Goal: Task Accomplishment & Management: Use online tool/utility

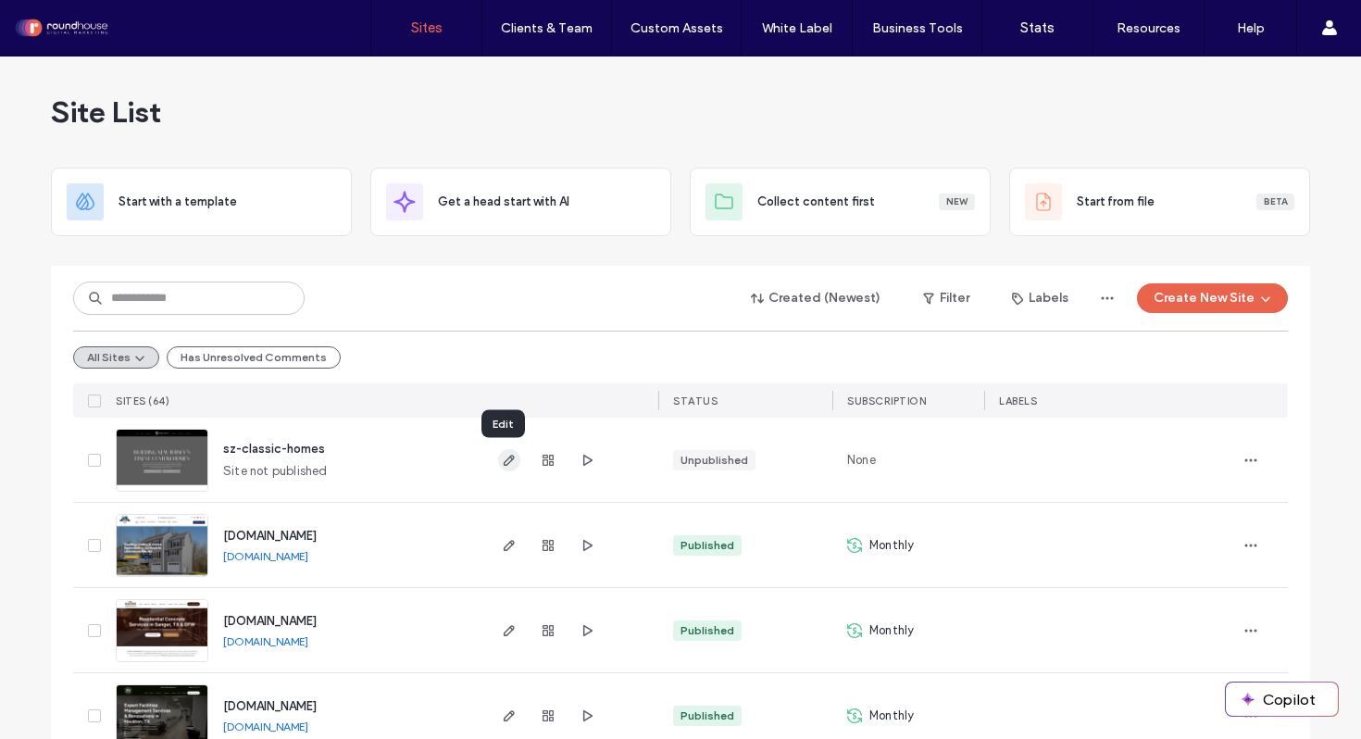
click at [505, 462] on icon "button" at bounding box center [509, 460] width 15 height 15
click at [162, 310] on input at bounding box center [189, 298] width 232 height 33
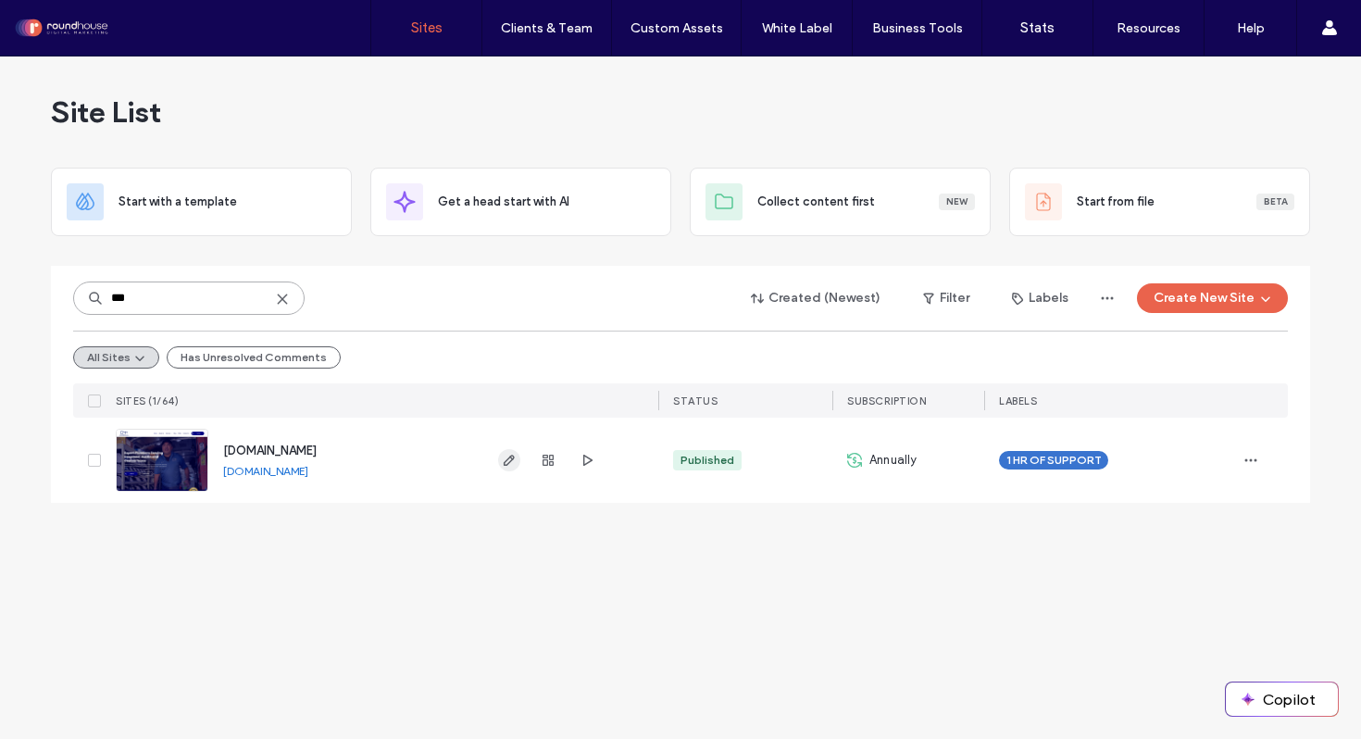
type input "***"
click at [510, 465] on icon "button" at bounding box center [509, 460] width 15 height 15
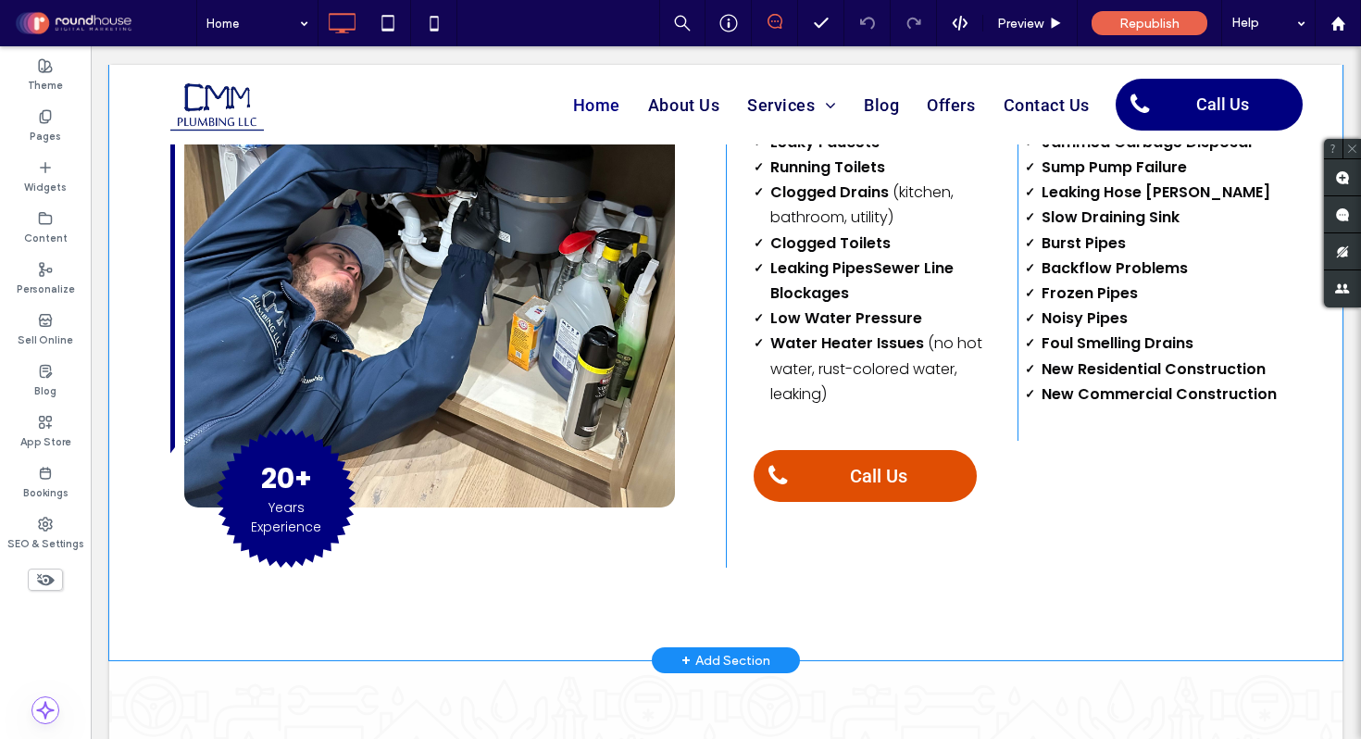
scroll to position [1423, 0]
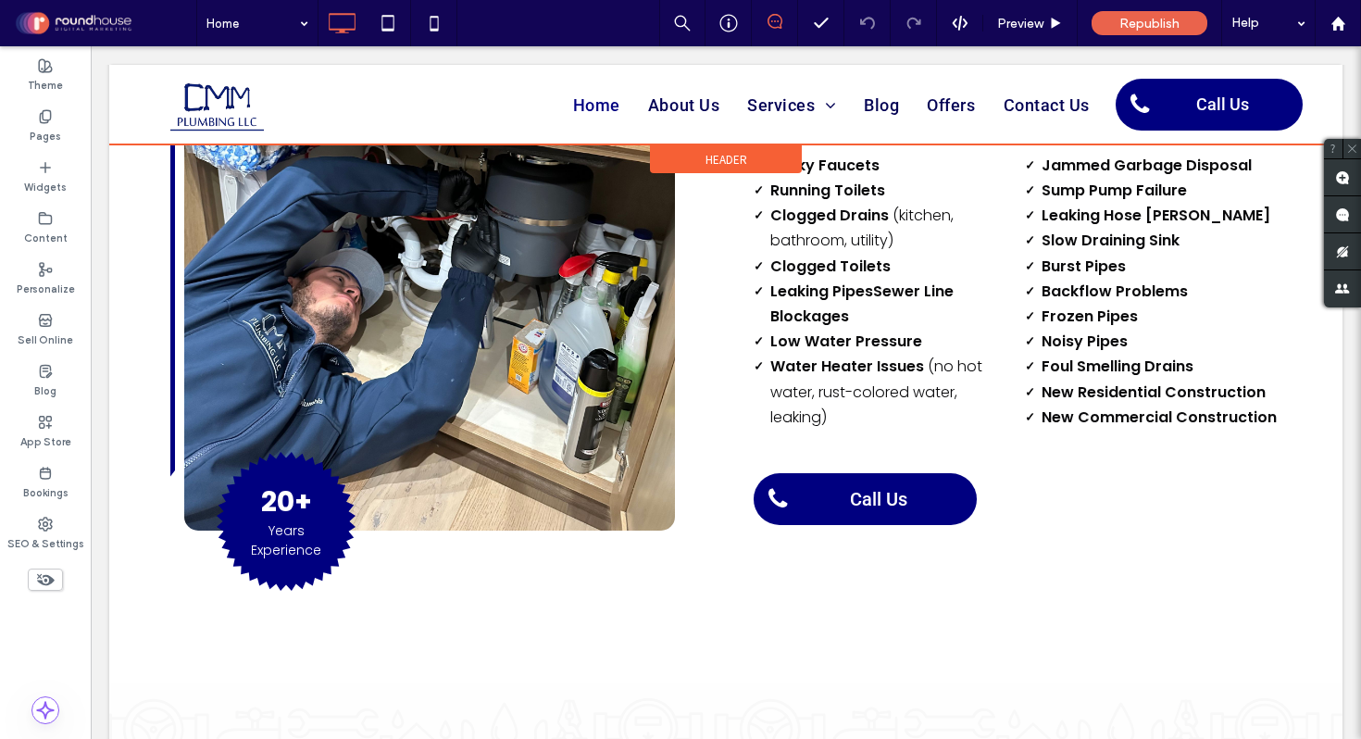
click at [773, 107] on div at bounding box center [726, 105] width 1234 height 80
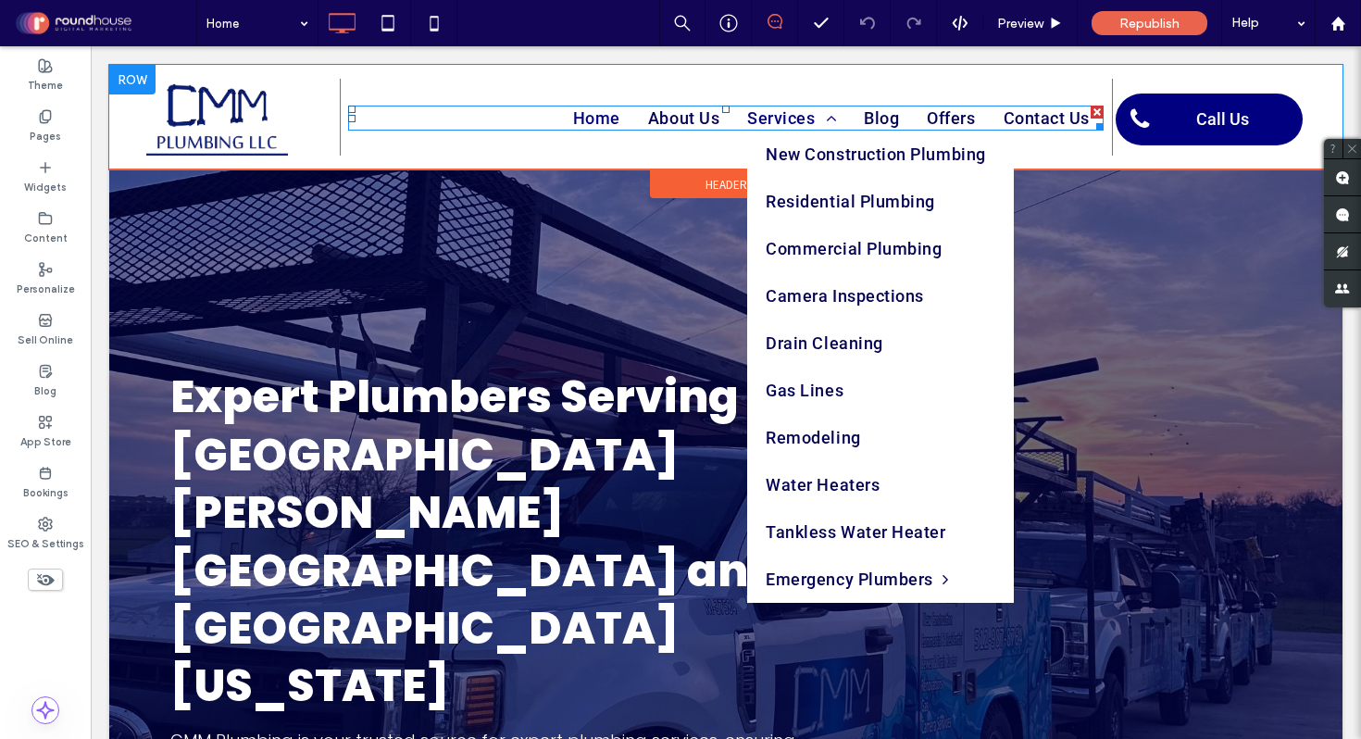
scroll to position [0, 0]
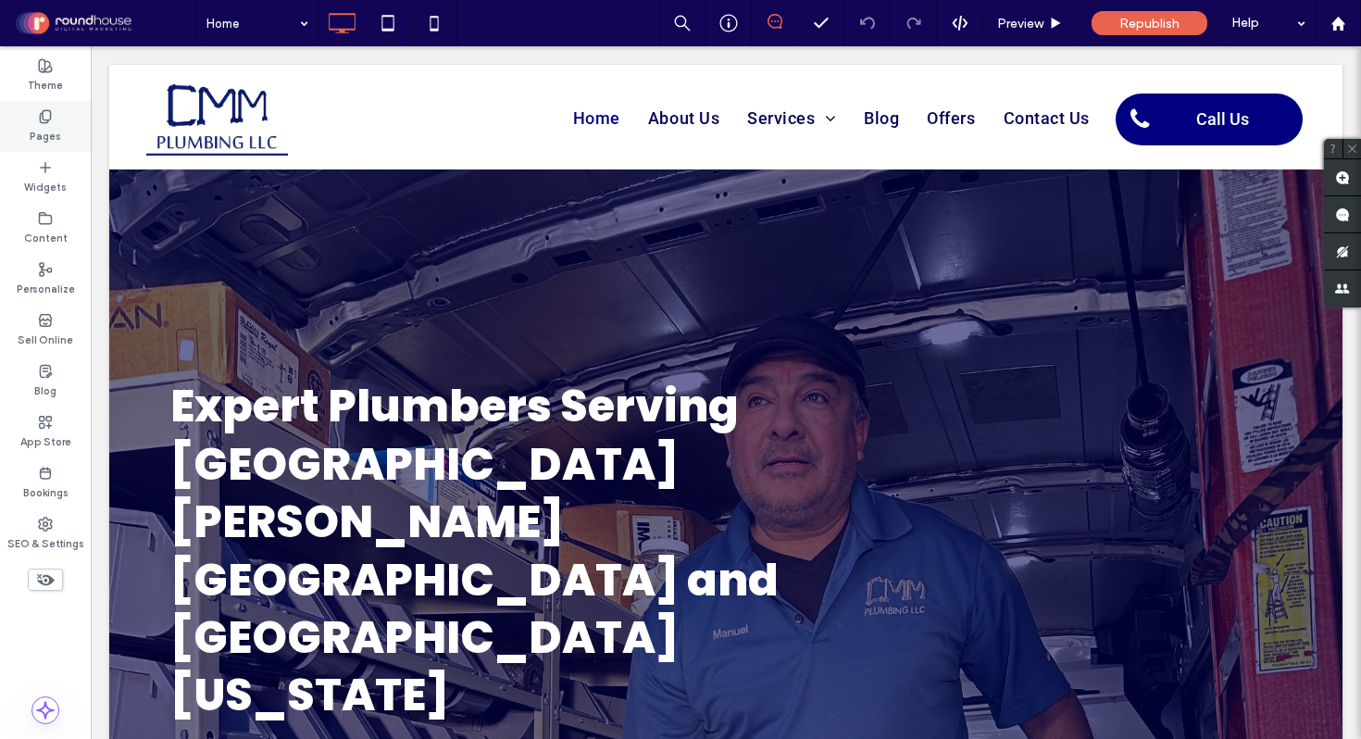
click at [48, 130] on label "Pages" at bounding box center [45, 134] width 31 height 20
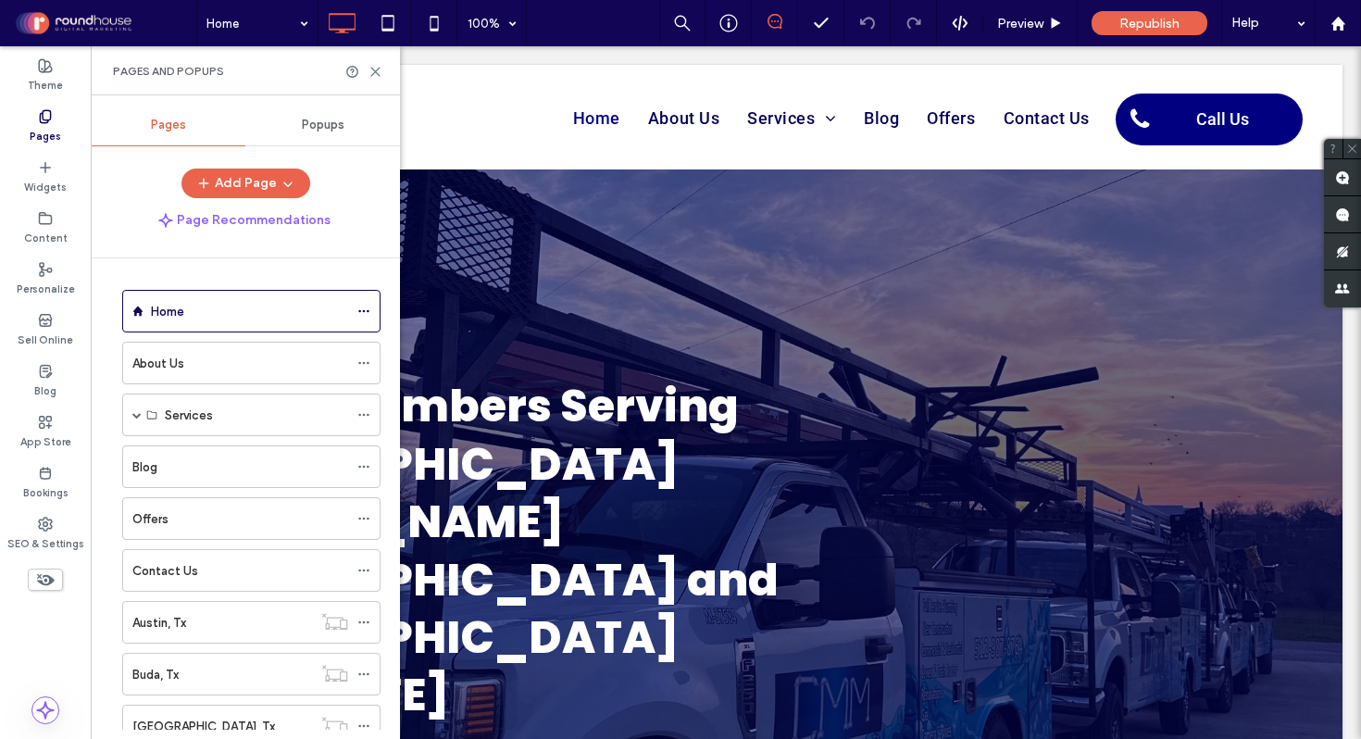
click at [318, 128] on span "Popups" at bounding box center [323, 125] width 43 height 15
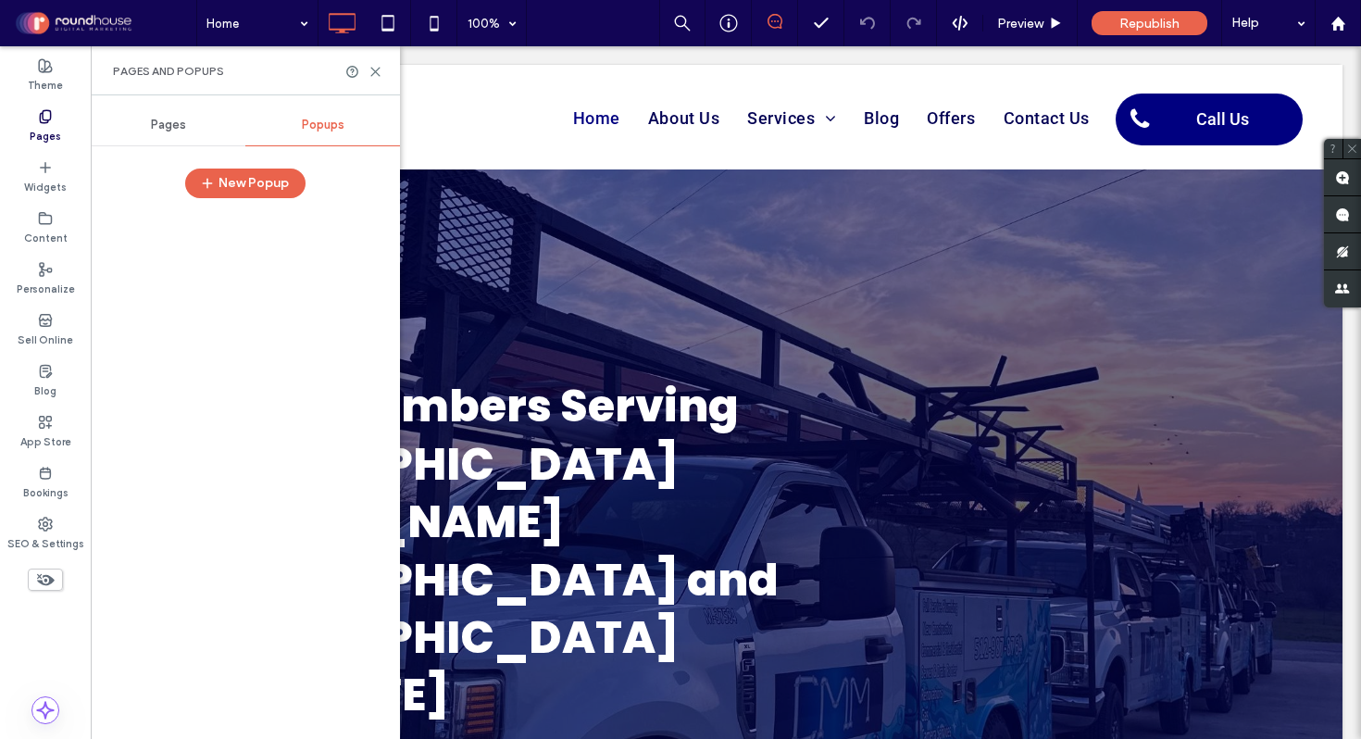
click at [209, 208] on div at bounding box center [246, 468] width 282 height 522
click at [231, 181] on button "New Popup" at bounding box center [245, 184] width 120 height 30
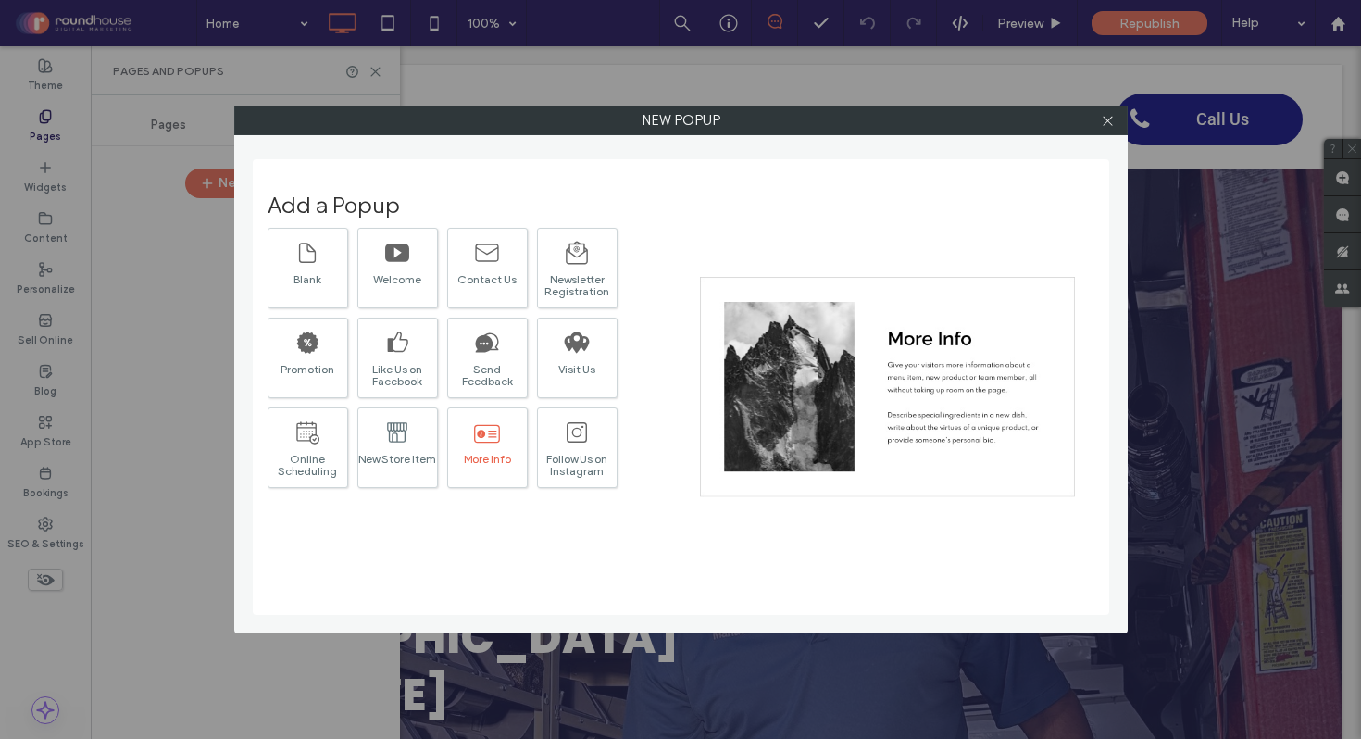
click at [492, 456] on div "More Info" at bounding box center [487, 459] width 79 height 12
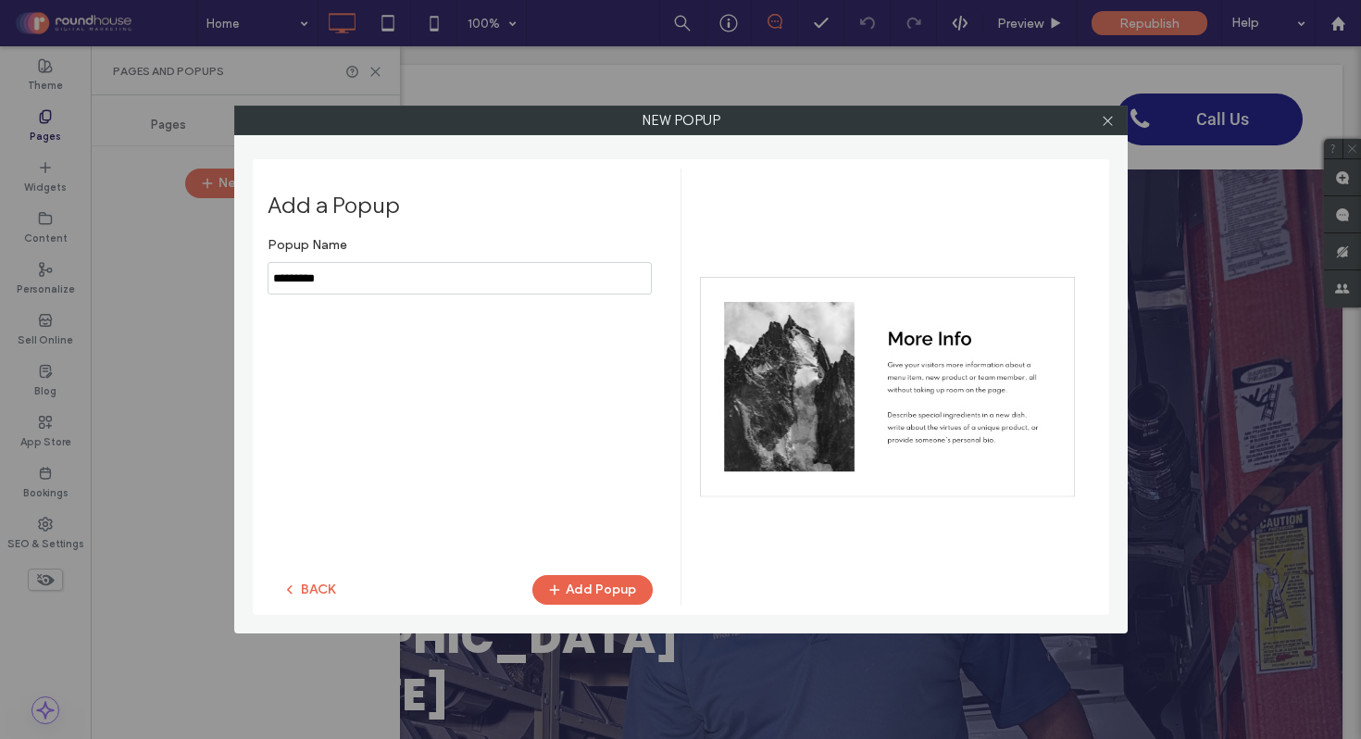
click at [362, 276] on input "notEmpty" at bounding box center [460, 278] width 384 height 32
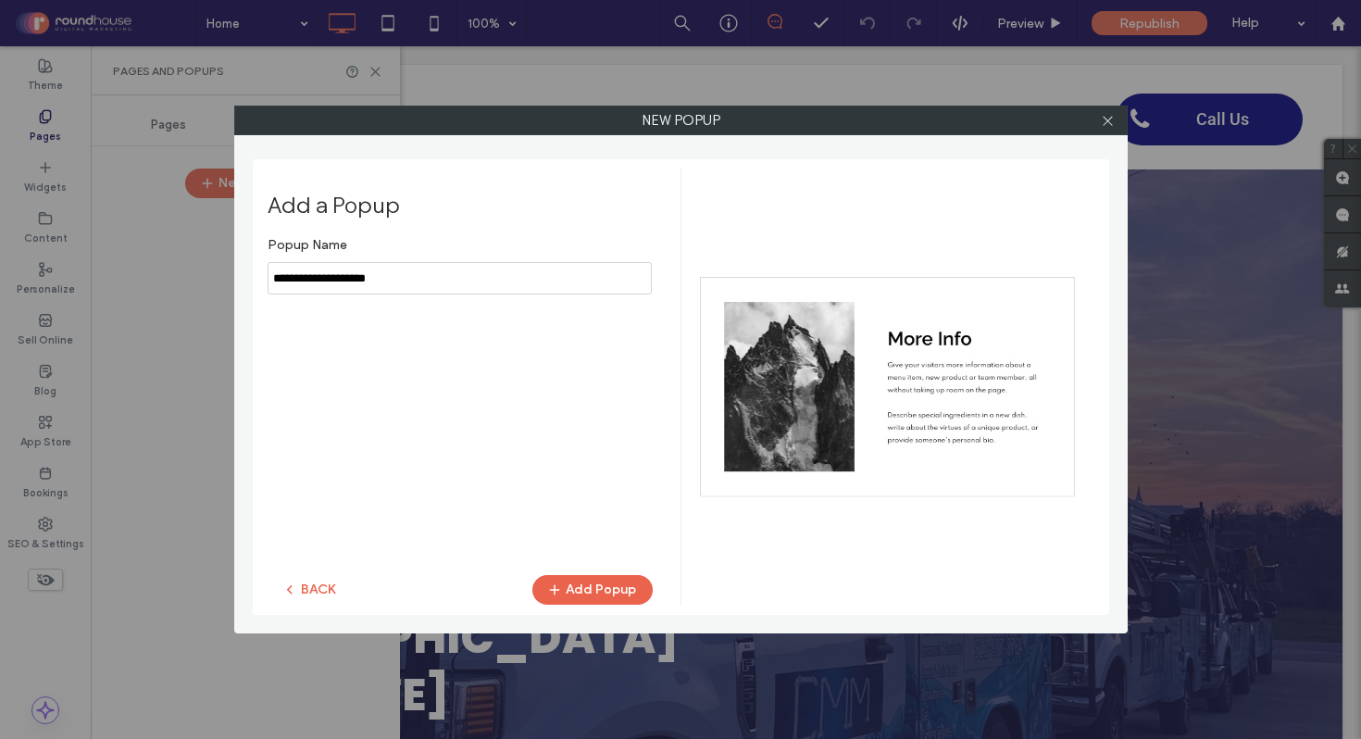
type input "**********"
click at [514, 449] on div "Popup Name BACK Add Popup" at bounding box center [460, 392] width 385 height 329
click at [595, 589] on button "Add Popup" at bounding box center [593, 590] width 120 height 30
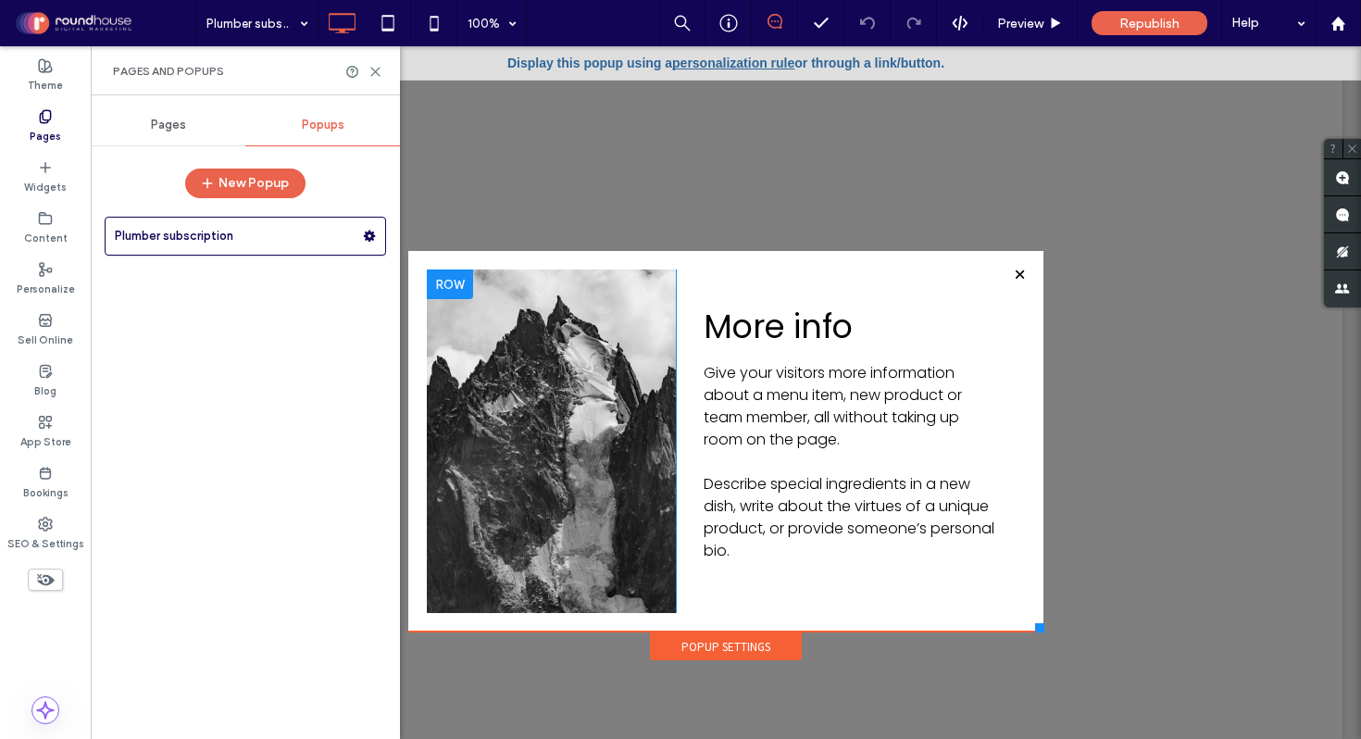
click at [447, 289] on div at bounding box center [450, 285] width 46 height 30
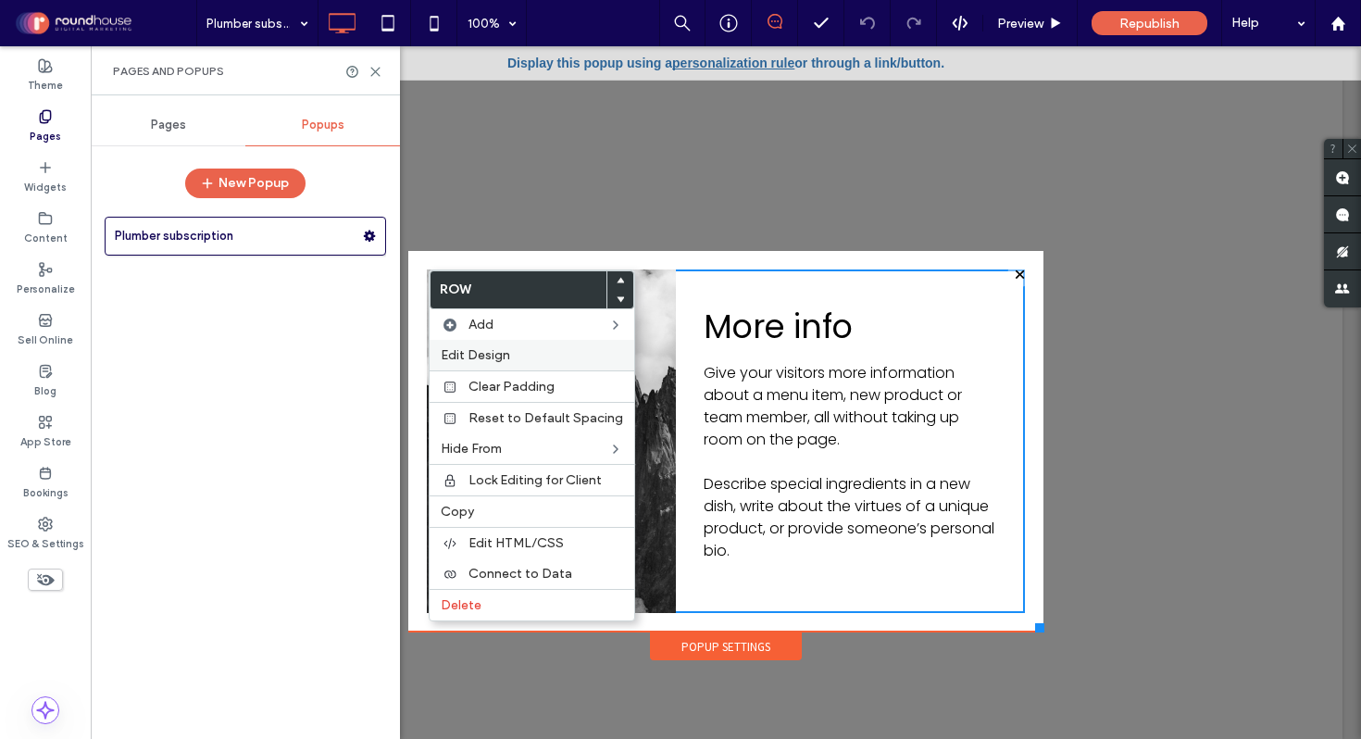
click at [489, 353] on span "Edit Design" at bounding box center [475, 355] width 69 height 16
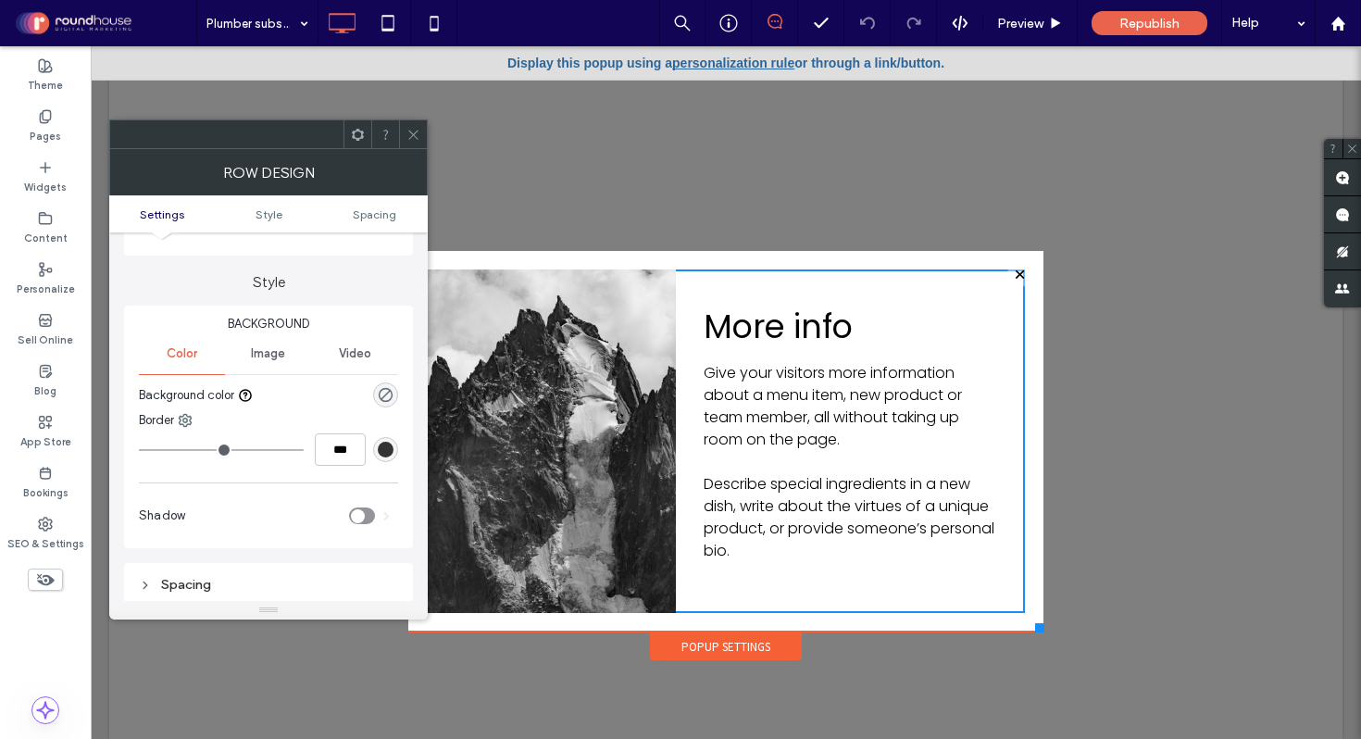
scroll to position [148, 0]
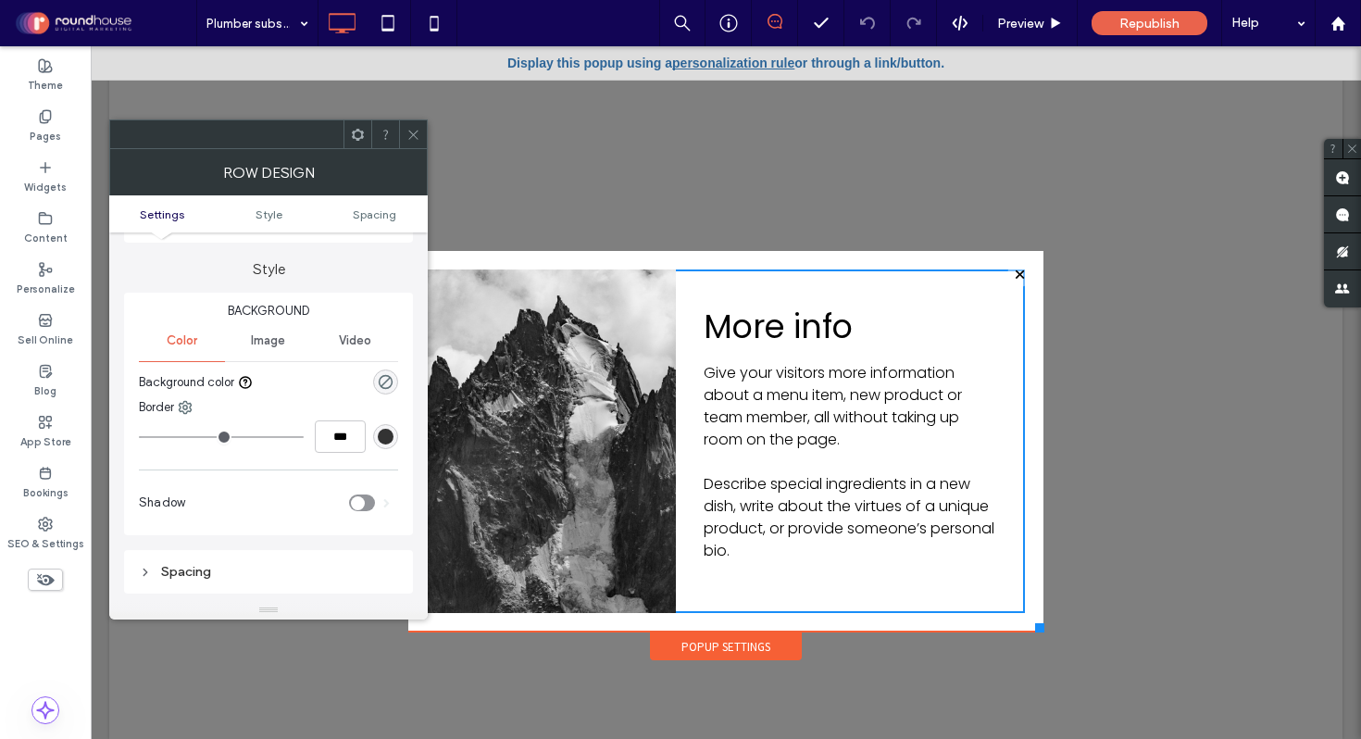
click at [280, 337] on span "Image" at bounding box center [268, 340] width 34 height 15
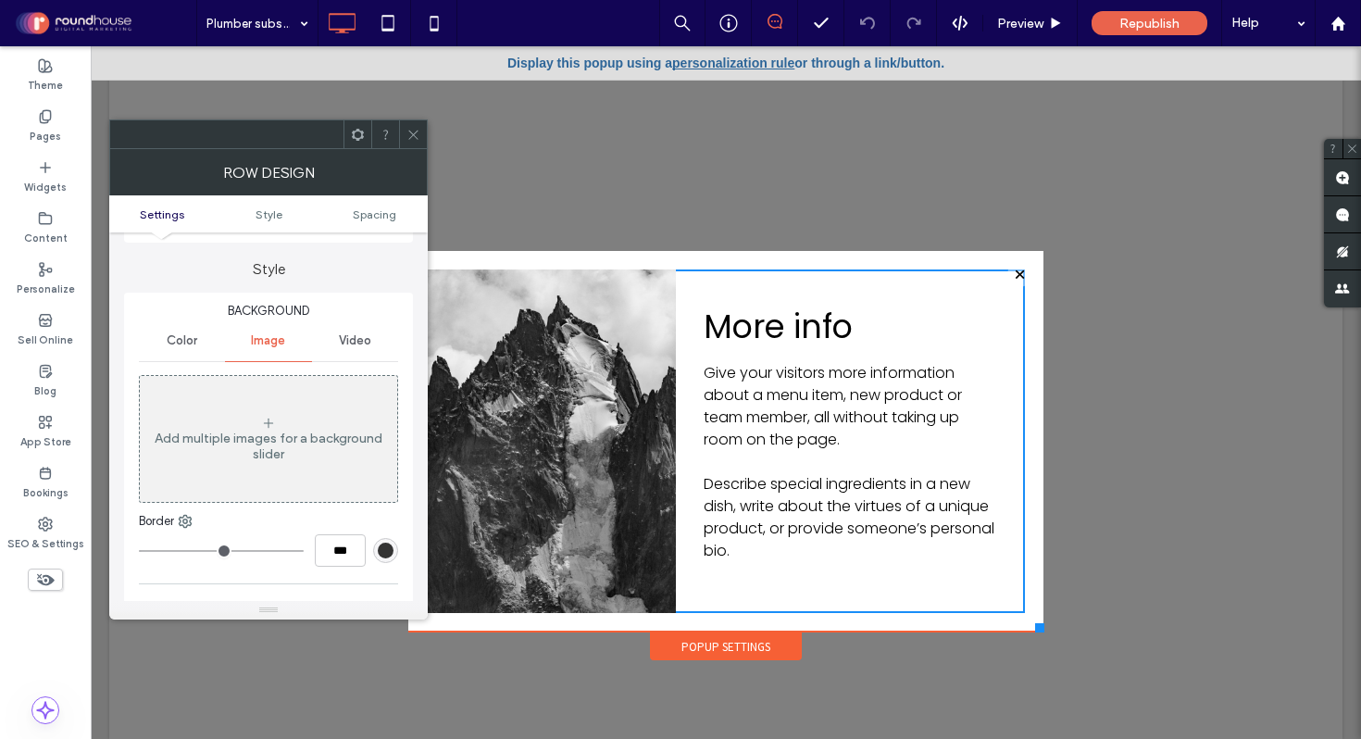
click at [265, 461] on div "Add multiple images for a background slider" at bounding box center [268, 446] width 257 height 31
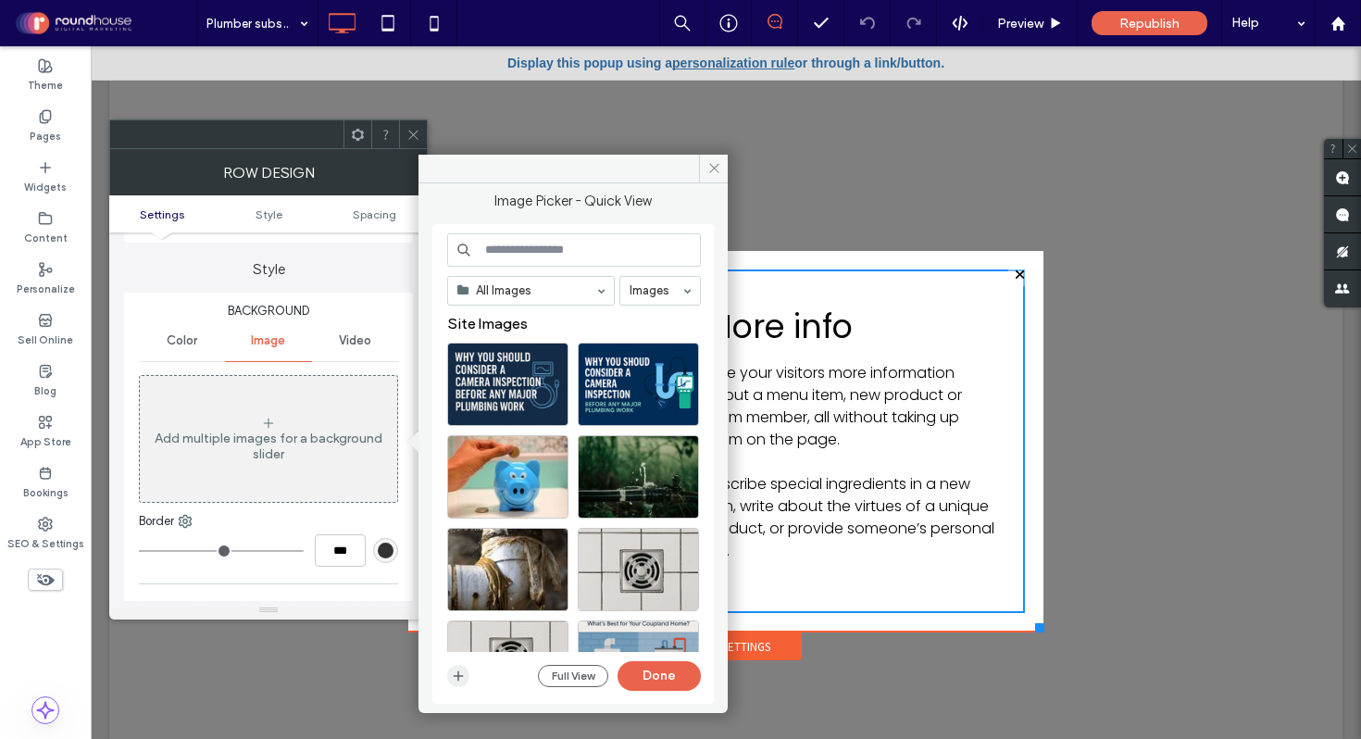
click at [455, 672] on icon "button" at bounding box center [458, 676] width 15 height 15
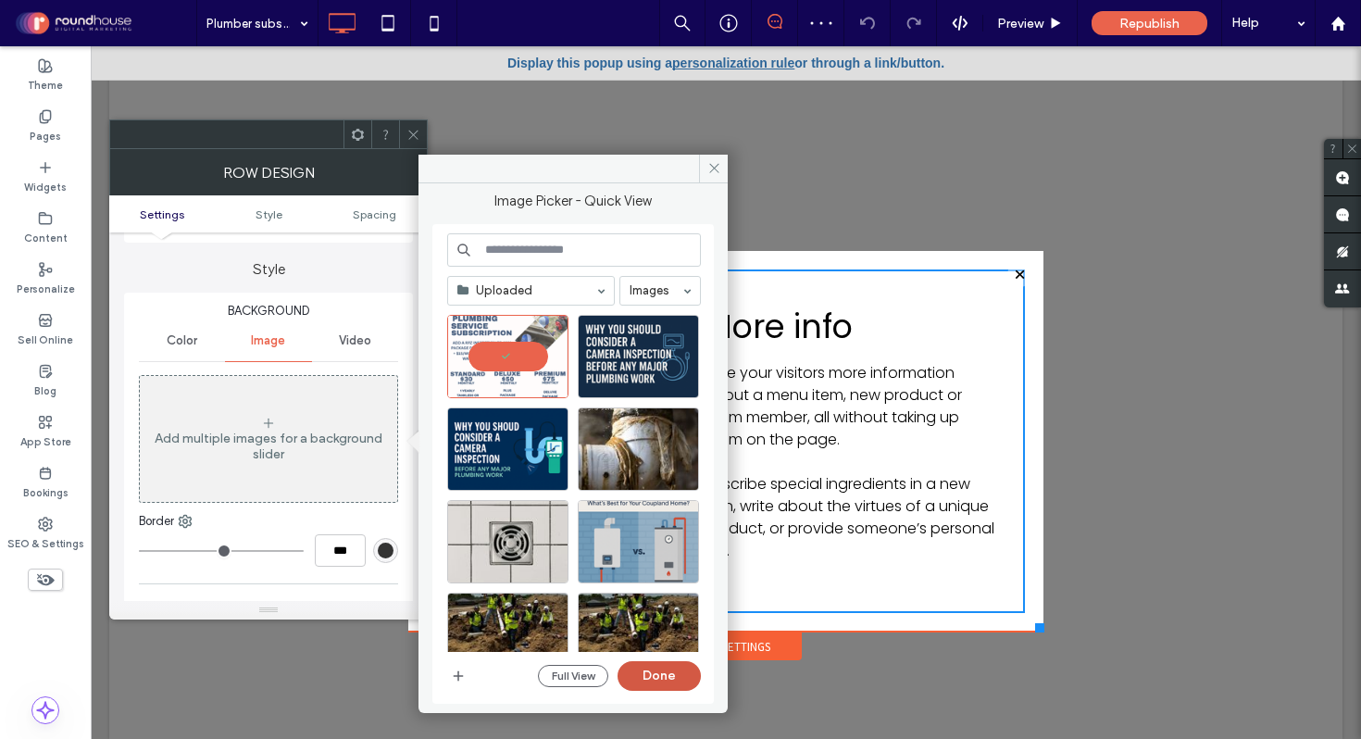
click at [642, 670] on button "Done" at bounding box center [659, 676] width 83 height 30
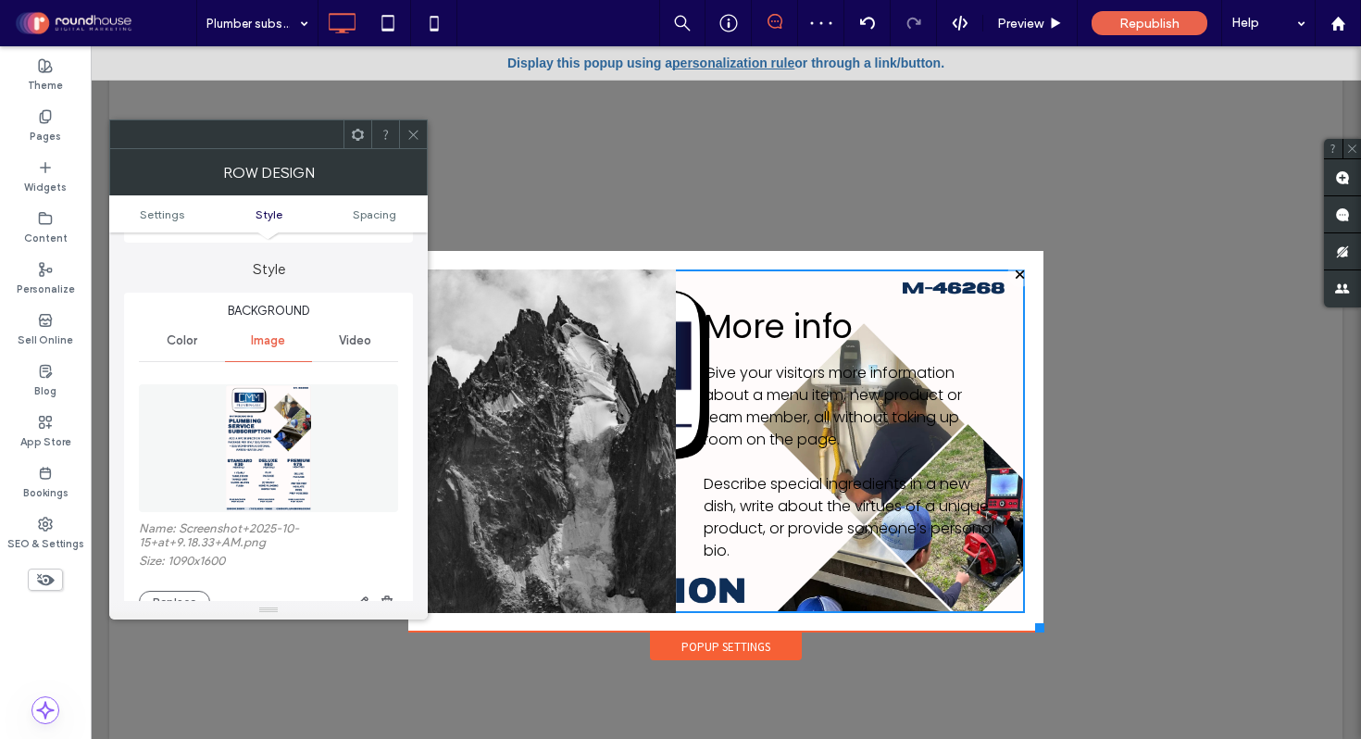
scroll to position [259, 0]
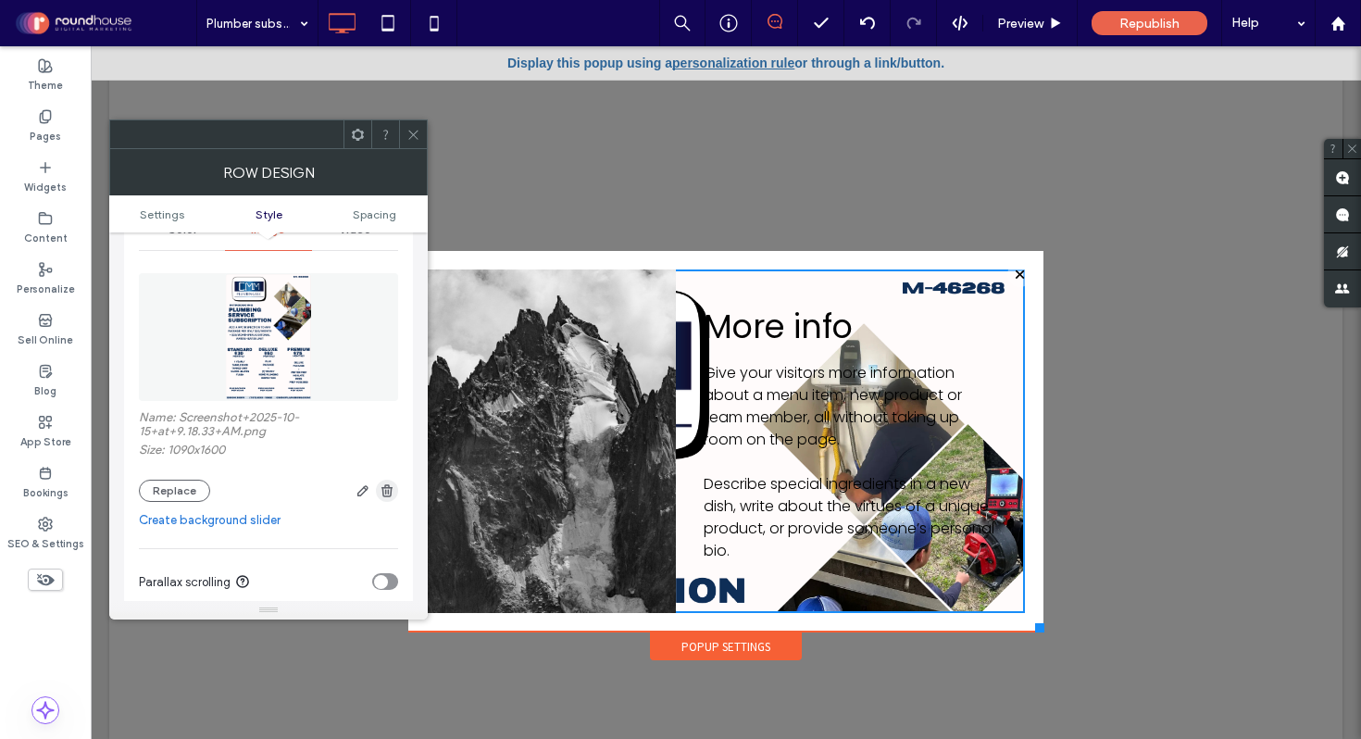
click at [386, 496] on use "button" at bounding box center [387, 490] width 11 height 12
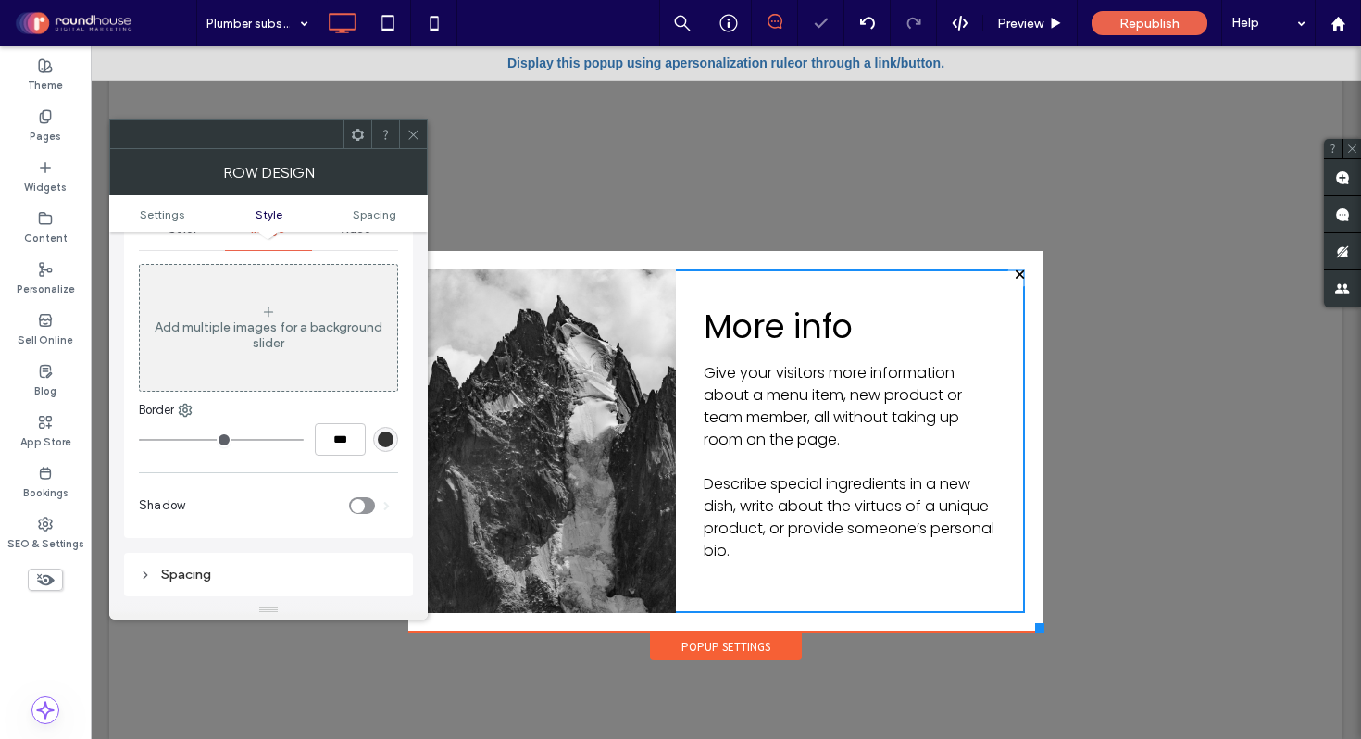
click at [407, 133] on icon at bounding box center [414, 135] width 14 height 14
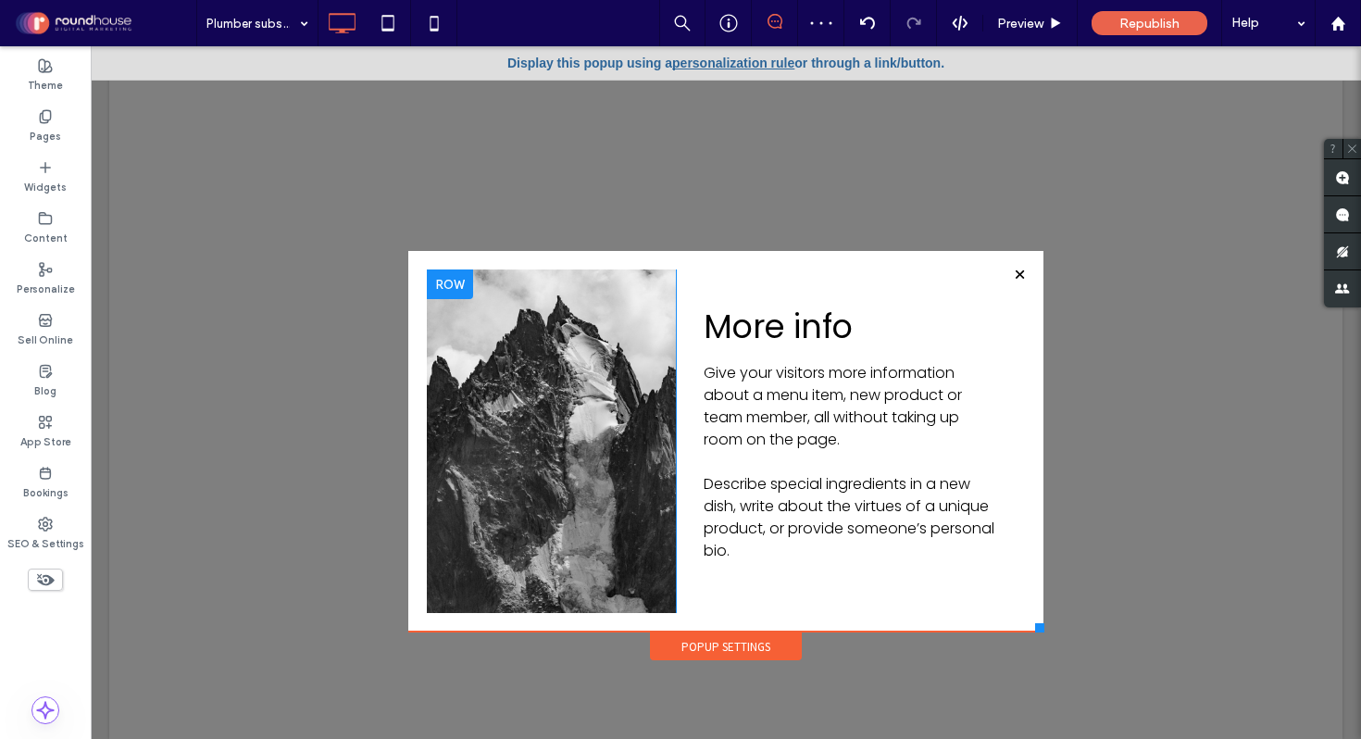
click at [444, 333] on div "Click To Paste" at bounding box center [551, 442] width 249 height 344
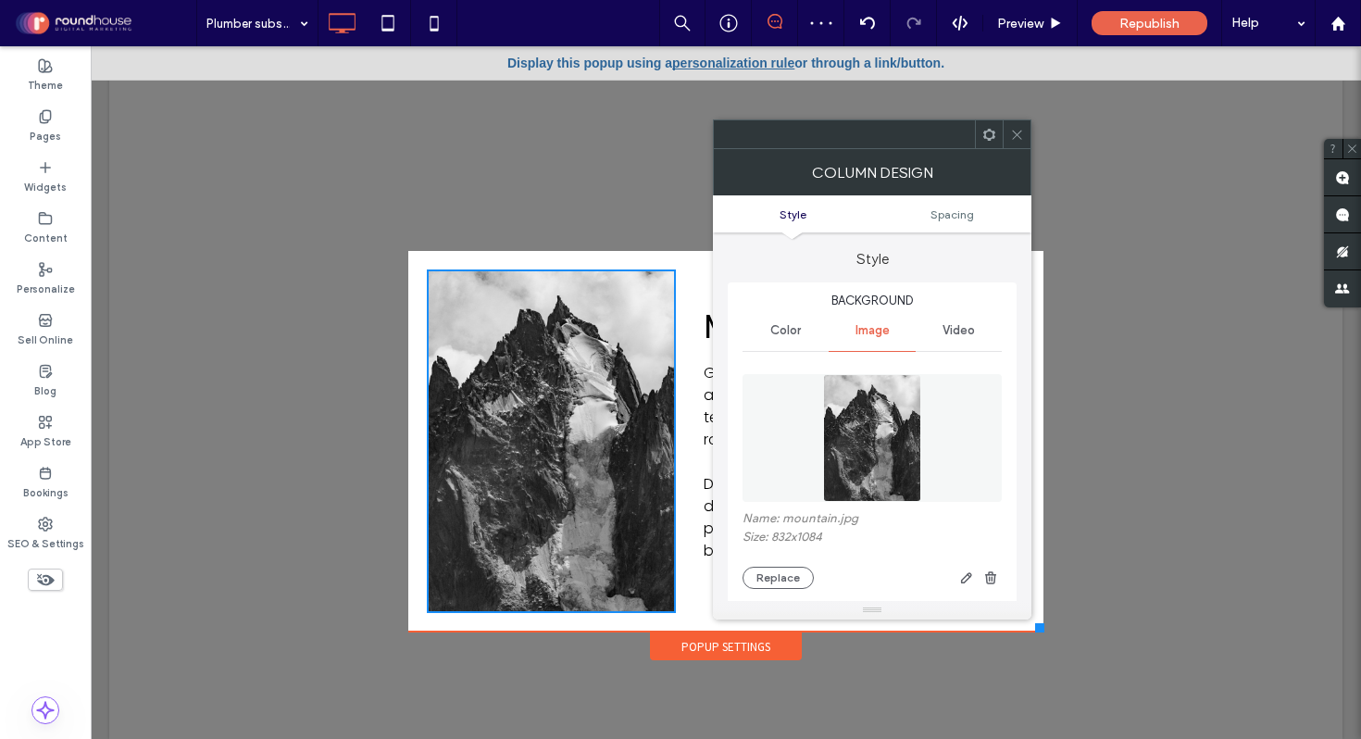
click at [866, 453] on img at bounding box center [872, 438] width 98 height 128
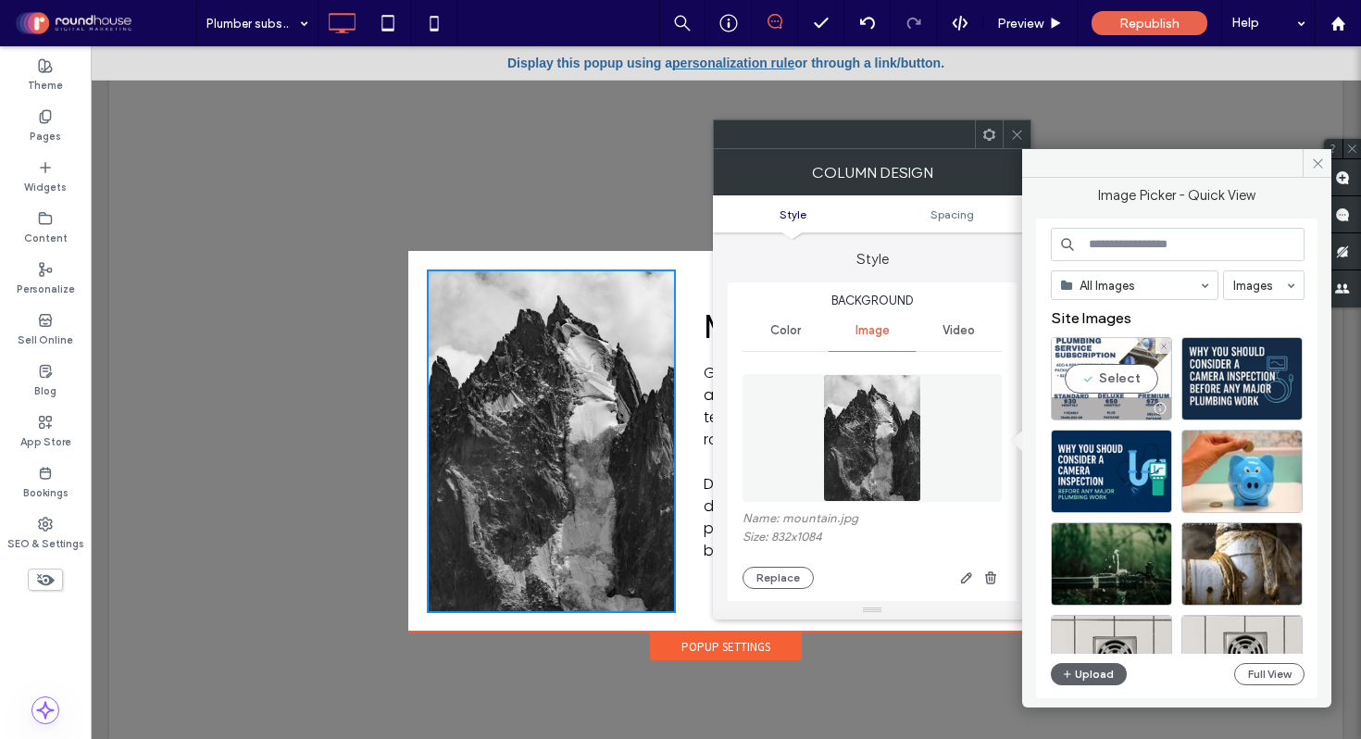
click at [1115, 380] on div "Select" at bounding box center [1111, 378] width 121 height 83
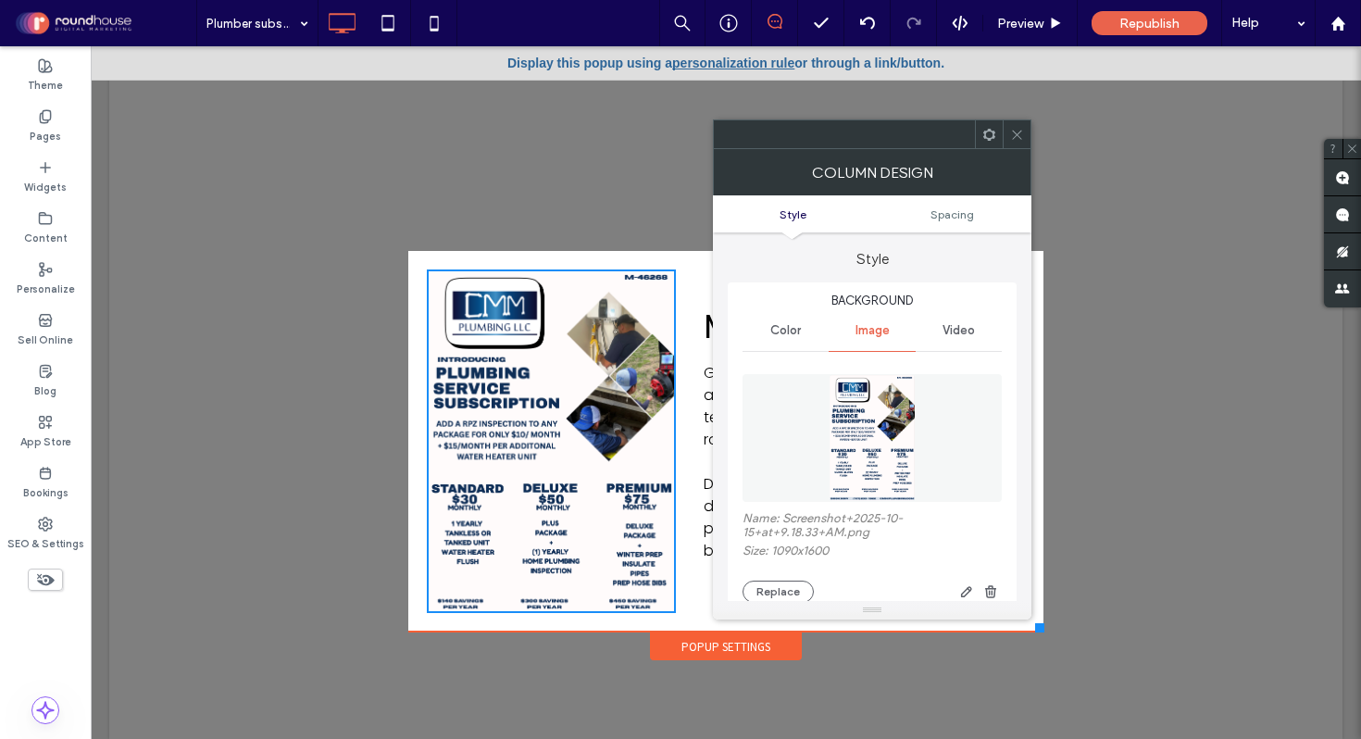
click at [1022, 133] on icon at bounding box center [1017, 135] width 14 height 14
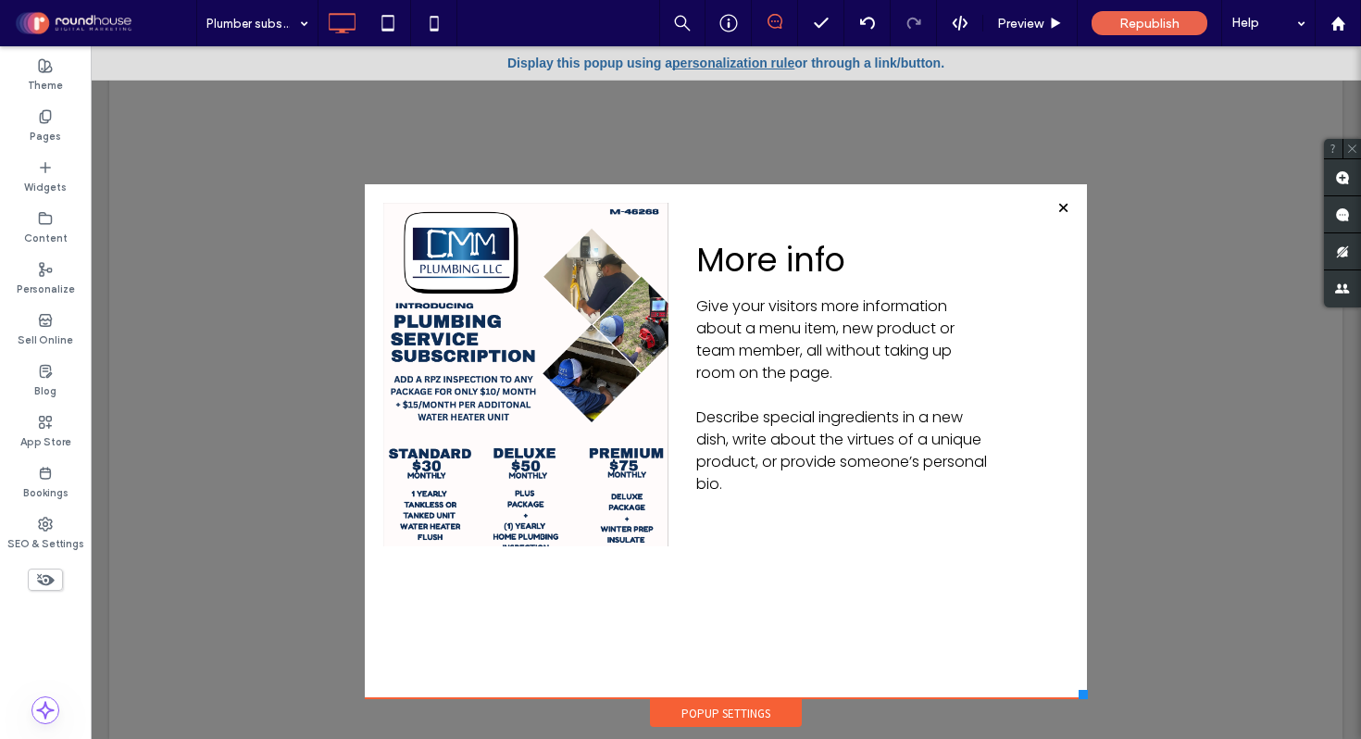
drag, startPoint x: 1037, startPoint y: 626, endPoint x: 1087, endPoint y: 698, distance: 87.9
click at [1087, 698] on div at bounding box center [1083, 694] width 9 height 9
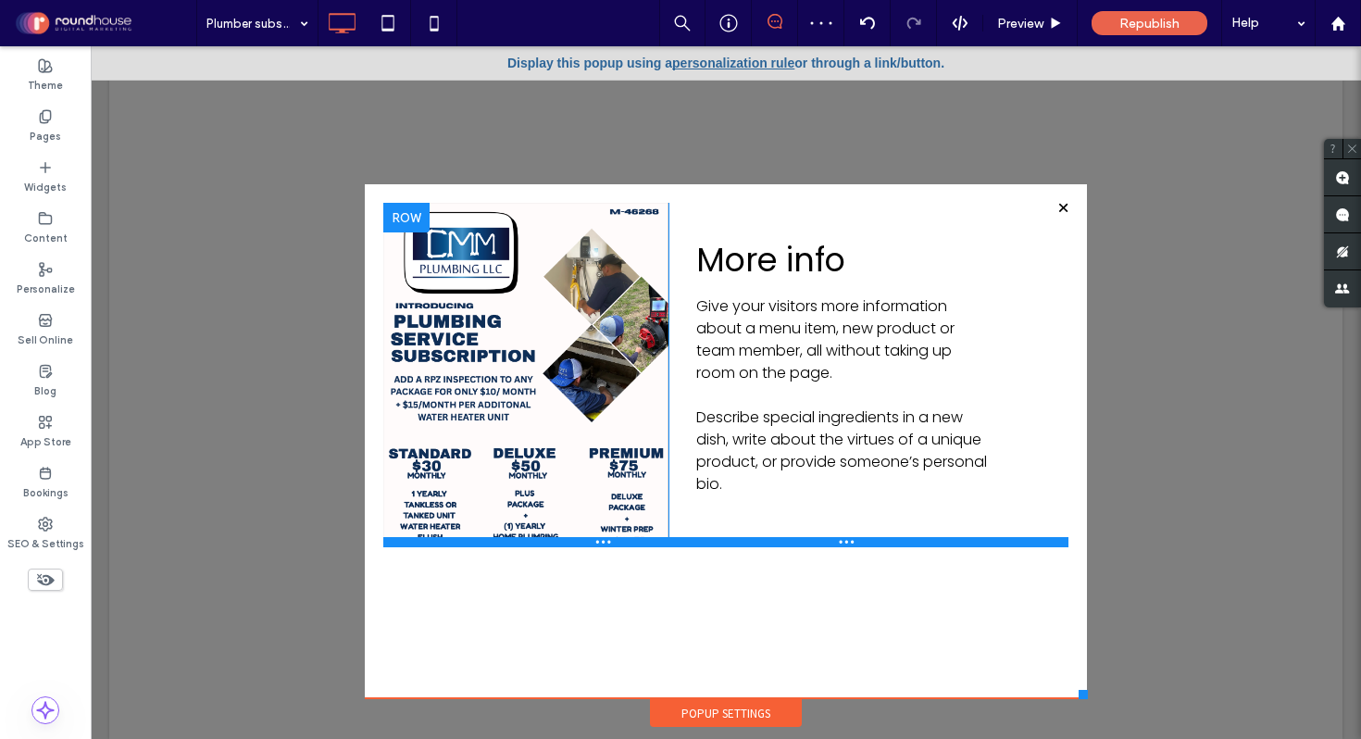
click at [624, 545] on div at bounding box center [725, 541] width 685 height 9
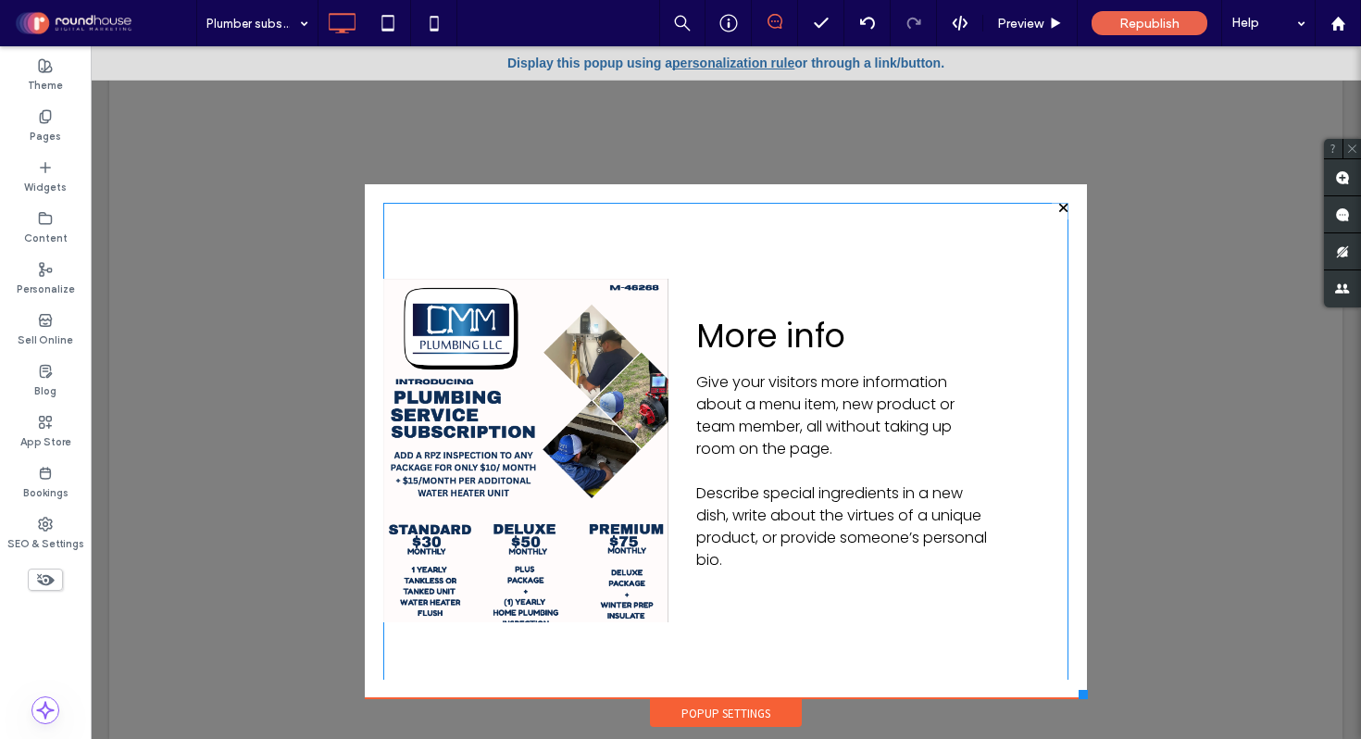
drag, startPoint x: 709, startPoint y: 543, endPoint x: 709, endPoint y: 696, distance: 153.7
click at [709, 696] on div "Click To Paste Click To Paste More info Give your visitors more information abo…" at bounding box center [726, 441] width 722 height 514
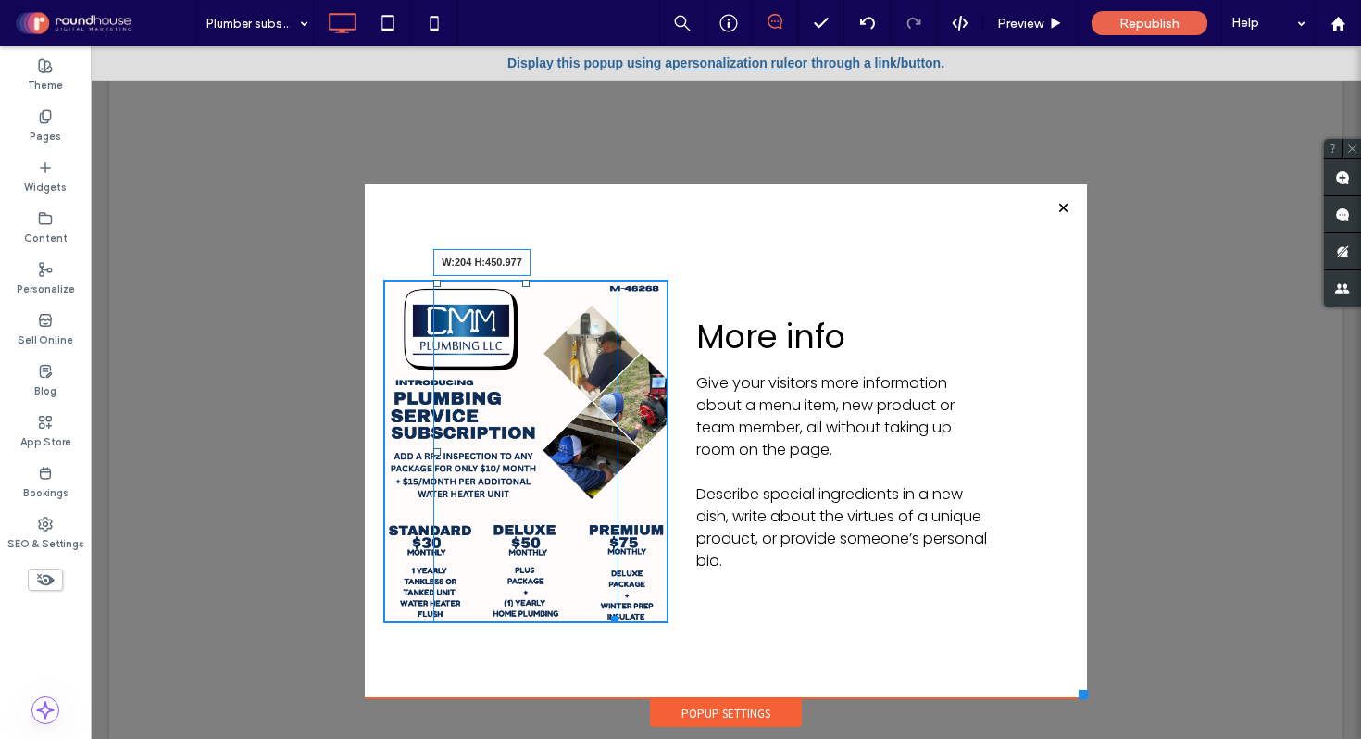
drag, startPoint x: 615, startPoint y: 619, endPoint x: 617, endPoint y: 693, distance: 74.1
click at [617, 693] on div "Click To Paste W:204 H:450.977 Click To Paste More info Give your visitors more…" at bounding box center [726, 441] width 722 height 514
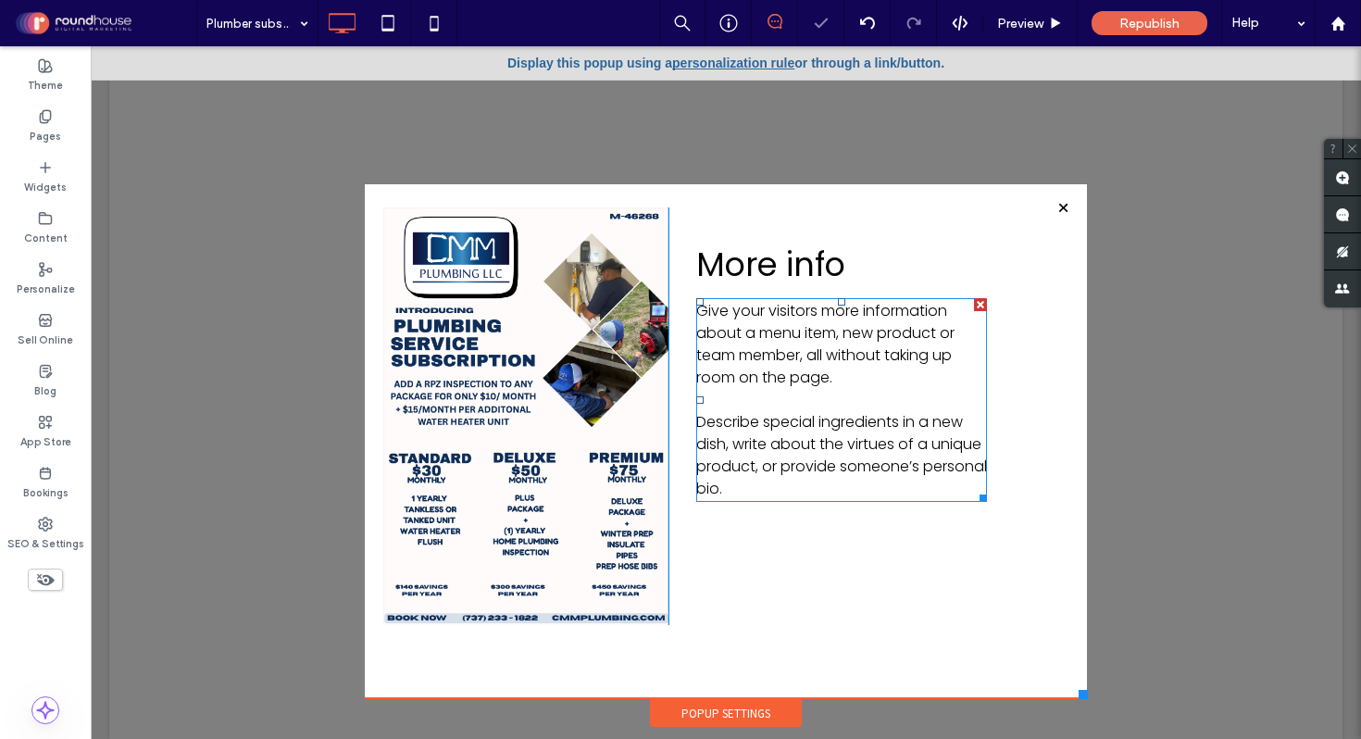
scroll to position [0, 0]
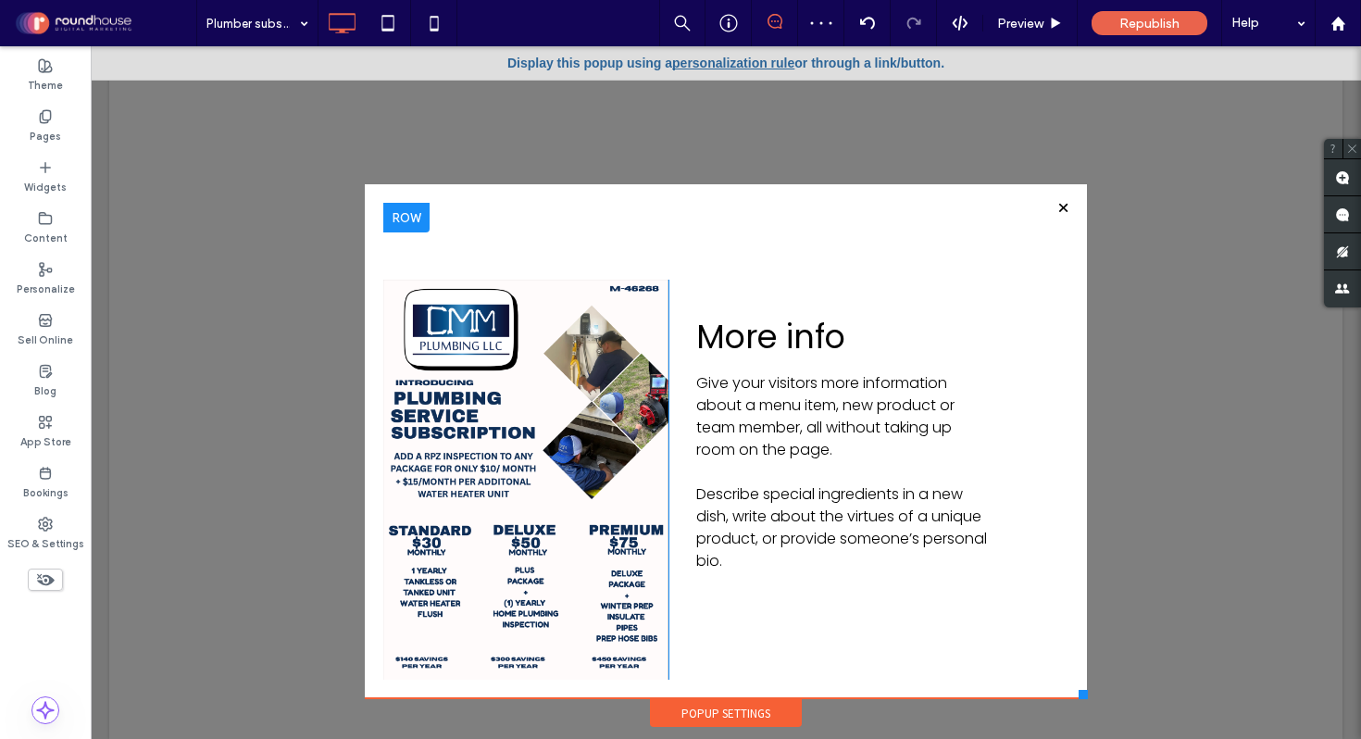
click at [646, 240] on div "Click To Paste More info Give your visitors more information about a menu item,…" at bounding box center [725, 488] width 685 height 571
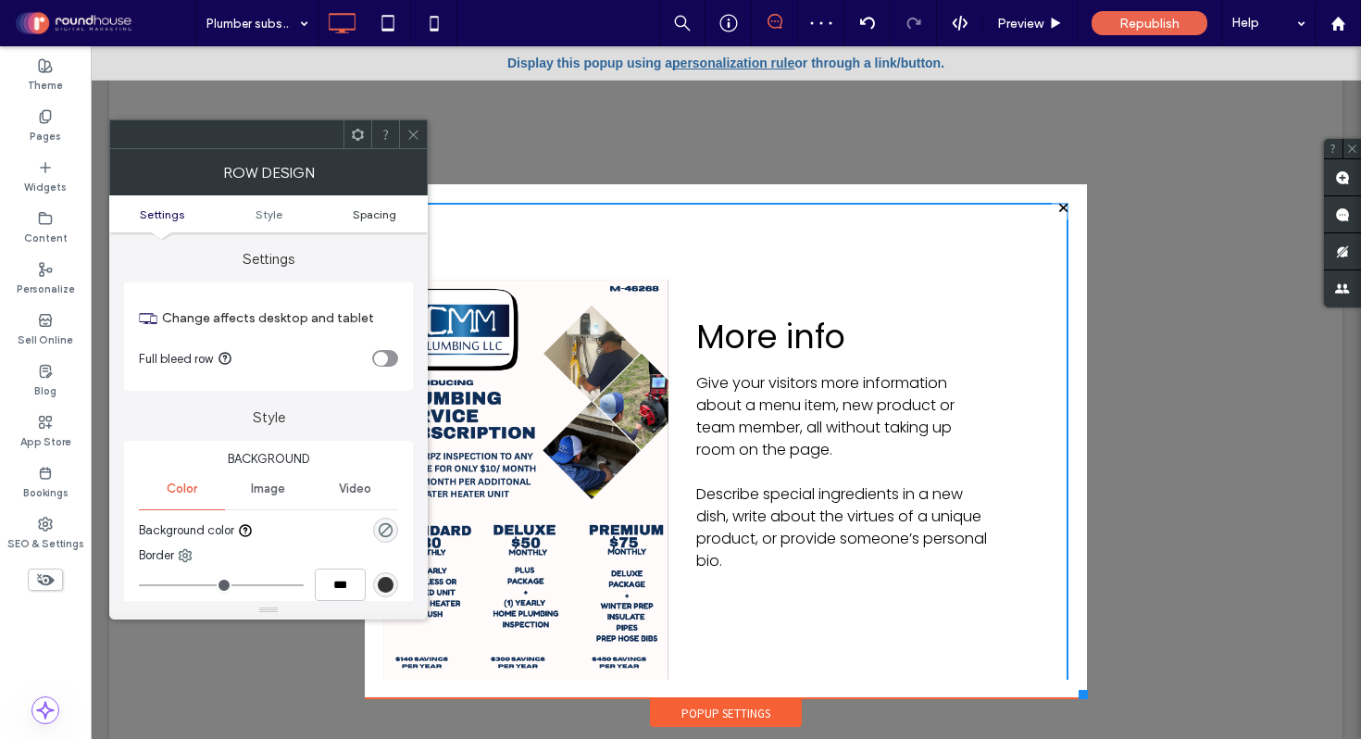
click at [373, 217] on span "Spacing" at bounding box center [375, 214] width 44 height 14
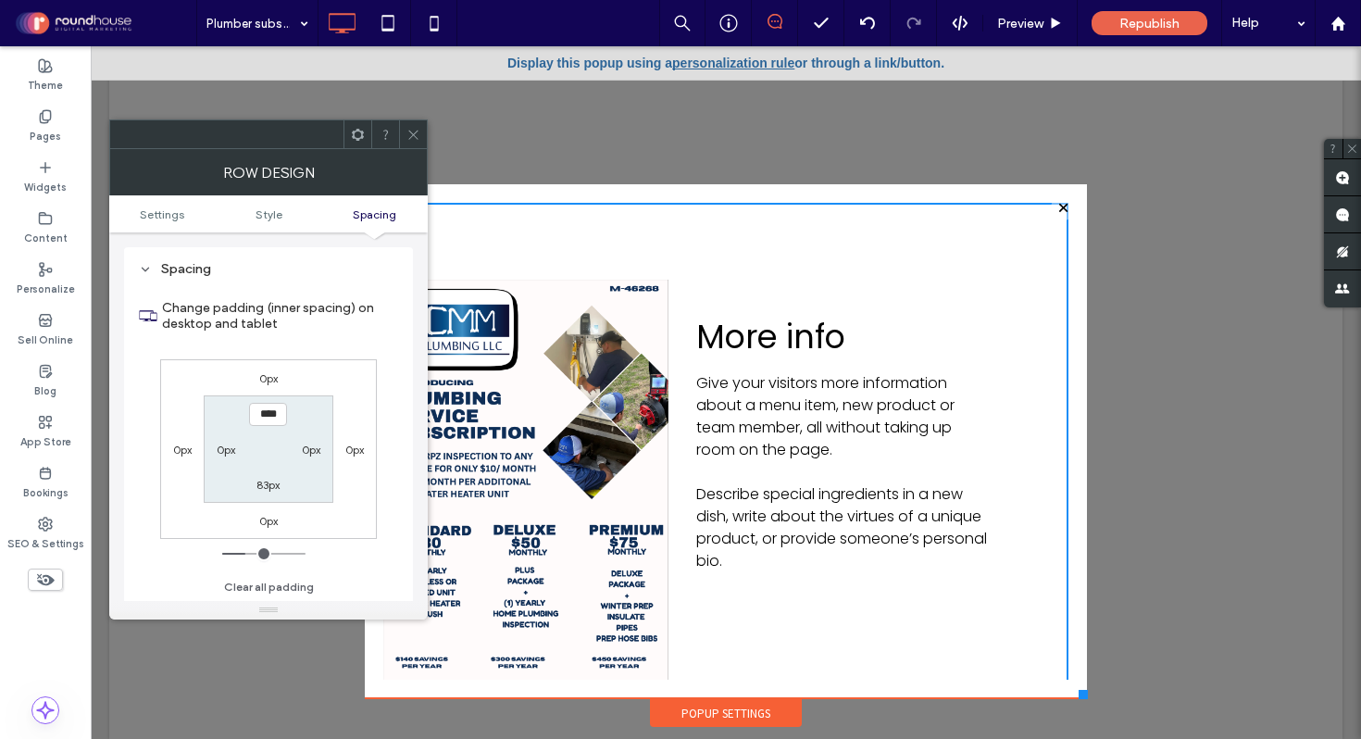
scroll to position [452, 0]
type input "***"
type input "*"
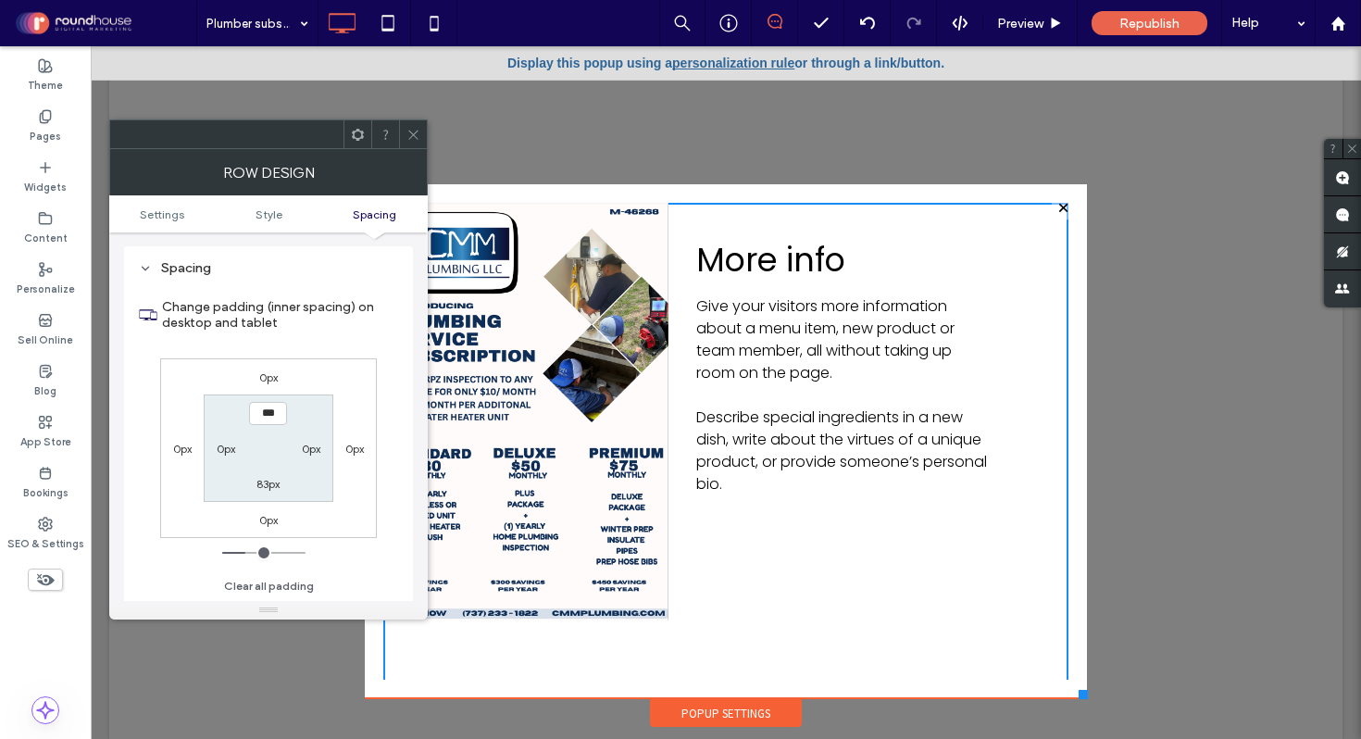
click at [308, 296] on label "Change padding (inner spacing) on desktop and tablet" at bounding box center [280, 315] width 236 height 50
click at [414, 133] on use at bounding box center [412, 134] width 9 height 9
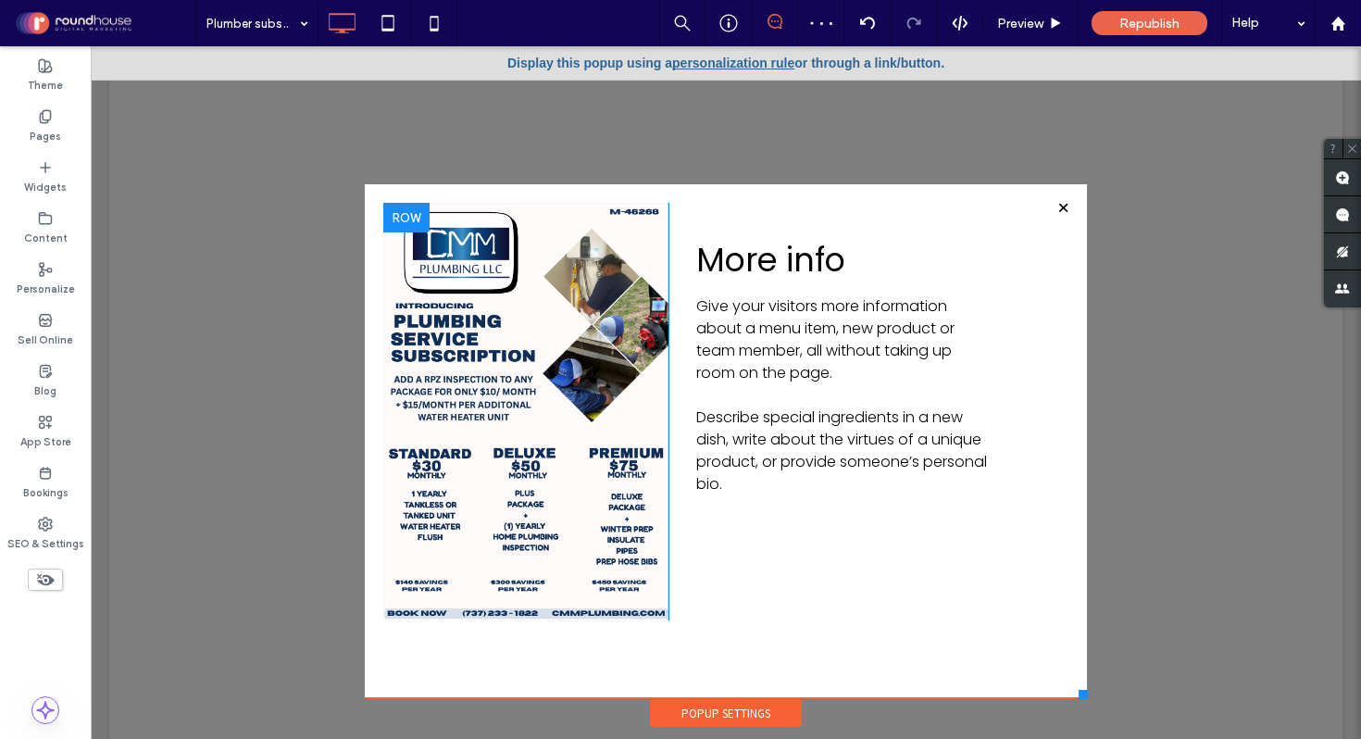
scroll to position [18, 0]
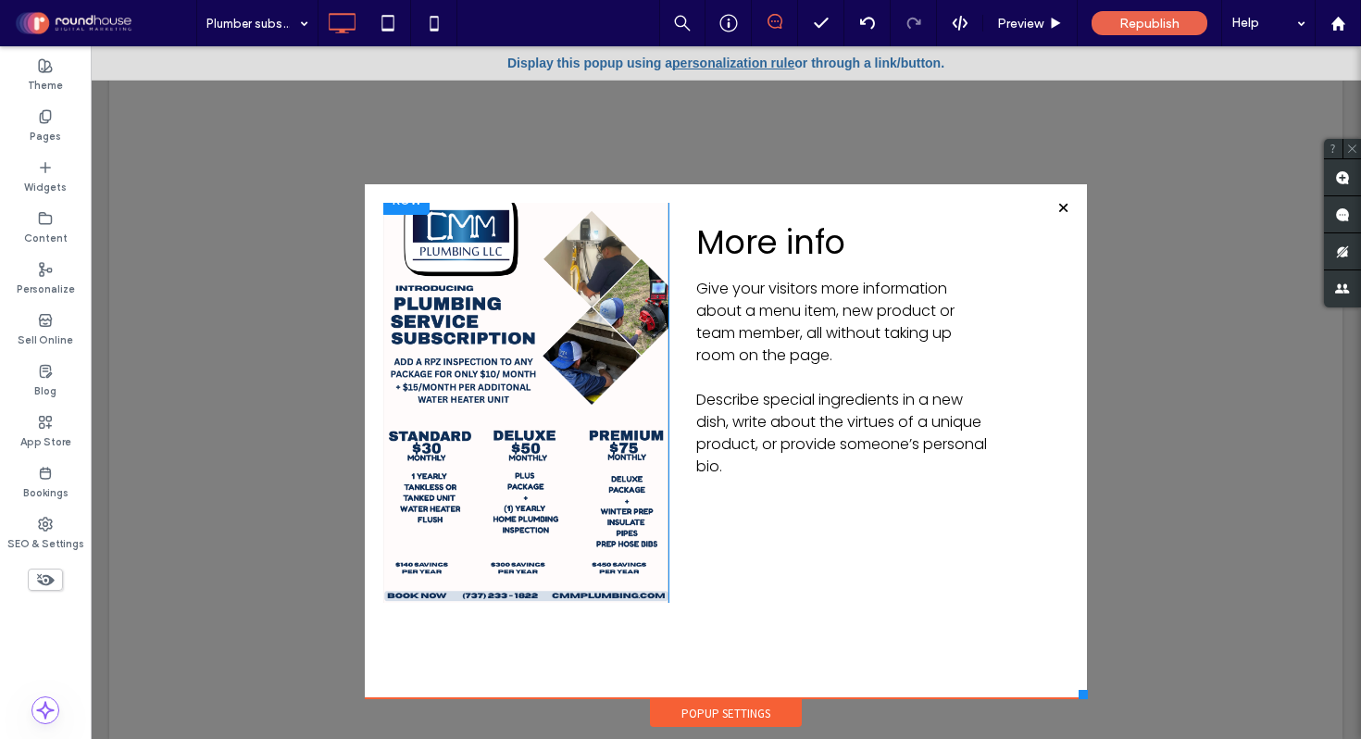
click at [844, 646] on div "Click To Paste More info Give your visitors more information about a menu item,…" at bounding box center [725, 432] width 685 height 495
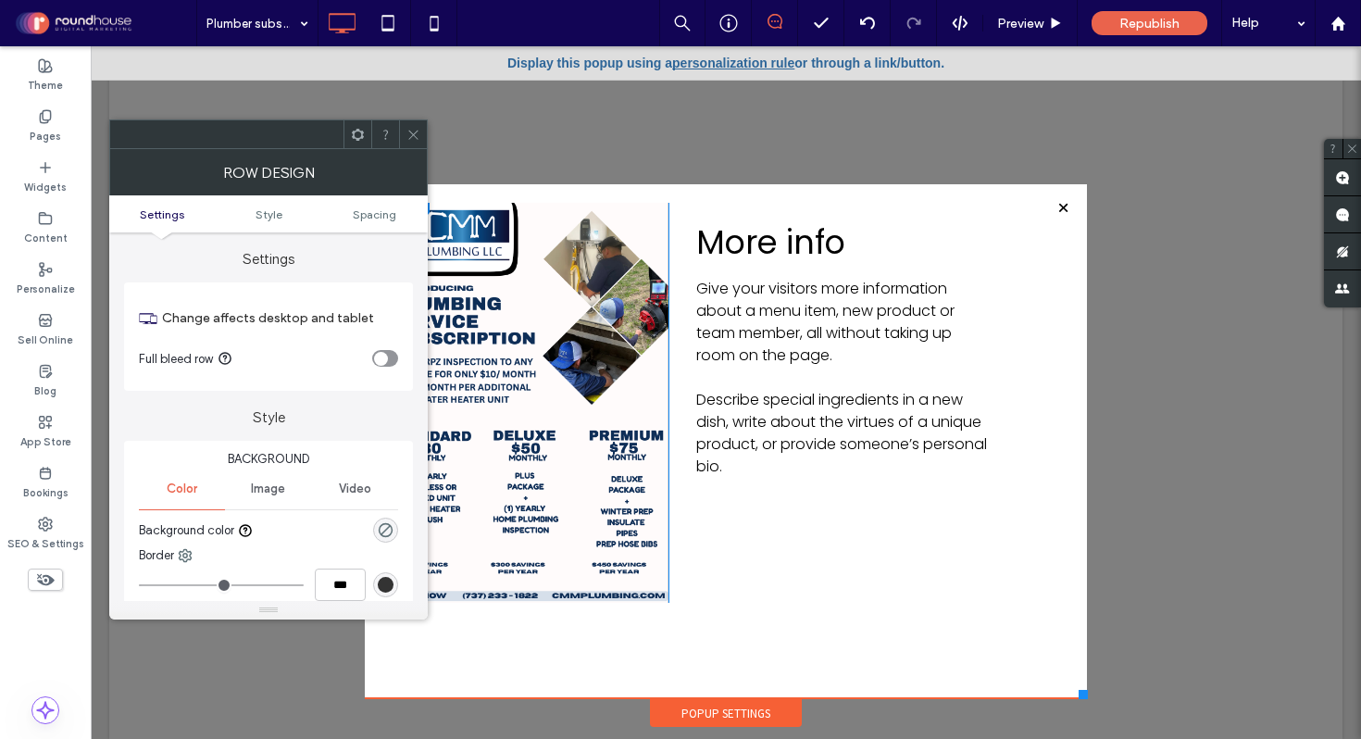
scroll to position [0, 0]
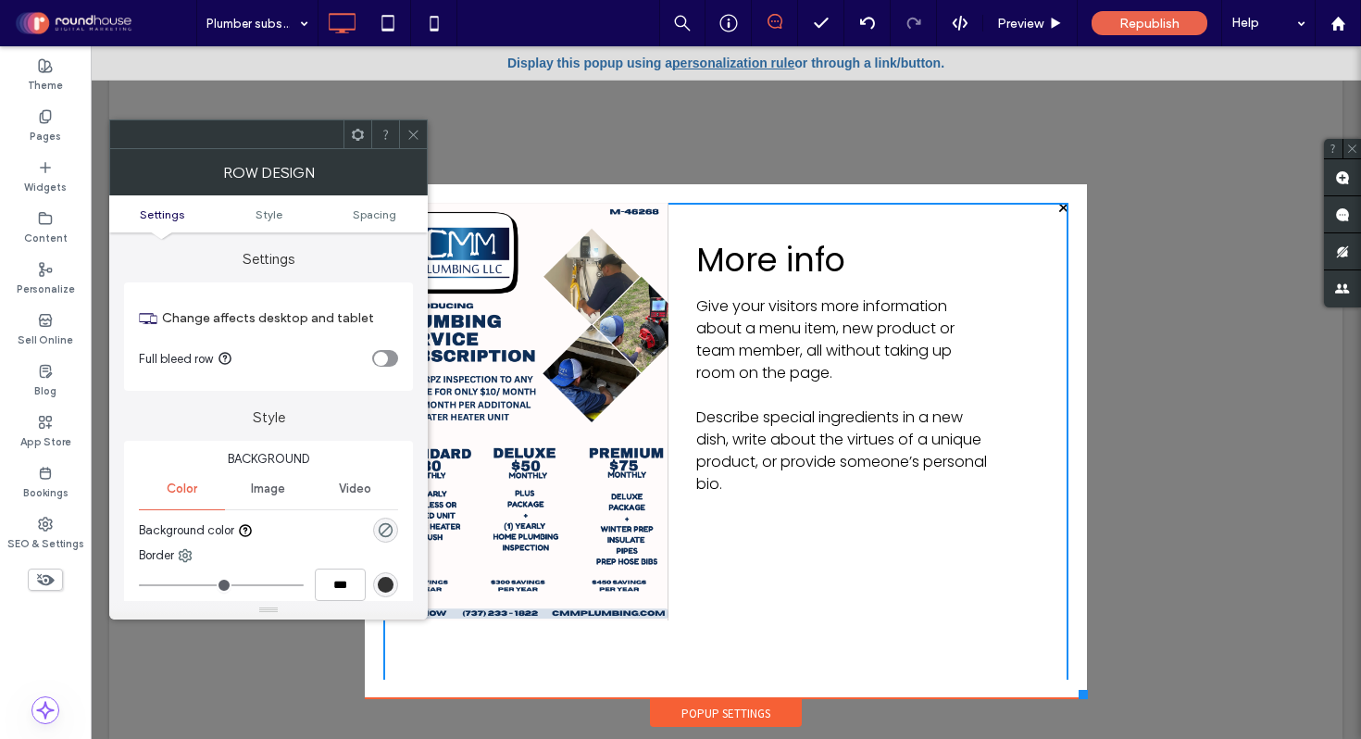
click at [767, 606] on div "More info Give your visitors more information about a menu item, new product or…" at bounding box center [869, 412] width 400 height 418
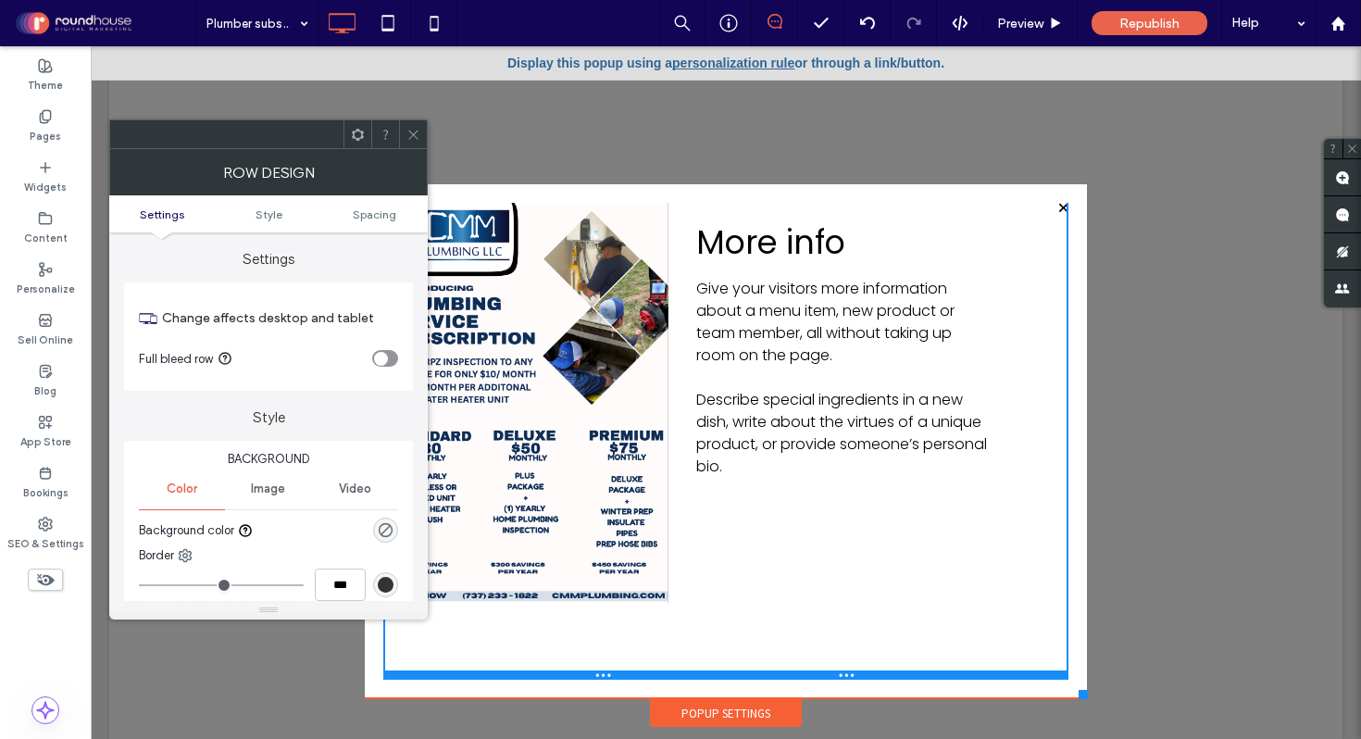
click at [713, 678] on div at bounding box center [725, 675] width 685 height 9
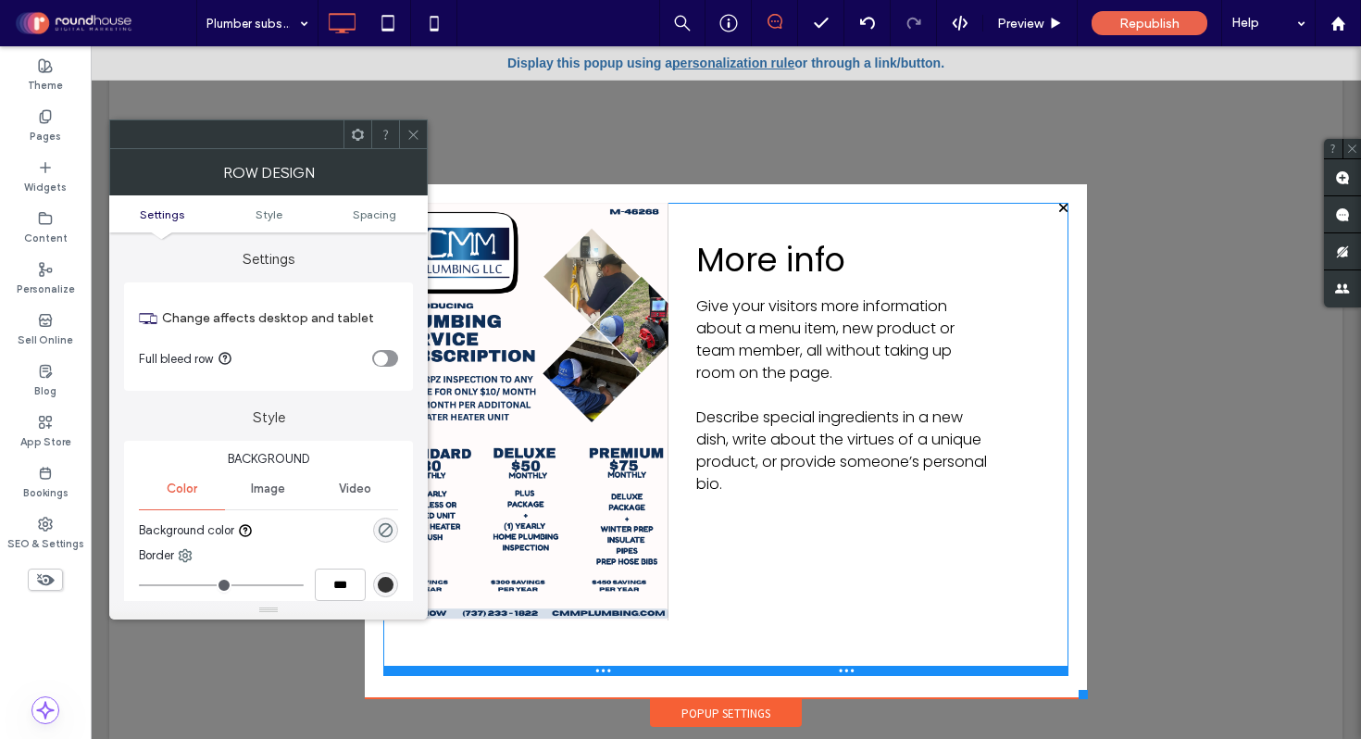
scroll to position [0, 0]
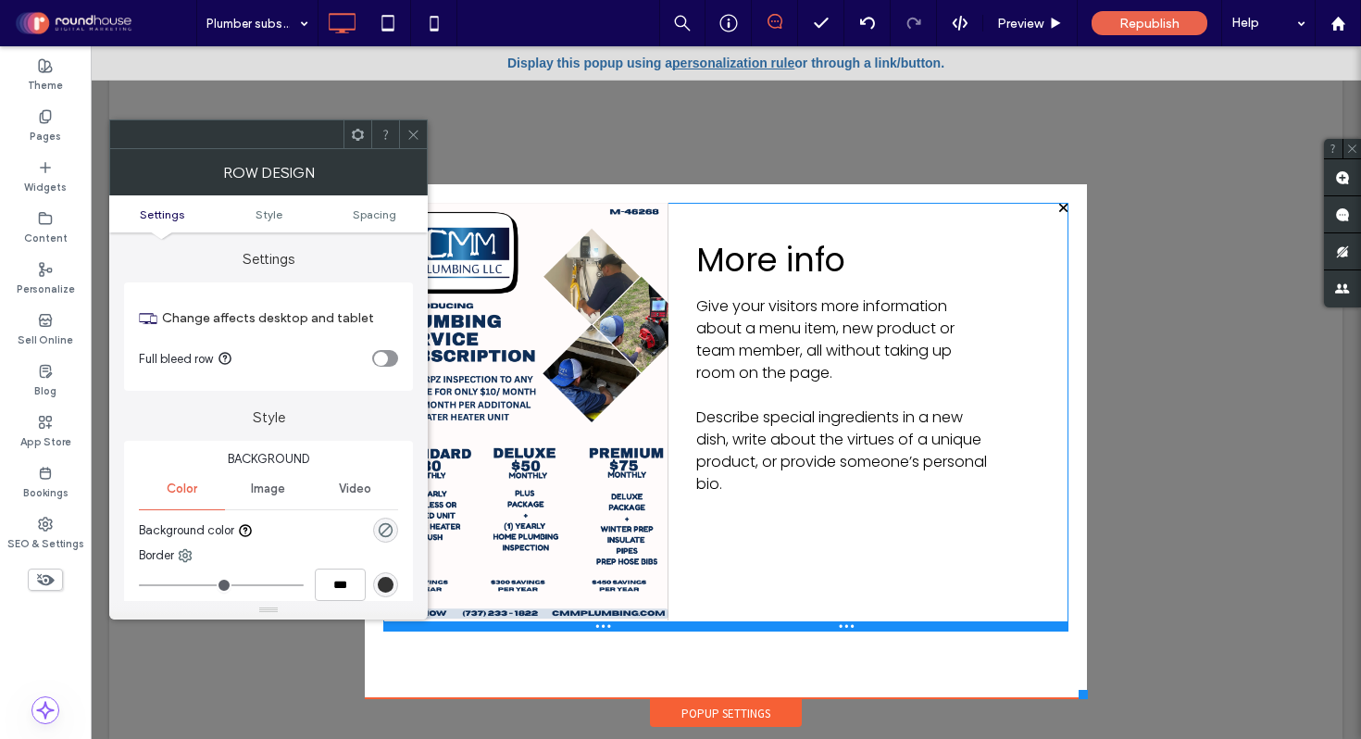
drag, startPoint x: 709, startPoint y: 675, endPoint x: 705, endPoint y: 608, distance: 66.8
click at [705, 608] on div "Click To Paste More info Give your visitors more information about a menu item,…" at bounding box center [725, 417] width 685 height 428
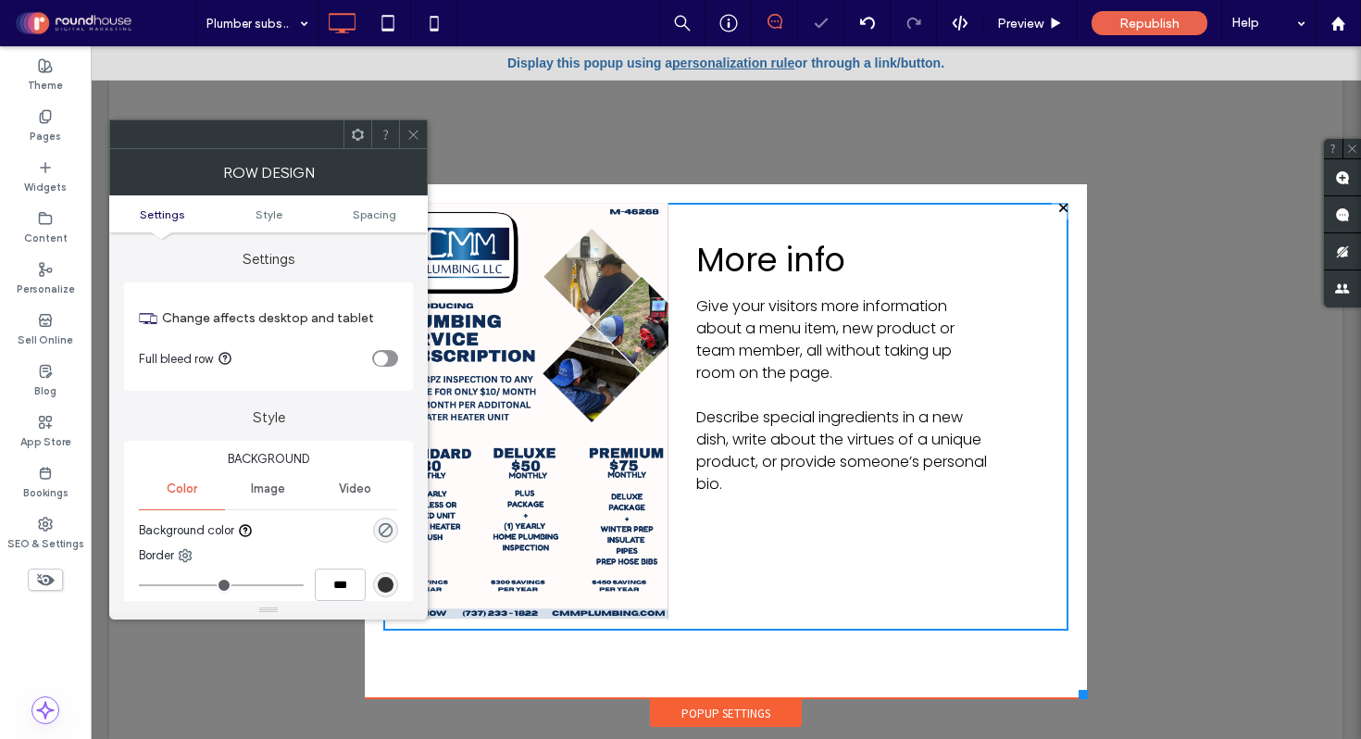
click at [412, 130] on icon at bounding box center [414, 135] width 14 height 14
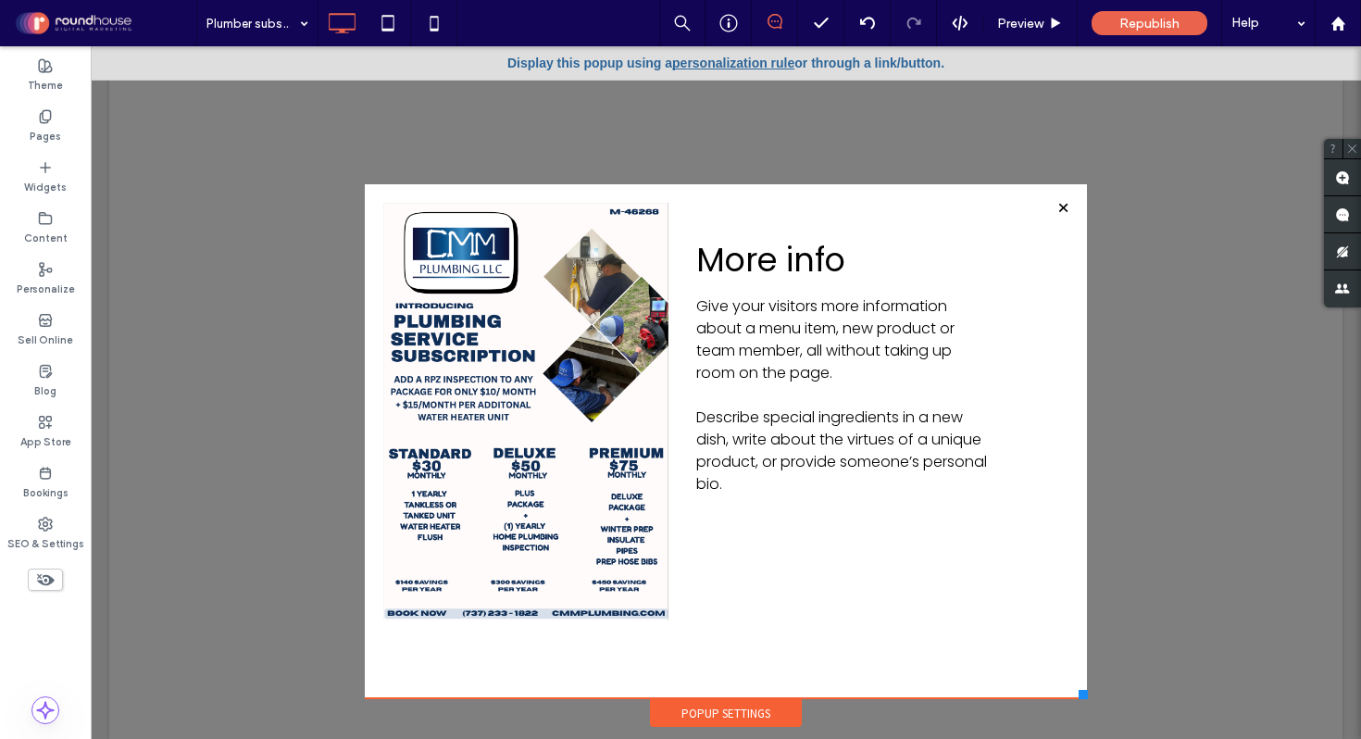
click at [1080, 688] on div "Click To Paste Click To Paste More info Give your visitors more information abo…" at bounding box center [726, 441] width 722 height 514
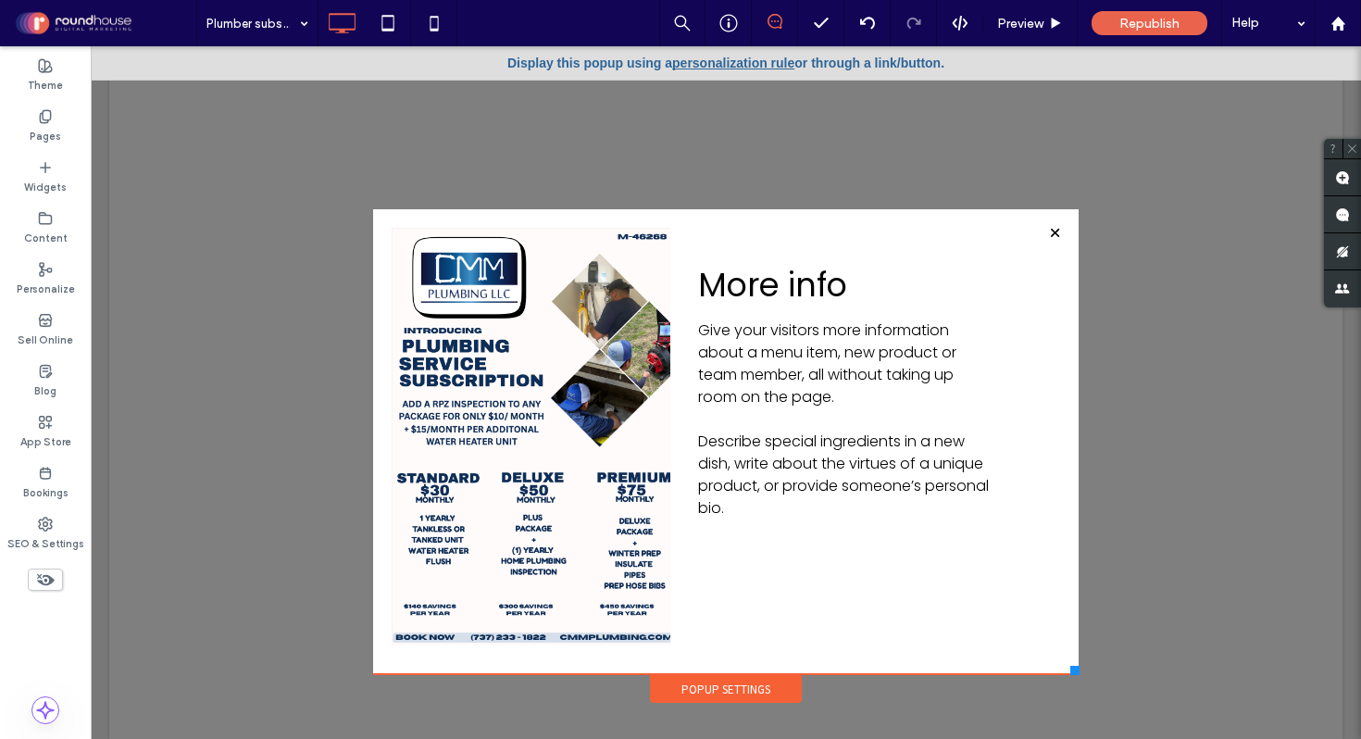
drag, startPoint x: 1085, startPoint y: 693, endPoint x: 1079, endPoint y: 668, distance: 25.6
click at [1079, 672] on div at bounding box center [1075, 670] width 9 height 9
click at [653, 216] on div "Click To Paste Click To Paste More info Give your visitors more information abo…" at bounding box center [726, 441] width 706 height 465
click at [402, 245] on div at bounding box center [415, 243] width 46 height 30
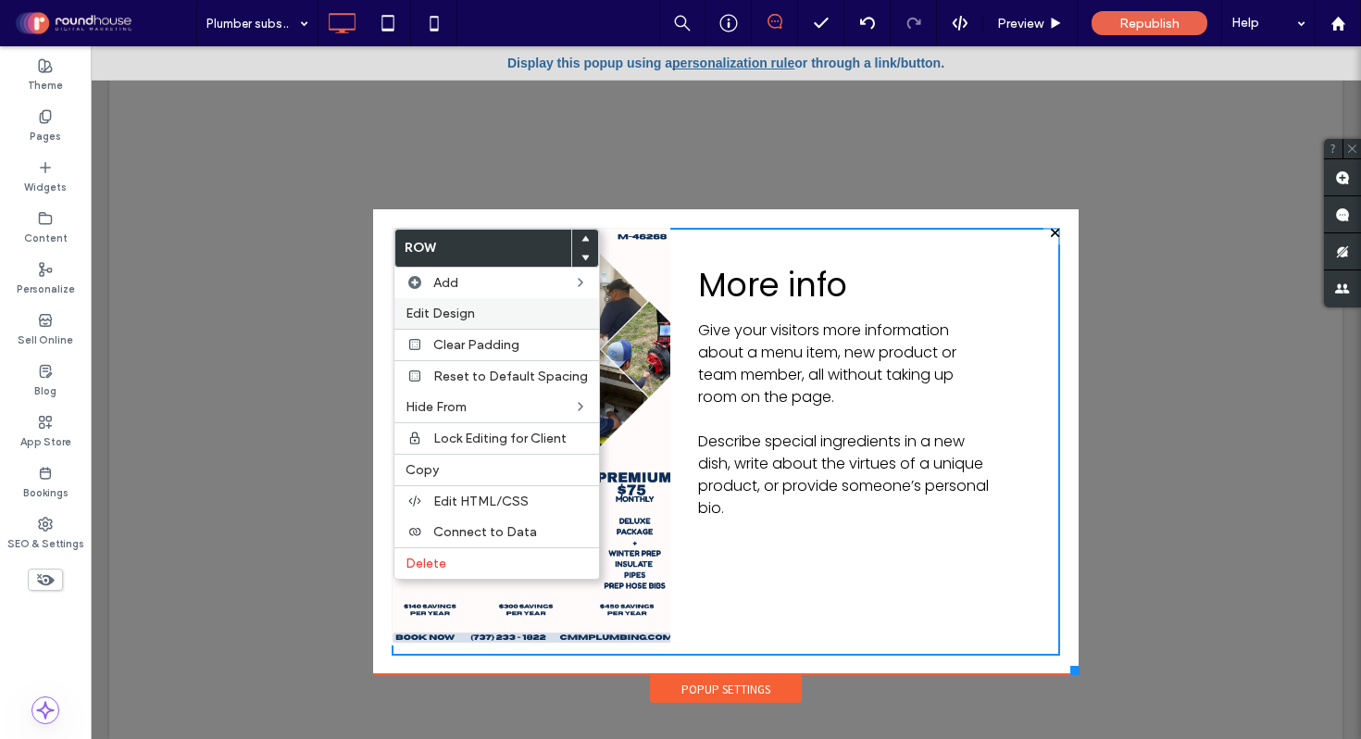
click at [435, 317] on span "Edit Design" at bounding box center [440, 314] width 69 height 16
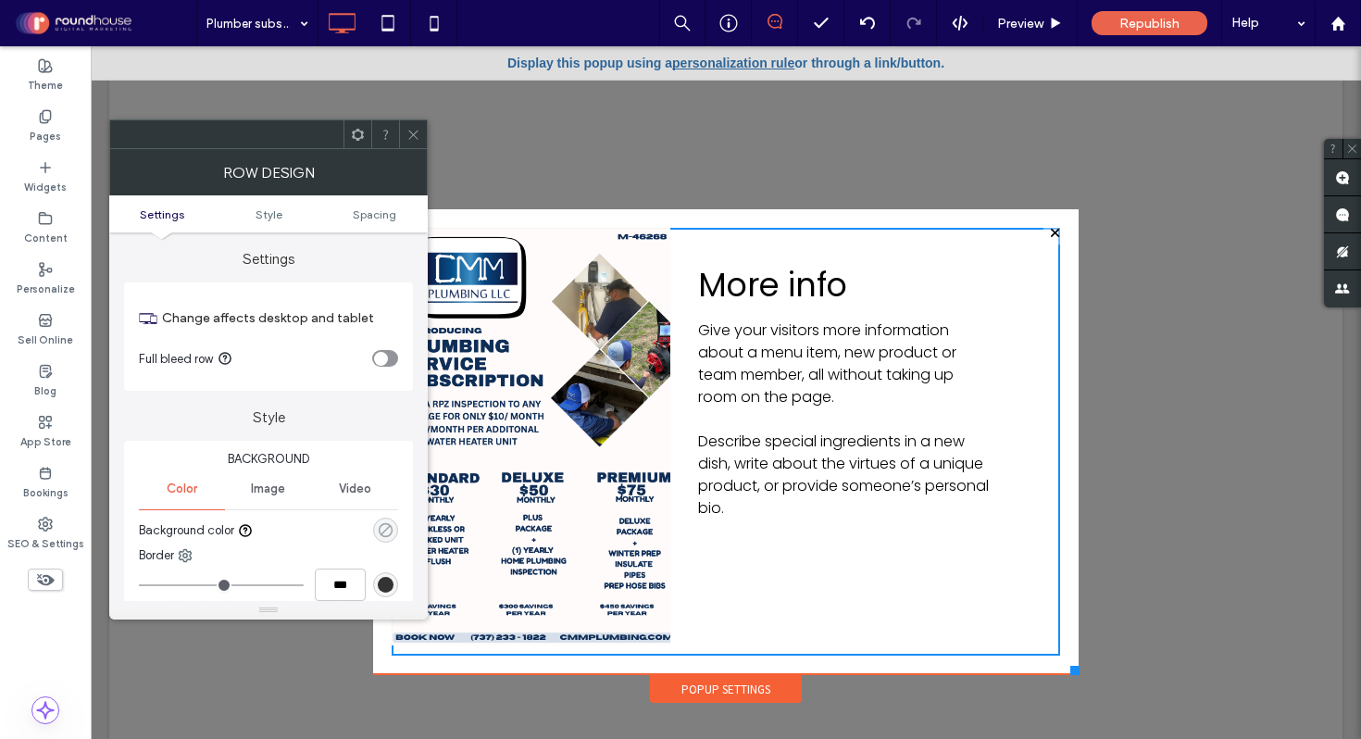
click at [386, 527] on icon "rgba(0, 0, 0, 0)" at bounding box center [386, 530] width 16 height 16
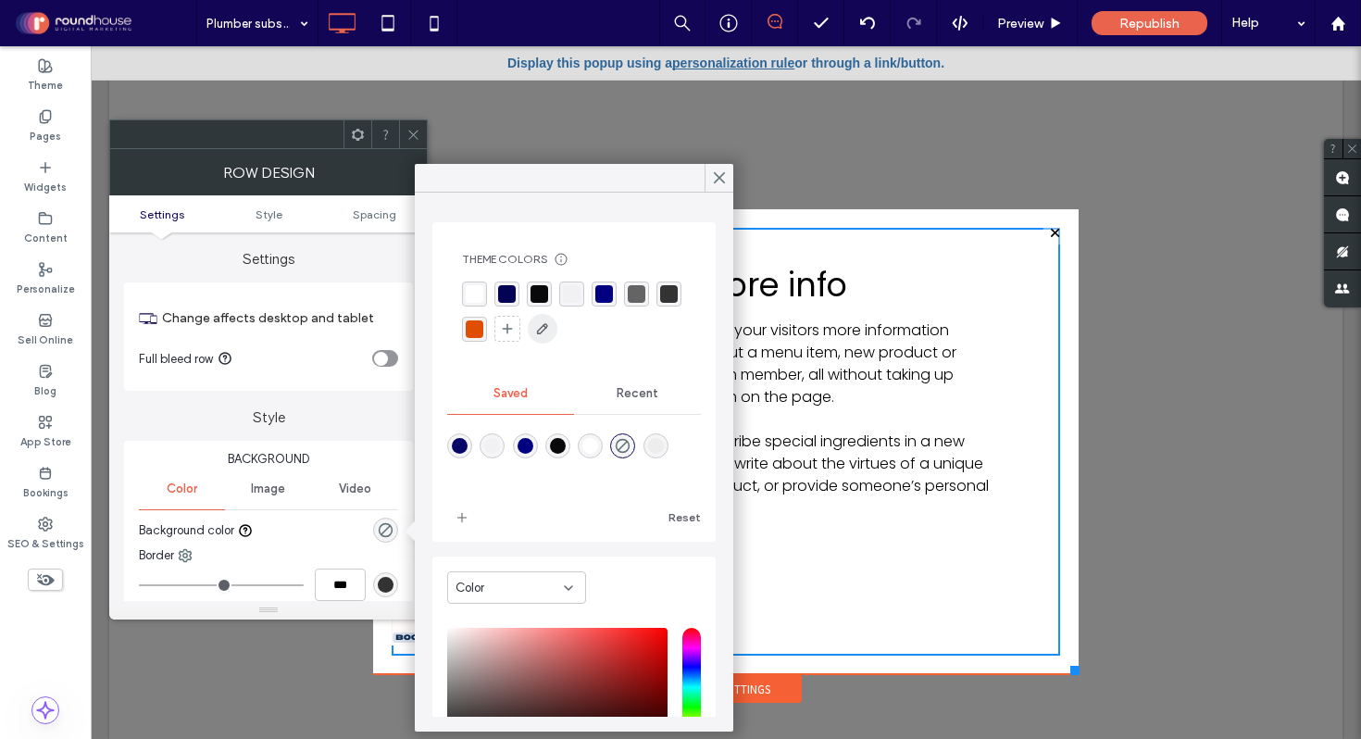
click at [542, 330] on icon "button" at bounding box center [542, 328] width 15 height 15
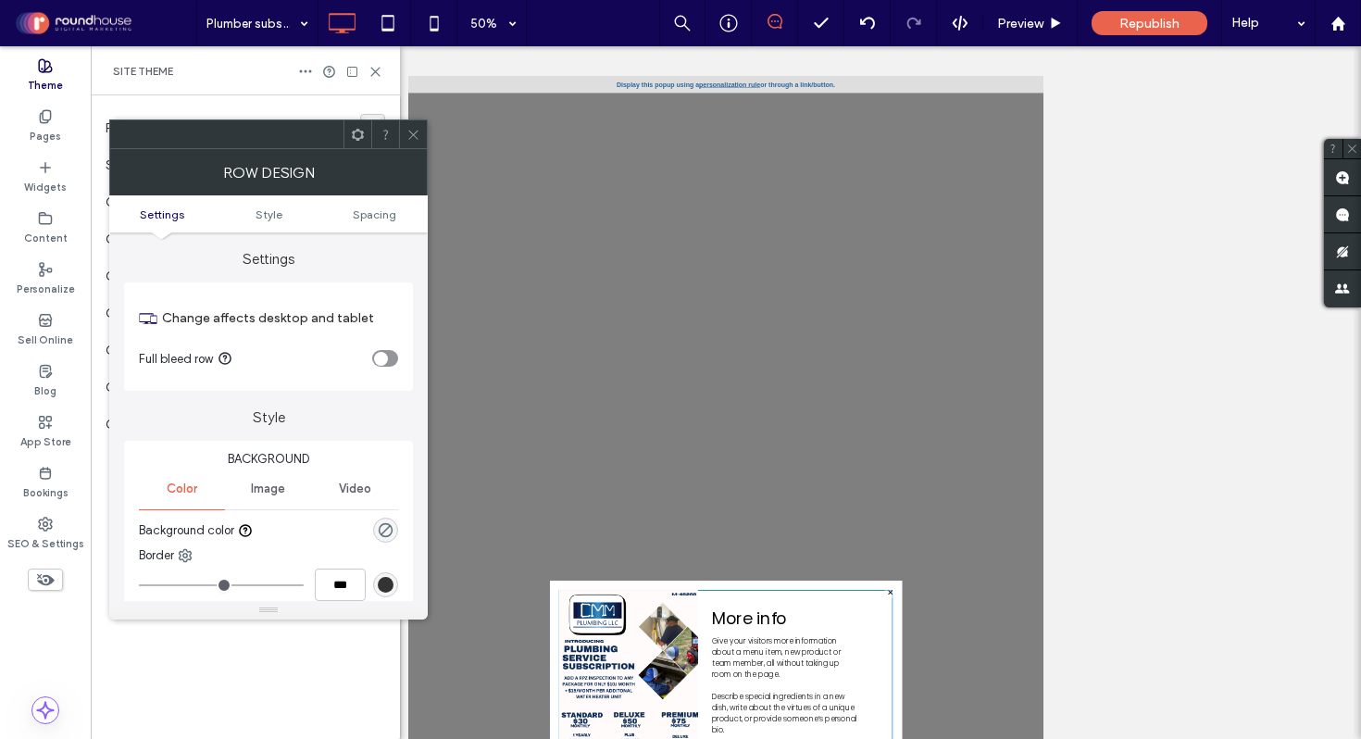
click at [409, 132] on icon at bounding box center [414, 135] width 14 height 14
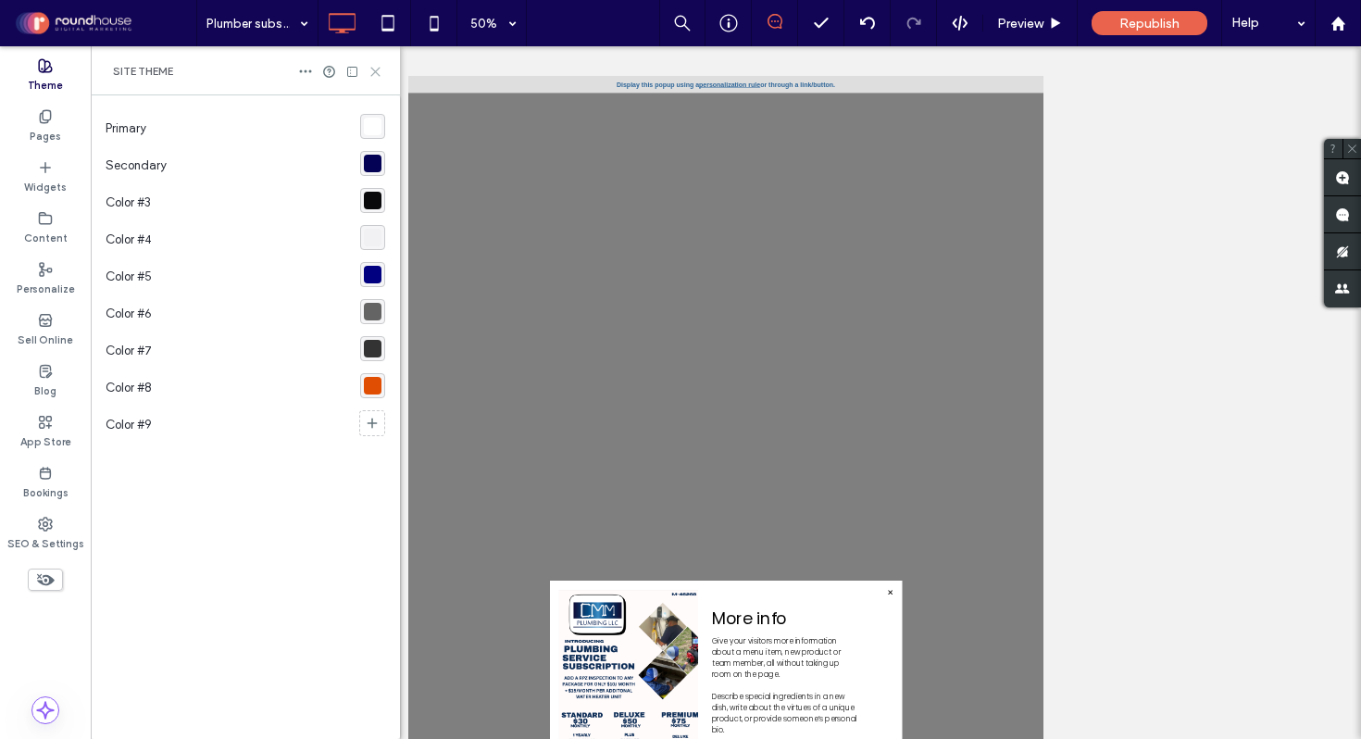
click at [378, 70] on icon at bounding box center [376, 72] width 14 height 14
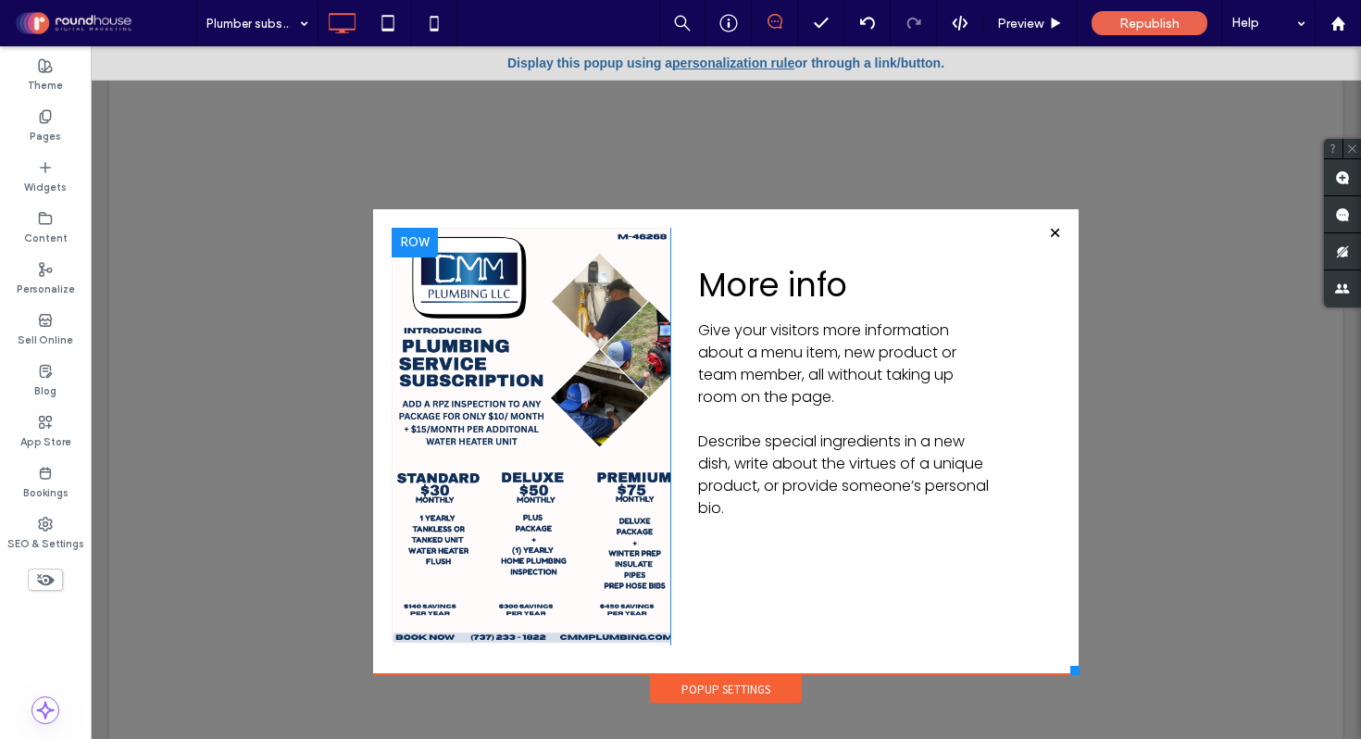
click at [400, 249] on div at bounding box center [415, 243] width 46 height 30
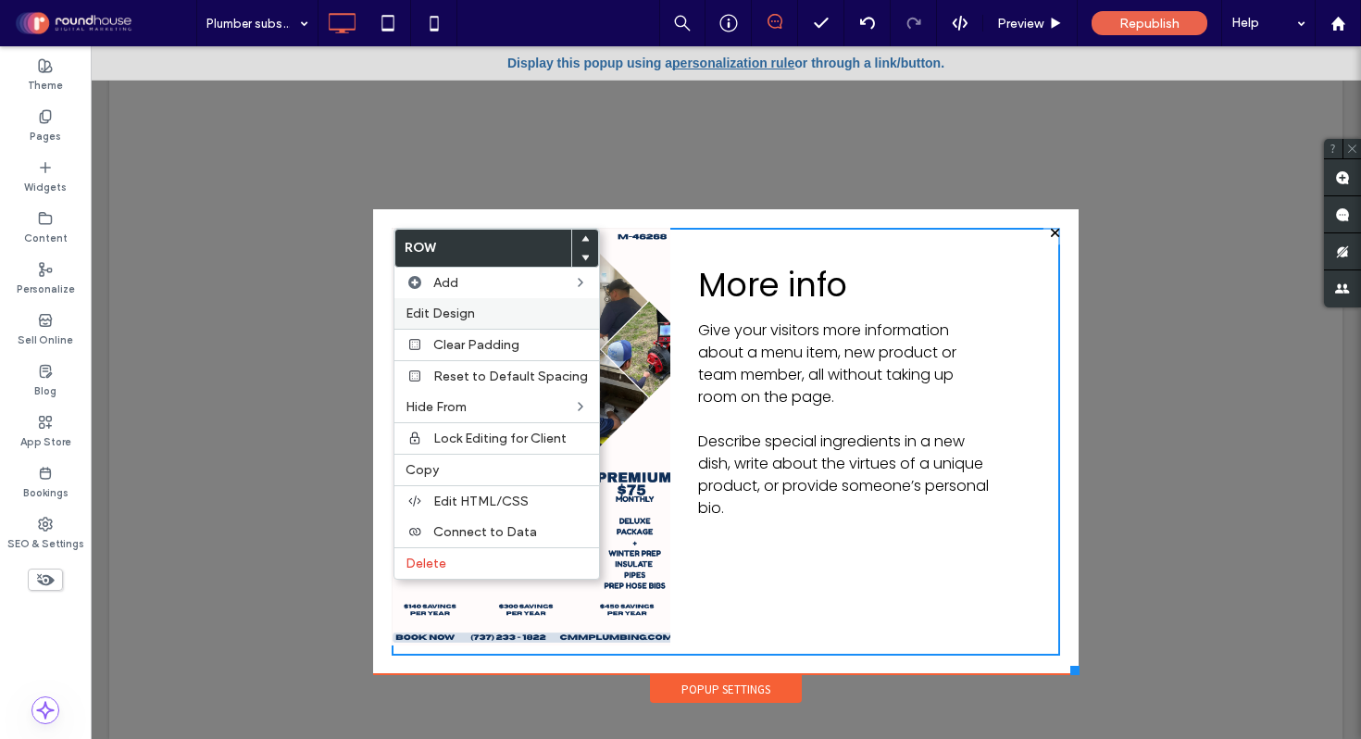
click at [459, 310] on span "Edit Design" at bounding box center [440, 314] width 69 height 16
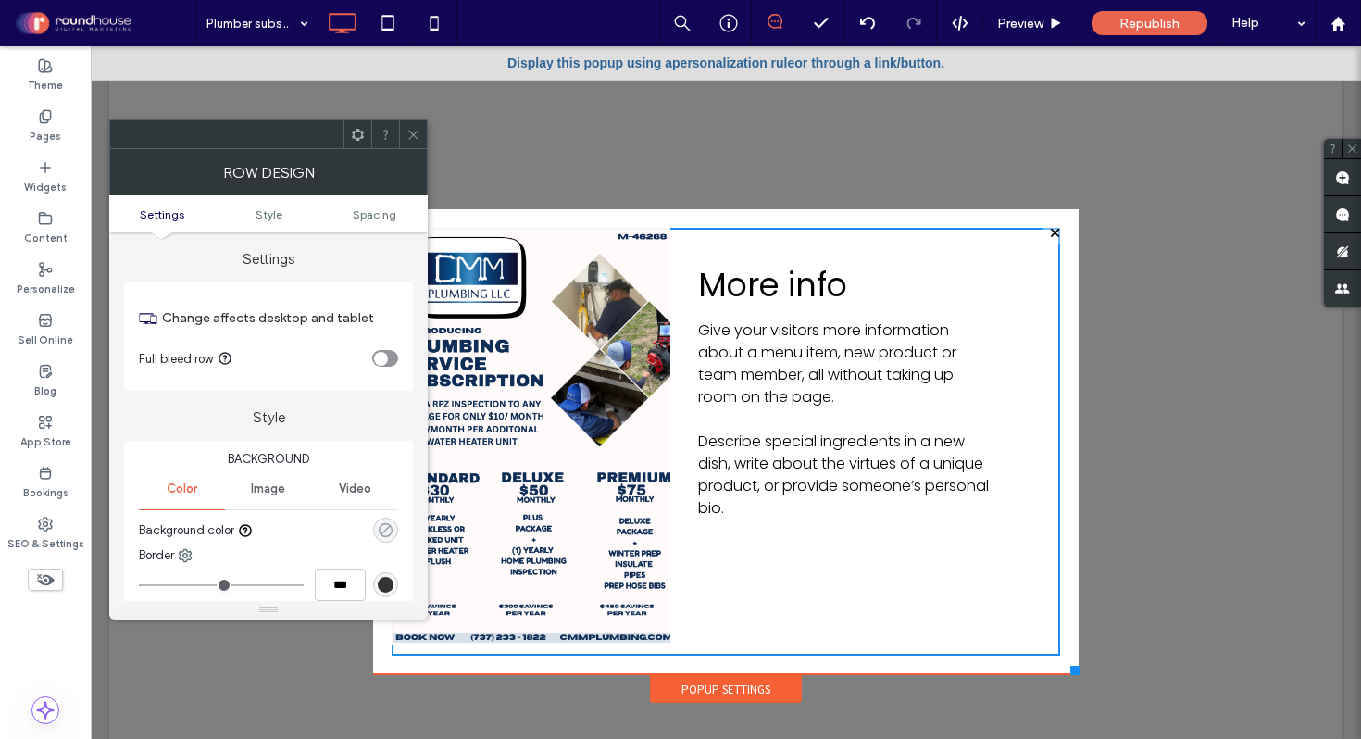
click at [385, 527] on icon "rgba(0, 0, 0, 0)" at bounding box center [386, 530] width 16 height 16
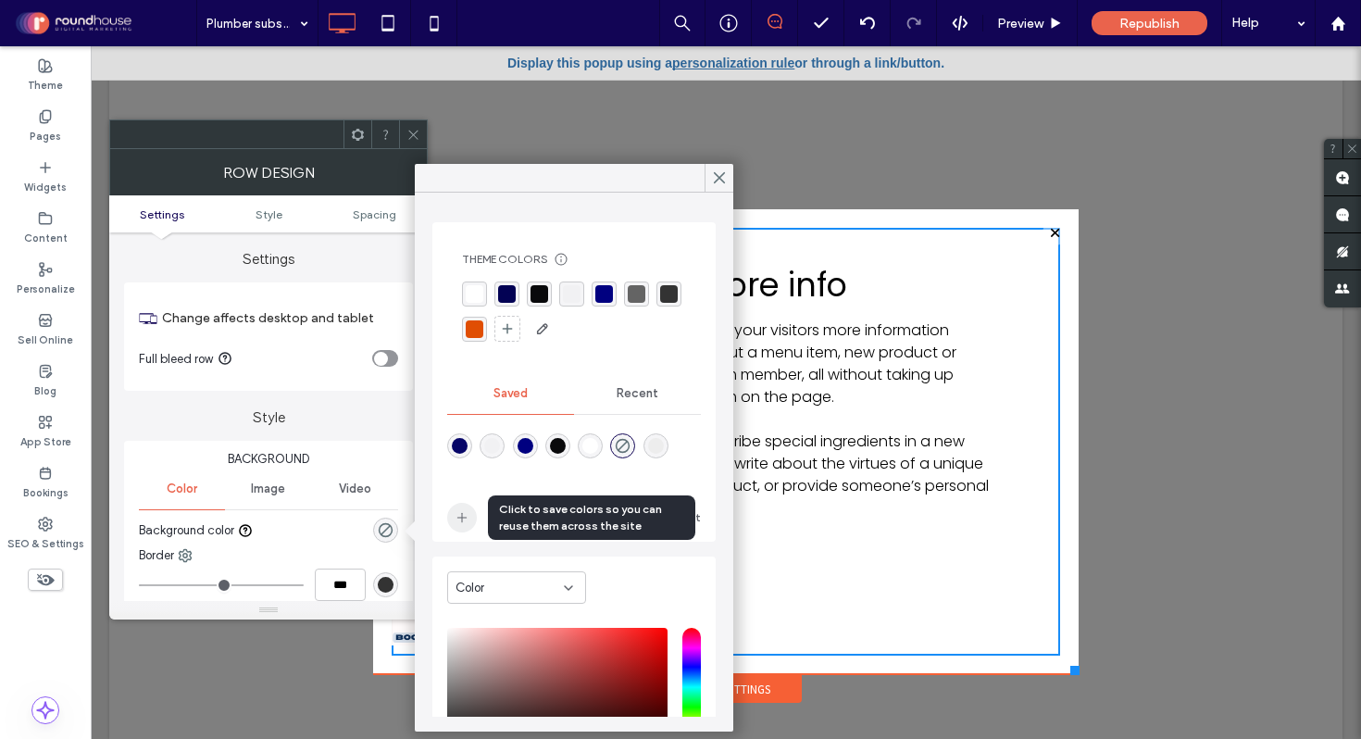
click at [458, 520] on icon "add color" at bounding box center [462, 517] width 15 height 15
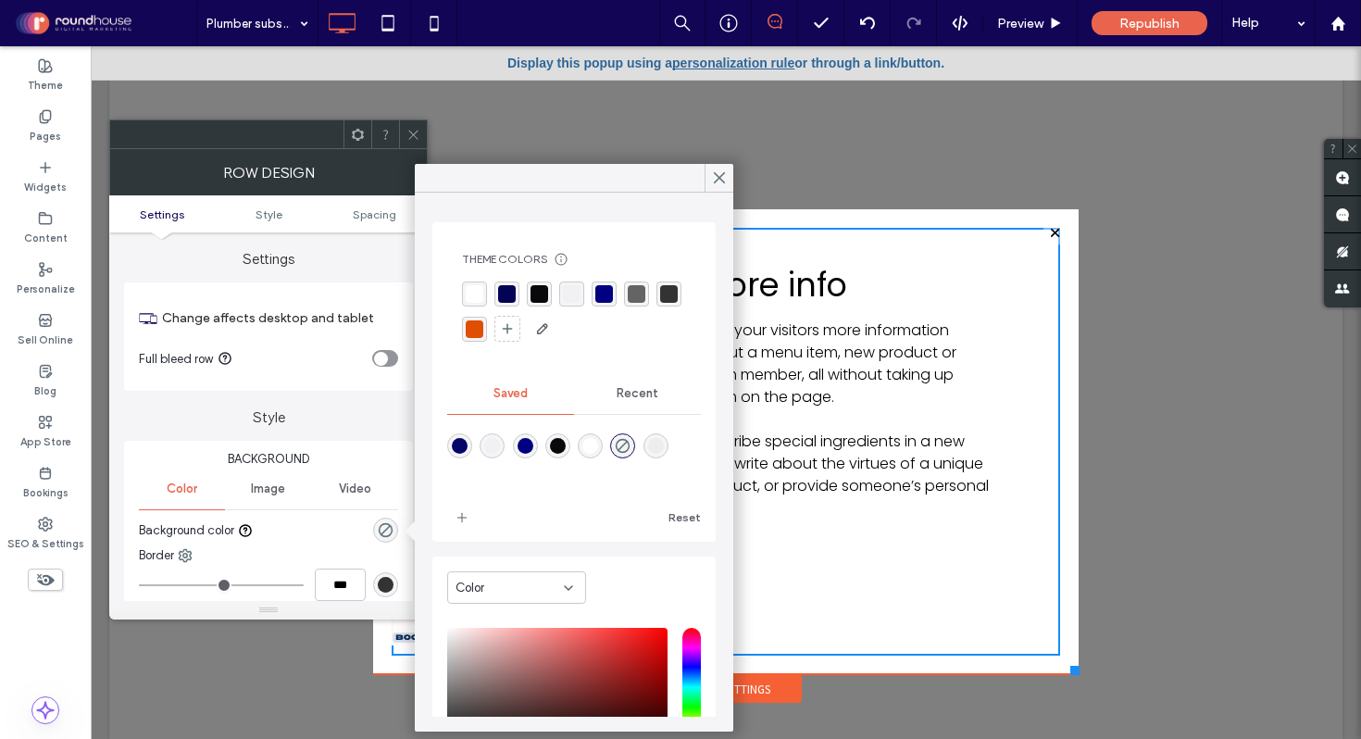
scroll to position [147, 0]
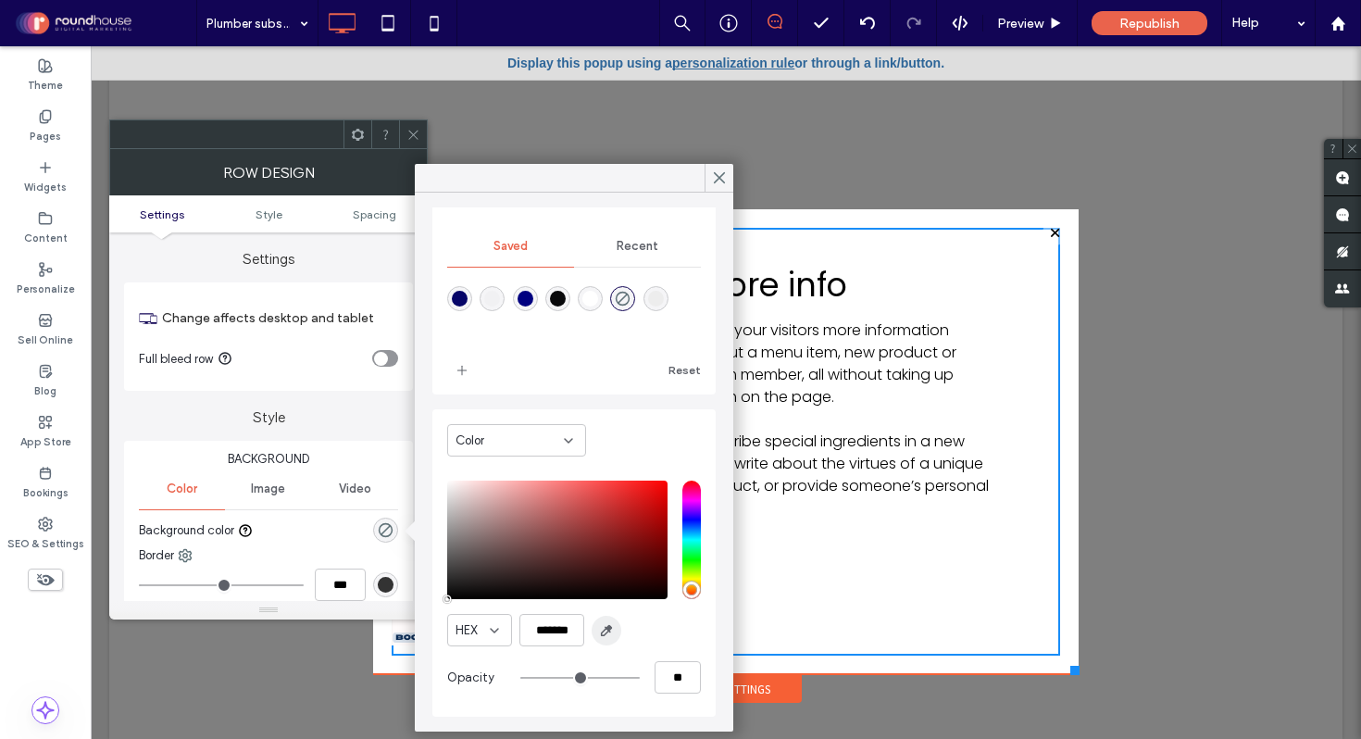
click at [603, 628] on icon "button" at bounding box center [606, 630] width 15 height 15
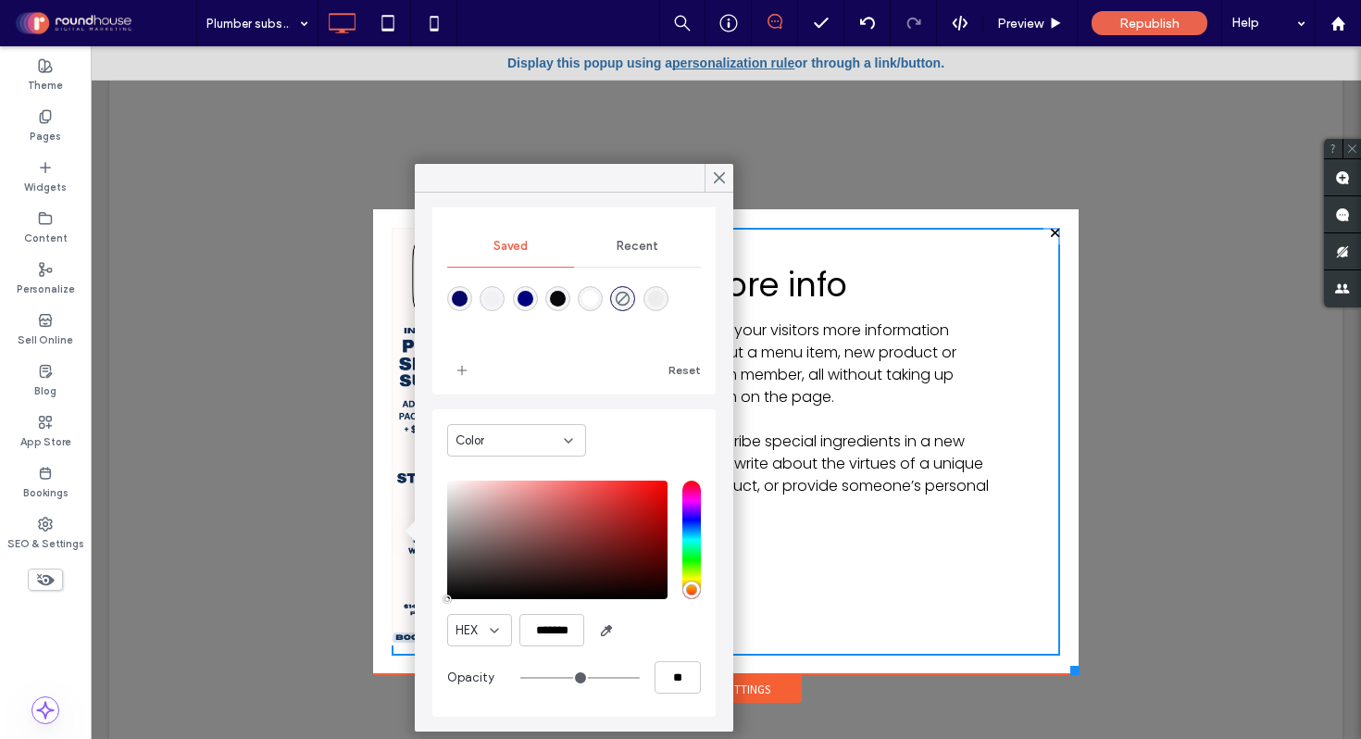
type input "*******"
type input "***"
type input "****"
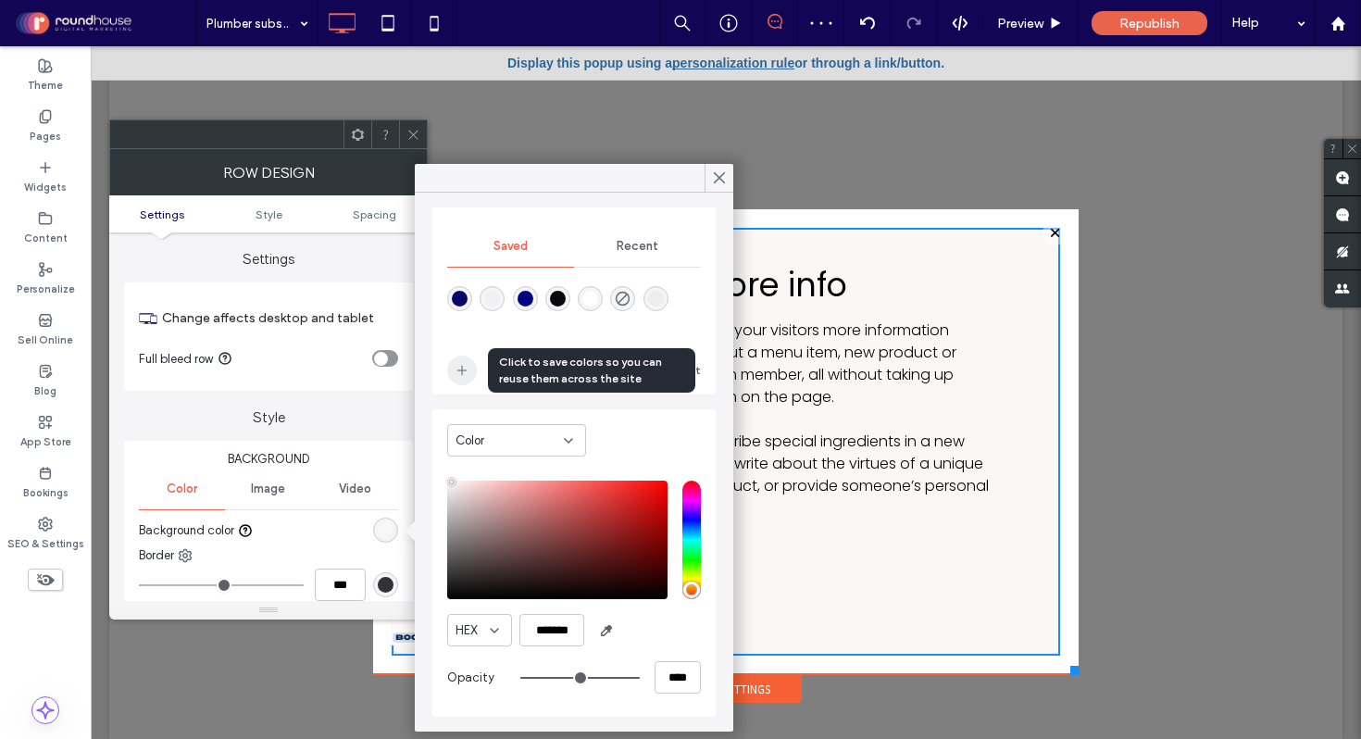
click at [466, 374] on icon "add color" at bounding box center [462, 370] width 15 height 15
click at [725, 175] on icon at bounding box center [719, 177] width 17 height 17
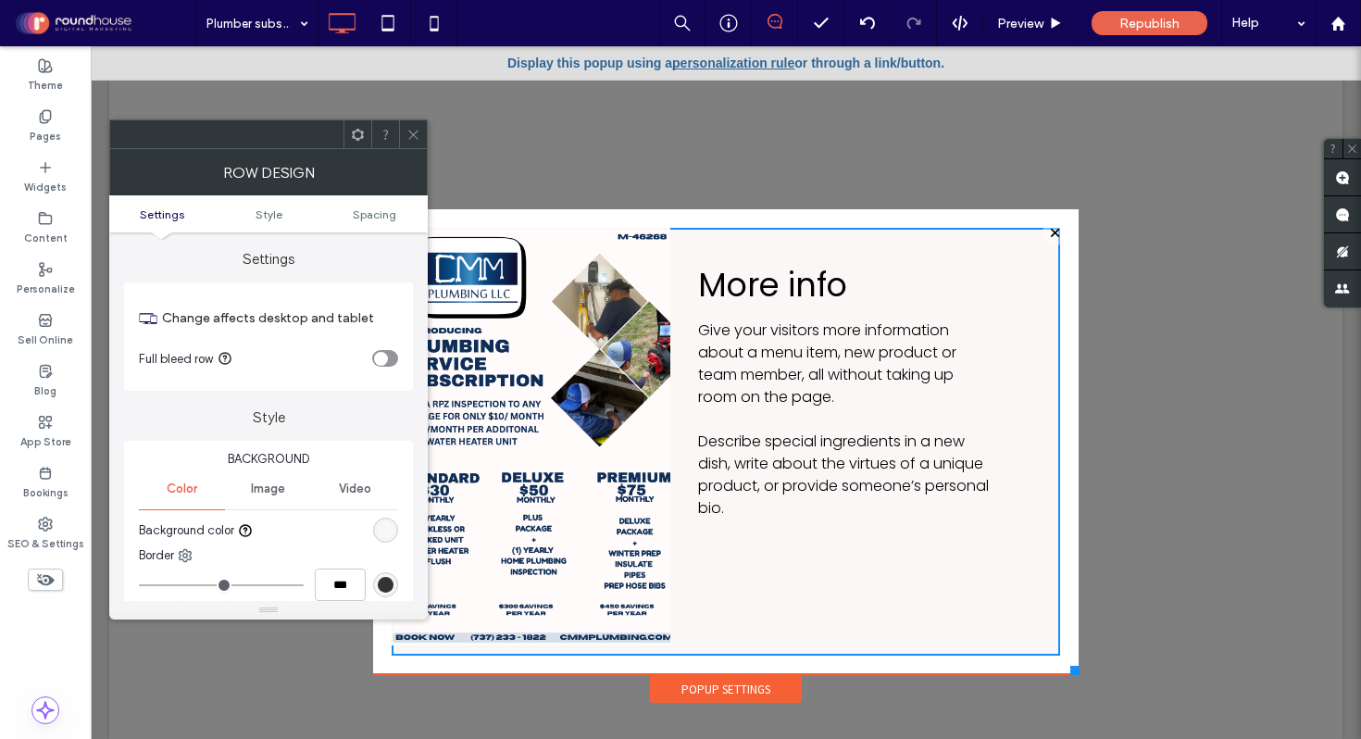
click at [413, 139] on icon at bounding box center [414, 135] width 14 height 14
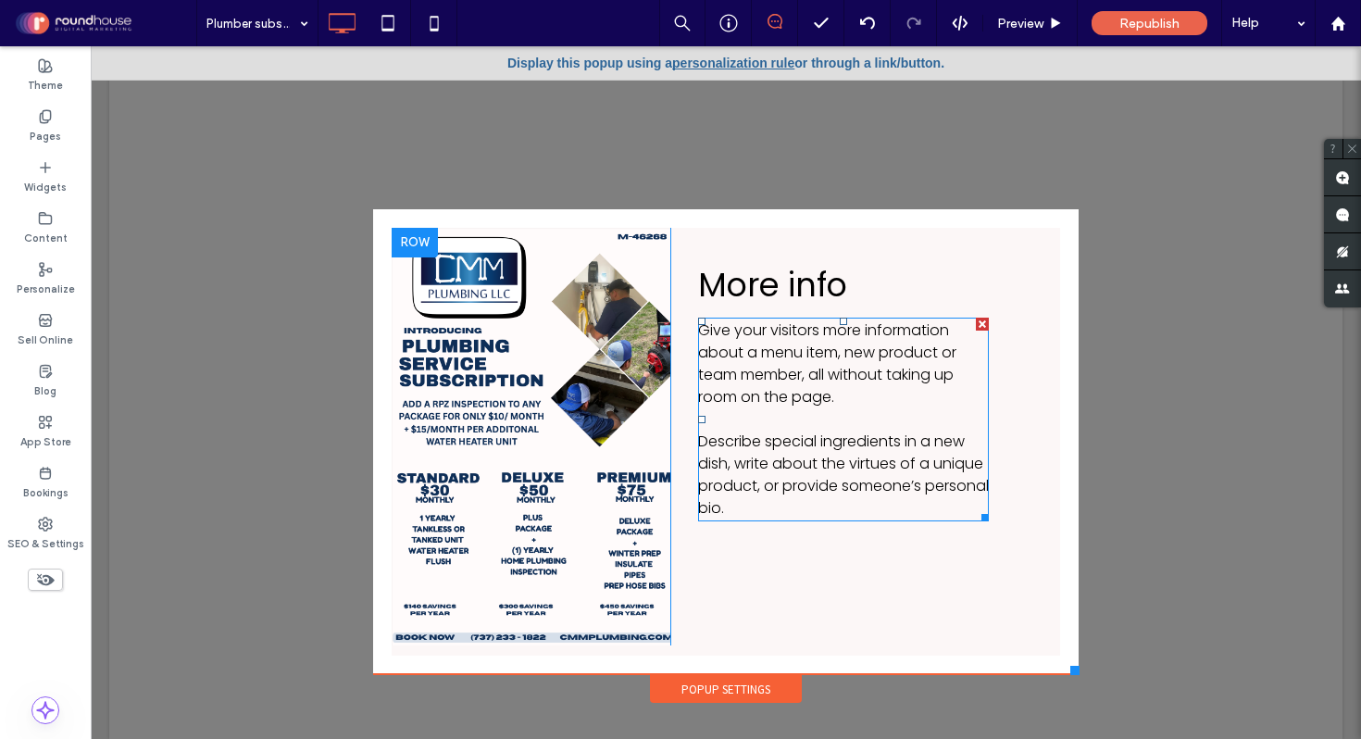
click at [766, 383] on span "Give your visitors more information about a menu item, new product or team memb…" at bounding box center [827, 364] width 258 height 88
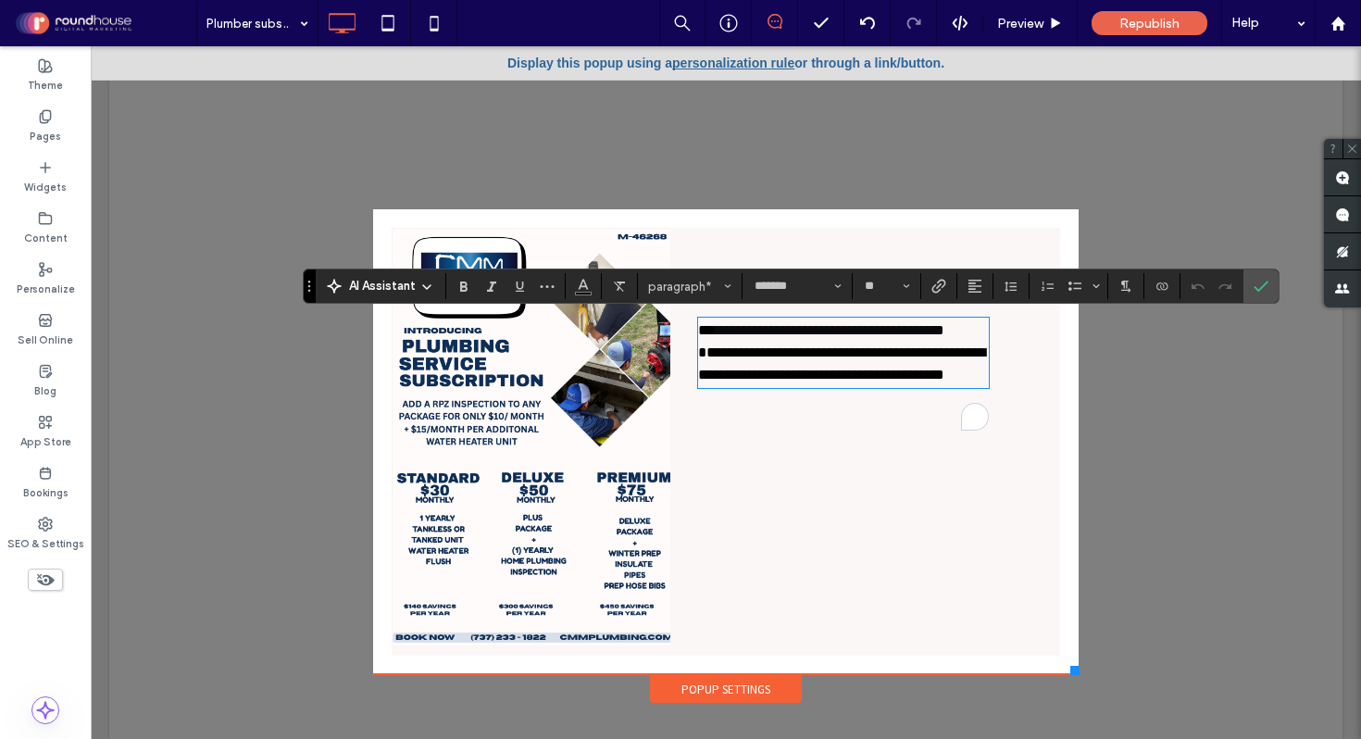
scroll to position [0, 0]
click at [787, 462] on div "**********" at bounding box center [866, 437] width 390 height 418
click at [1259, 282] on icon "Confirm" at bounding box center [1261, 286] width 15 height 15
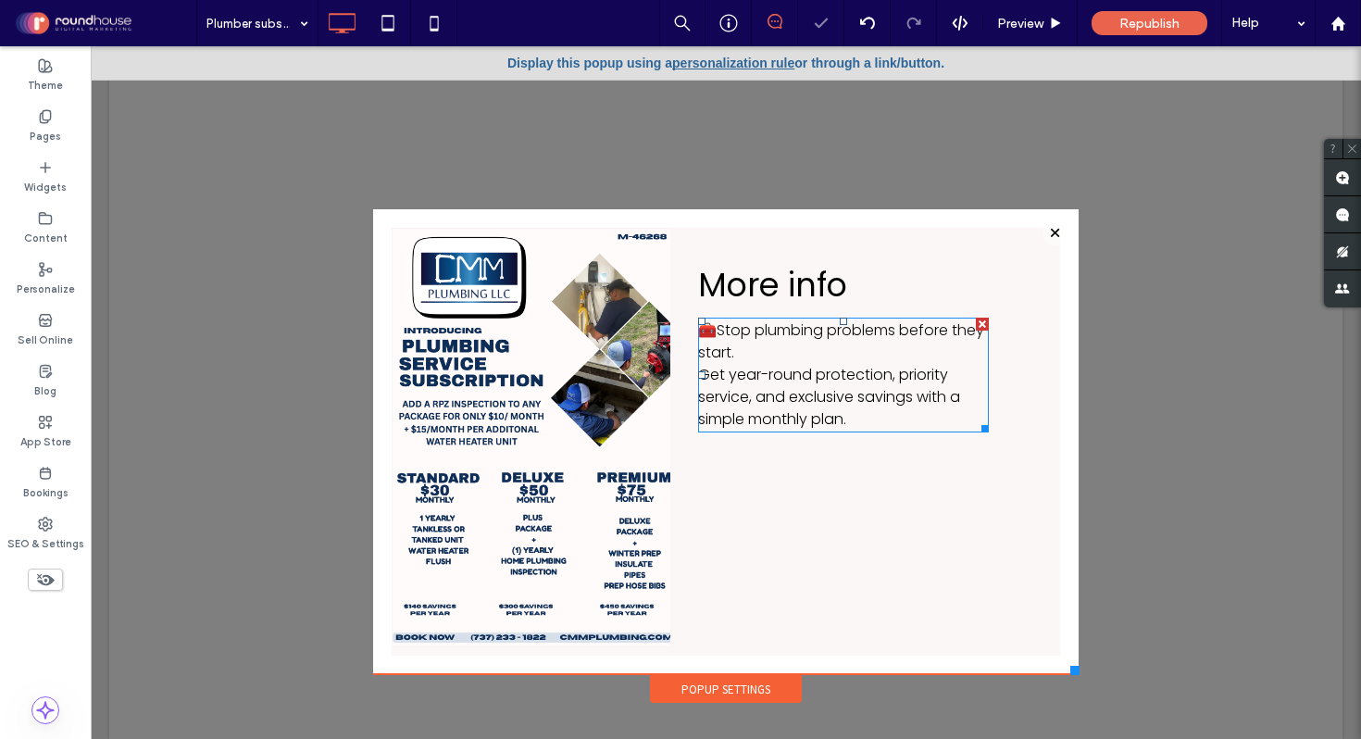
click at [772, 347] on p "🧰 Stop plumbing problems before they start. Get year-round protection, priority…" at bounding box center [843, 375] width 291 height 111
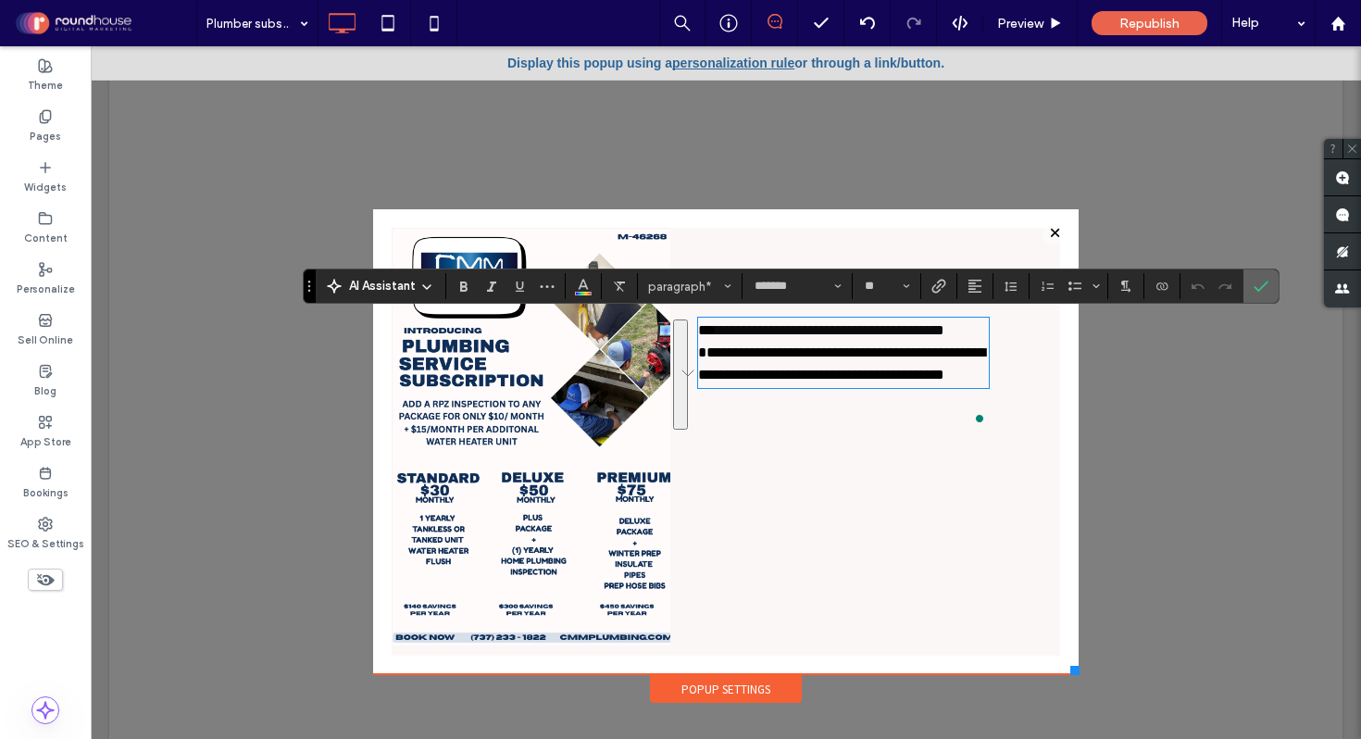
click at [1269, 279] on label "Confirm" at bounding box center [1262, 286] width 28 height 33
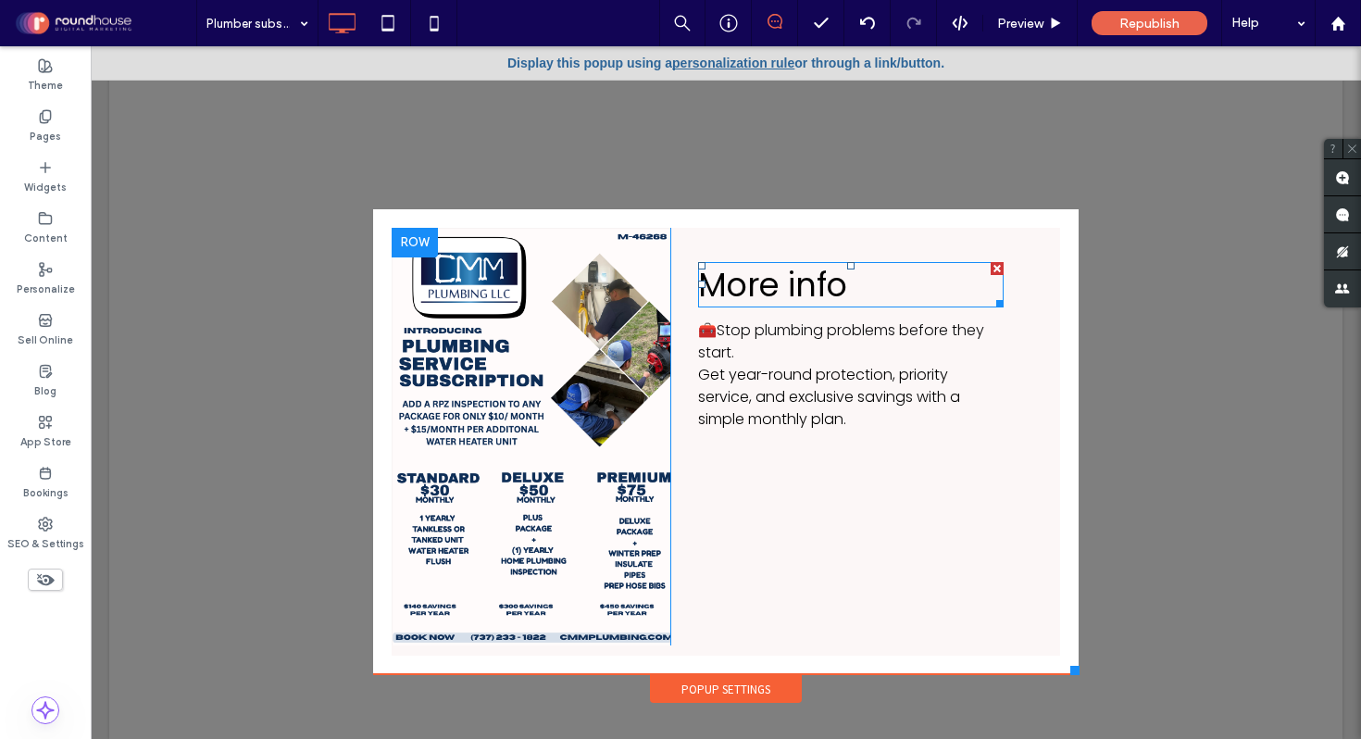
click at [784, 275] on span "More info" at bounding box center [772, 284] width 149 height 45
type input "*******"
type input "**"
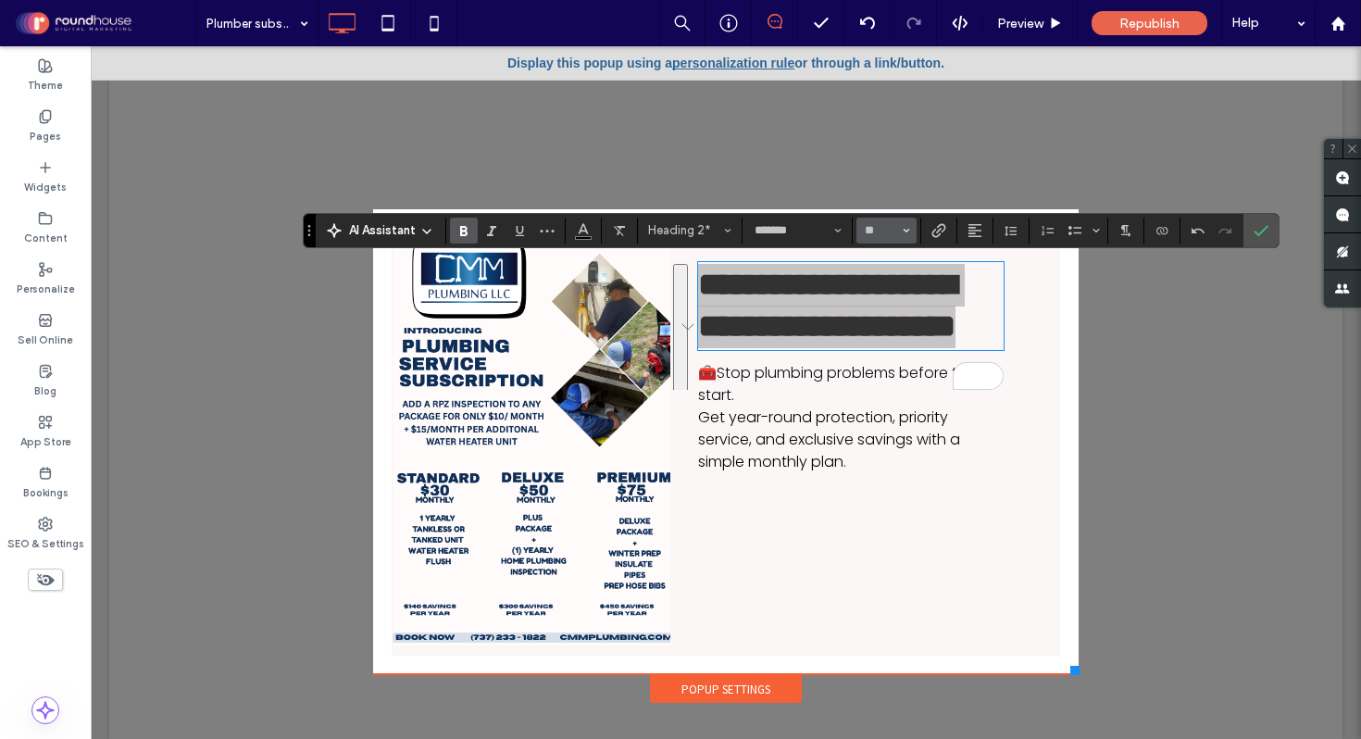
click at [910, 230] on button "**" at bounding box center [887, 231] width 60 height 26
click at [880, 331] on label "24" at bounding box center [886, 321] width 59 height 26
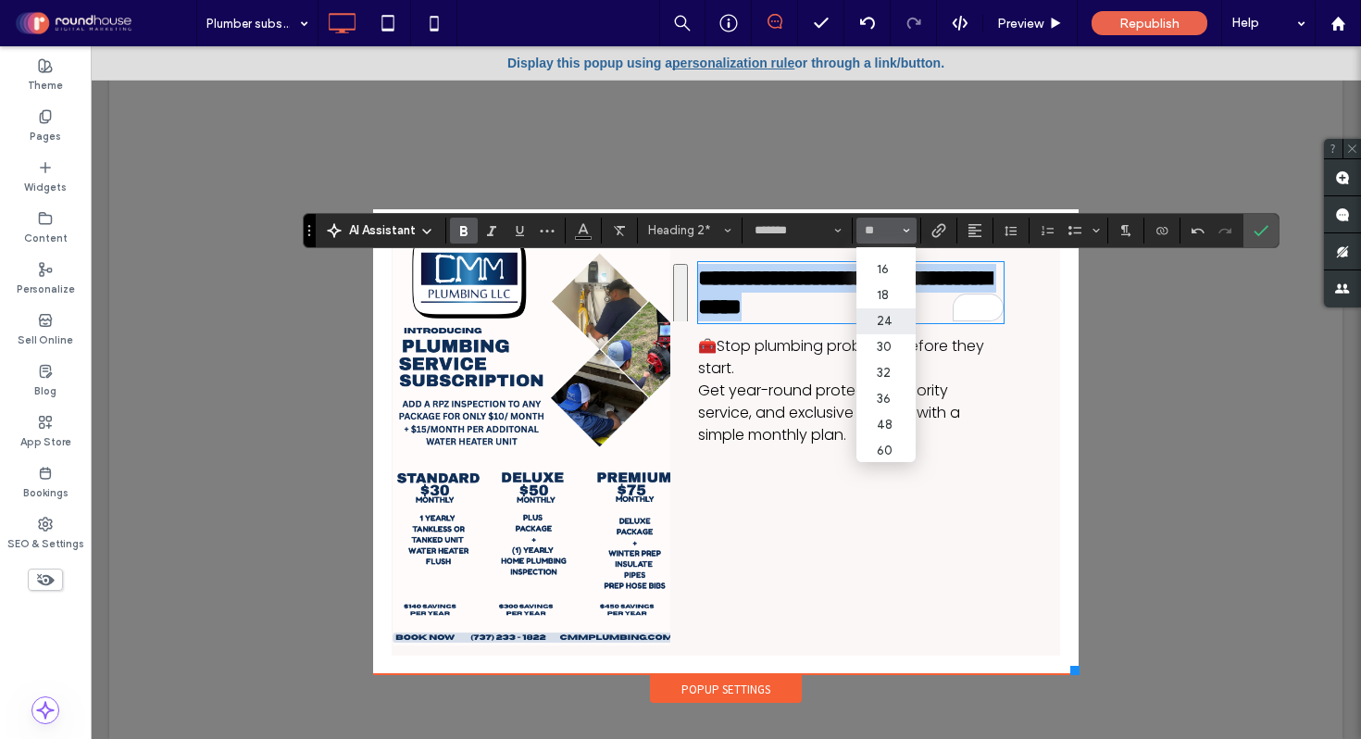
type input "**"
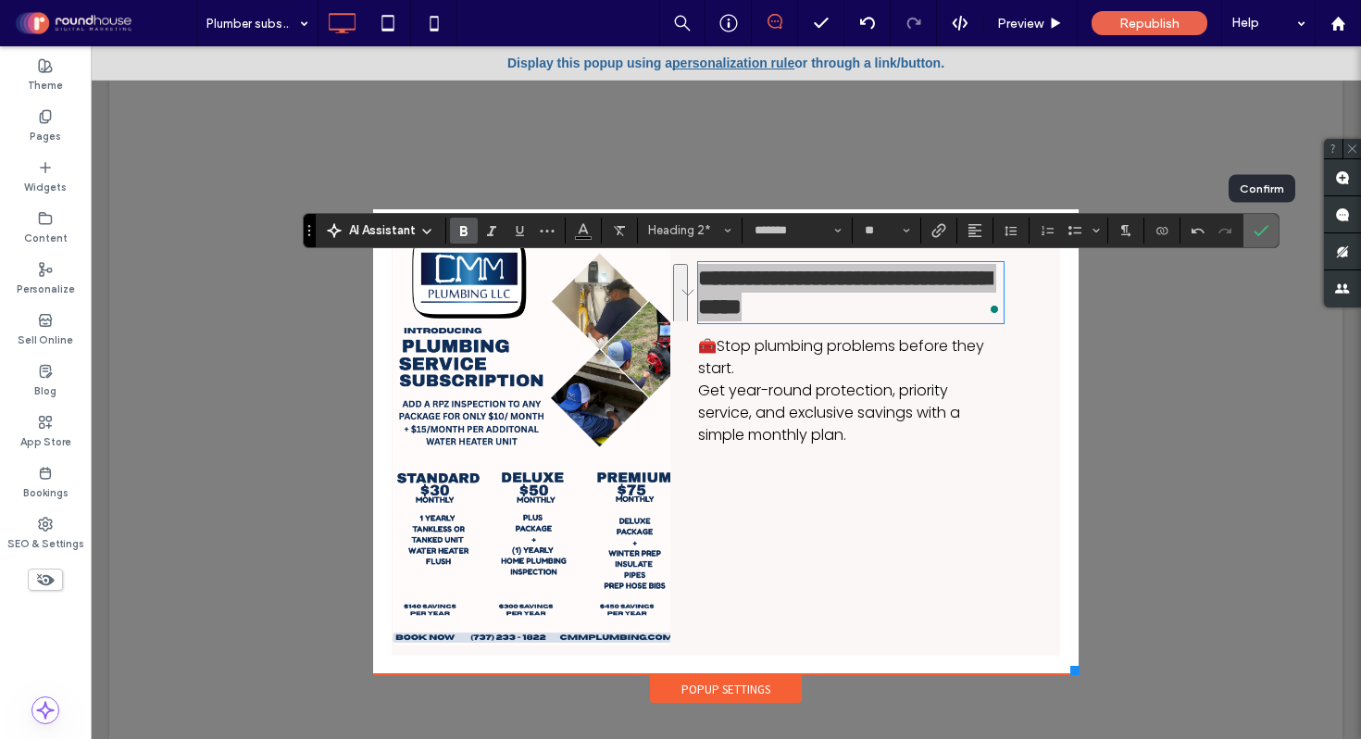
click at [1263, 228] on icon "Confirm" at bounding box center [1261, 230] width 15 height 15
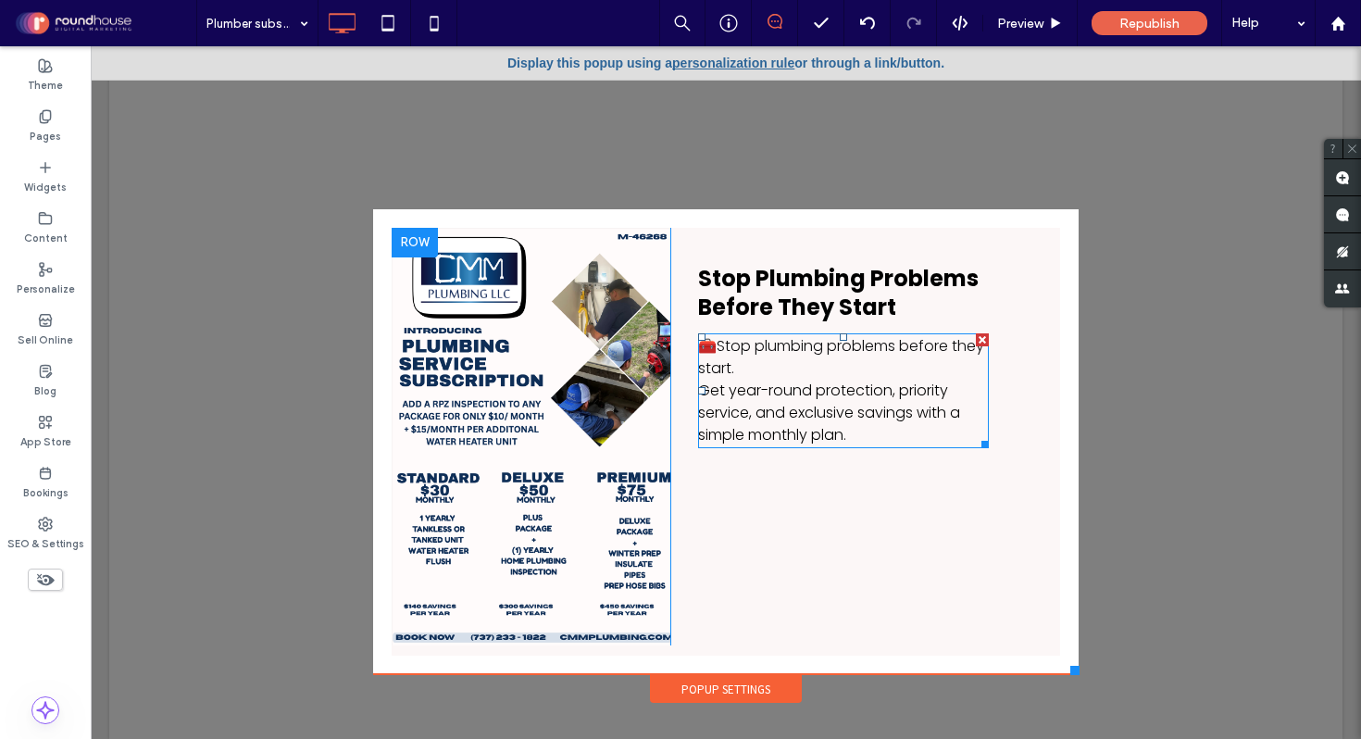
click at [762, 397] on span "Get year-round protection, priority service, and exclusive savings with a simpl…" at bounding box center [829, 413] width 262 height 66
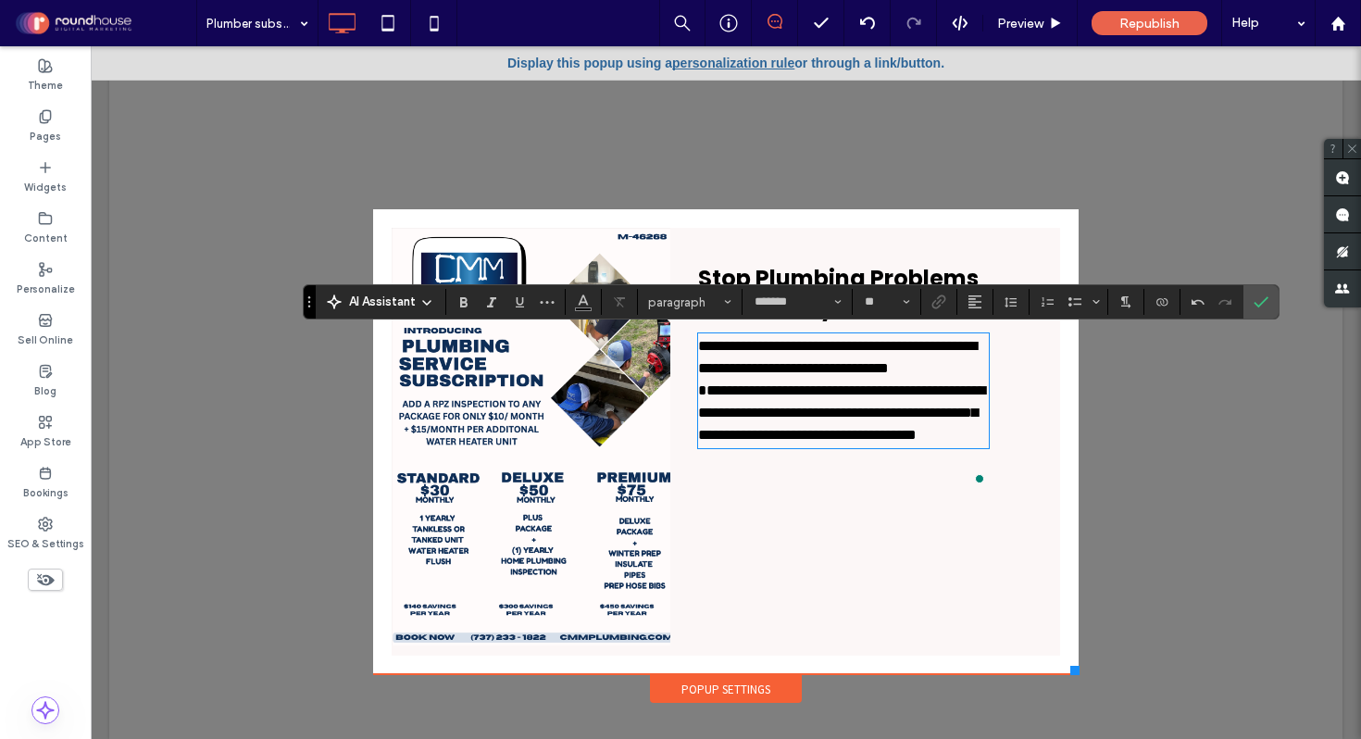
scroll to position [0, 0]
click at [704, 412] on span "**********" at bounding box center [841, 390] width 287 height 103
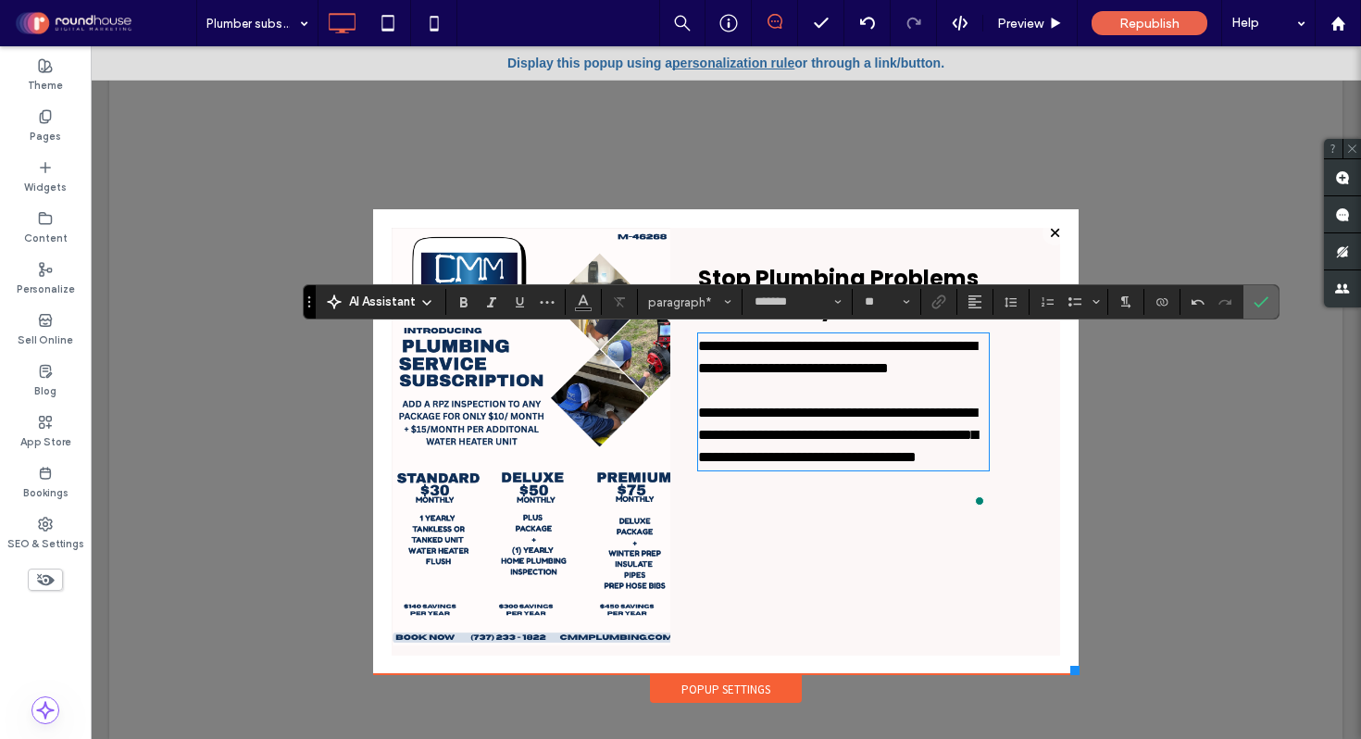
drag, startPoint x: 1270, startPoint y: 306, endPoint x: 1178, endPoint y: 259, distance: 102.7
click at [1270, 306] on label "Confirm" at bounding box center [1262, 301] width 28 height 33
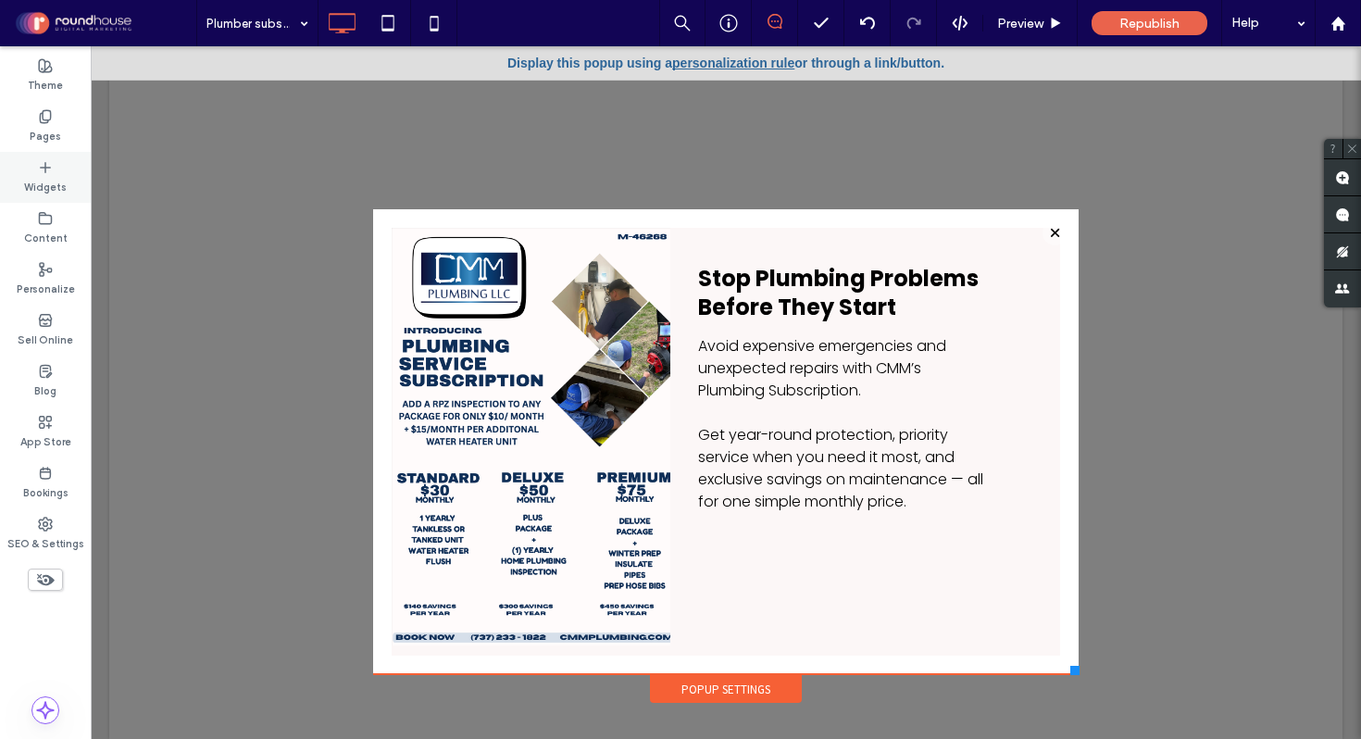
click at [41, 191] on label "Widgets" at bounding box center [45, 185] width 43 height 20
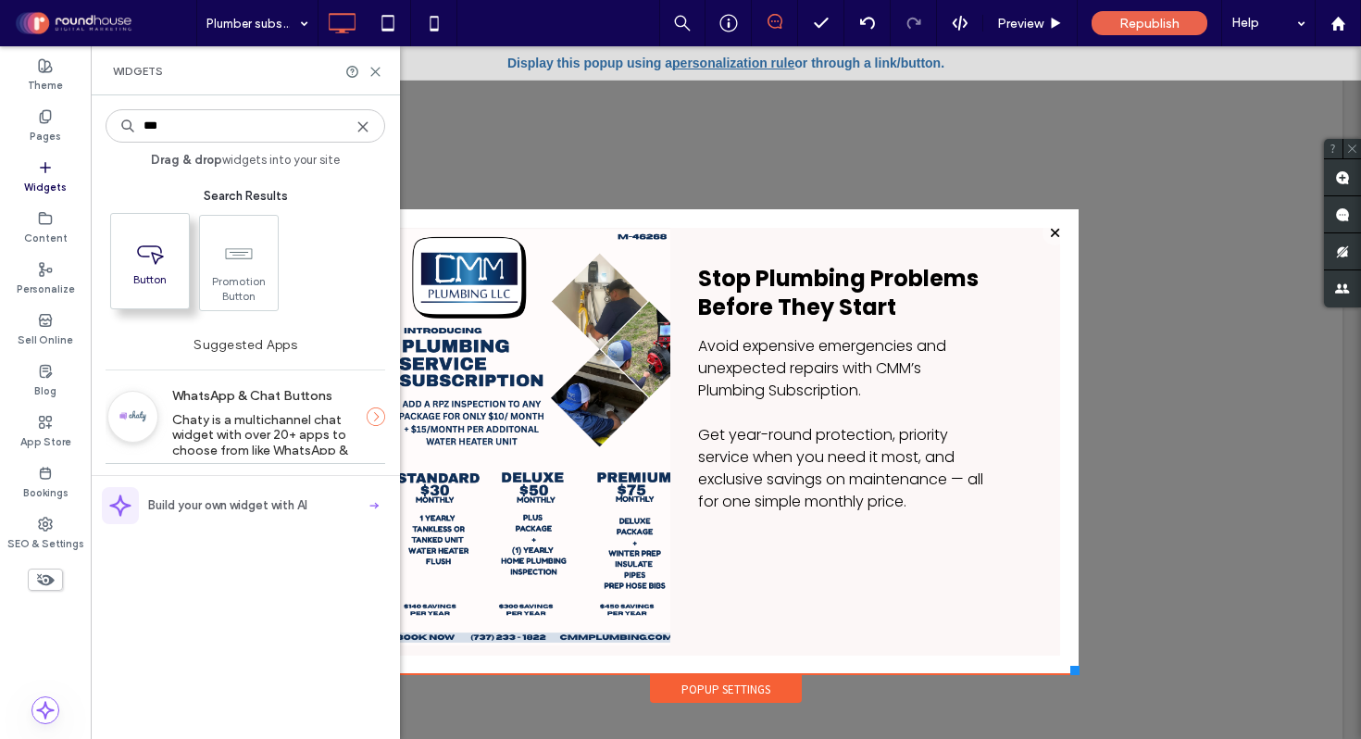
type input "***"
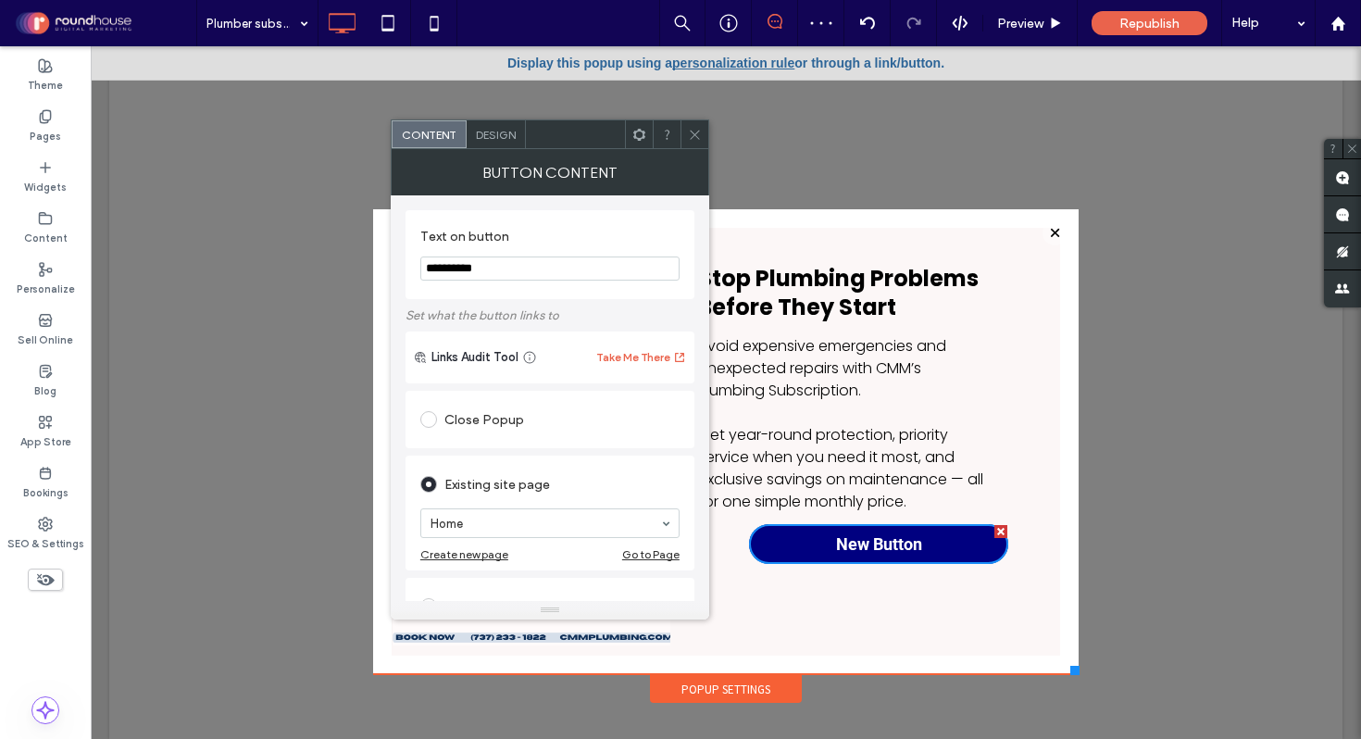
click at [511, 271] on input "**********" at bounding box center [549, 269] width 259 height 24
paste input "**********"
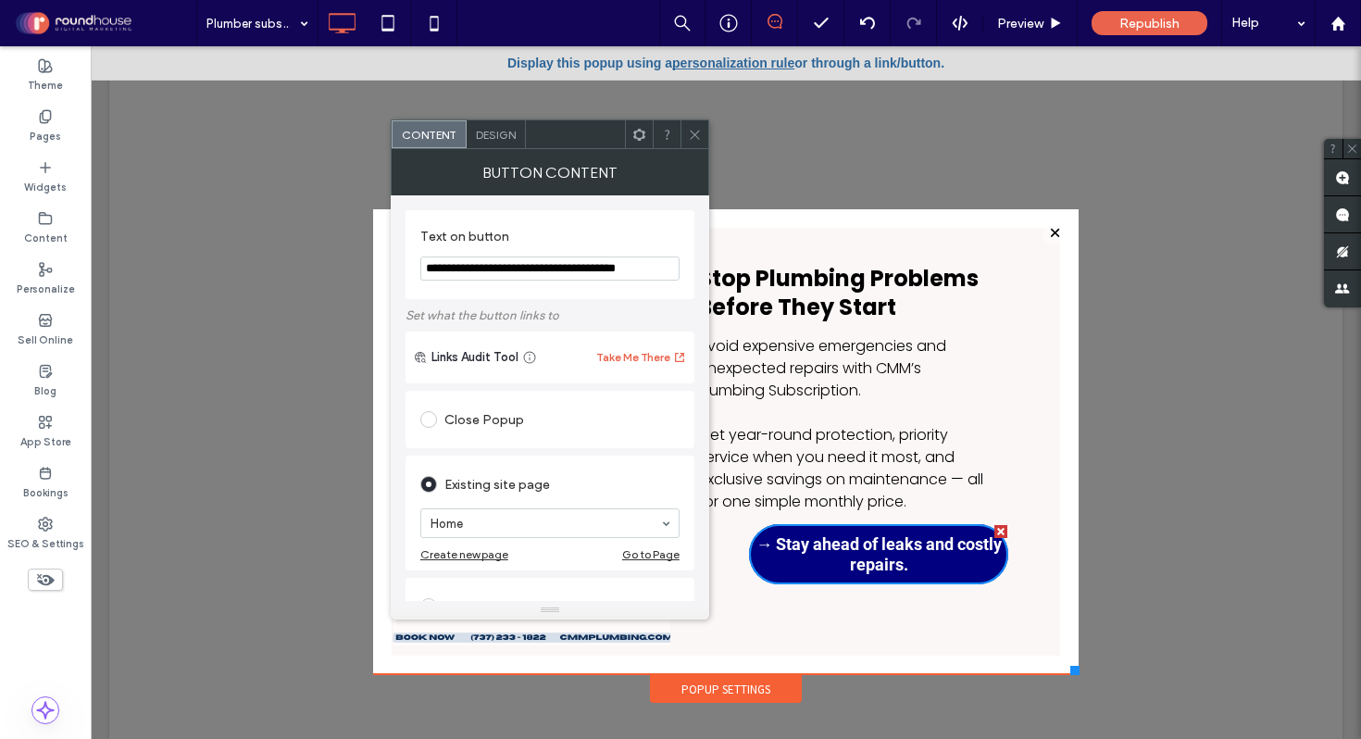
drag, startPoint x: 439, startPoint y: 267, endPoint x: 414, endPoint y: 267, distance: 25.0
click at [414, 267] on div "**********" at bounding box center [550, 254] width 289 height 89
click at [565, 235] on label "Text on button" at bounding box center [546, 239] width 252 height 20
click at [655, 270] on input "**********" at bounding box center [549, 269] width 259 height 24
click at [427, 267] on input "**********" at bounding box center [549, 269] width 259 height 24
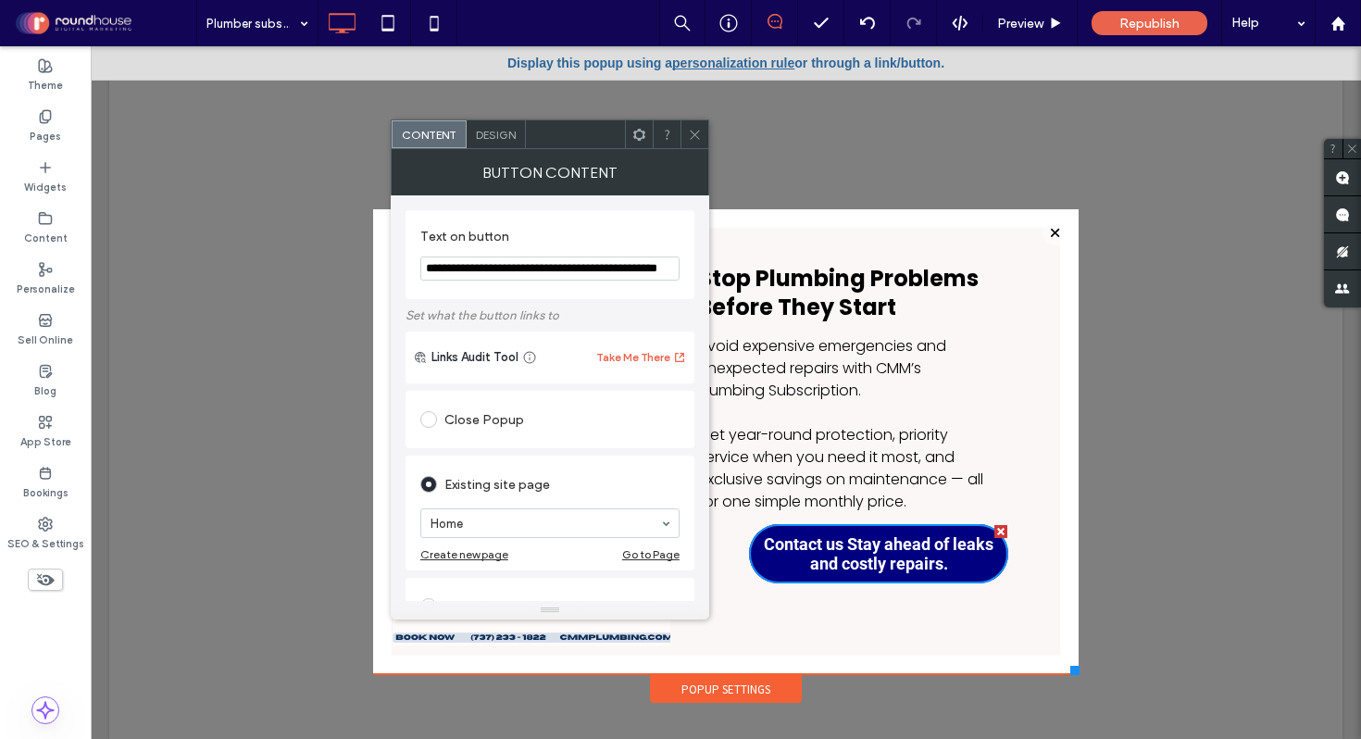
drag, startPoint x: 578, startPoint y: 315, endPoint x: 382, endPoint y: 269, distance: 200.8
click at [644, 268] on input "**********" at bounding box center [549, 269] width 259 height 24
click at [432, 270] on input "**********" at bounding box center [549, 269] width 259 height 24
type input "**********"
click at [646, 266] on input "**********" at bounding box center [549, 269] width 259 height 24
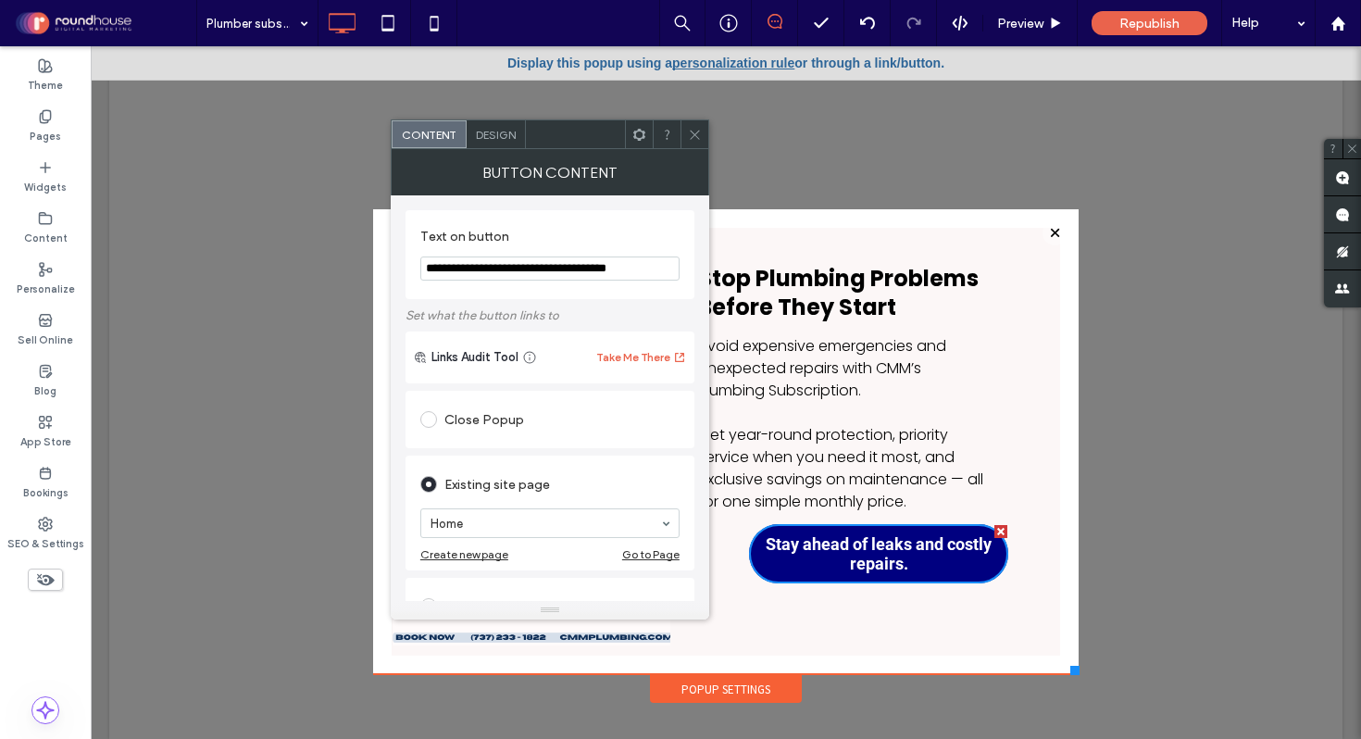
click at [703, 123] on div at bounding box center [695, 134] width 28 height 28
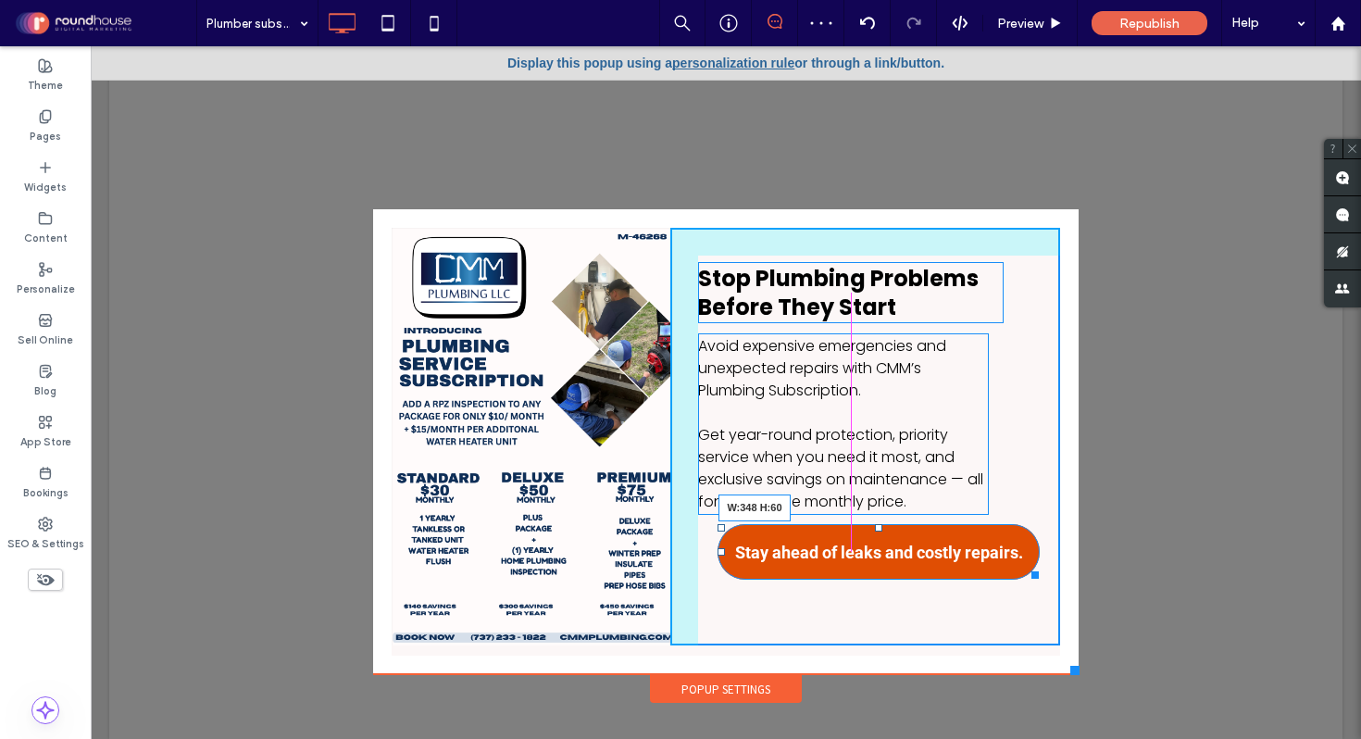
drag, startPoint x: 1002, startPoint y: 578, endPoint x: 1035, endPoint y: 574, distance: 32.6
click at [1035, 574] on div at bounding box center [1032, 572] width 14 height 14
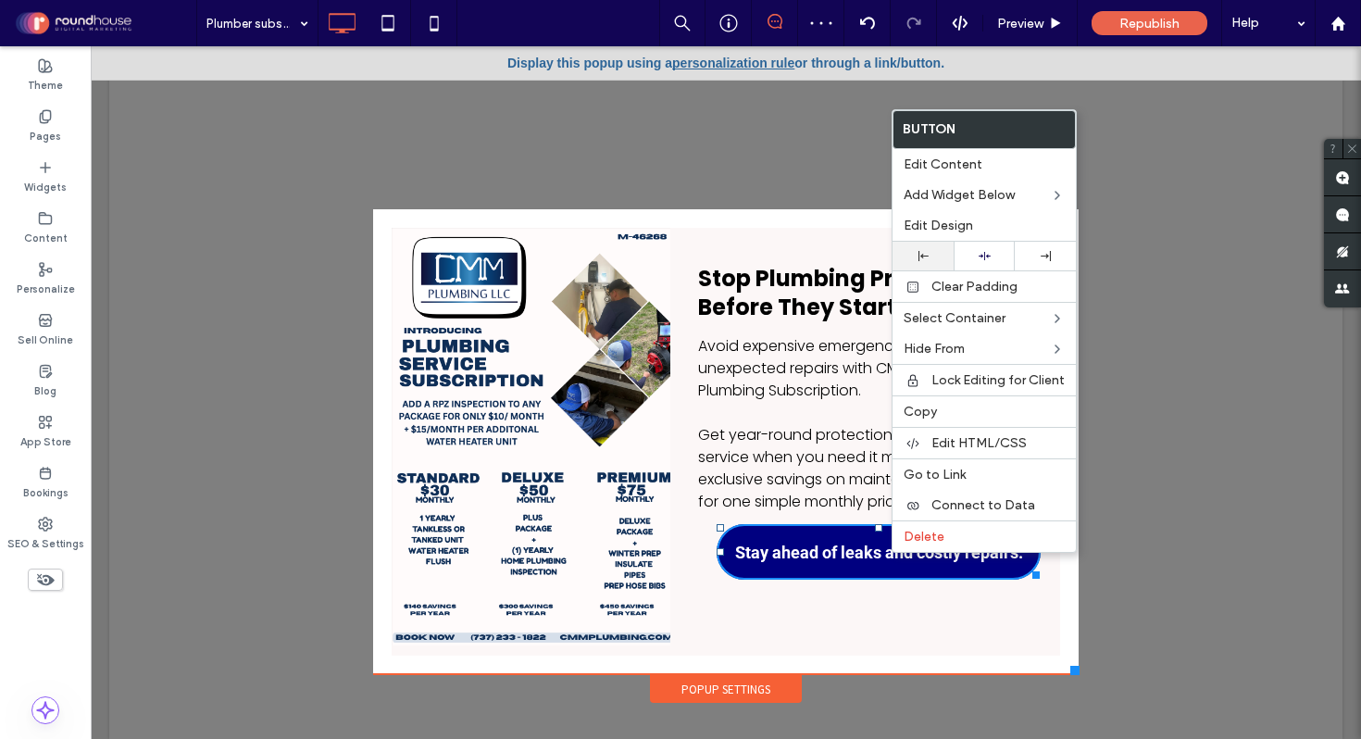
click at [932, 260] on div at bounding box center [923, 256] width 43 height 10
click at [871, 634] on div "Stop Plumbing Problems Before They Start Avoid expensive emergencies and unexpe…" at bounding box center [866, 437] width 390 height 418
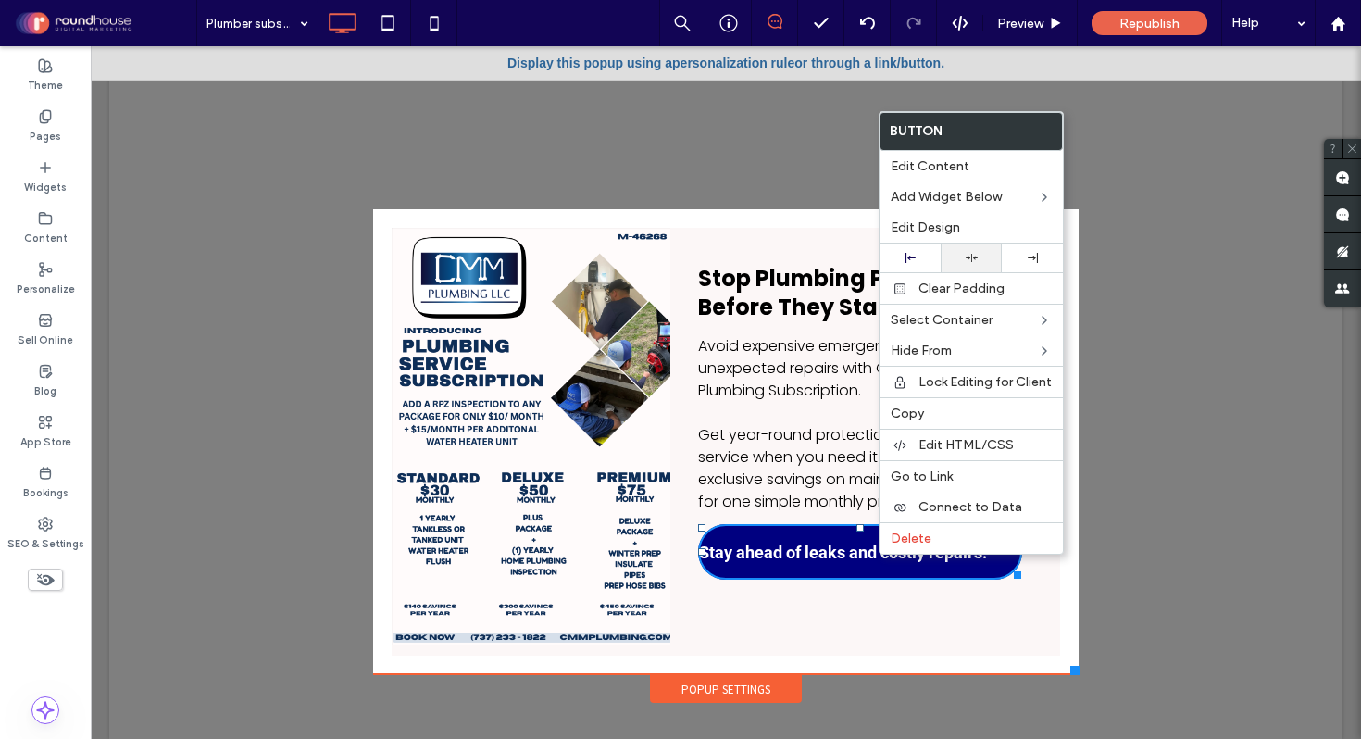
click at [972, 252] on icon at bounding box center [972, 258] width 12 height 12
click at [873, 626] on div "Stop Plumbing Problems Before They Start Avoid expensive emergencies and unexpe…" at bounding box center [866, 437] width 390 height 418
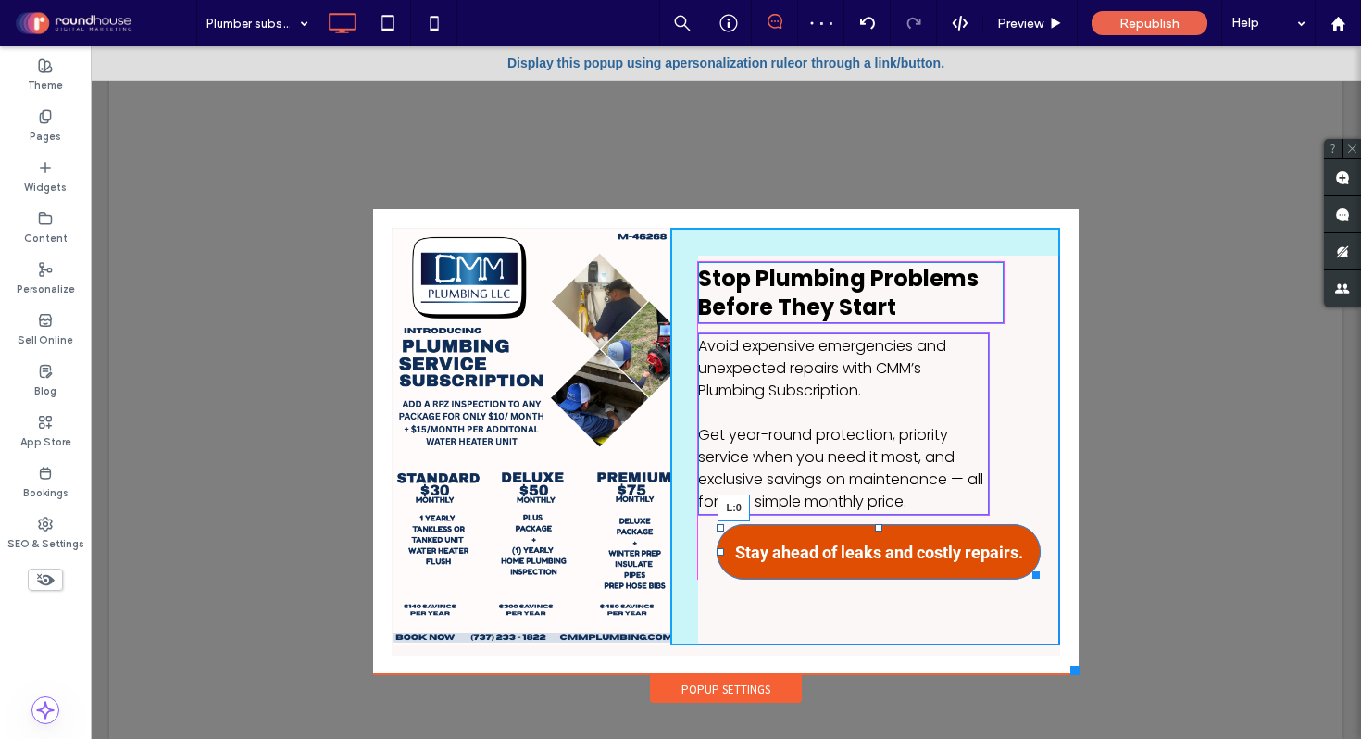
drag, startPoint x: 721, startPoint y: 552, endPoint x: 702, endPoint y: 552, distance: 19.4
click at [717, 552] on div at bounding box center [720, 551] width 7 height 7
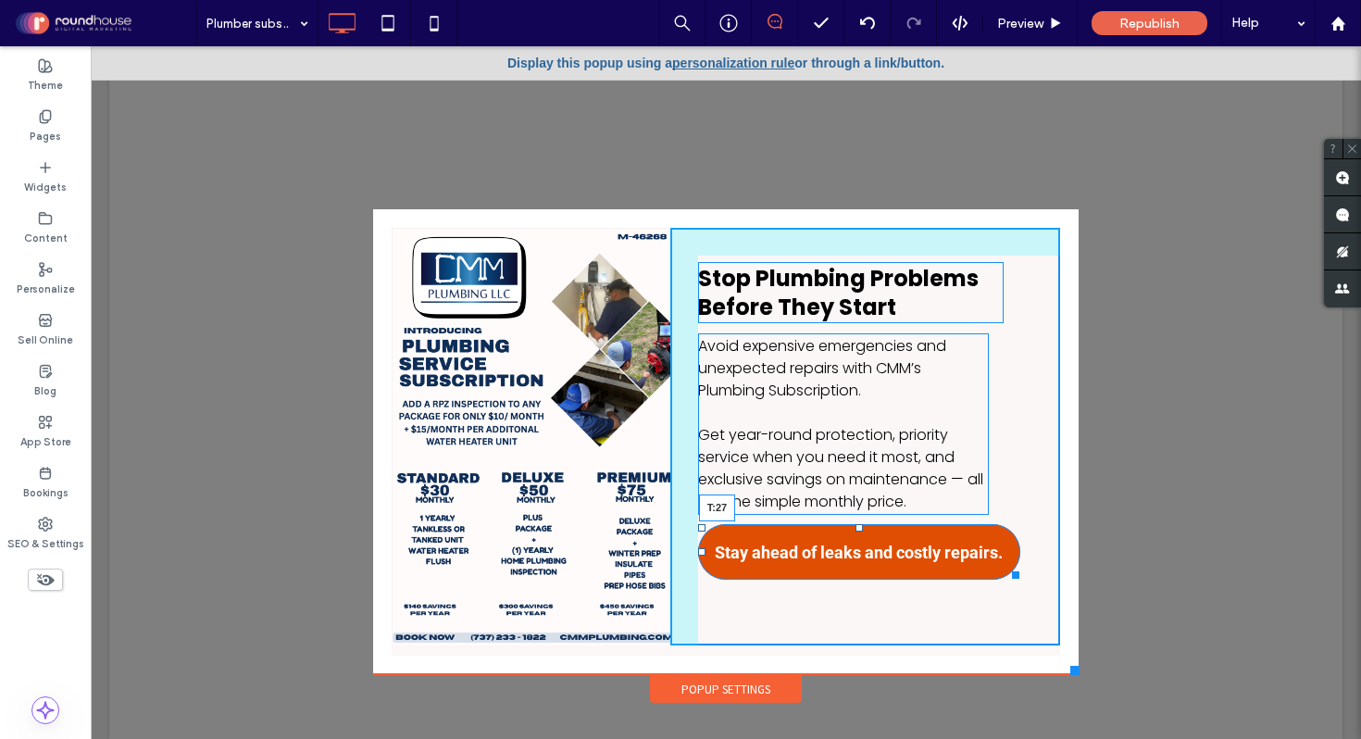
drag, startPoint x: 859, startPoint y: 526, endPoint x: 859, endPoint y: 542, distance: 15.7
click at [859, 532] on div at bounding box center [859, 527] width 7 height 7
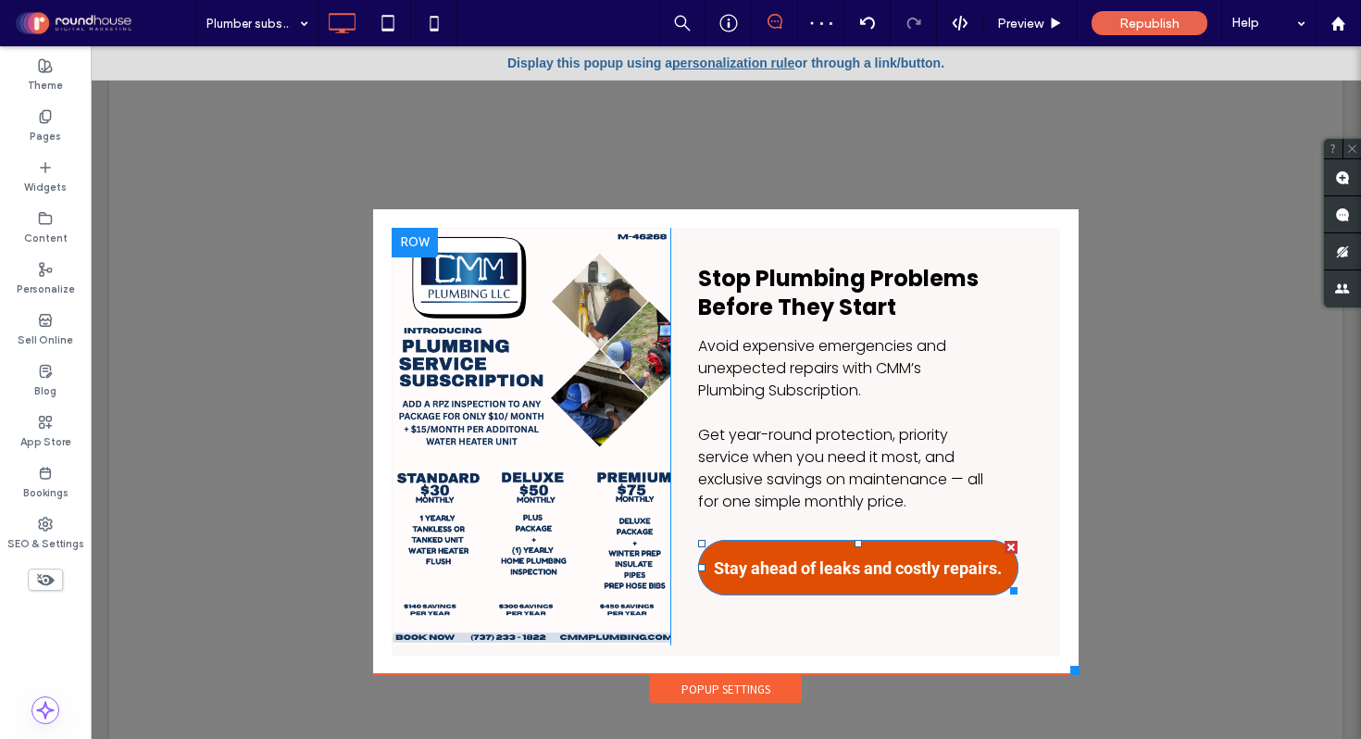
click at [962, 567] on span "Stay ahead of leaks and costly repairs." at bounding box center [858, 567] width 288 height 19
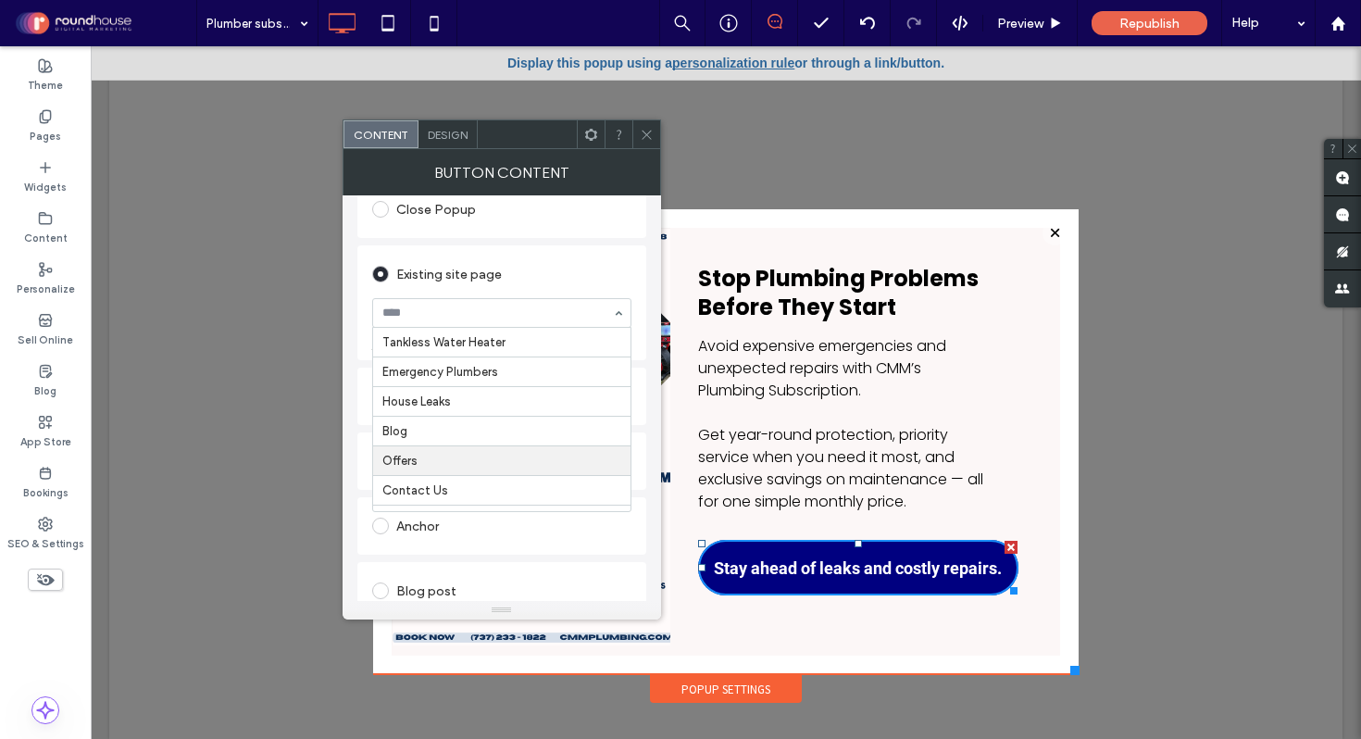
scroll to position [327, 0]
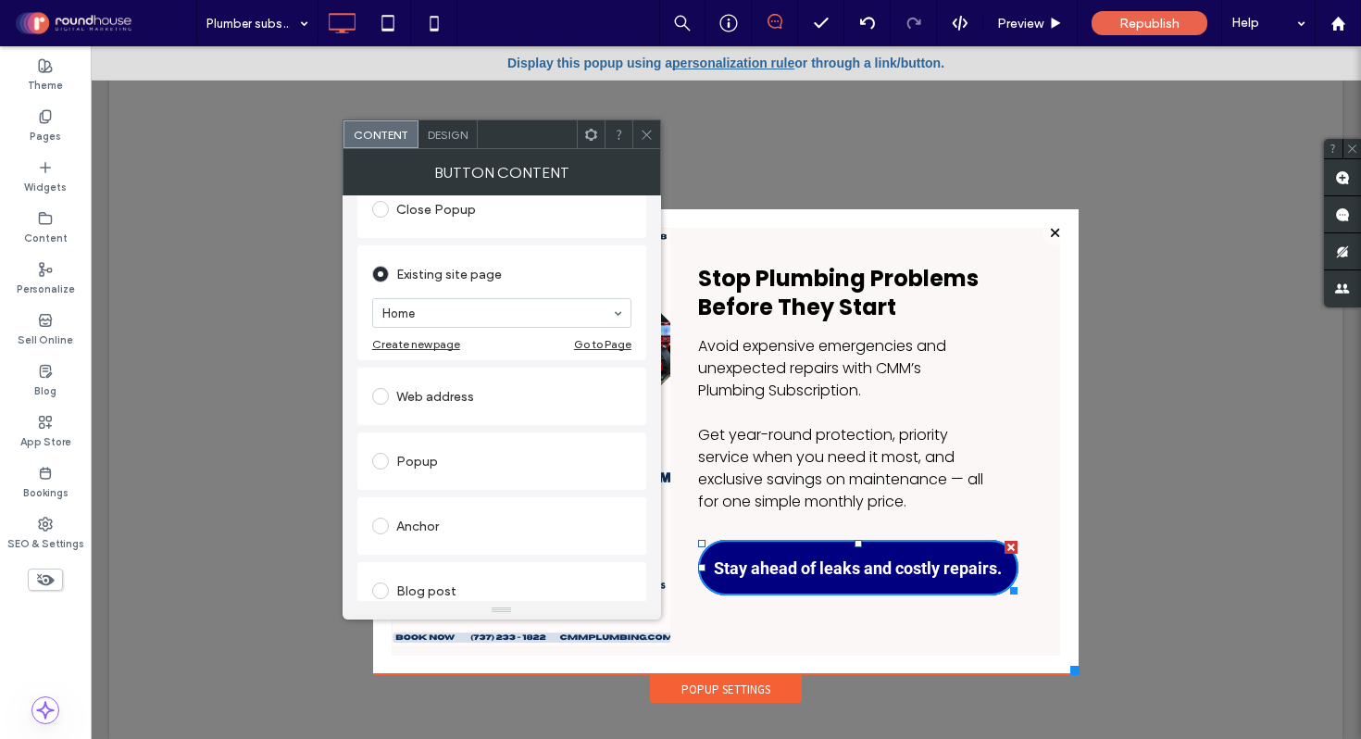
click at [499, 275] on div "Existing site page" at bounding box center [501, 274] width 259 height 30
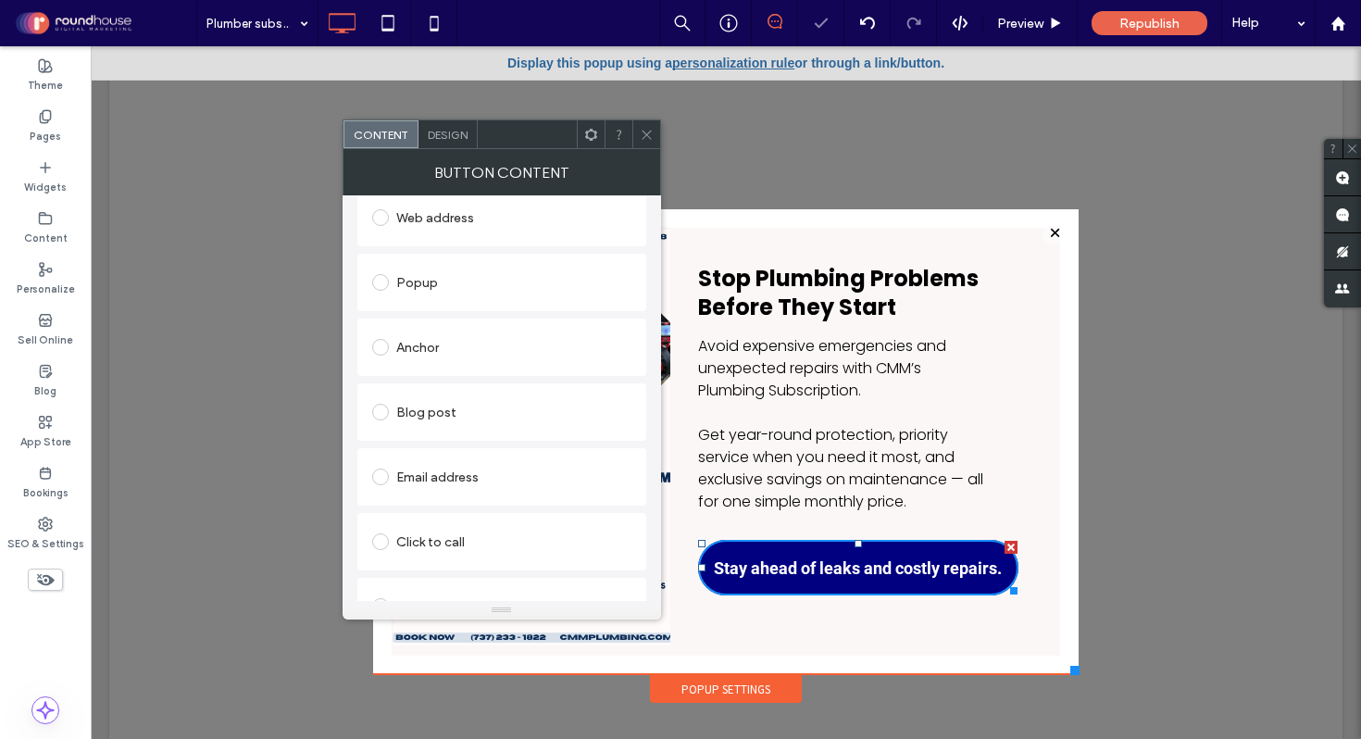
click at [448, 541] on div "Click to call" at bounding box center [501, 542] width 259 height 30
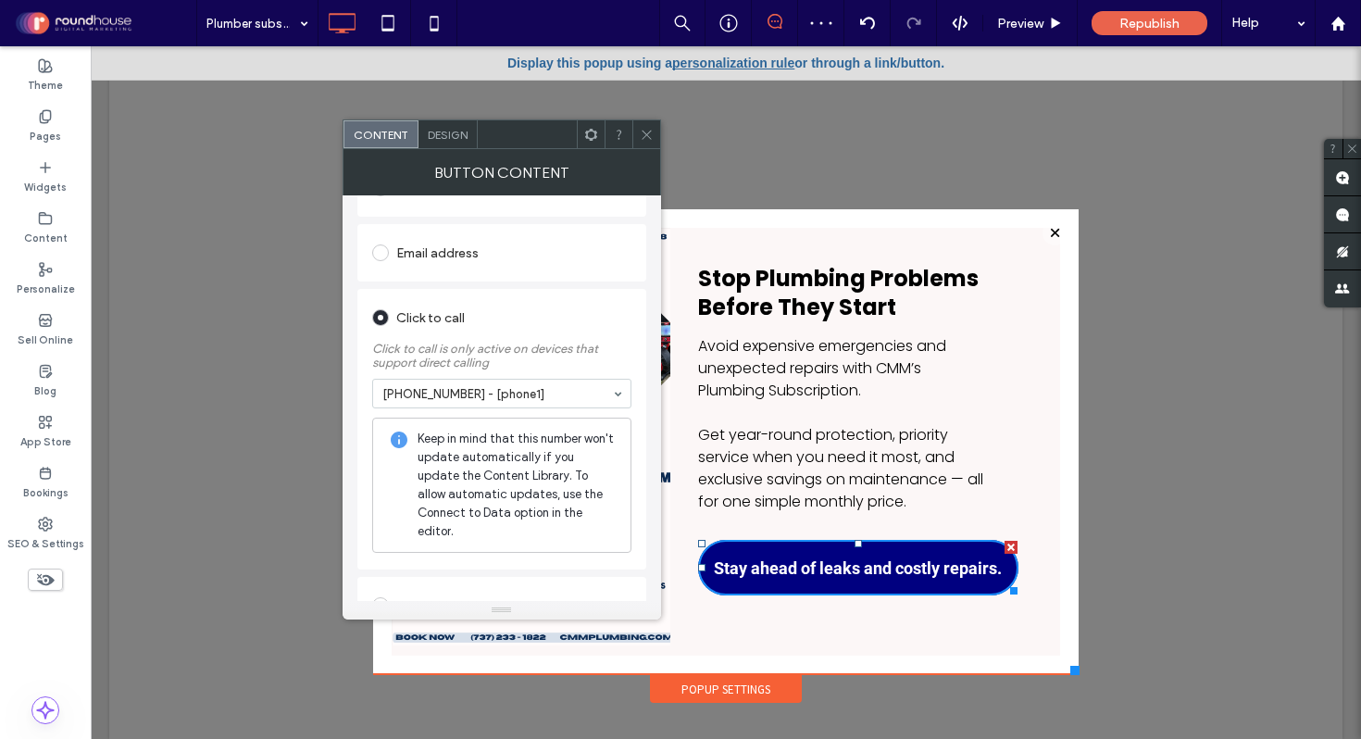
scroll to position [571, 0]
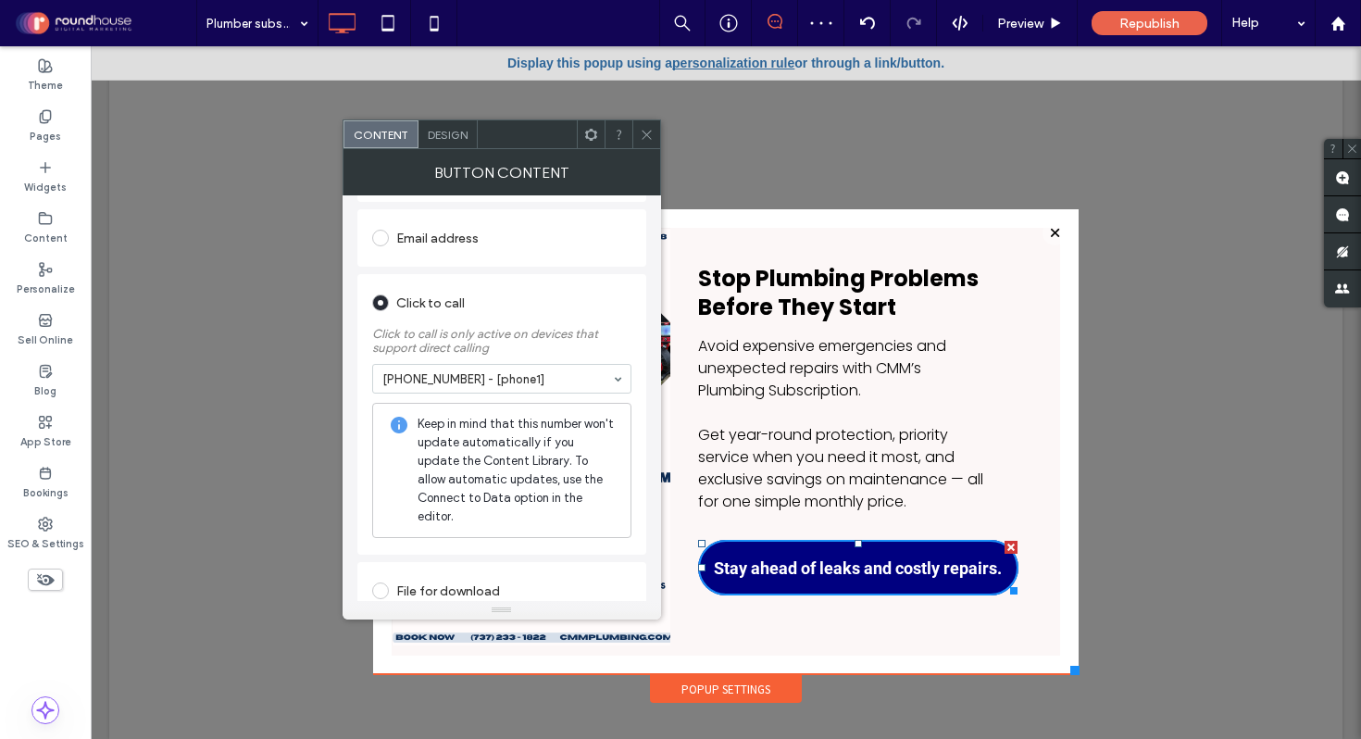
click at [645, 131] on icon at bounding box center [647, 135] width 14 height 14
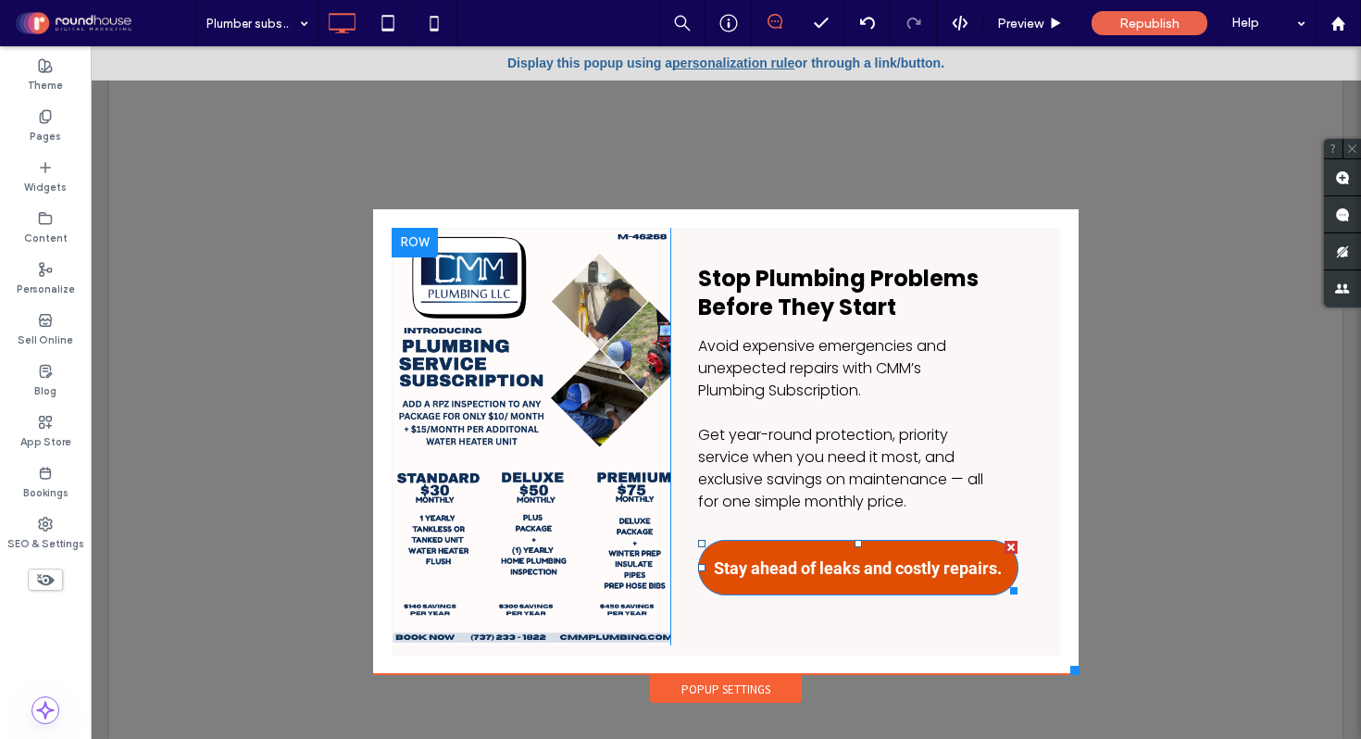
click at [856, 568] on span "Stay ahead of leaks and costly repairs." at bounding box center [858, 567] width 288 height 19
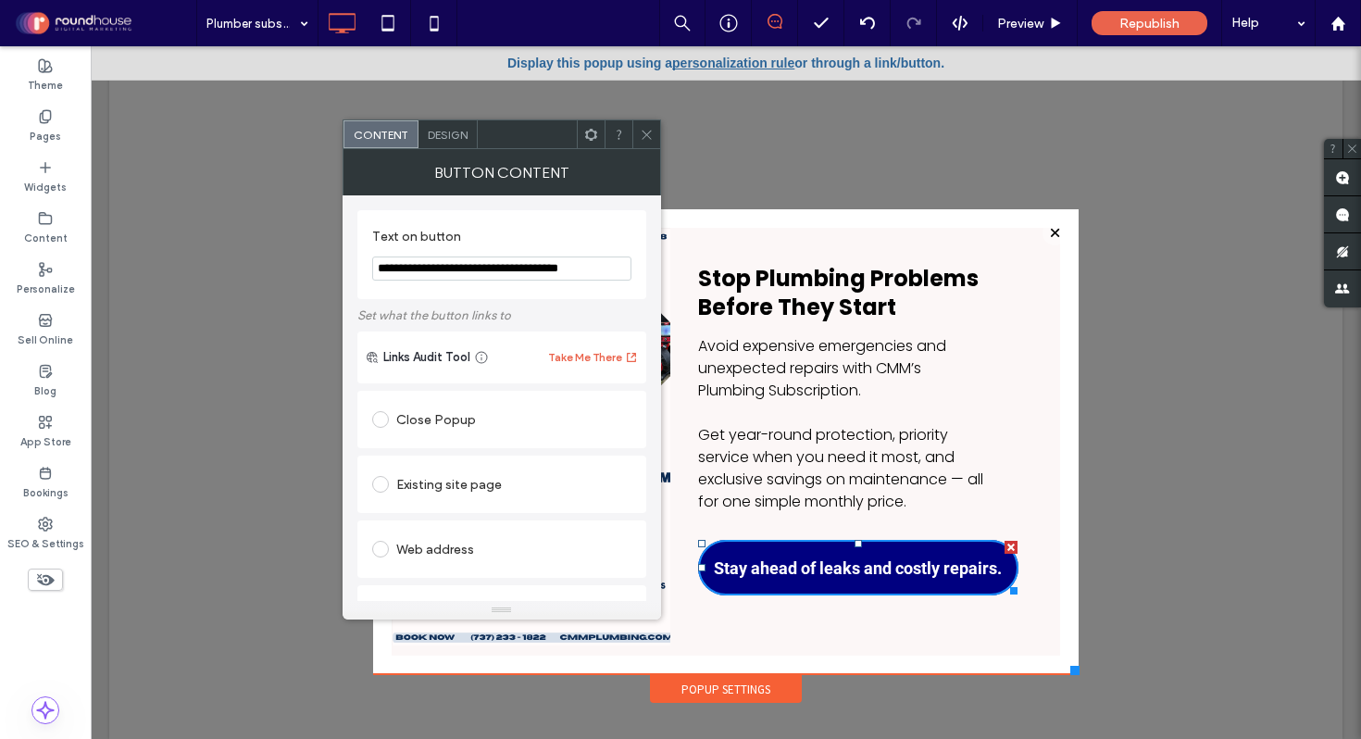
click at [517, 278] on input "**********" at bounding box center [501, 269] width 259 height 24
type input "*"
paste input "Text on button"
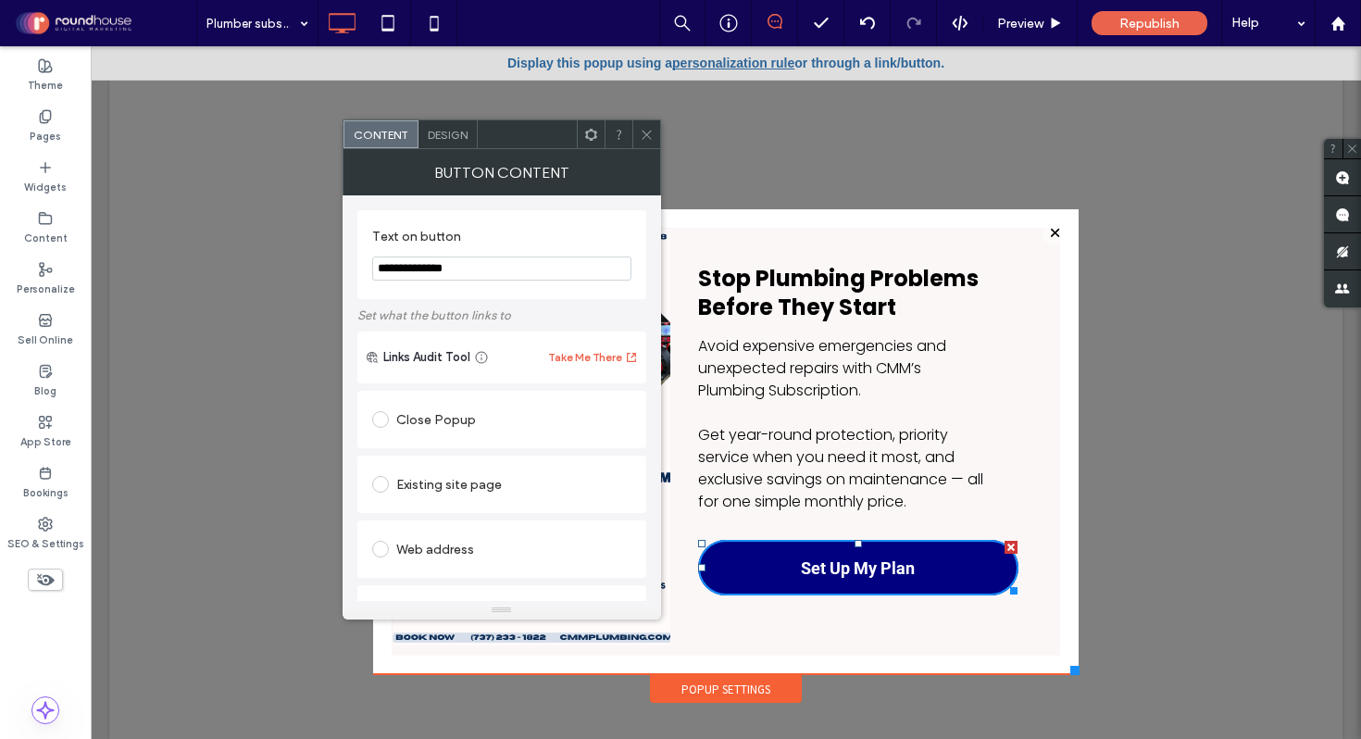
type input "**********"
click at [519, 234] on label "Text on button" at bounding box center [498, 239] width 252 height 20
click at [647, 131] on icon at bounding box center [647, 135] width 14 height 14
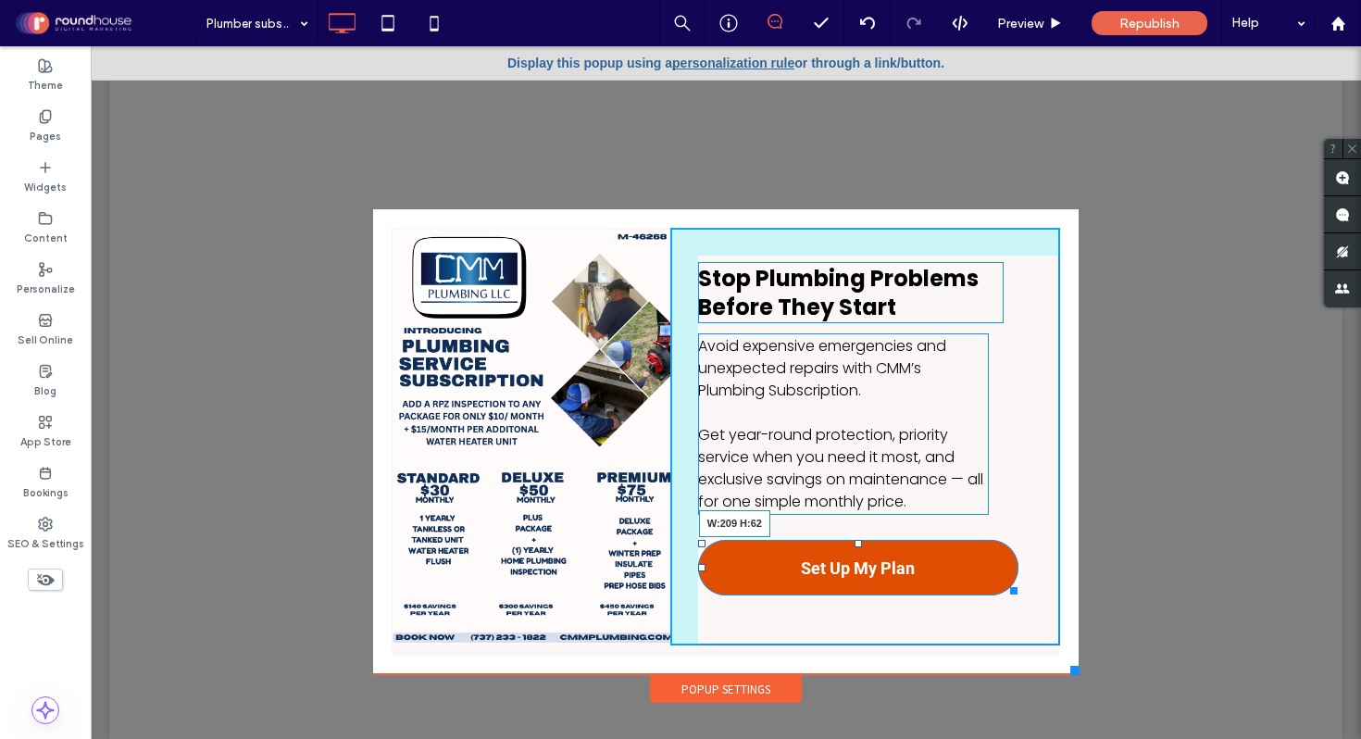
drag, startPoint x: 1016, startPoint y: 594, endPoint x: 889, endPoint y: 596, distance: 126.9
click at [1004, 595] on div at bounding box center [1011, 588] width 14 height 14
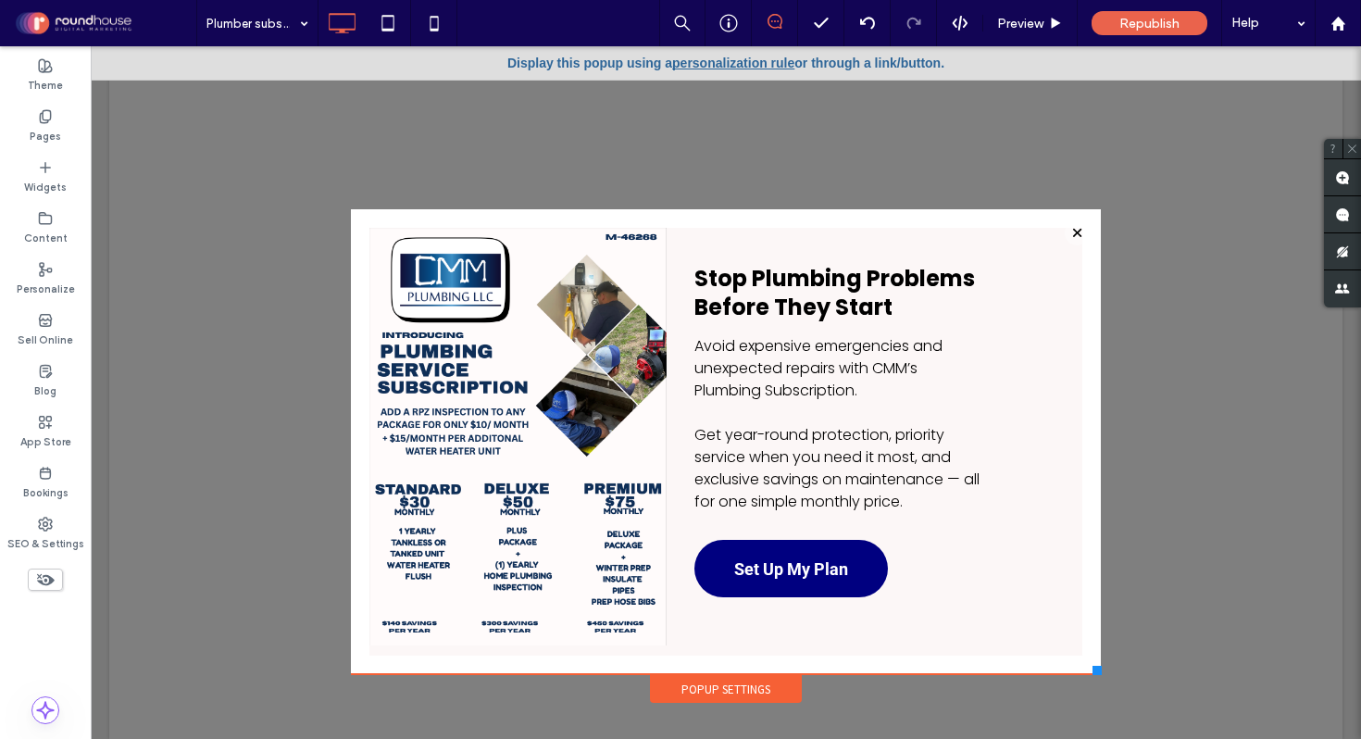
drag, startPoint x: 1072, startPoint y: 668, endPoint x: 1101, endPoint y: 671, distance: 29.8
click at [1101, 671] on div at bounding box center [1097, 670] width 9 height 9
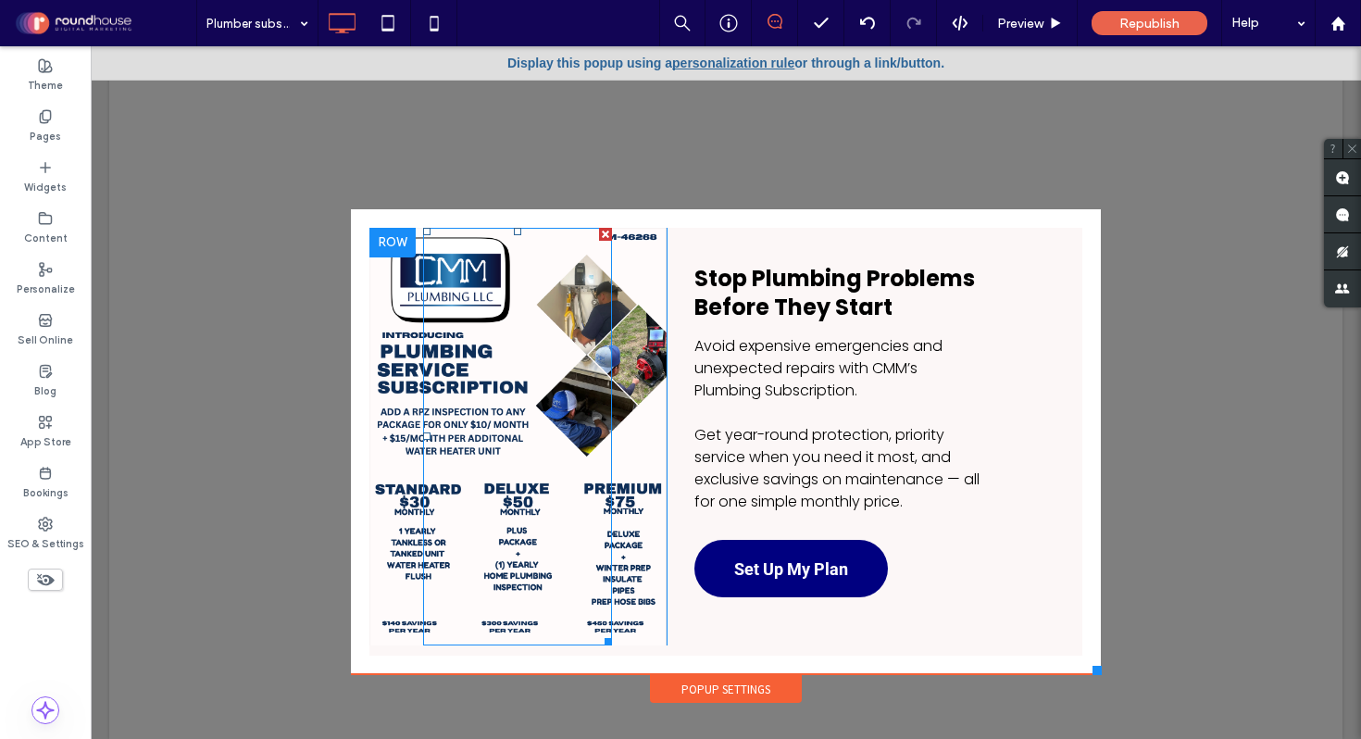
click at [605, 232] on div at bounding box center [605, 234] width 13 height 13
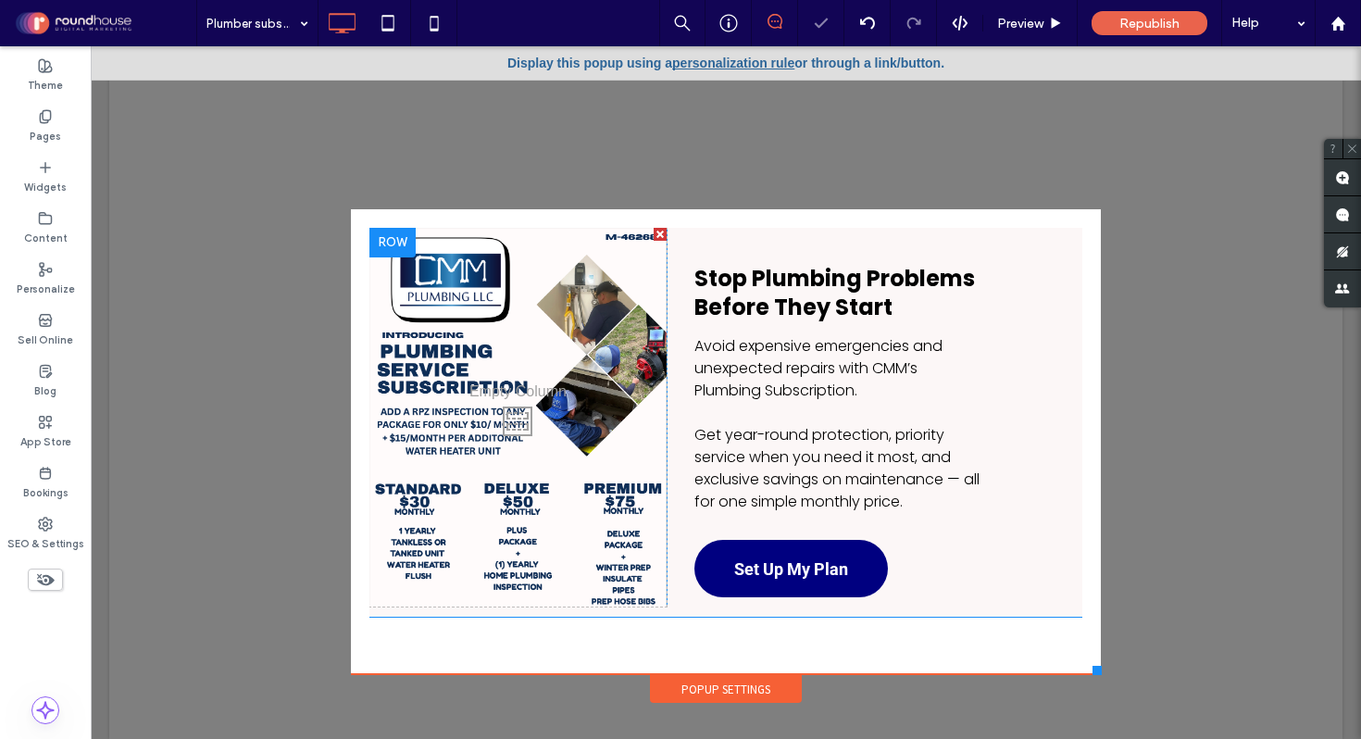
click at [591, 298] on div "Click To Paste" at bounding box center [518, 417] width 297 height 379
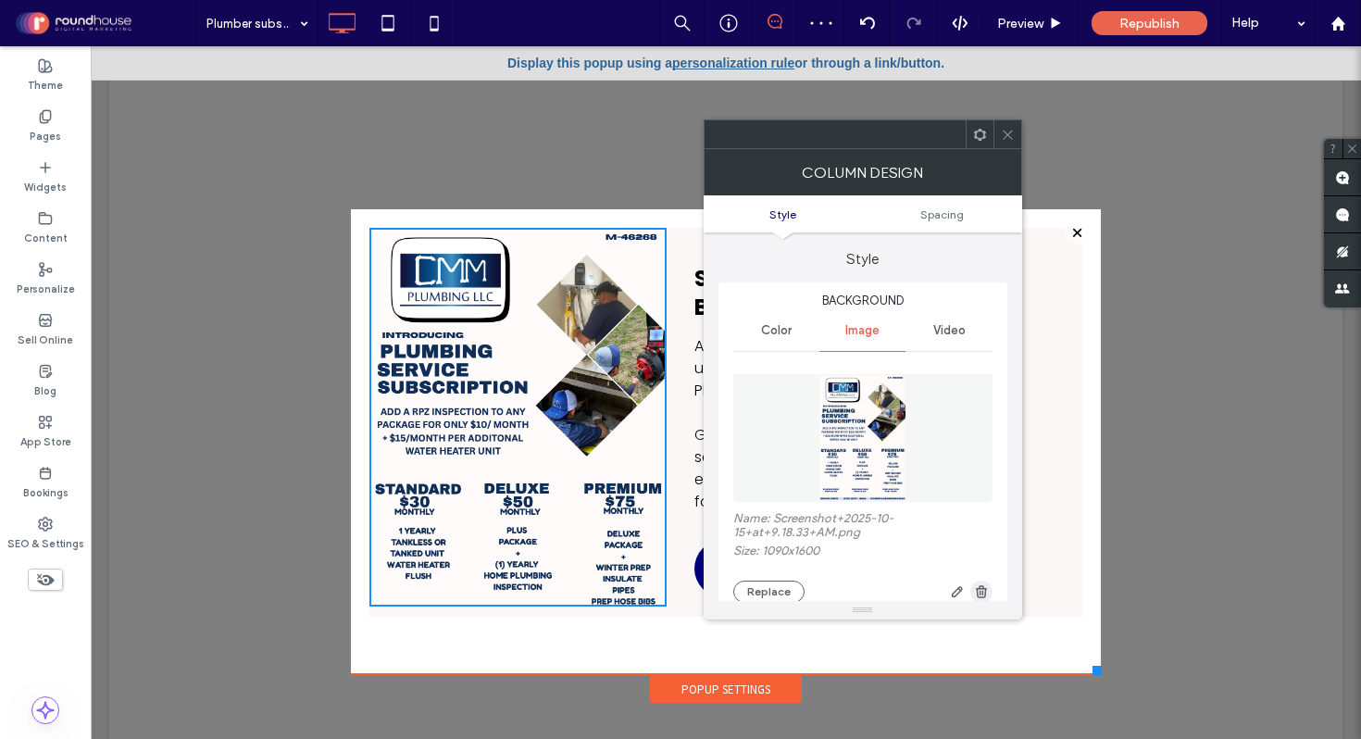
click at [985, 596] on use "button" at bounding box center [981, 591] width 11 height 12
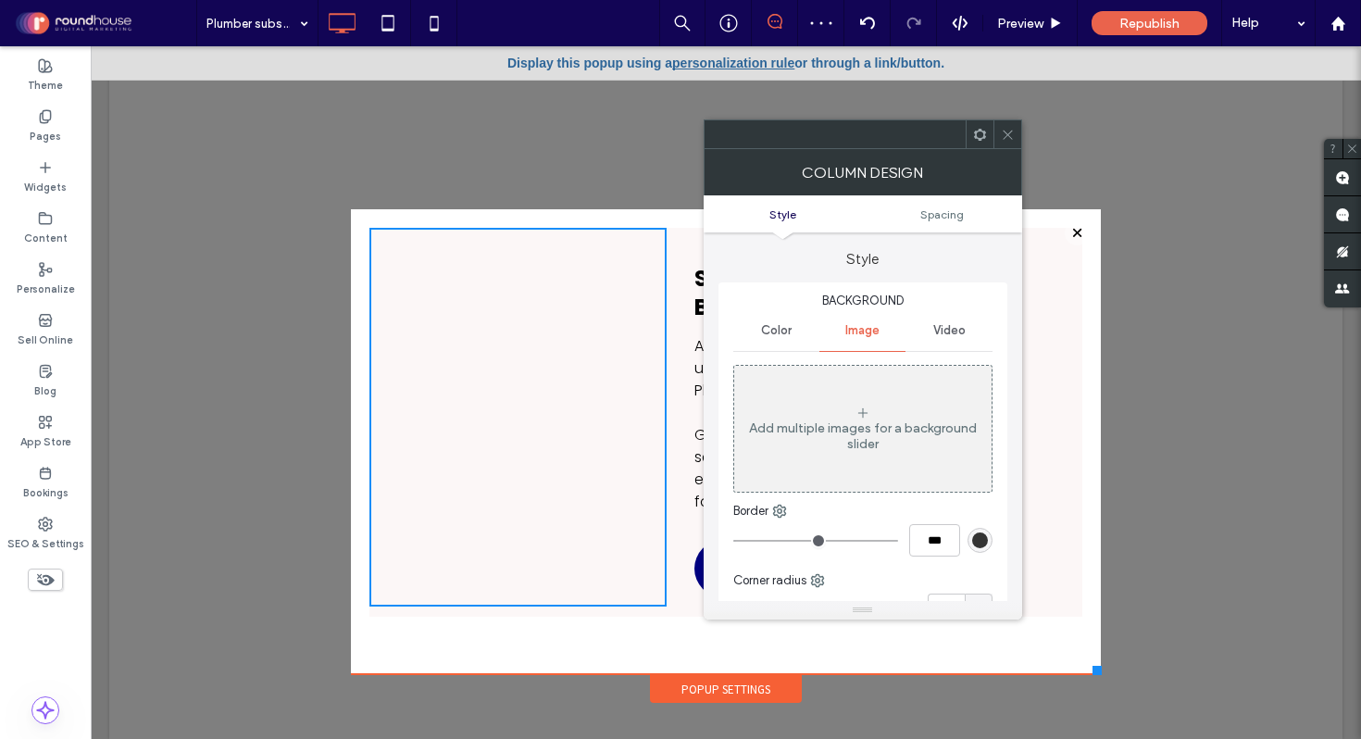
click at [1005, 130] on icon at bounding box center [1008, 135] width 14 height 14
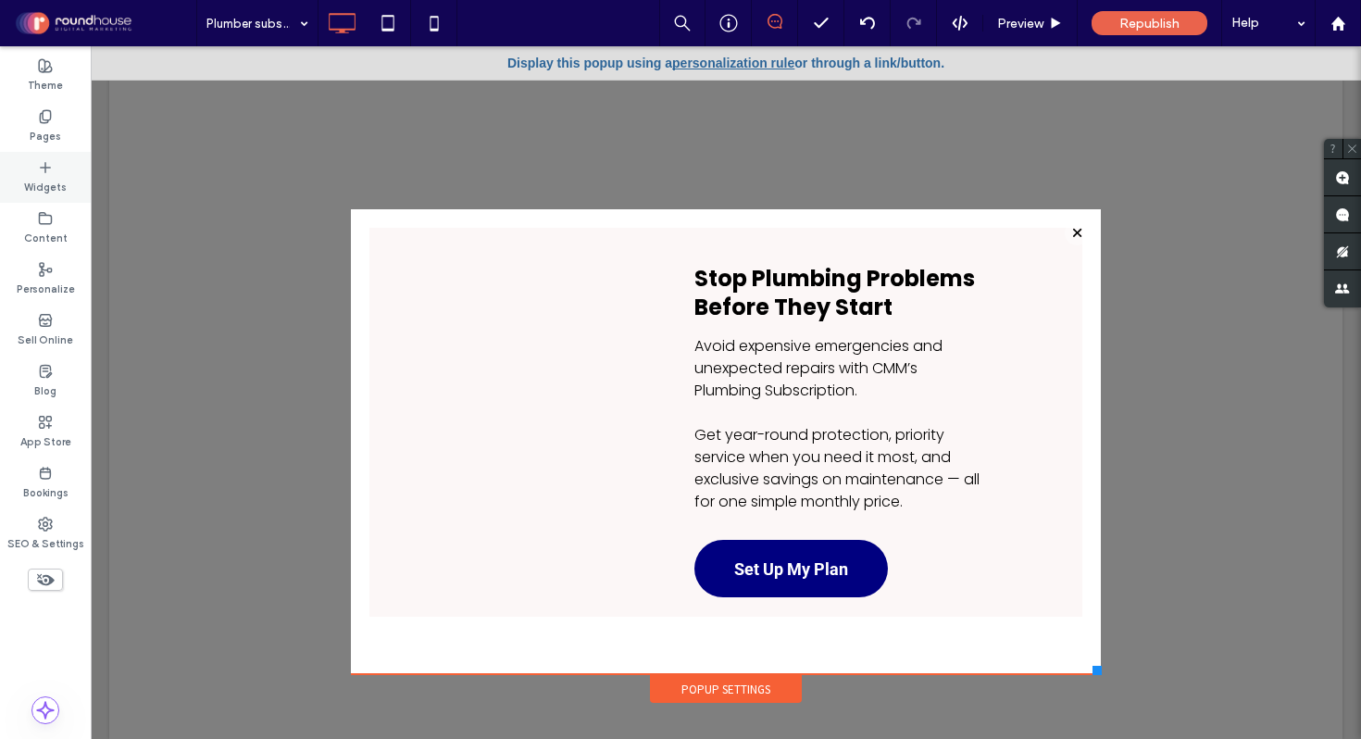
click at [39, 193] on label "Widgets" at bounding box center [45, 185] width 43 height 20
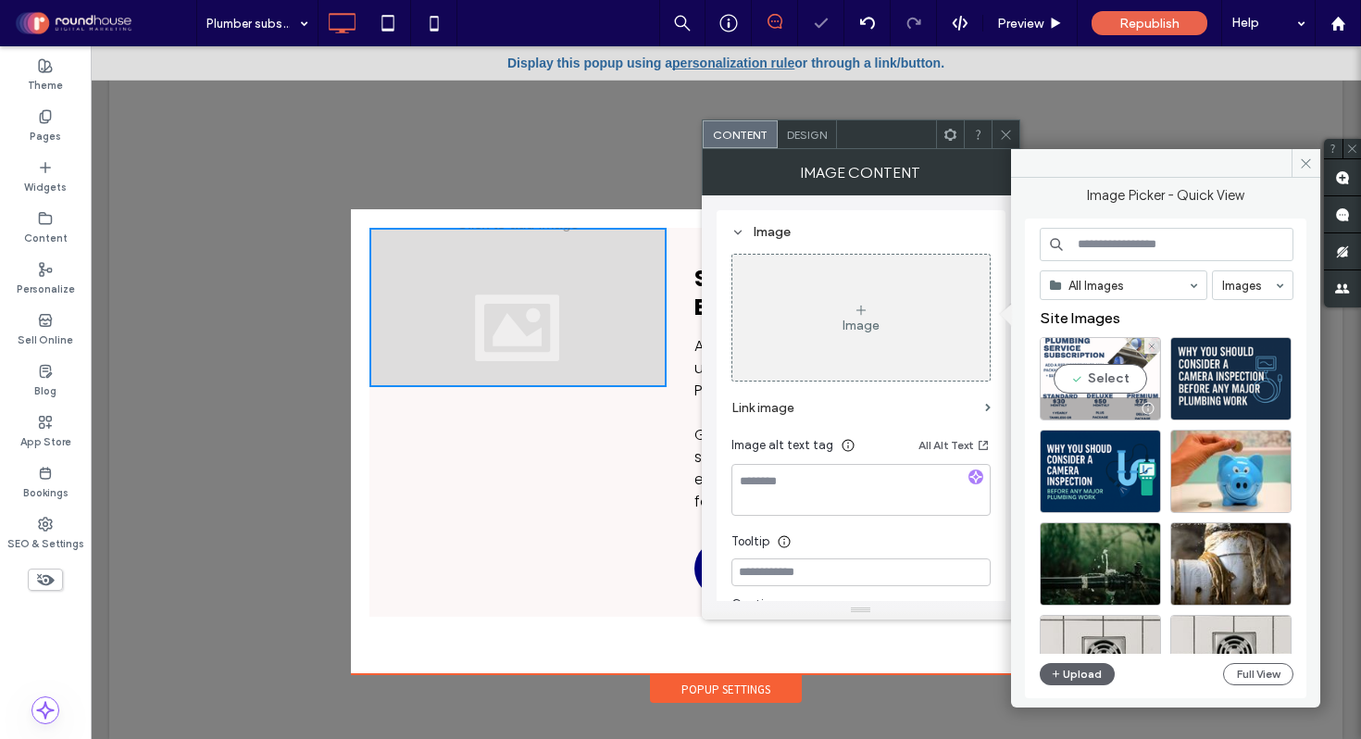
click at [1111, 387] on div "Select" at bounding box center [1100, 378] width 121 height 83
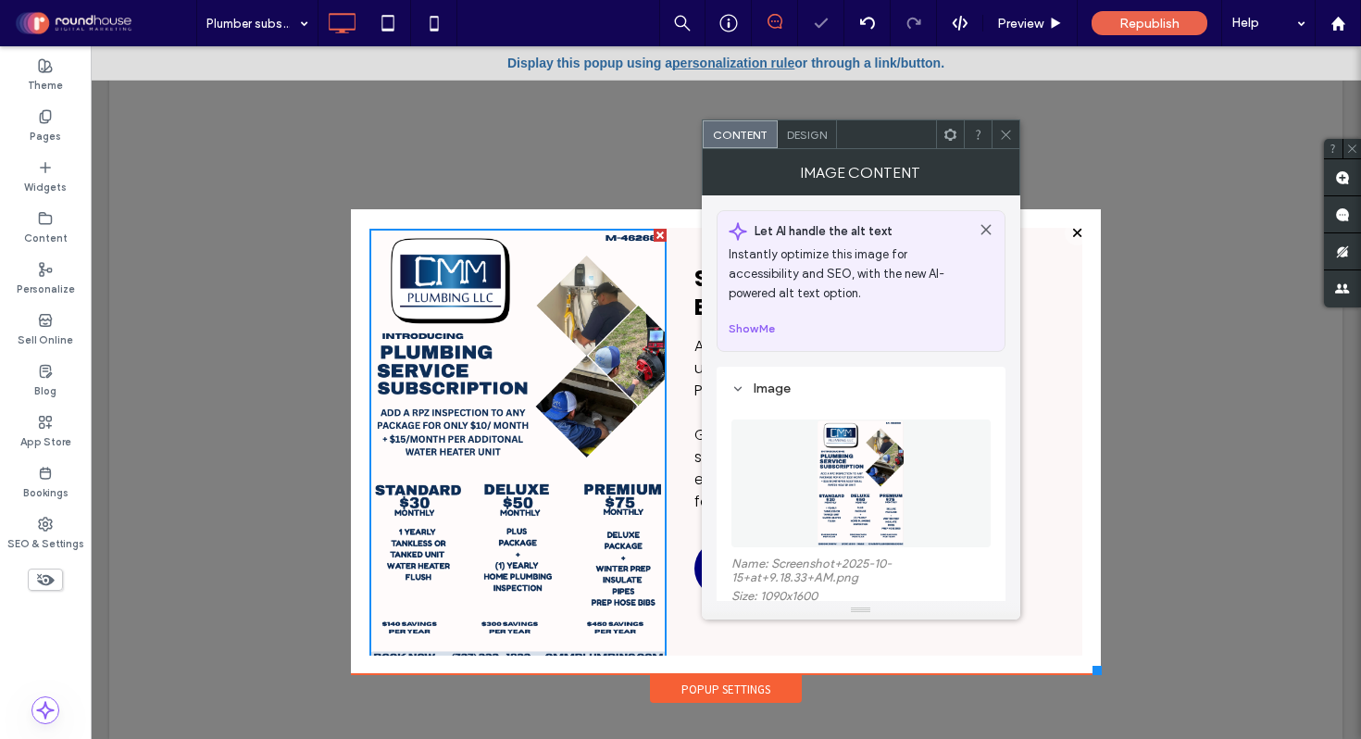
click at [1004, 133] on icon at bounding box center [1006, 135] width 14 height 14
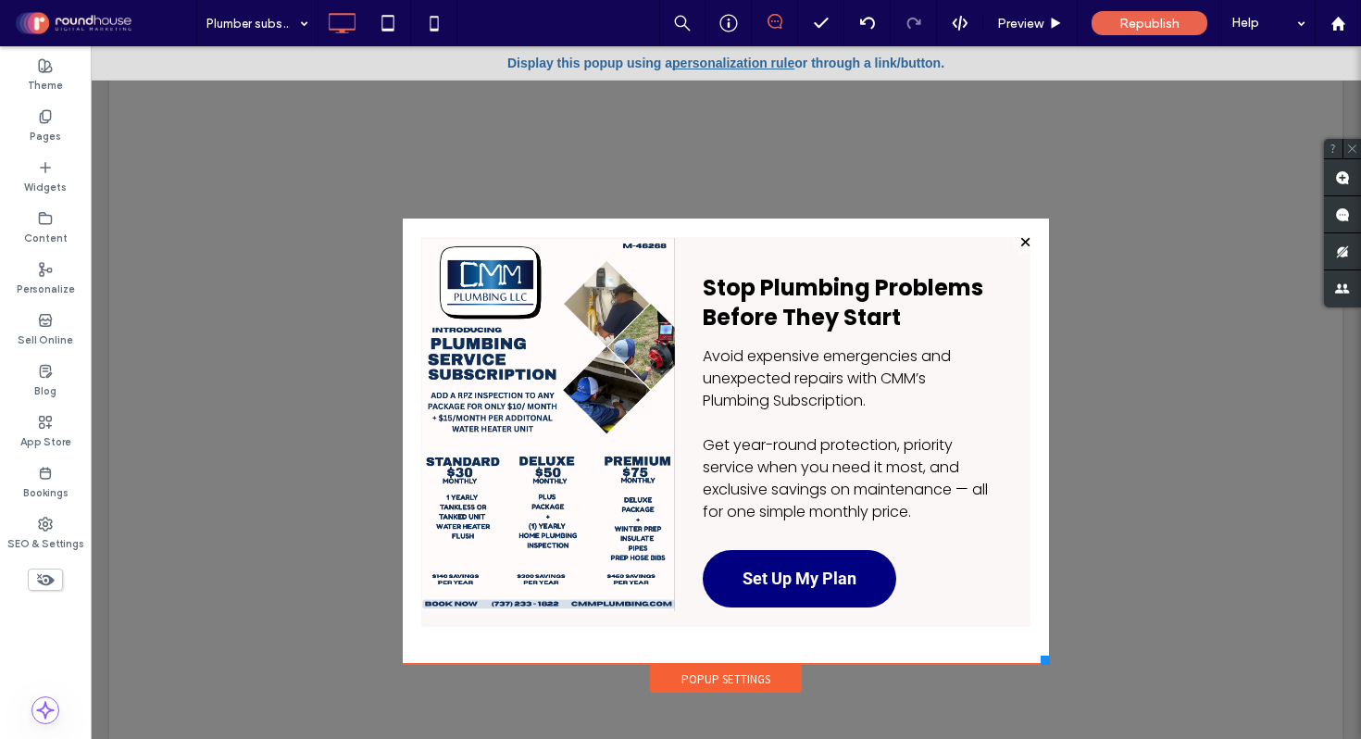
drag, startPoint x: 1095, startPoint y: 670, endPoint x: 1049, endPoint y: 665, distance: 45.6
click at [1049, 665] on div at bounding box center [1045, 660] width 9 height 9
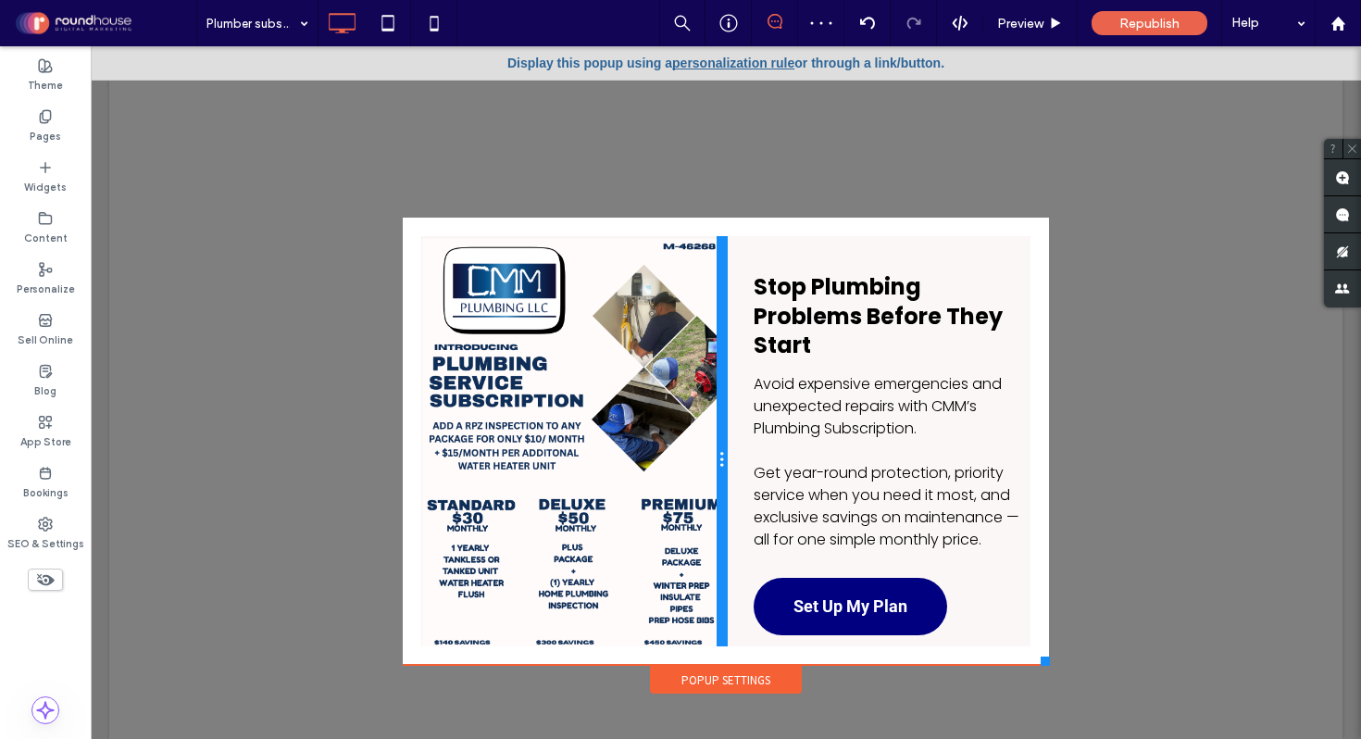
drag, startPoint x: 673, startPoint y: 408, endPoint x: 710, endPoint y: 408, distance: 37.1
click at [710, 408] on div "Click To Paste" at bounding box center [573, 460] width 305 height 448
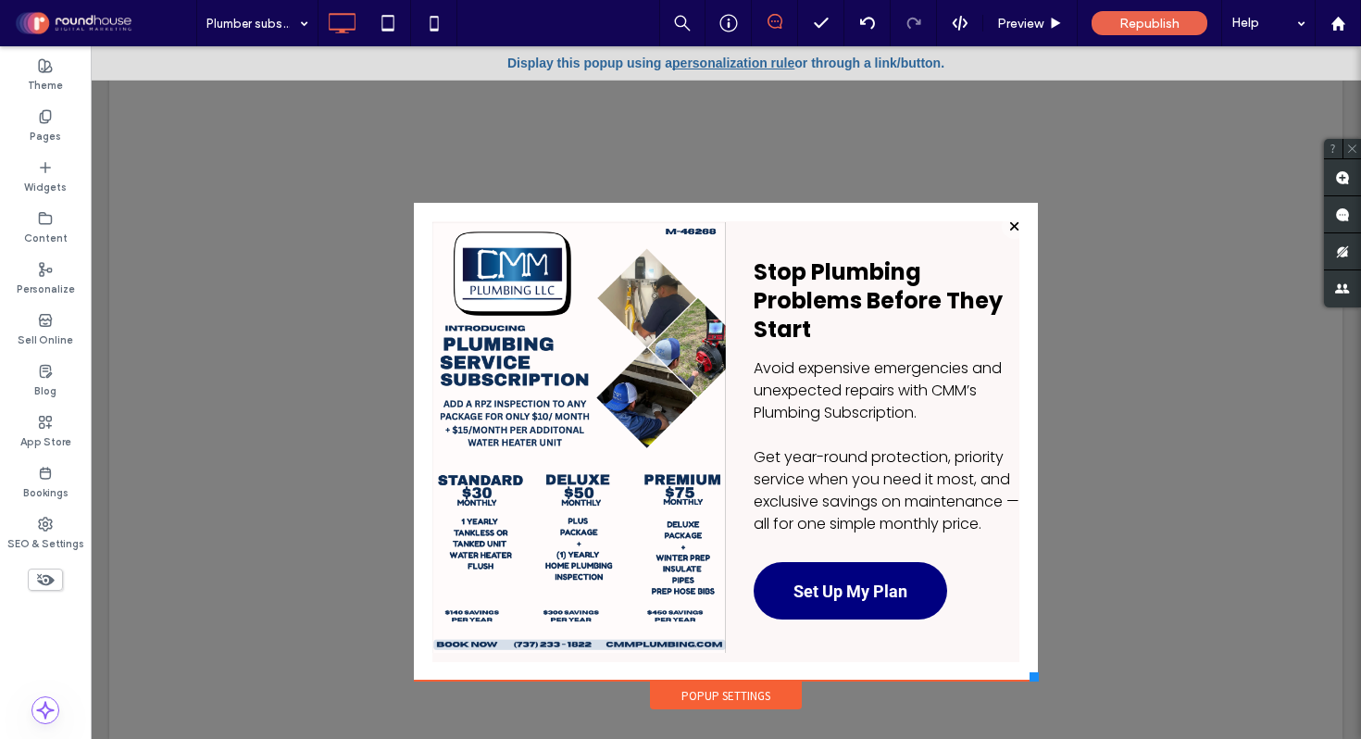
drag, startPoint x: 1046, startPoint y: 658, endPoint x: 1038, endPoint y: 685, distance: 27.9
click at [1038, 685] on div "Click To Paste Home About Us Services New Construction Plumbing Residential Plu…" at bounding box center [725, 402] width 633 height 619
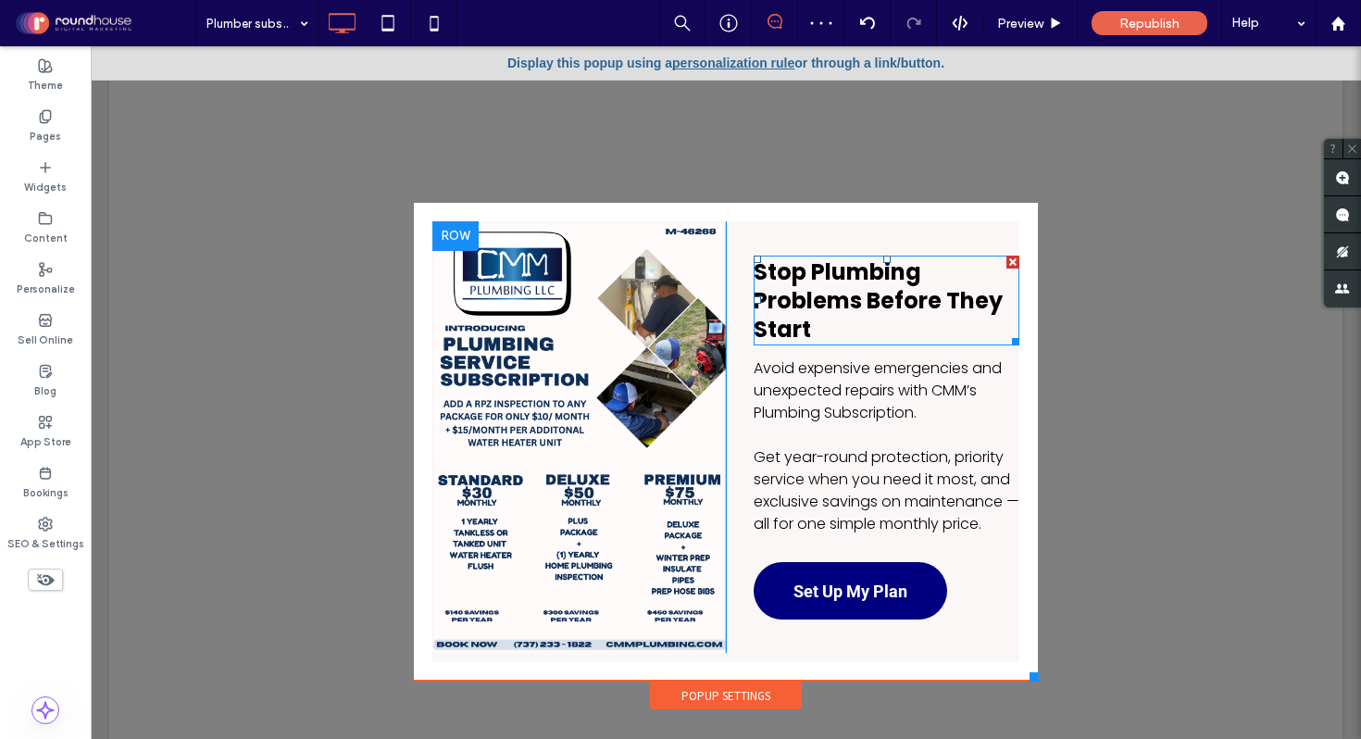
click at [891, 287] on strong "Stop Plumbing Problems Before They Start" at bounding box center [878, 301] width 249 height 88
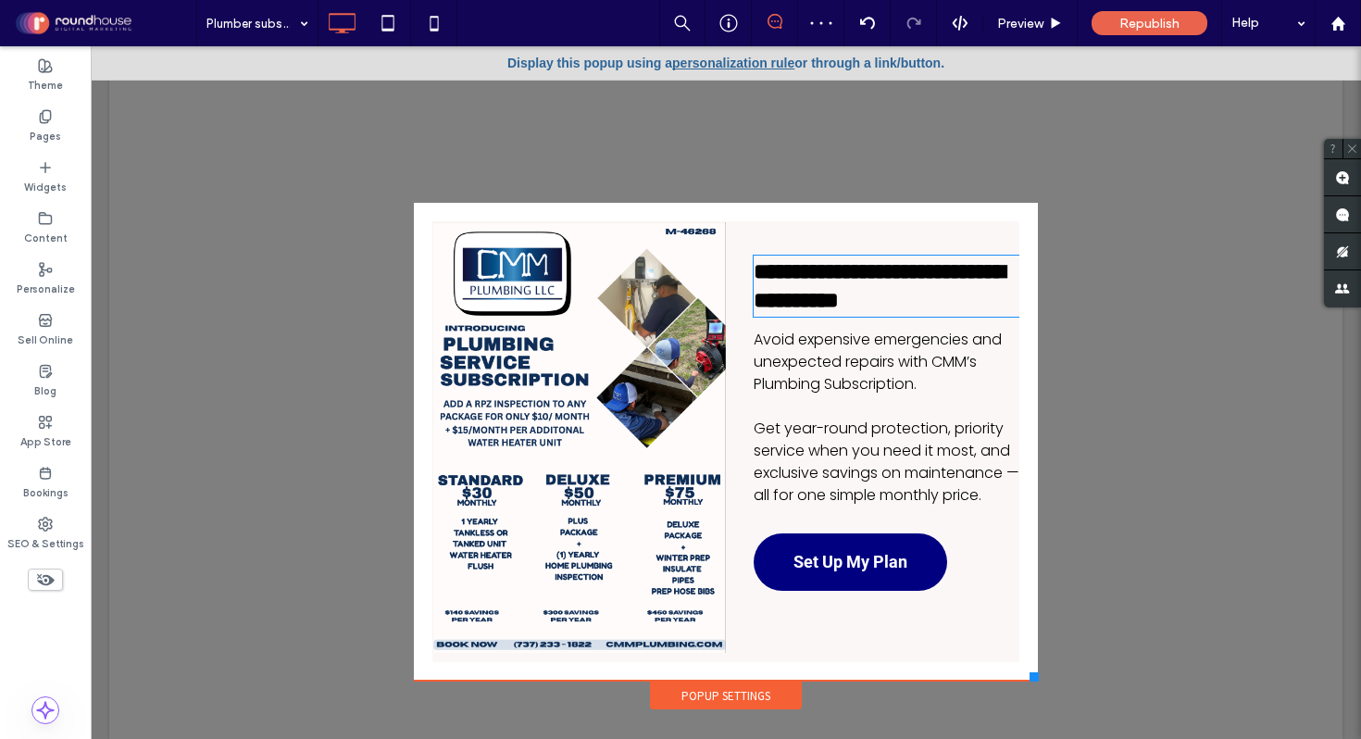
type input "*******"
type input "**"
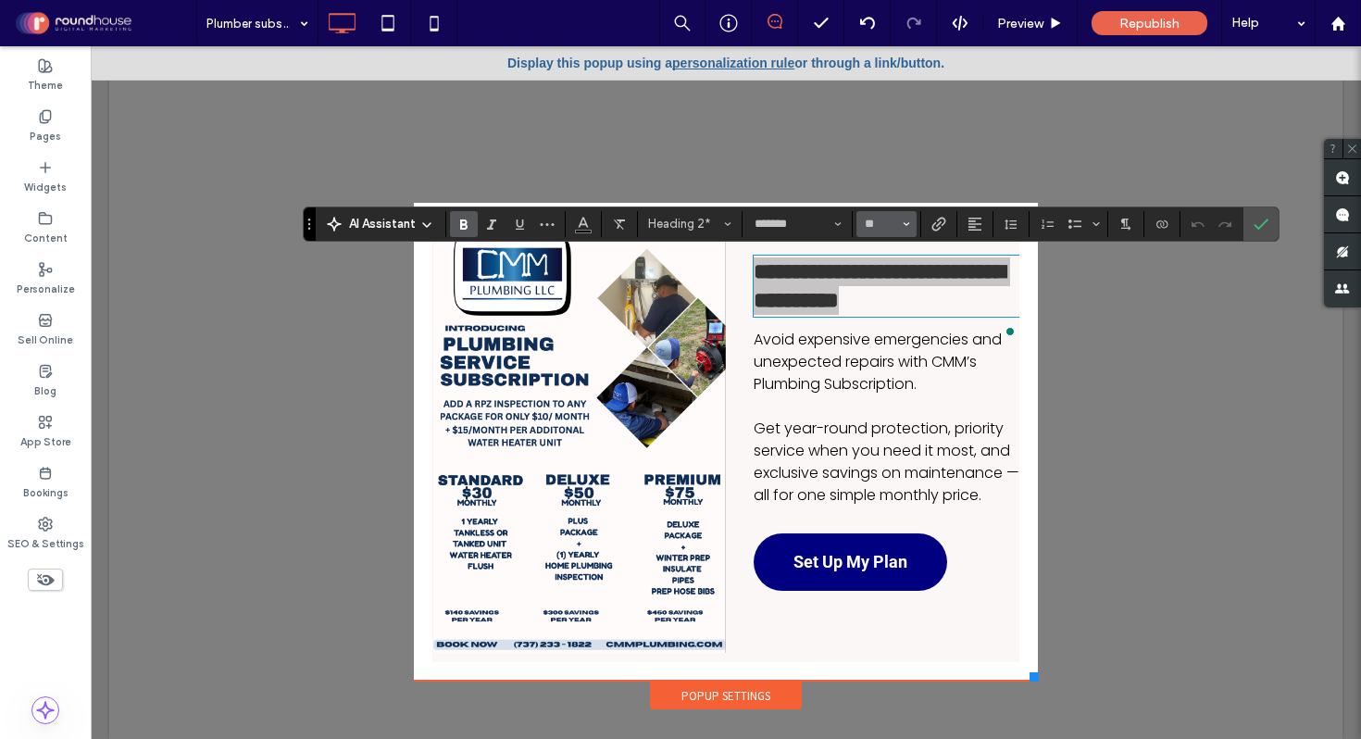
click at [906, 224] on use "Size" at bounding box center [907, 224] width 6 height 4
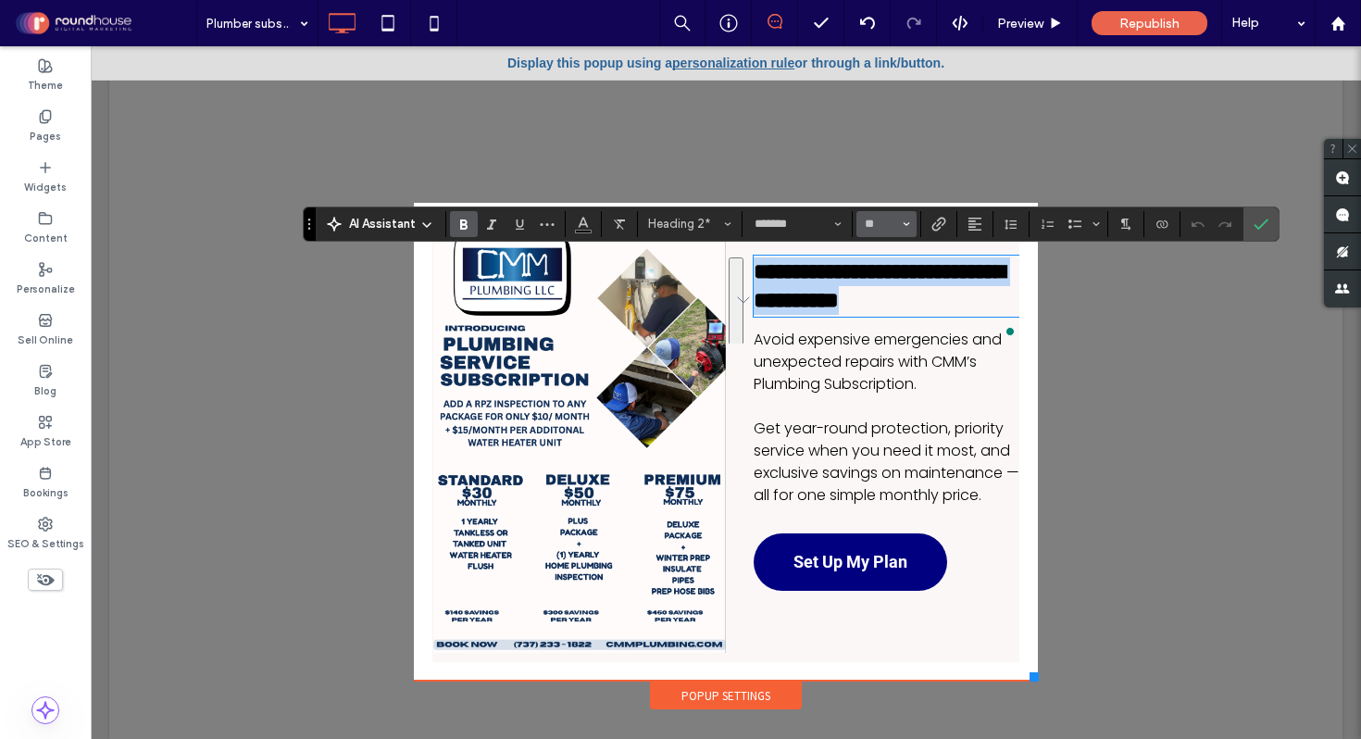
type input "**"
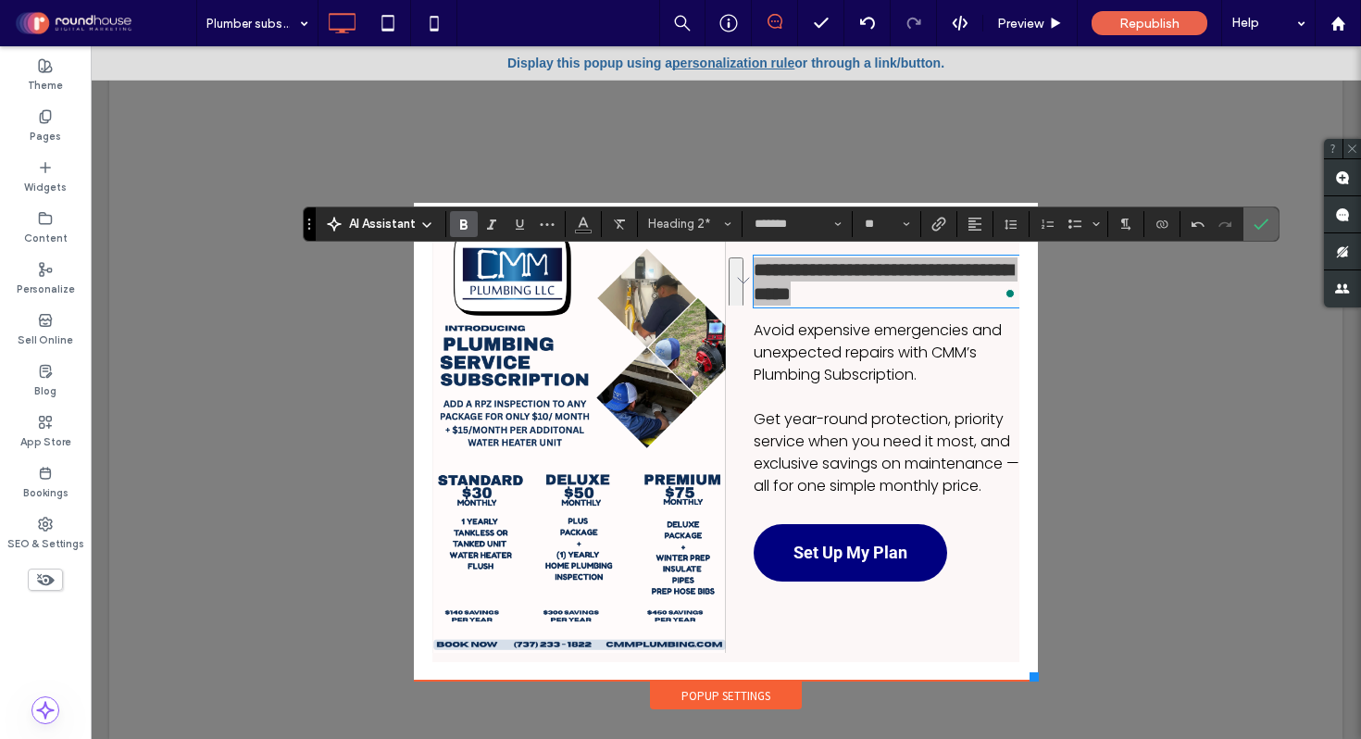
click at [1263, 220] on icon "Confirm" at bounding box center [1261, 224] width 15 height 15
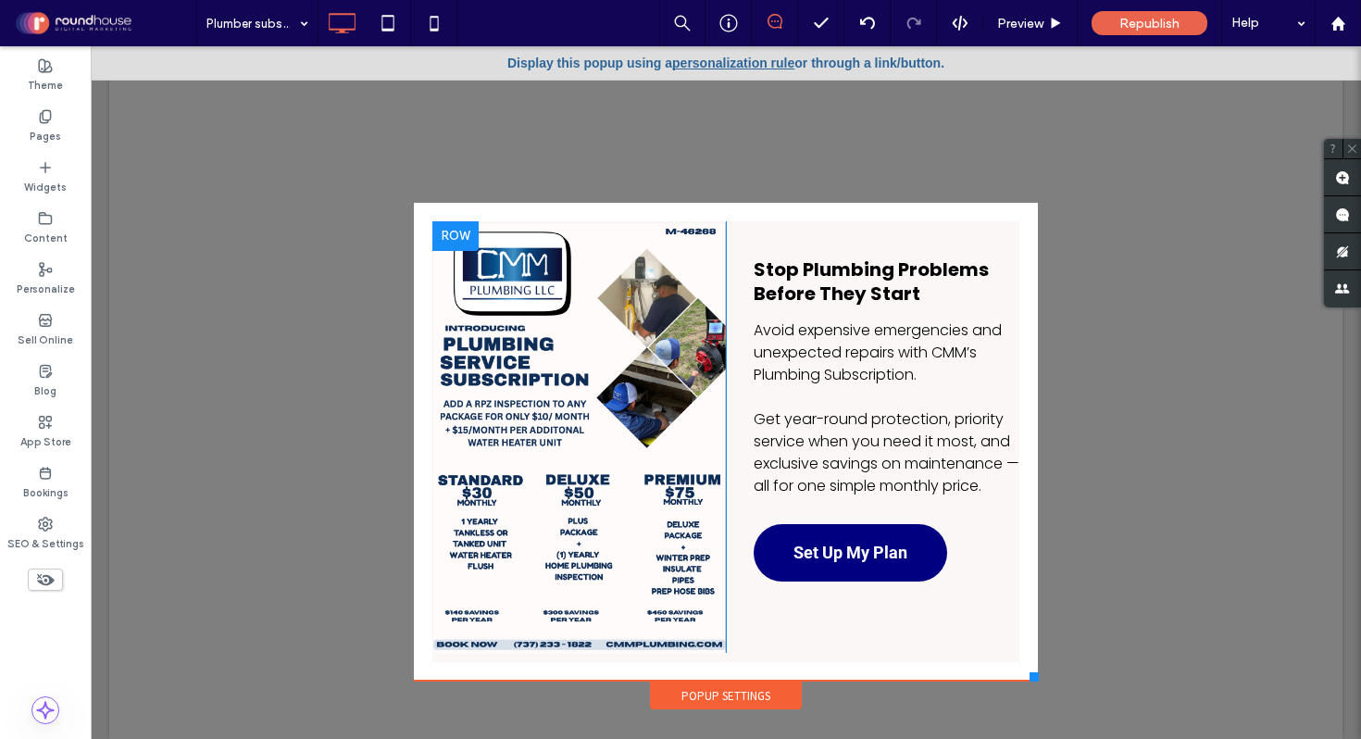
click at [740, 58] on link "personalization rule" at bounding box center [733, 63] width 122 height 15
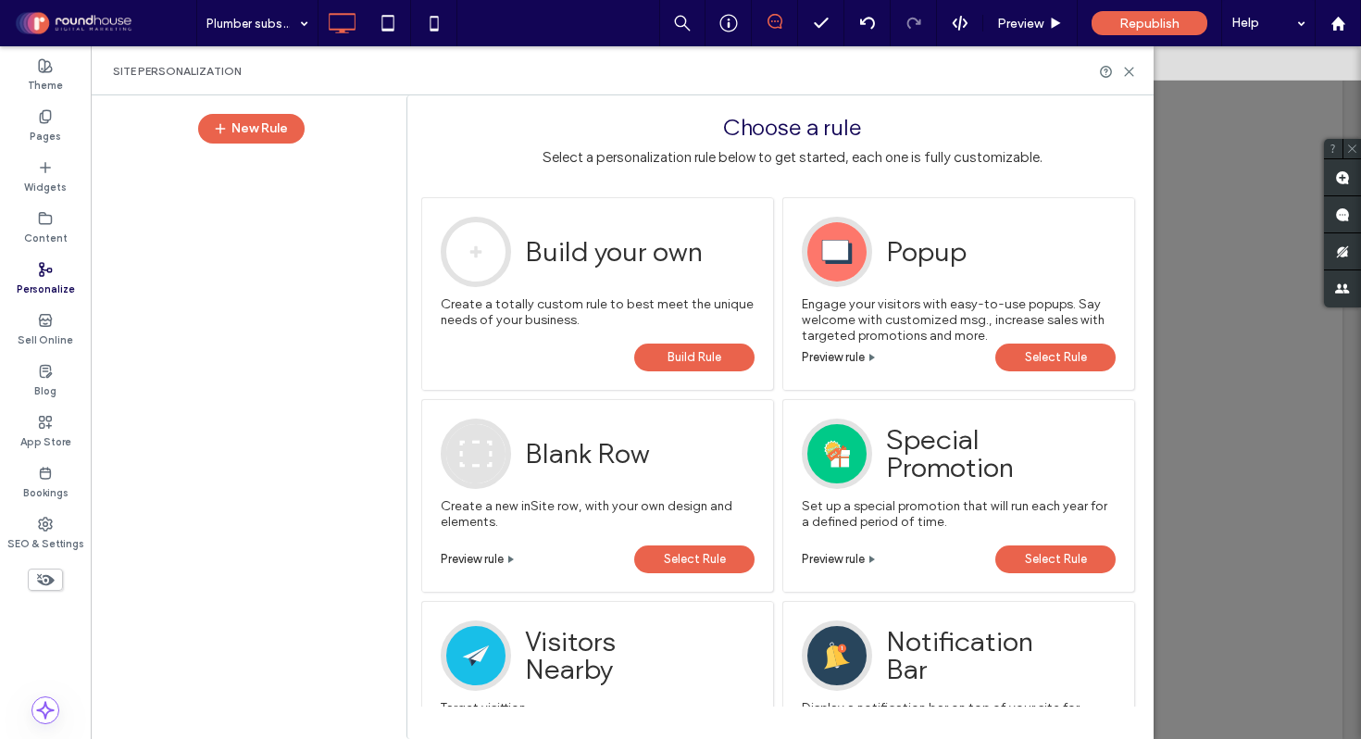
click at [1066, 356] on span "Select Rule" at bounding box center [1056, 358] width 62 height 28
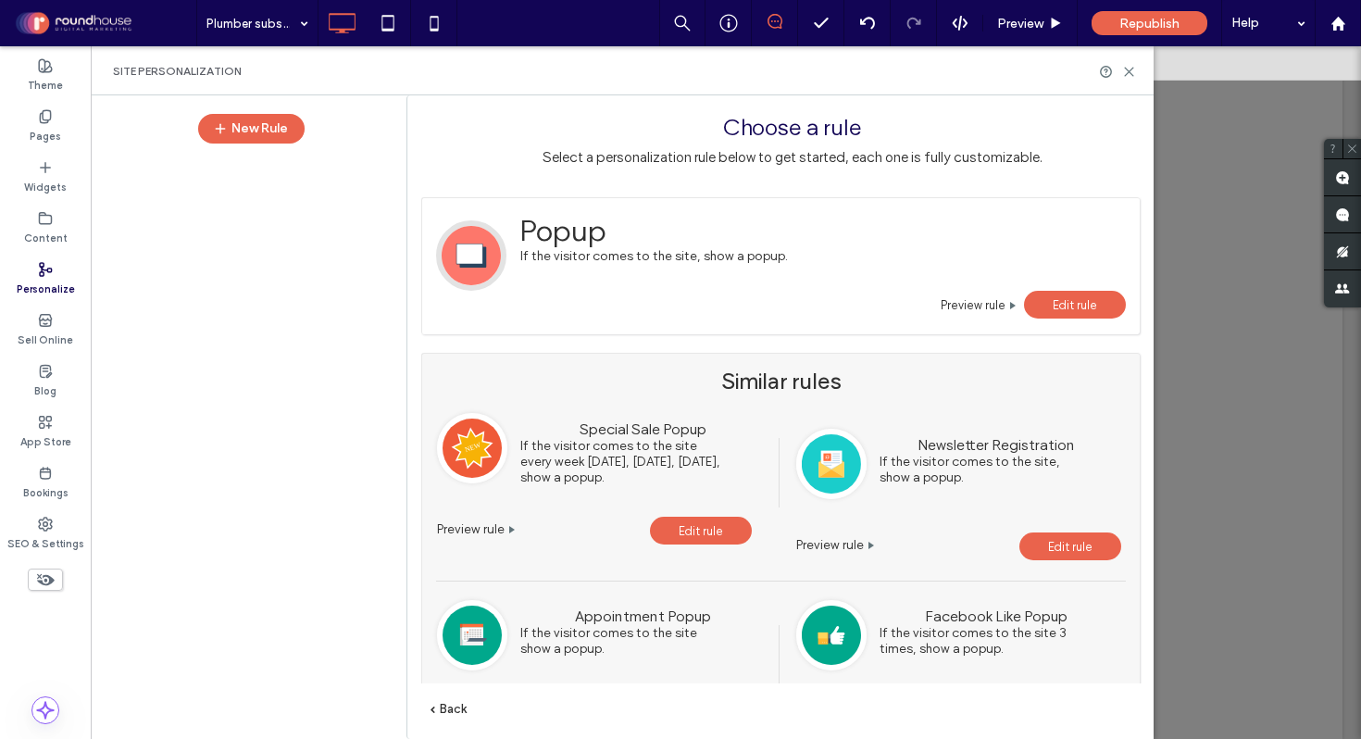
click at [1092, 298] on span "Edit rule" at bounding box center [1075, 305] width 44 height 14
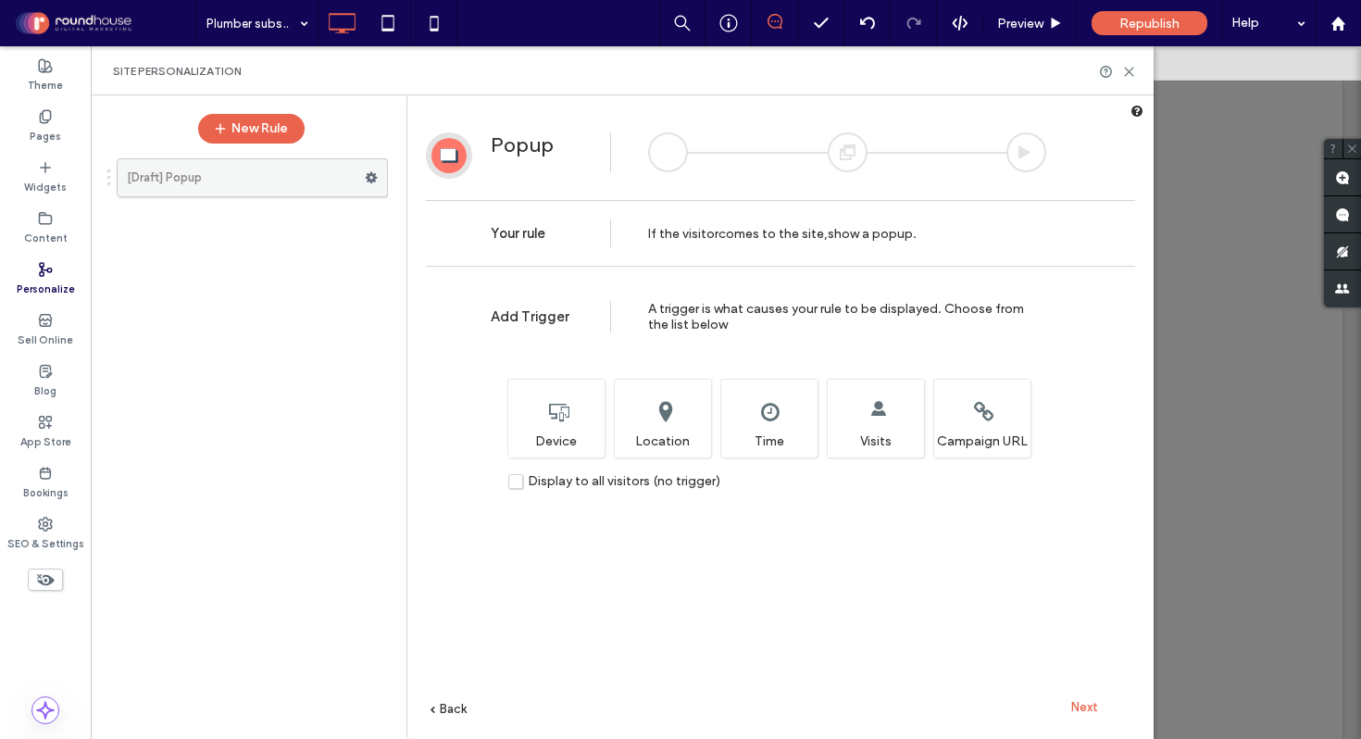
click at [207, 172] on label "[Draft] Popup" at bounding box center [246, 177] width 238 height 37
click at [1092, 704] on span "Next" at bounding box center [1085, 707] width 27 height 14
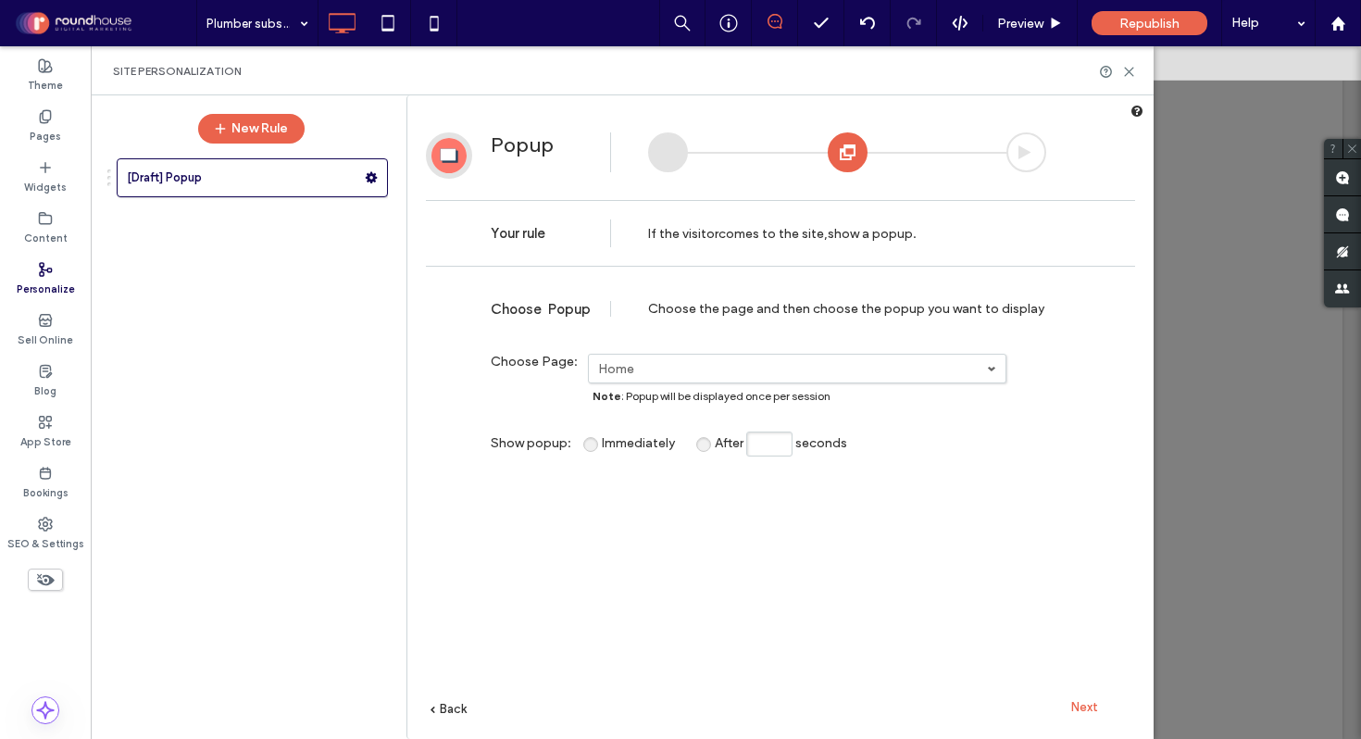
click at [716, 367] on label "Home" at bounding box center [792, 369] width 389 height 16
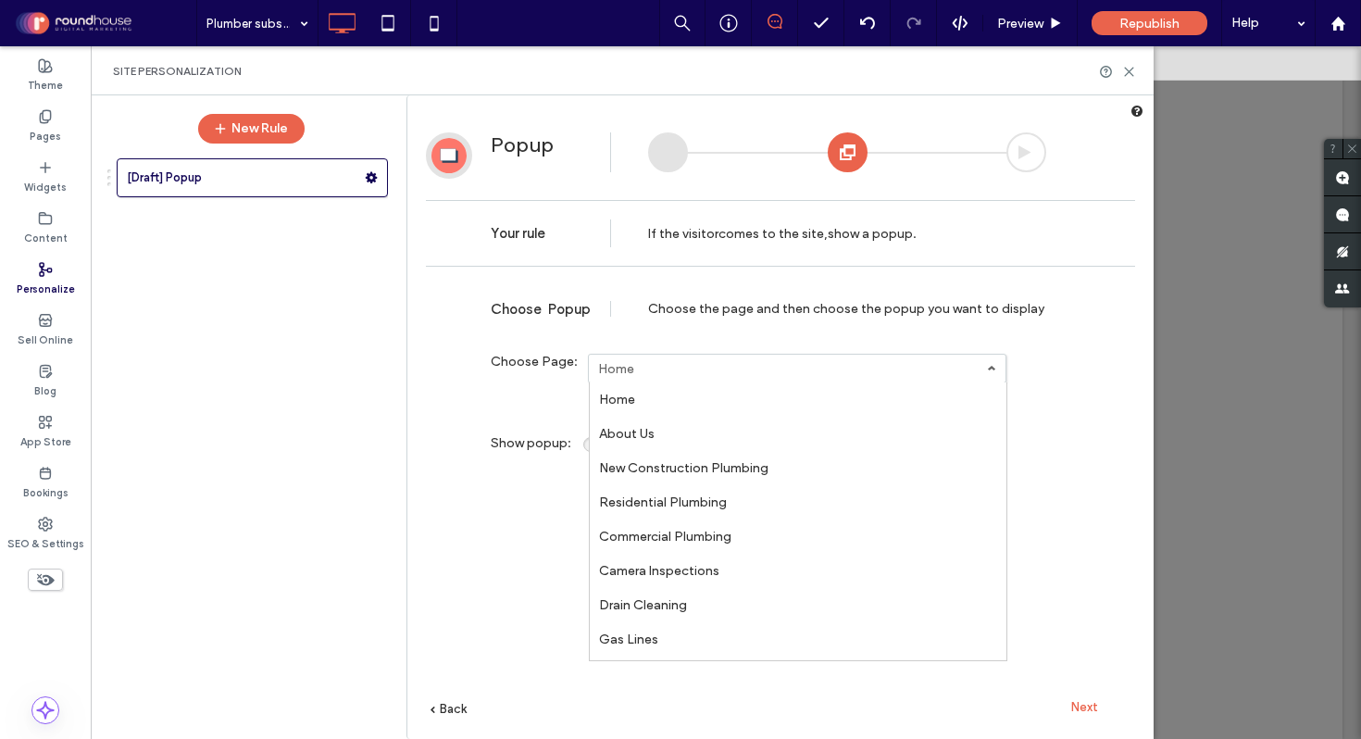
click at [509, 382] on label "Choose Page:" at bounding box center [539, 369] width 97 height 30
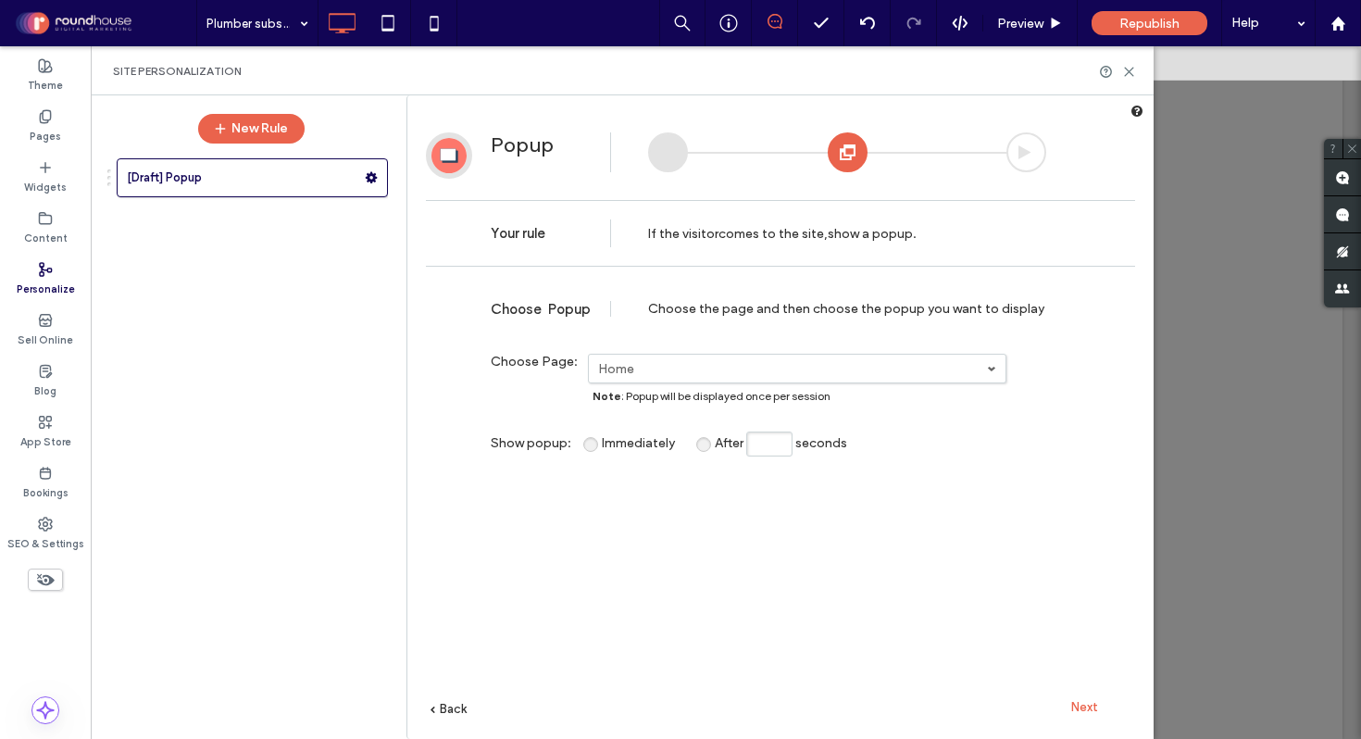
click at [654, 369] on label "Home" at bounding box center [792, 369] width 389 height 16
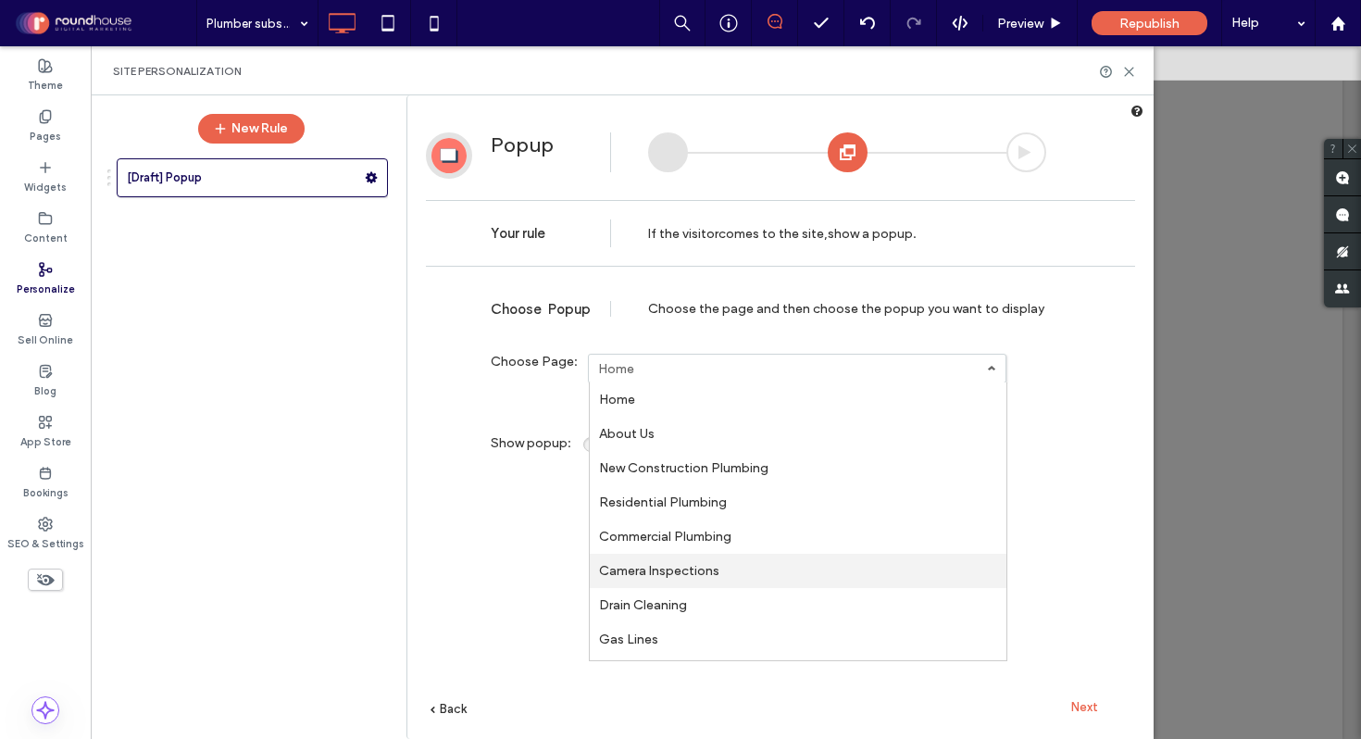
scroll to position [476, 0]
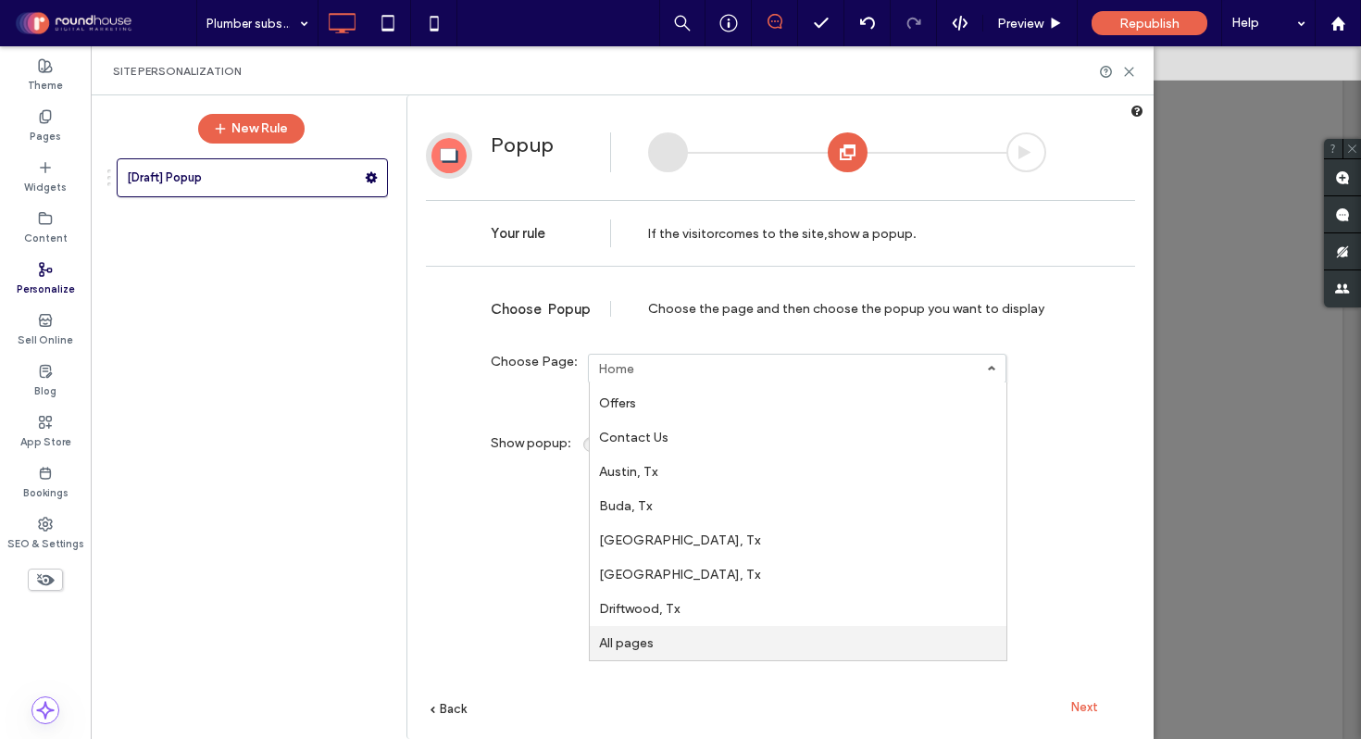
click at [631, 645] on label "All pages" at bounding box center [626, 643] width 55 height 16
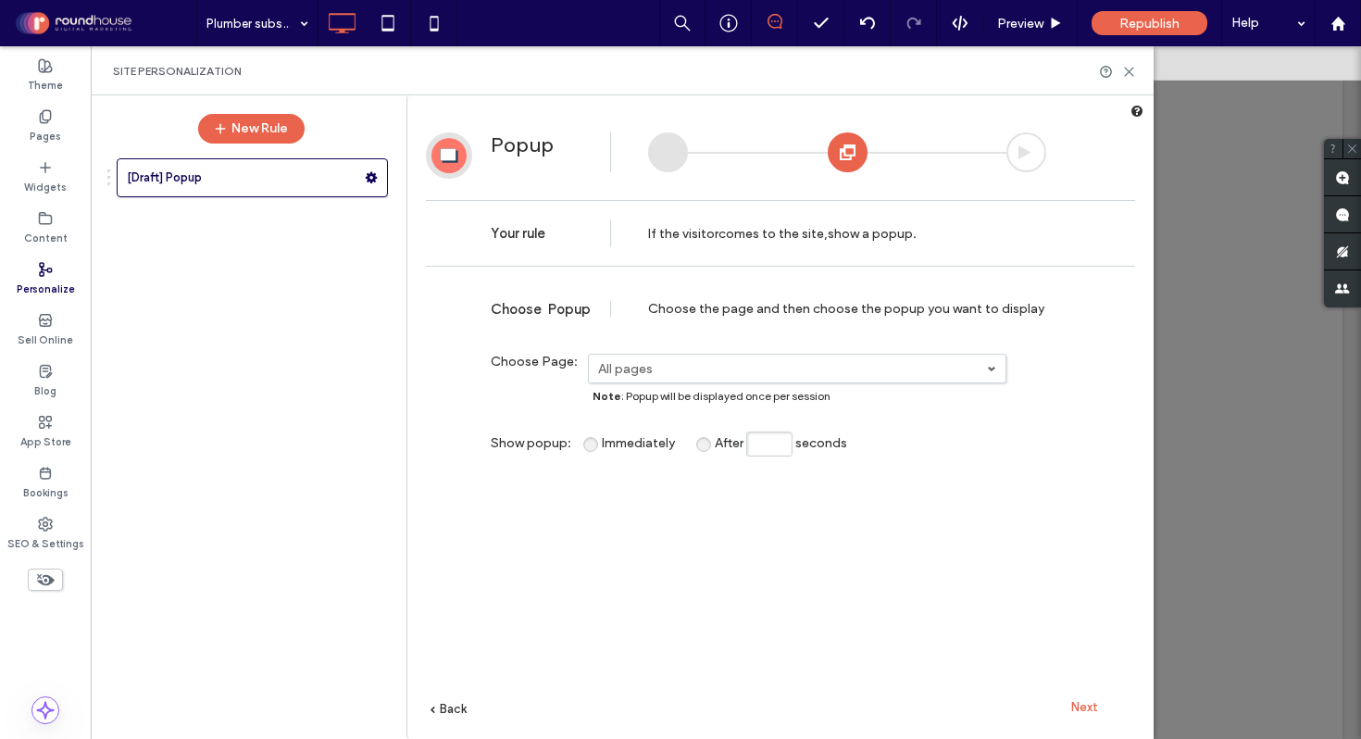
click at [776, 561] on div "**********" at bounding box center [780, 535] width 709 height 519
click at [1087, 708] on span "Next" at bounding box center [1085, 707] width 27 height 14
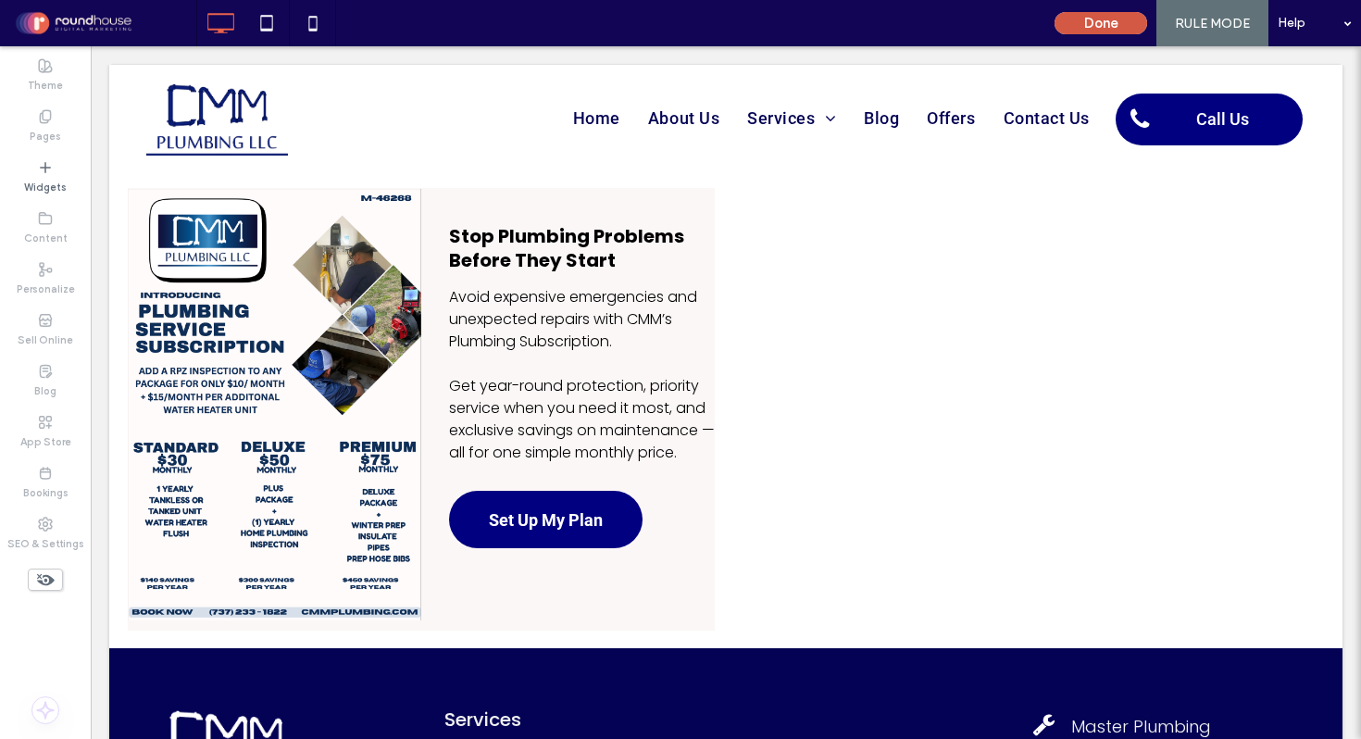
click at [1119, 15] on button "Done" at bounding box center [1101, 23] width 93 height 22
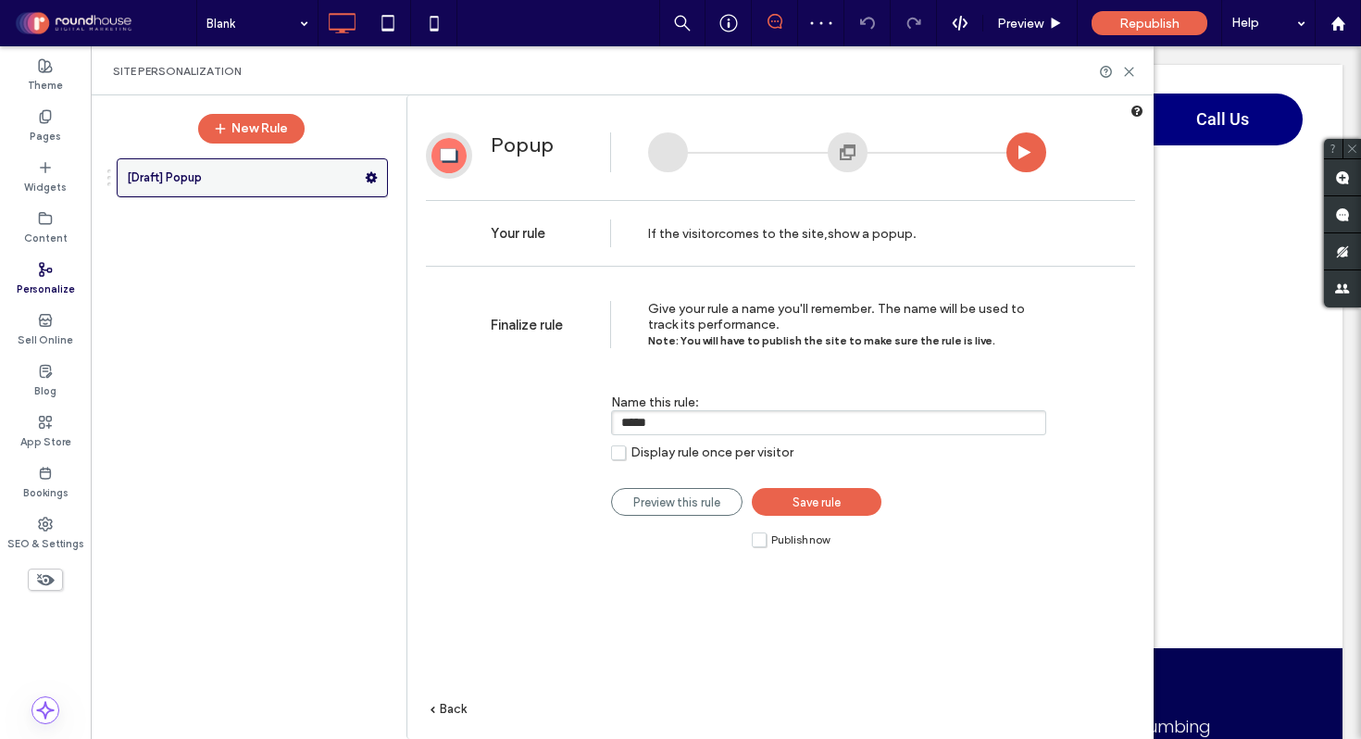
click at [374, 172] on icon at bounding box center [371, 177] width 13 height 13
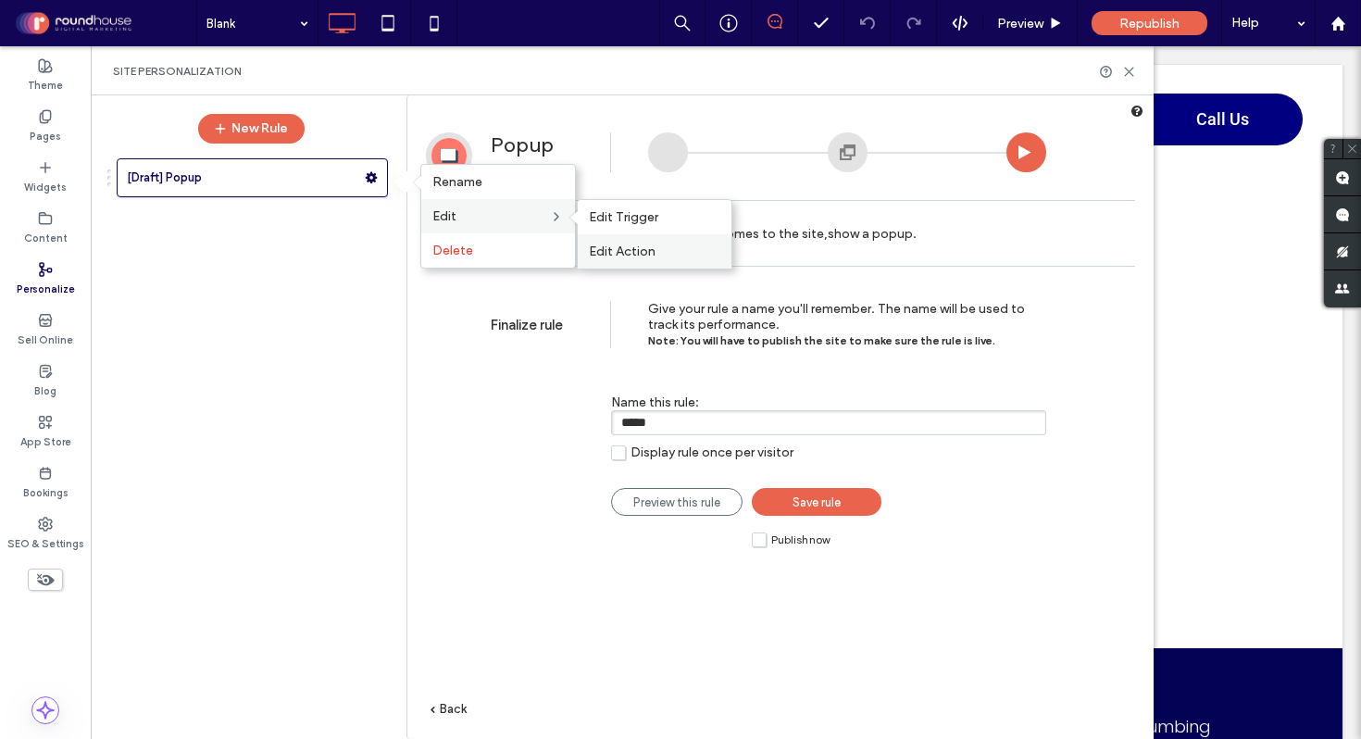
click at [637, 245] on span "Edit Action" at bounding box center [622, 252] width 67 height 16
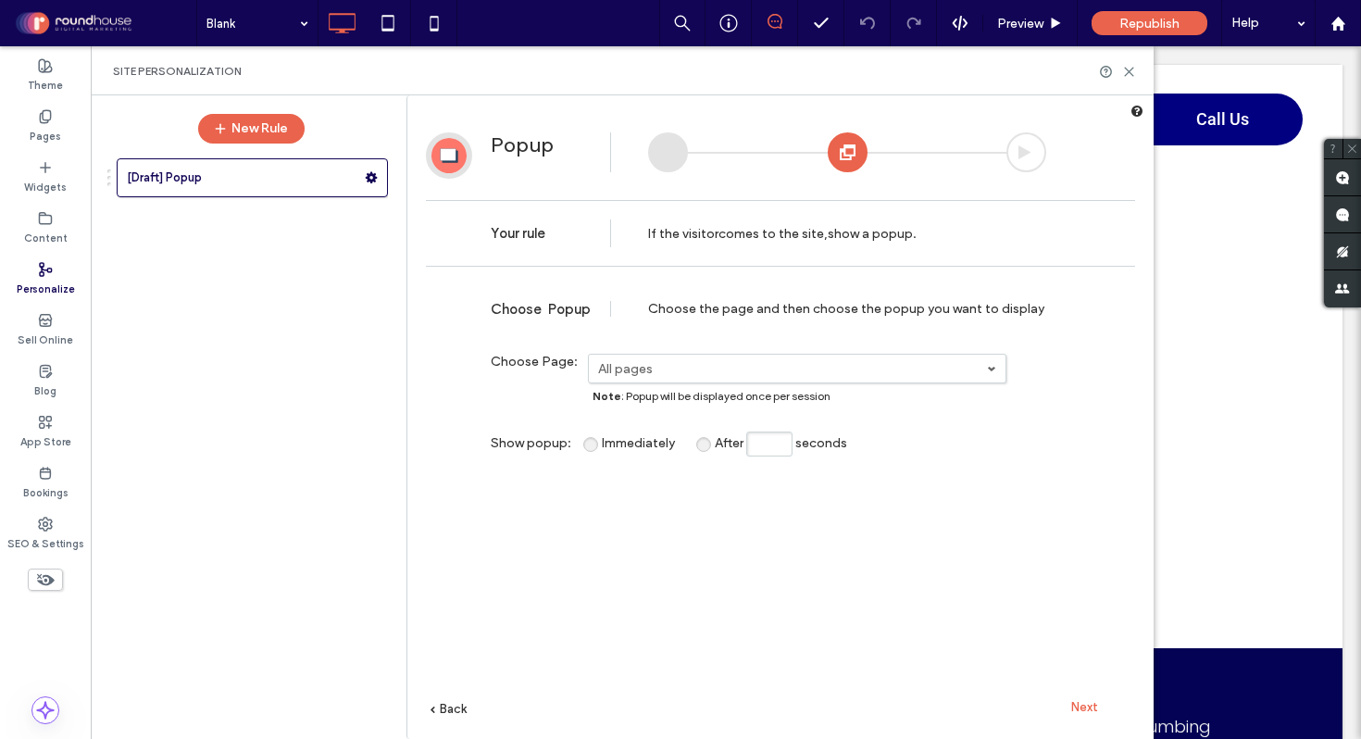
click at [1034, 144] on div at bounding box center [1027, 152] width 40 height 40
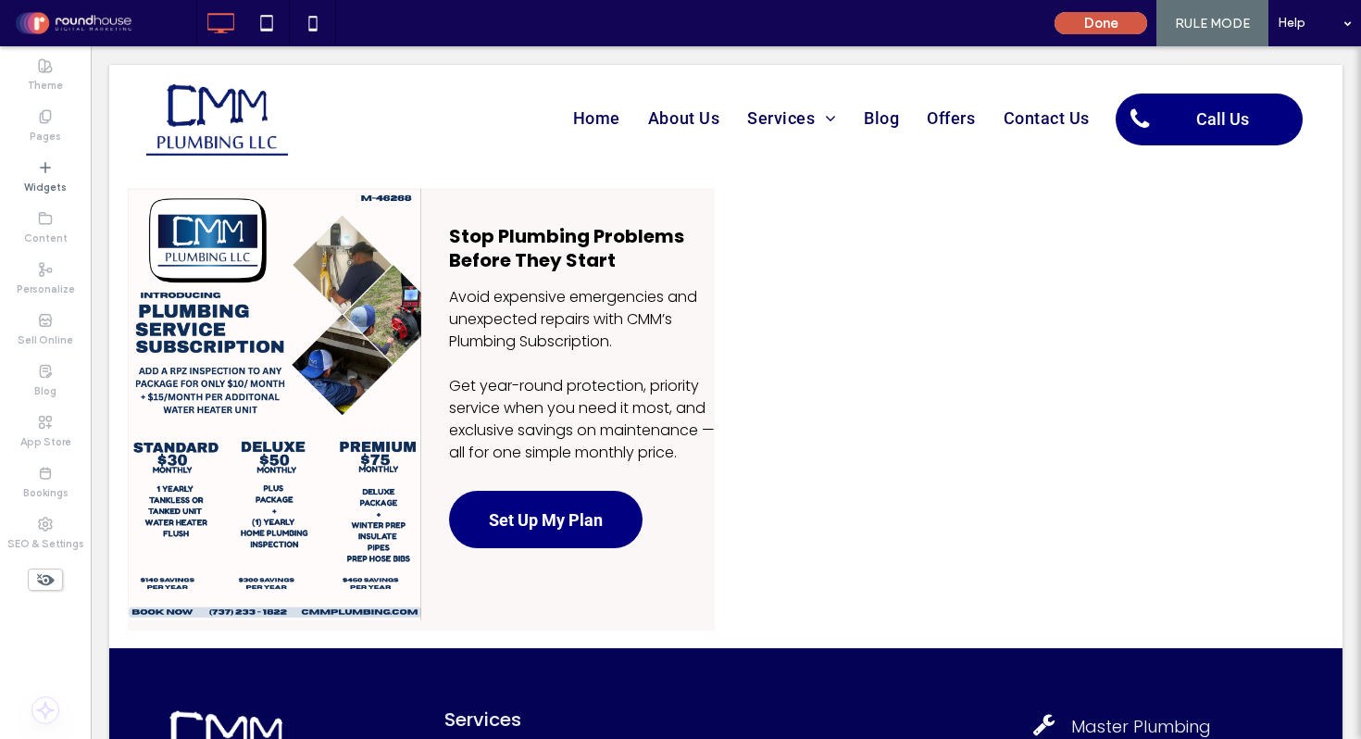
click at [1123, 20] on button "Done" at bounding box center [1101, 23] width 93 height 22
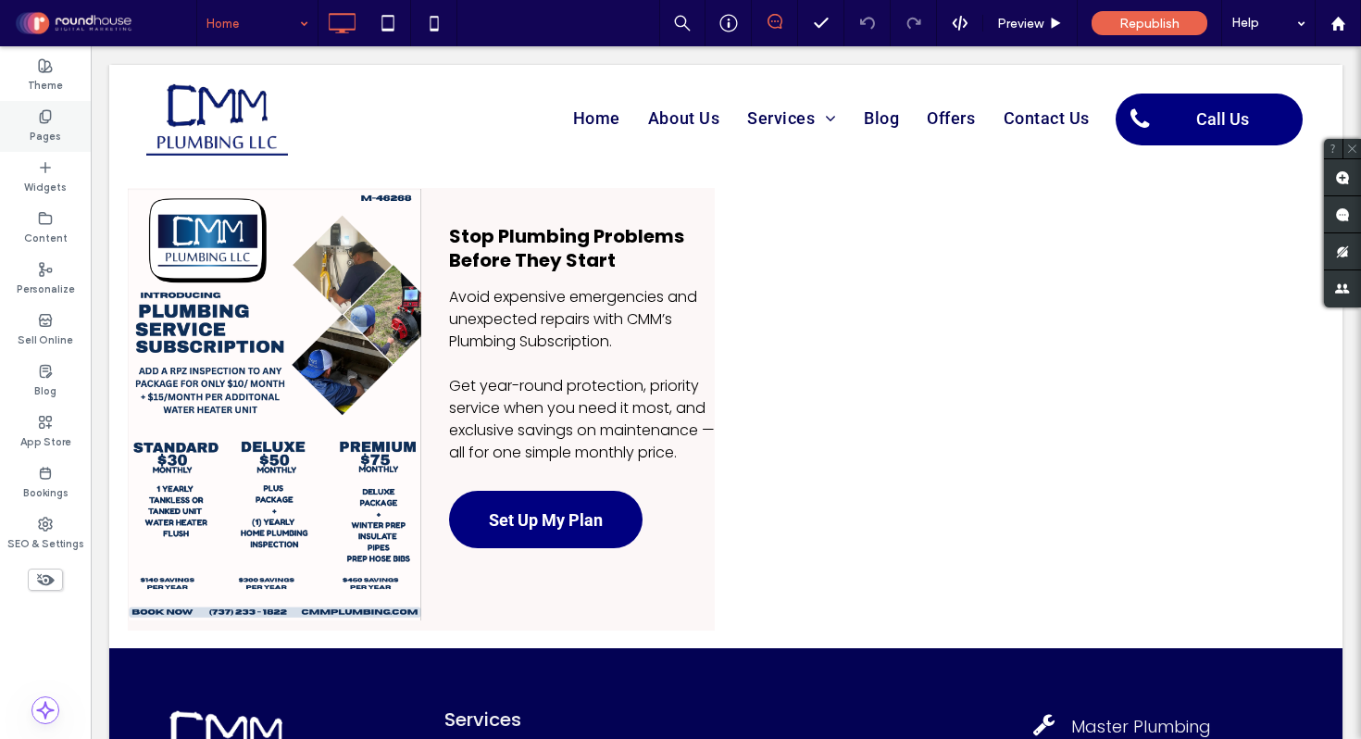
click at [50, 136] on label "Pages" at bounding box center [45, 134] width 31 height 20
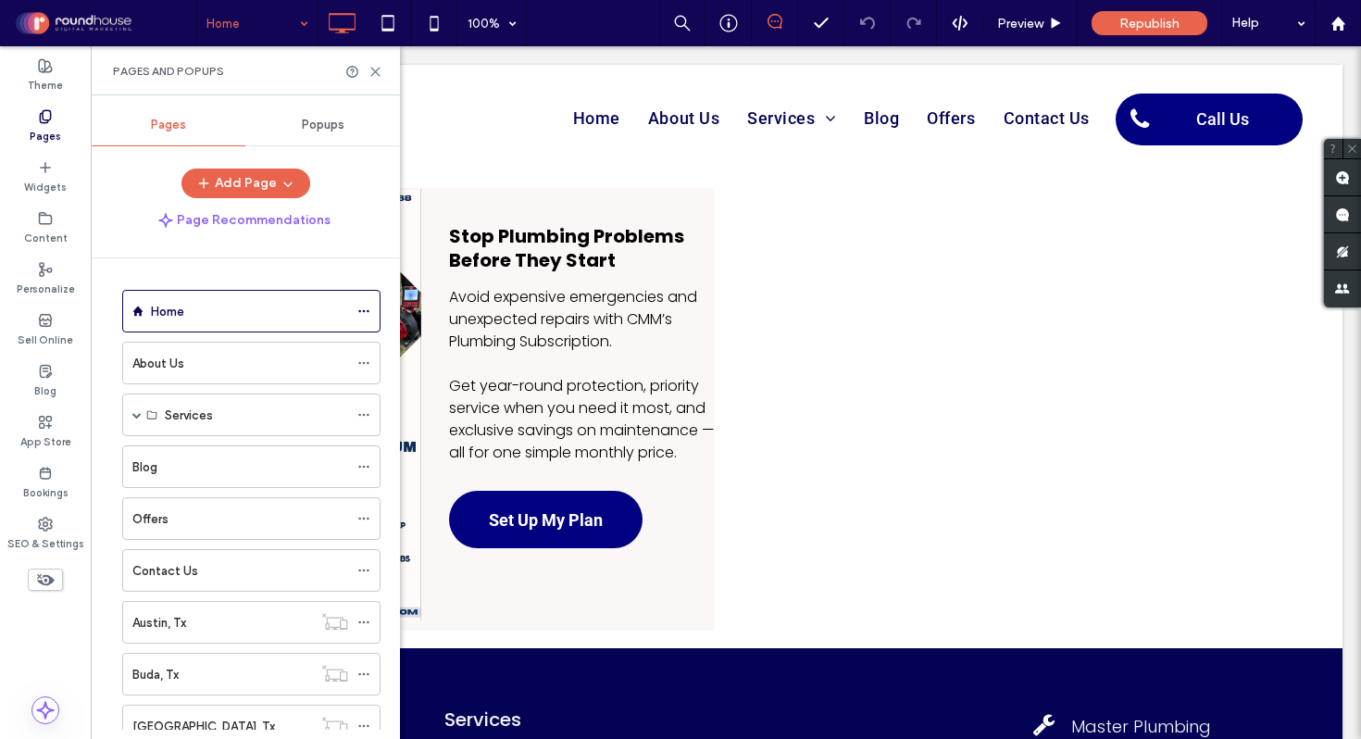
click at [346, 119] on div "Popups" at bounding box center [322, 125] width 155 height 41
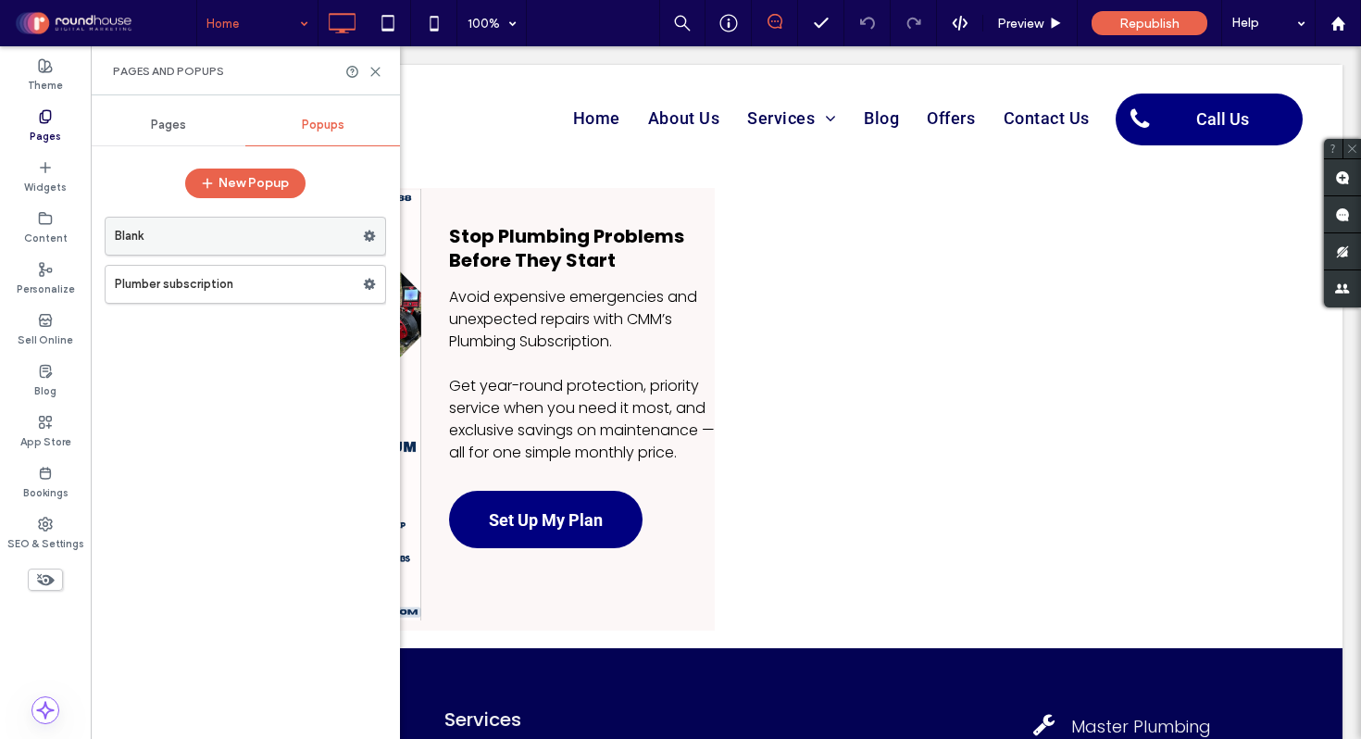
click at [374, 235] on use at bounding box center [370, 236] width 12 height 11
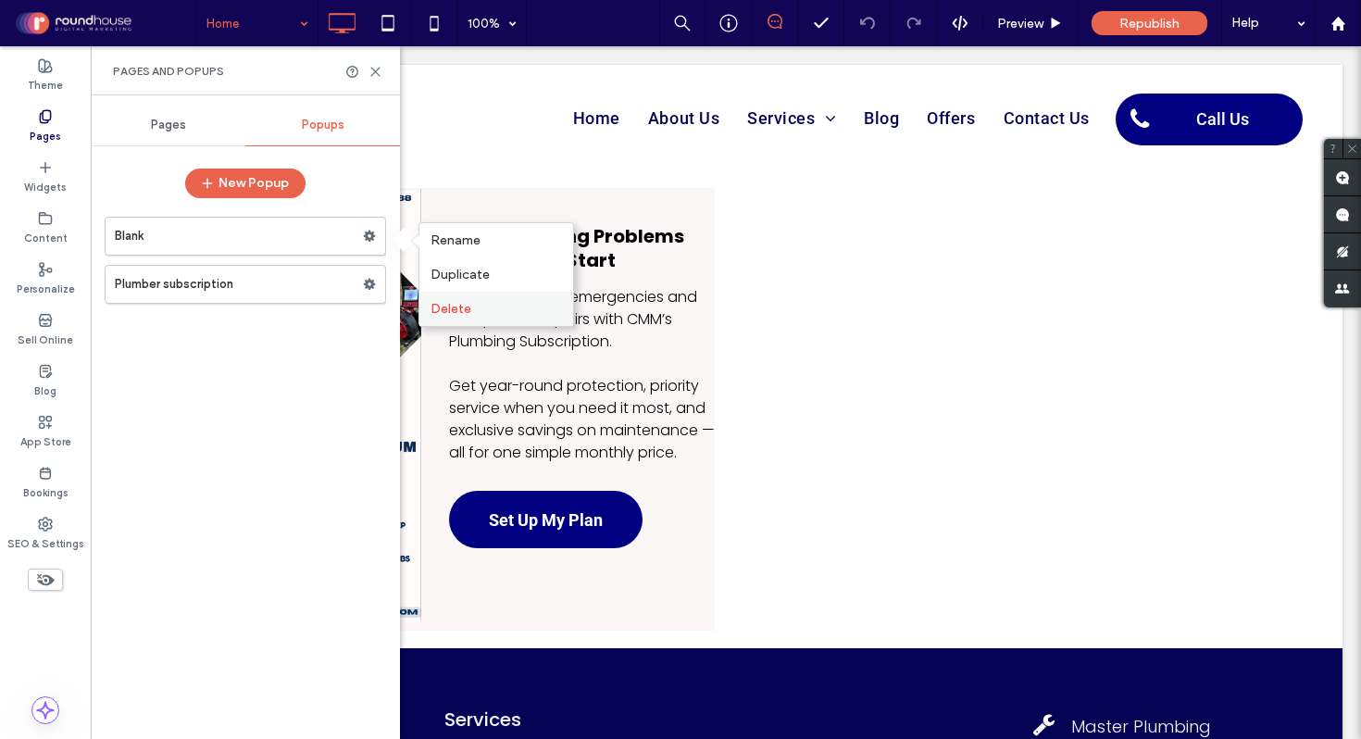
click at [458, 315] on span "Delete" at bounding box center [451, 309] width 41 height 16
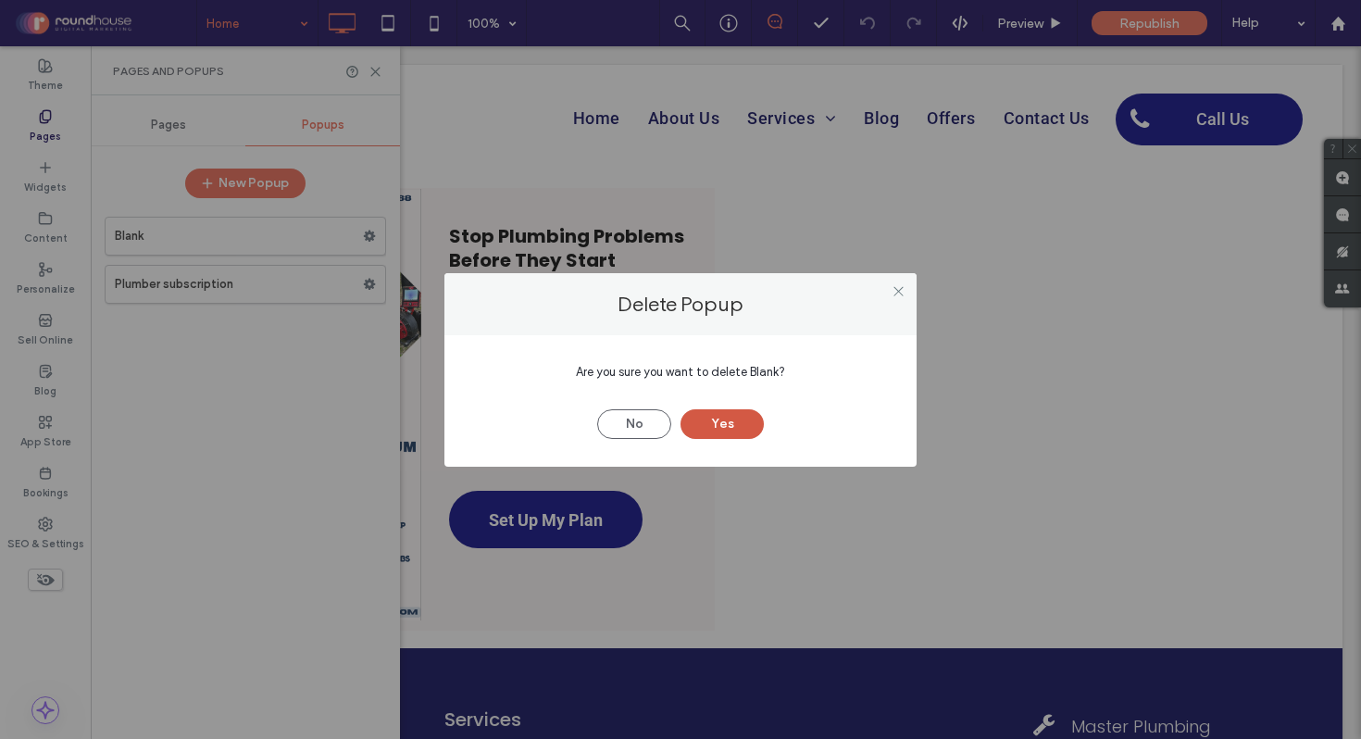
click at [711, 419] on button "Yes" at bounding box center [722, 424] width 83 height 30
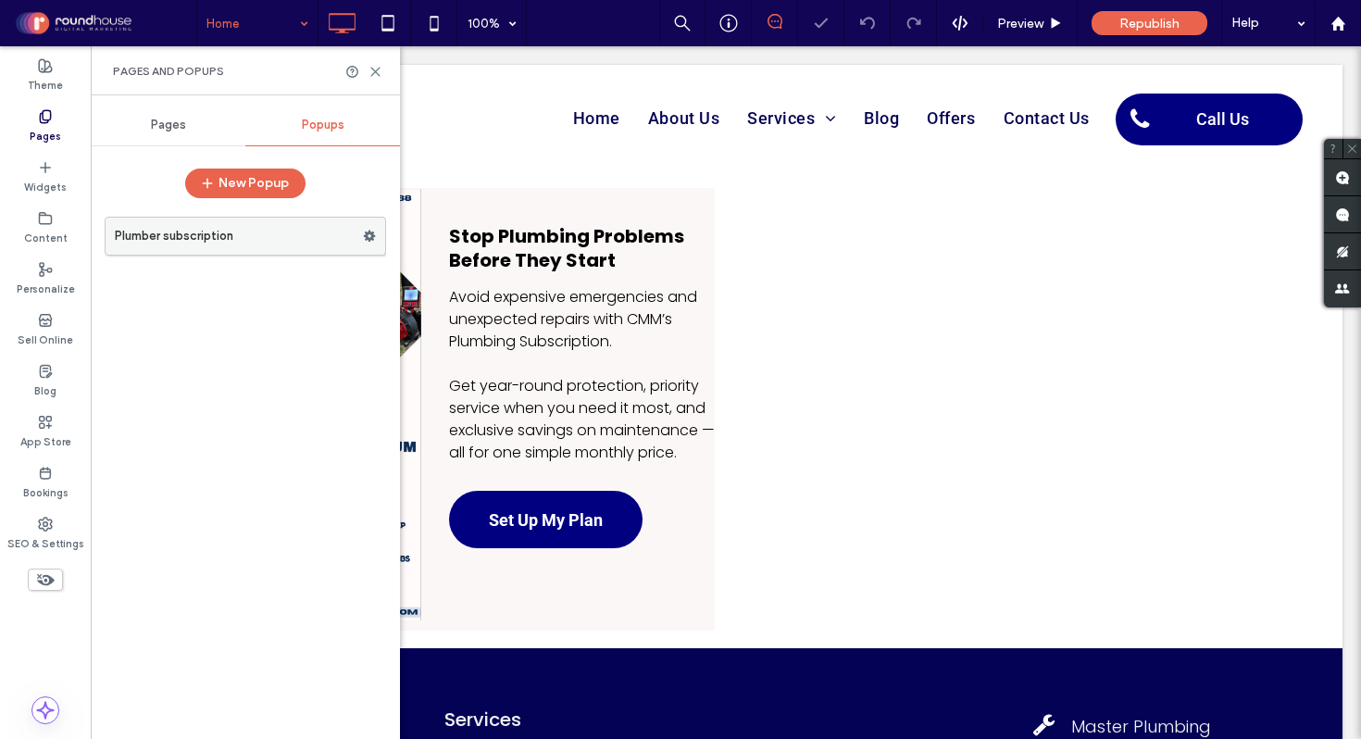
click at [271, 238] on label "Plumber subscription" at bounding box center [239, 236] width 248 height 37
click at [367, 231] on icon at bounding box center [369, 236] width 13 height 13
click at [317, 340] on div "Plumber subscription" at bounding box center [246, 468] width 282 height 522
click at [377, 68] on icon at bounding box center [376, 72] width 14 height 14
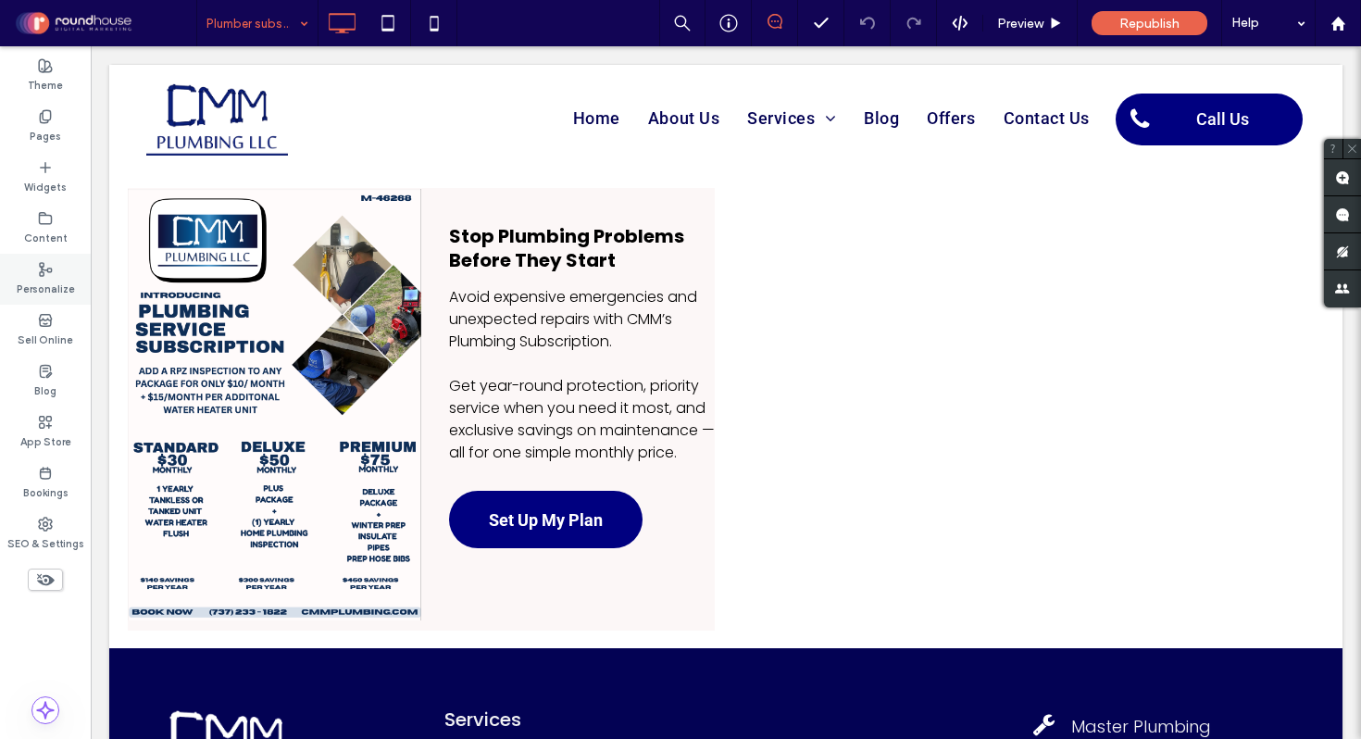
click at [45, 269] on icon at bounding box center [45, 269] width 15 height 15
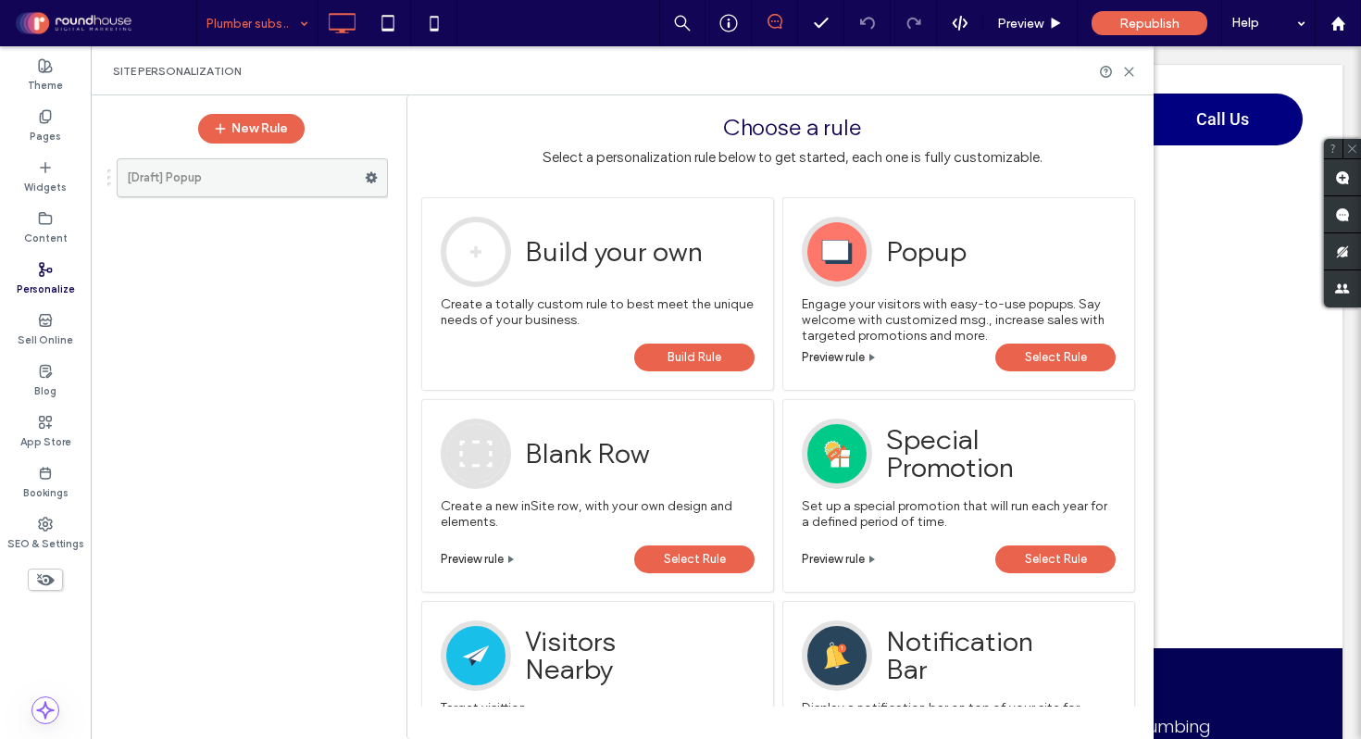
click at [169, 182] on label "[Draft] Popup" at bounding box center [246, 177] width 238 height 37
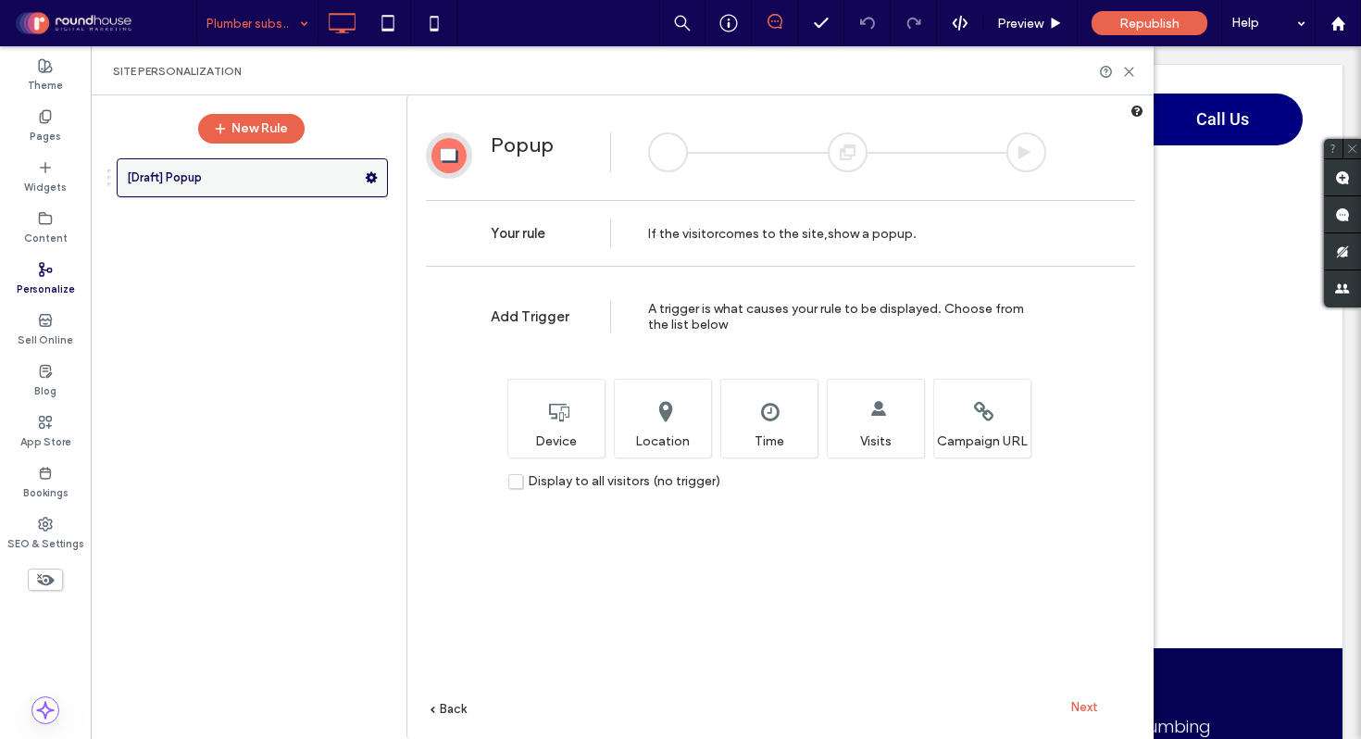
click at [375, 172] on icon at bounding box center [371, 177] width 13 height 13
click at [465, 254] on span "Delete" at bounding box center [453, 251] width 41 height 16
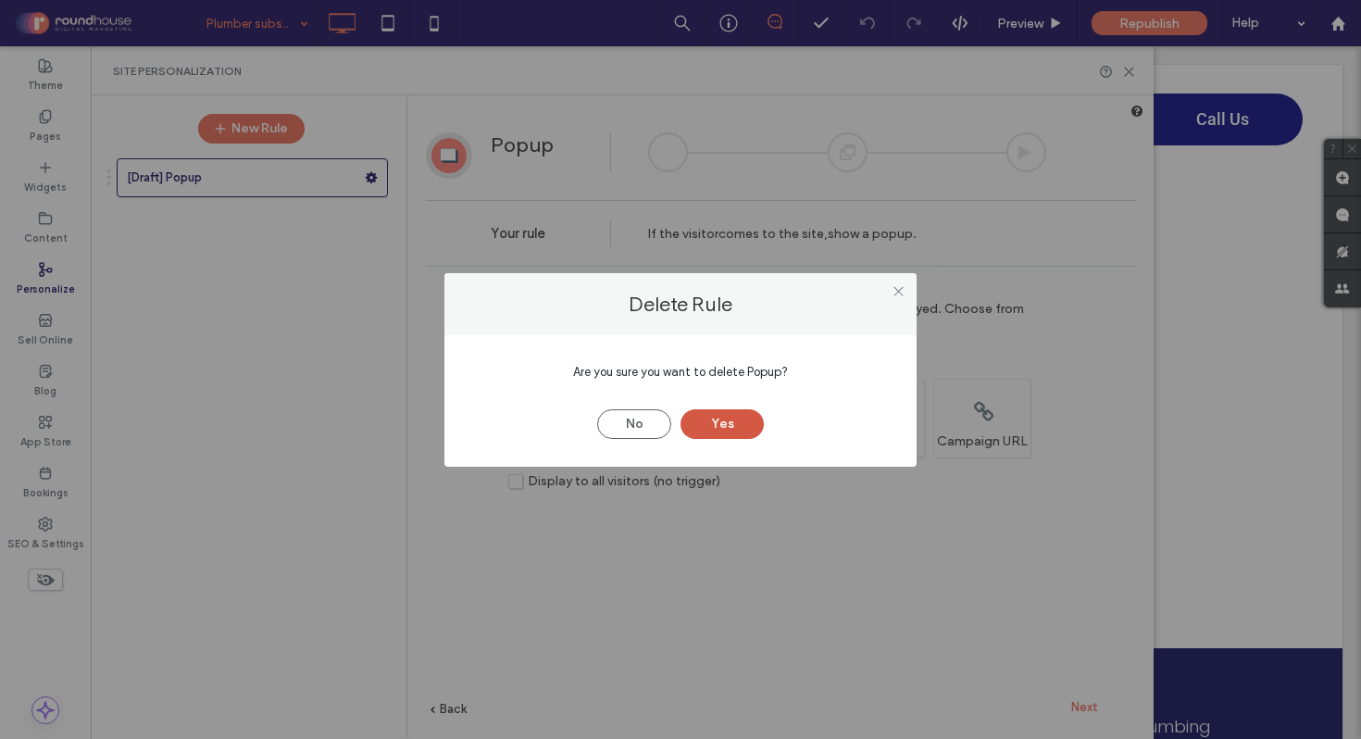
click at [713, 423] on button "Yes" at bounding box center [722, 424] width 83 height 30
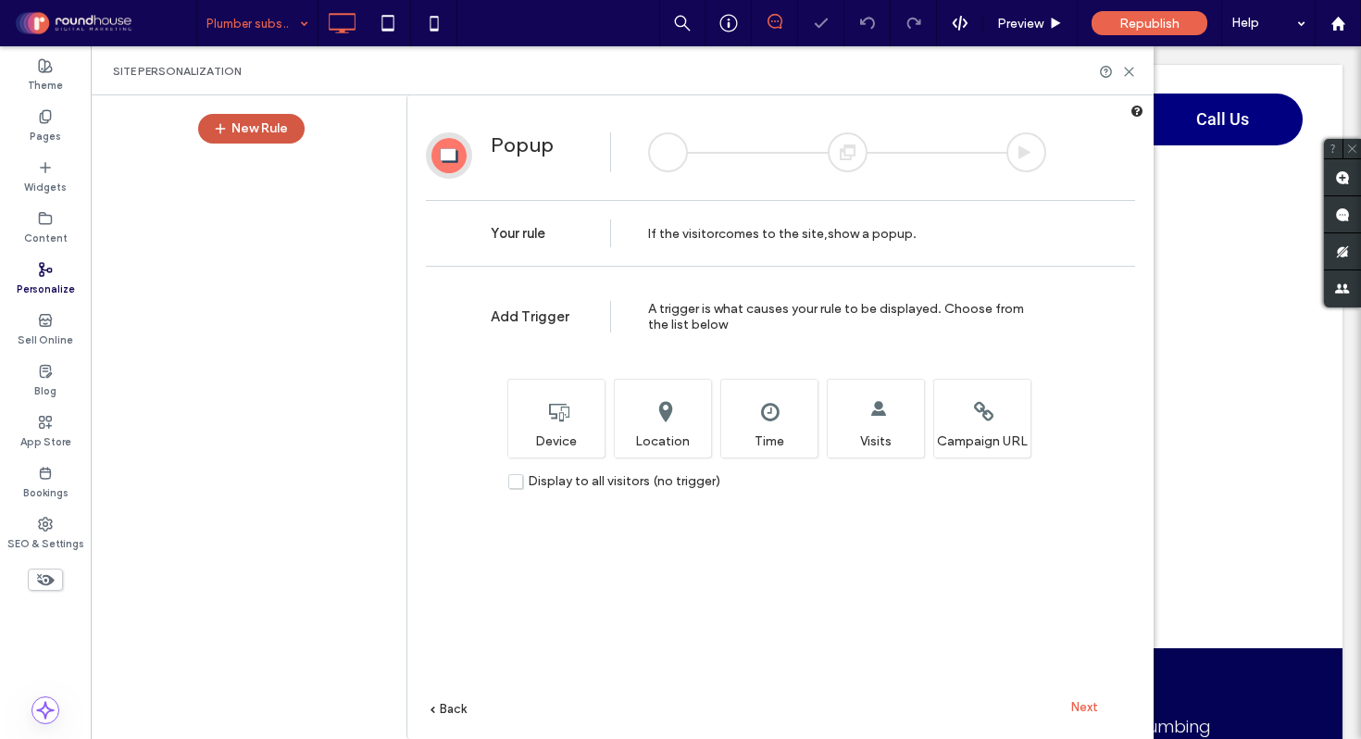
click at [249, 131] on button "New Rule" at bounding box center [251, 129] width 107 height 30
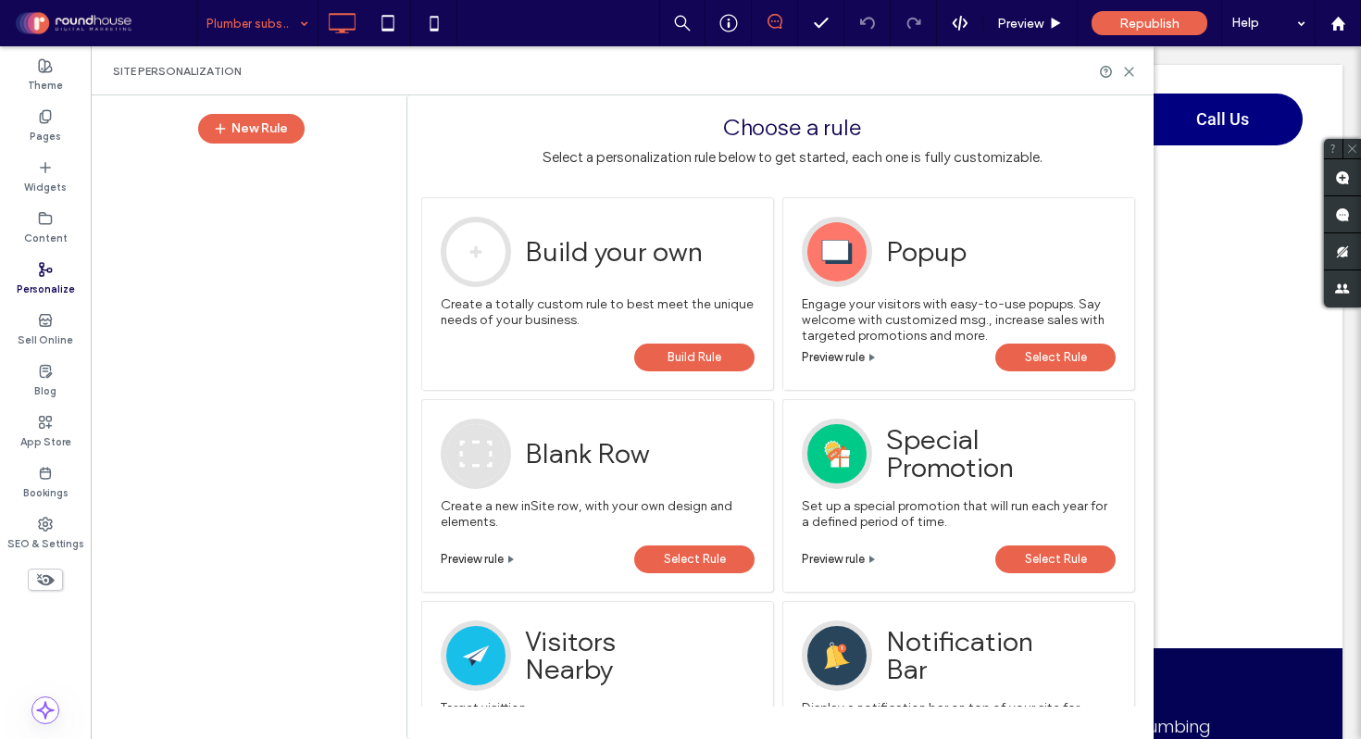
click at [701, 359] on span "Build Rule" at bounding box center [695, 358] width 54 height 28
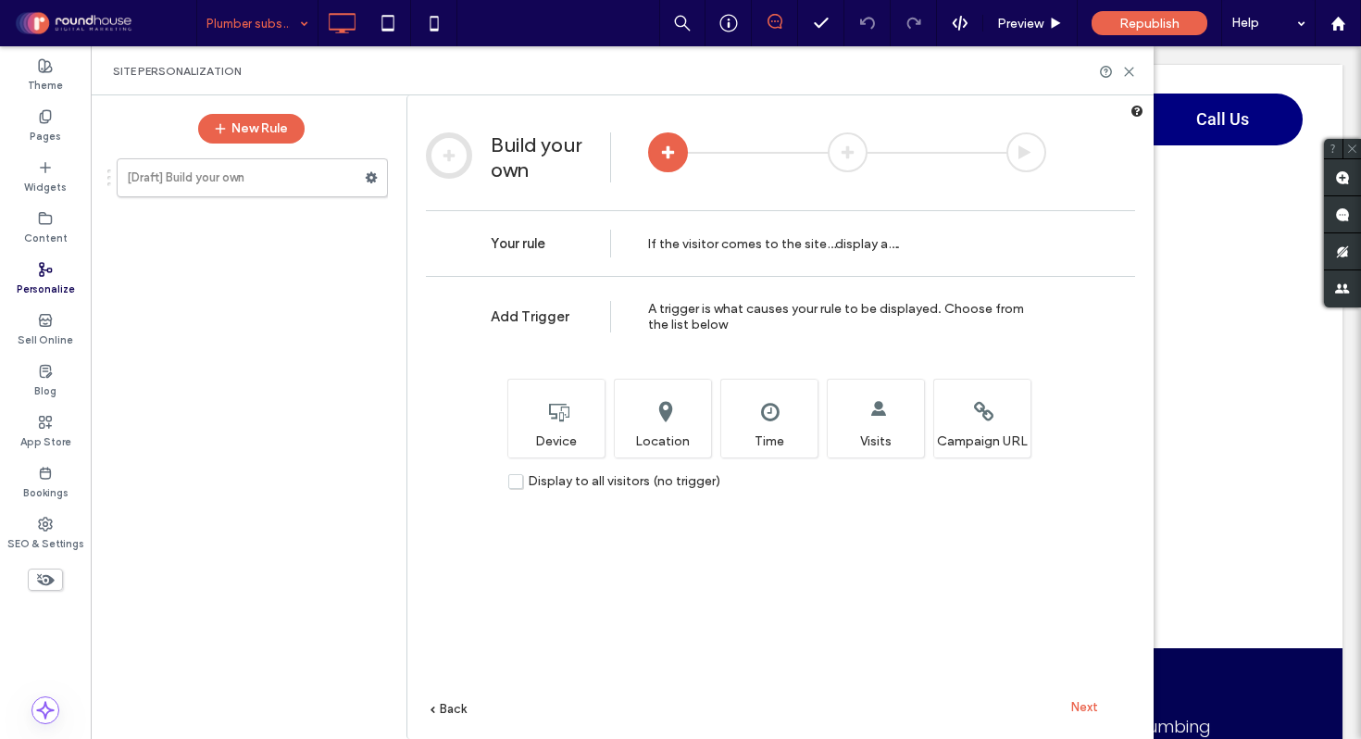
click at [518, 481] on label "Display to all visitors (no trigger)" at bounding box center [614, 481] width 212 height 16
click at [1087, 705] on span "Next" at bounding box center [1085, 707] width 27 height 14
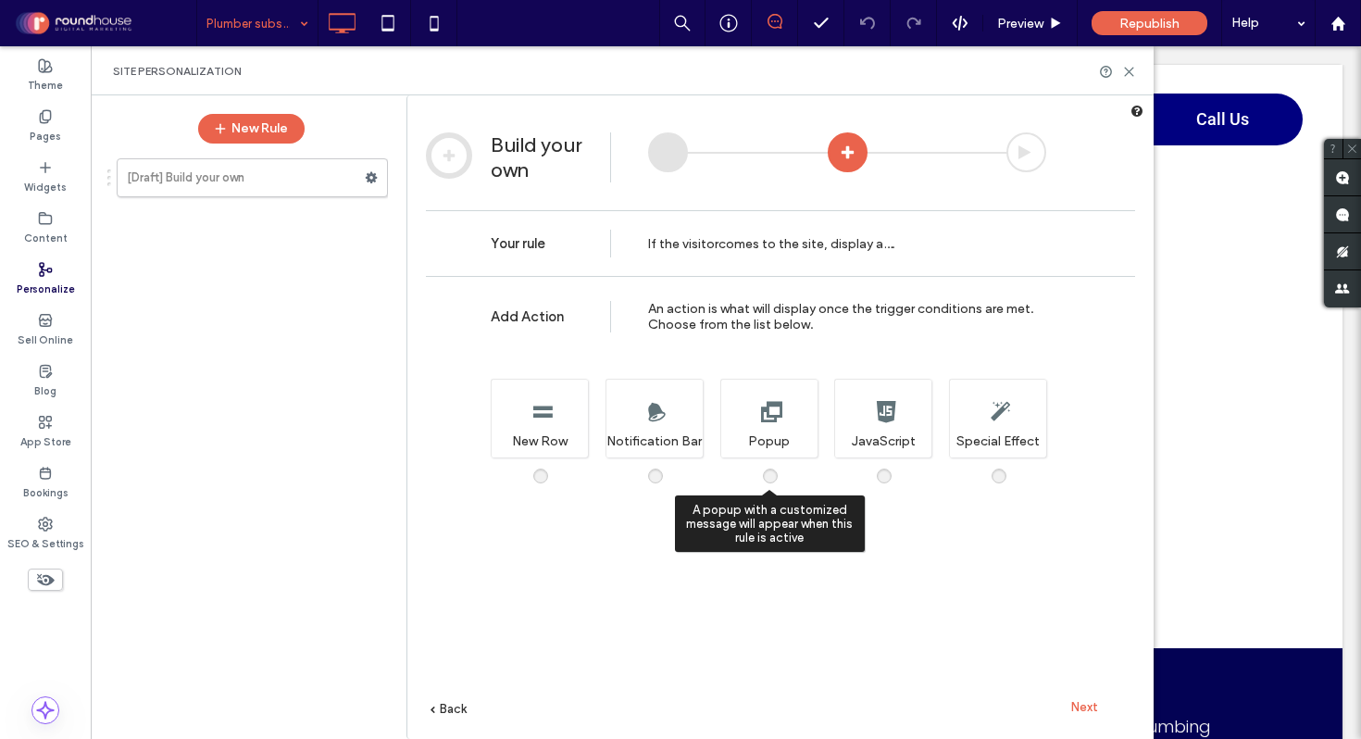
click at [762, 410] on div "A popup with a customized message will appear when this rule is active Popup" at bounding box center [769, 418] width 97 height 79
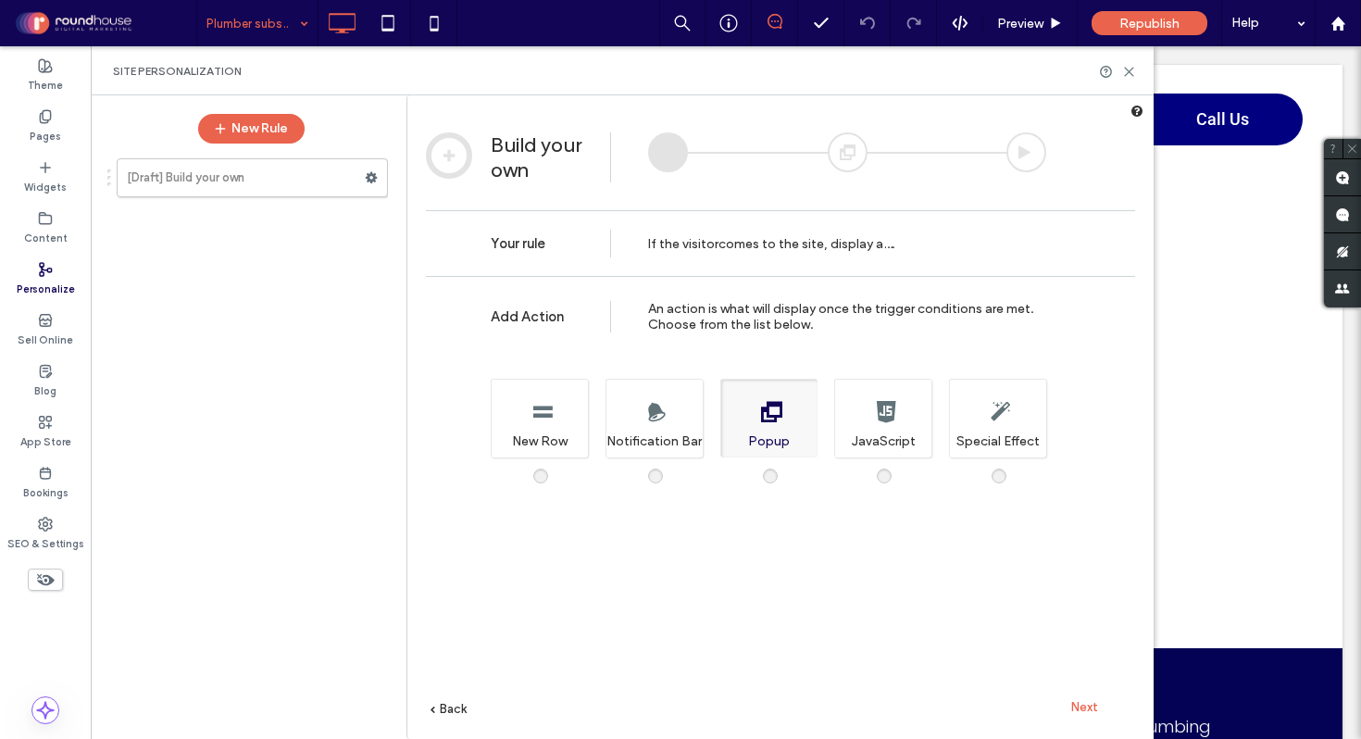
click at [1096, 709] on span "Next" at bounding box center [1085, 707] width 27 height 14
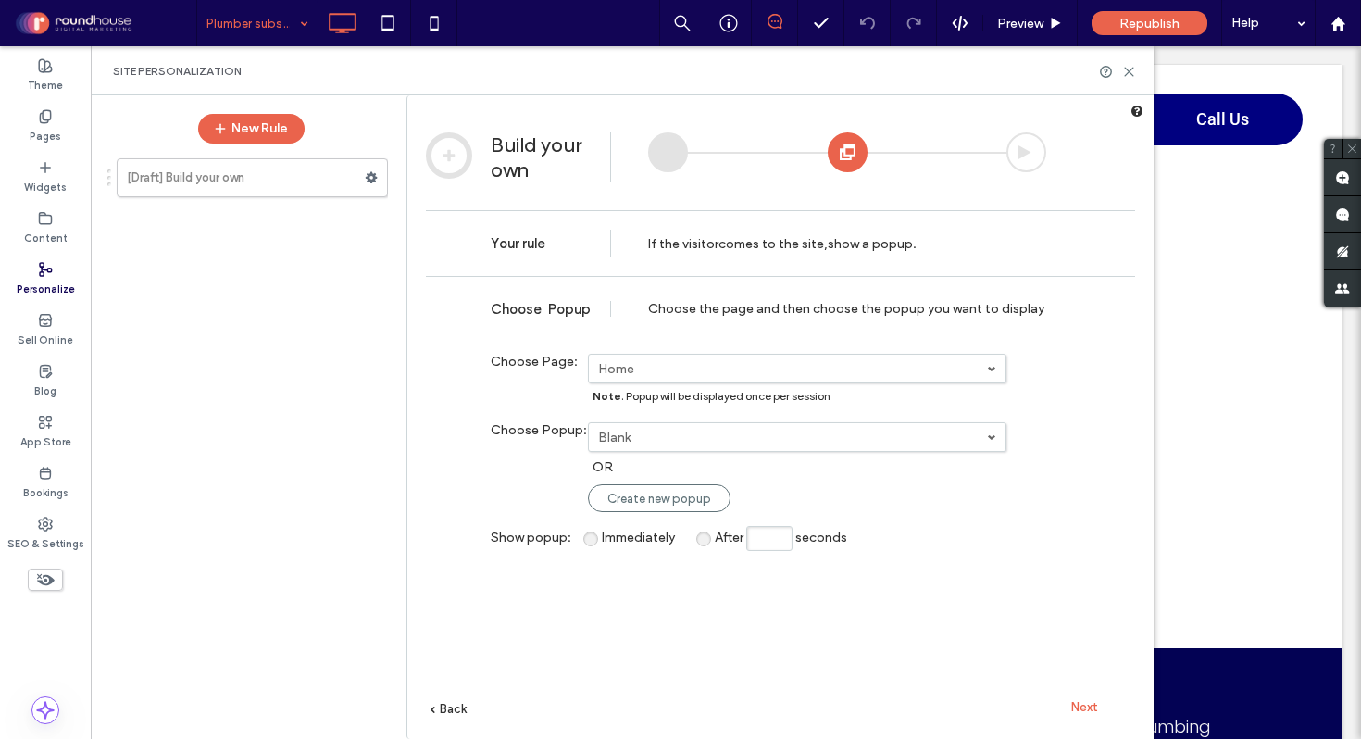
click at [664, 432] on label "Blank" at bounding box center [792, 438] width 389 height 16
click at [660, 495] on label "Plumber subscription" at bounding box center [663, 503] width 128 height 16
click at [673, 371] on label "Home" at bounding box center [792, 369] width 389 height 16
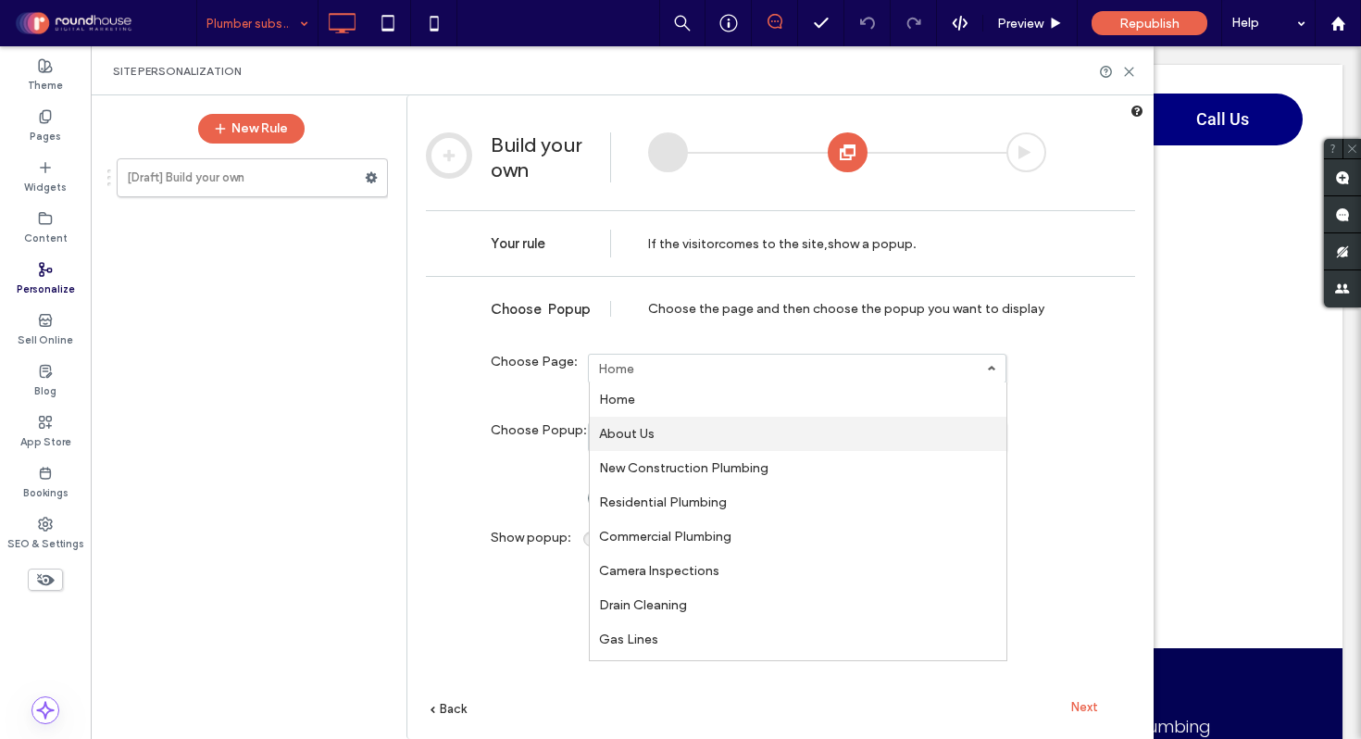
scroll to position [476, 0]
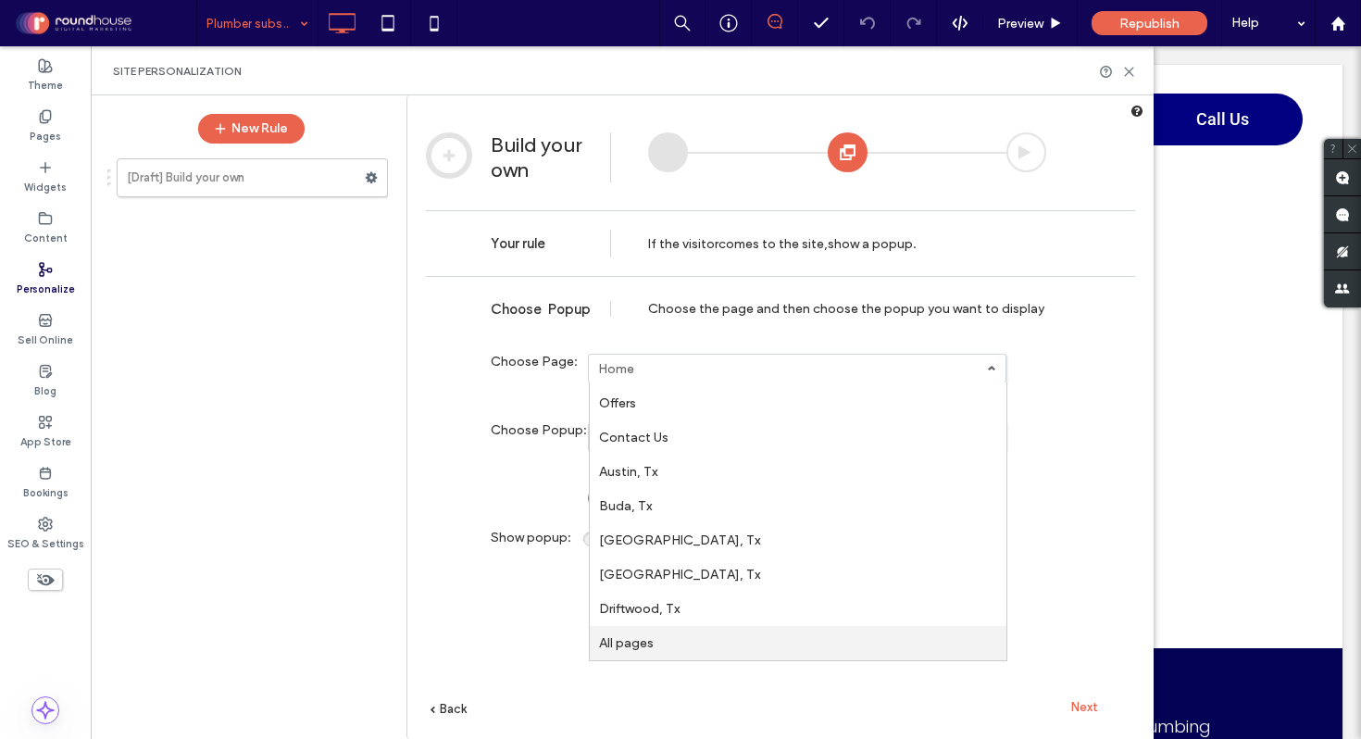
click at [656, 646] on link "All pages" at bounding box center [798, 643] width 417 height 34
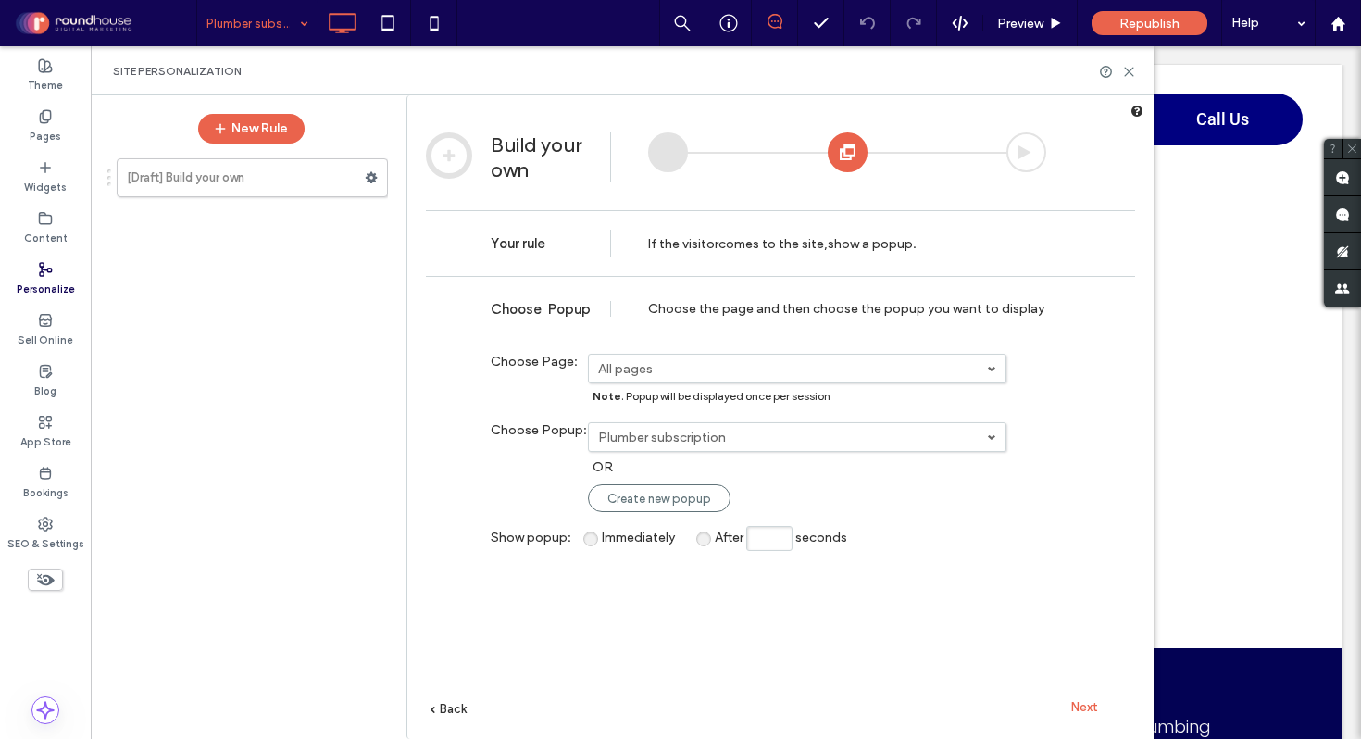
click at [524, 650] on div "**********" at bounding box center [780, 535] width 709 height 519
click at [1086, 710] on span "Next" at bounding box center [1085, 707] width 27 height 14
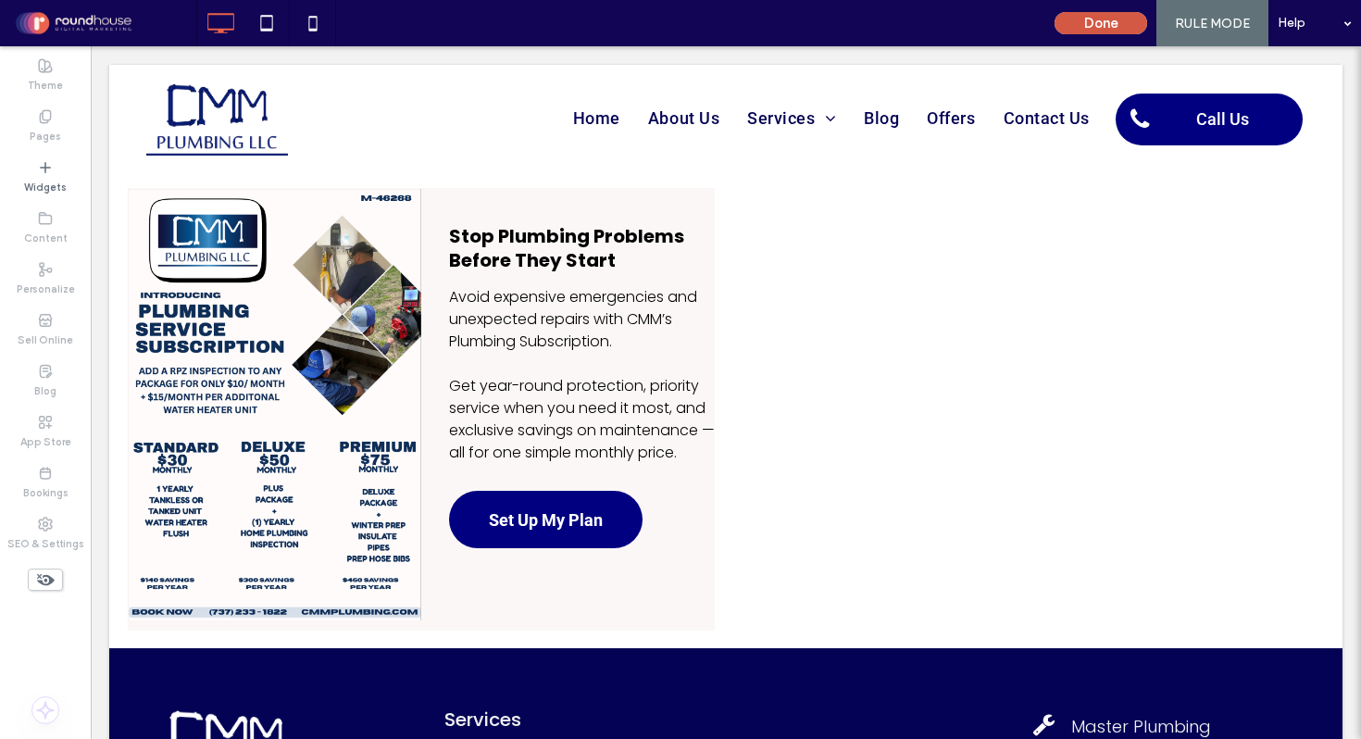
click at [1122, 30] on button "Done" at bounding box center [1101, 23] width 93 height 22
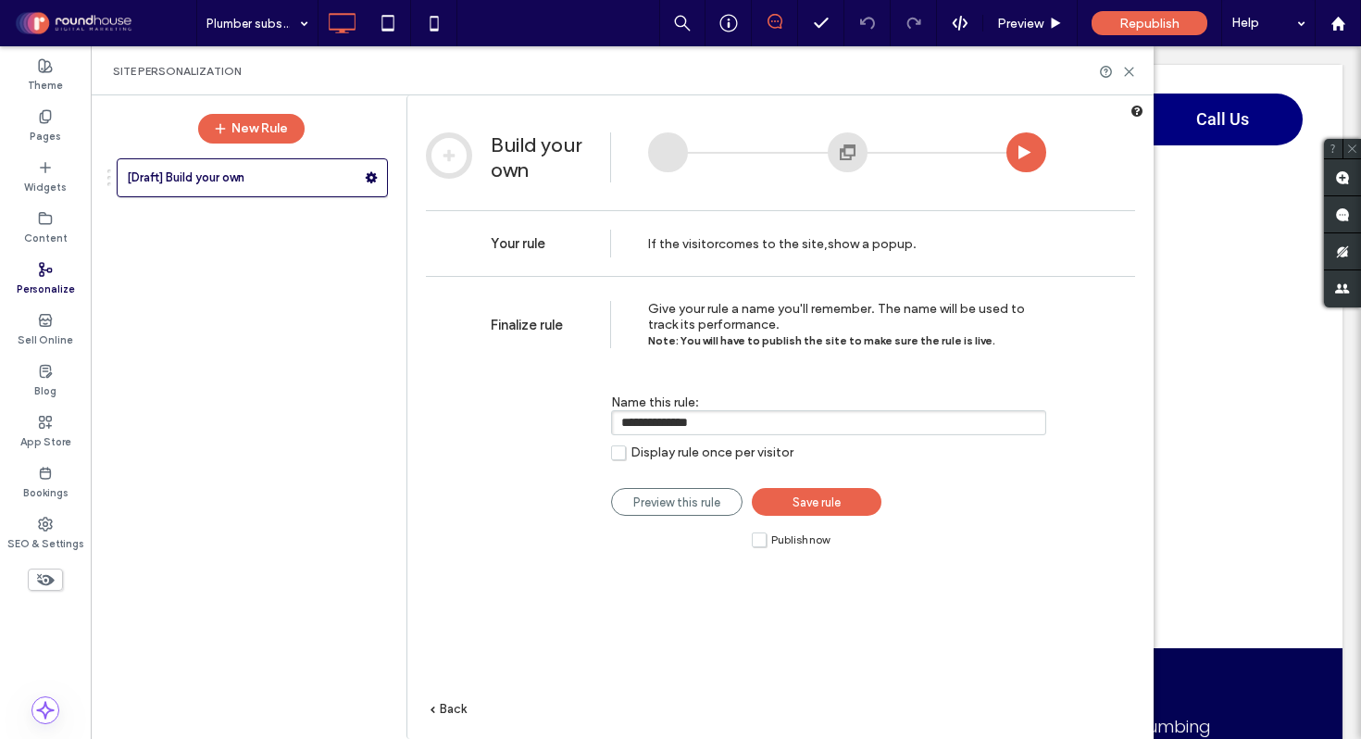
click at [732, 419] on input "**********" at bounding box center [828, 422] width 435 height 25
type input "**********"
click at [620, 458] on label "Display rule once per visitor" at bounding box center [702, 453] width 182 height 16
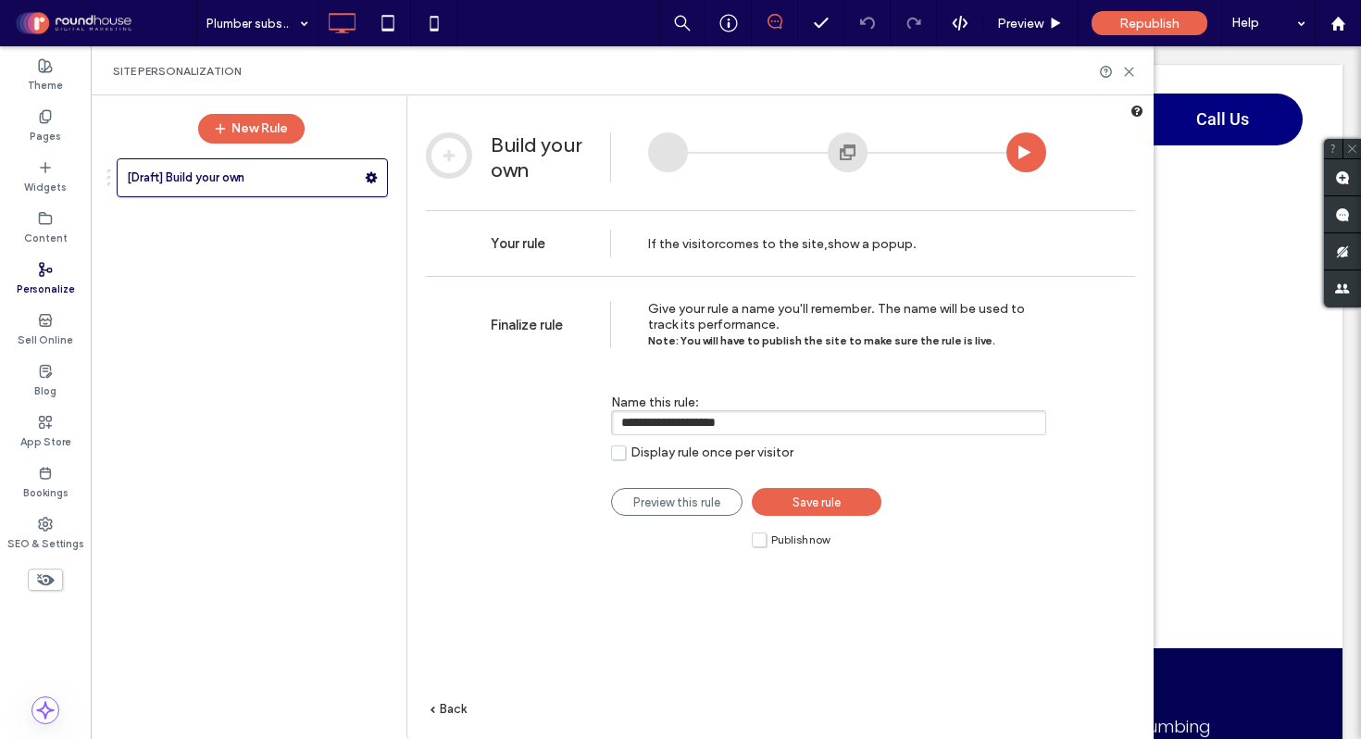
click at [759, 541] on label "Publish now" at bounding box center [791, 540] width 78 height 16
click at [837, 501] on span "Save rule" at bounding box center [817, 502] width 48 height 14
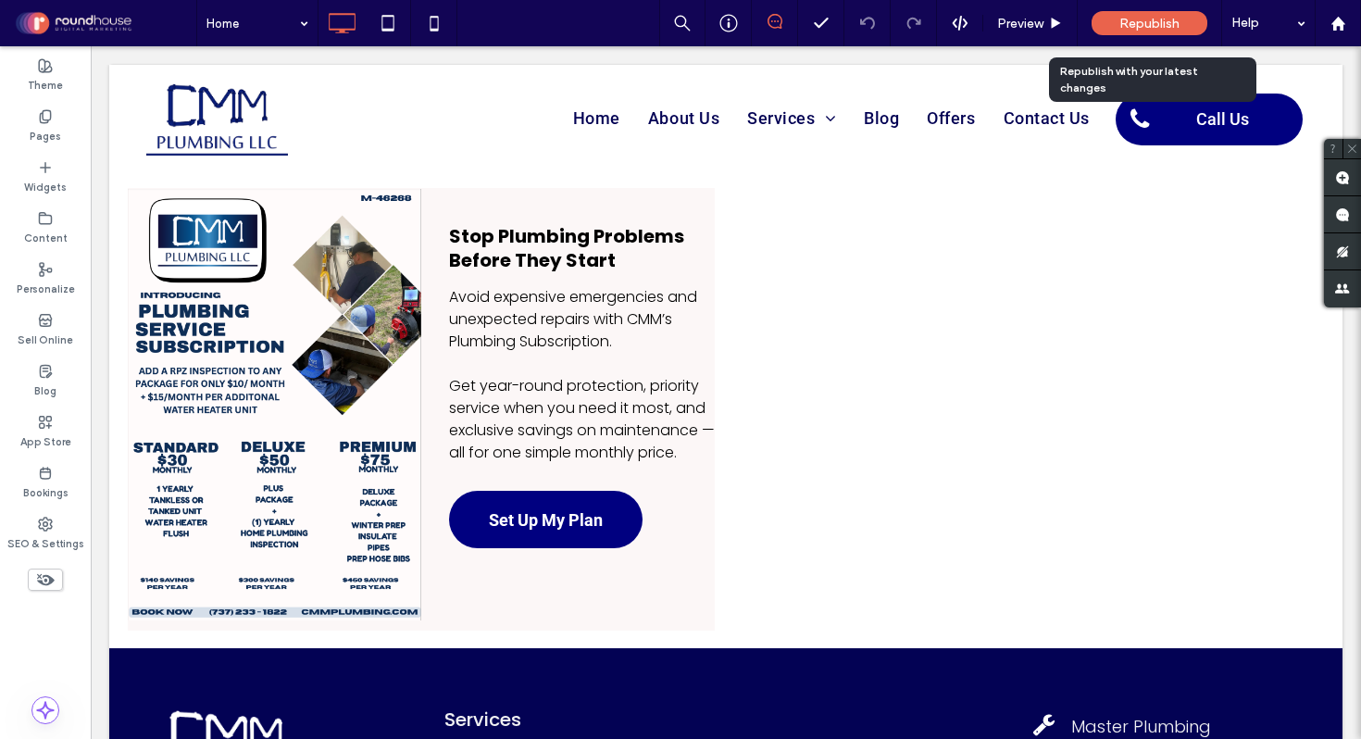
click at [1168, 18] on span "Republish" at bounding box center [1150, 24] width 60 height 16
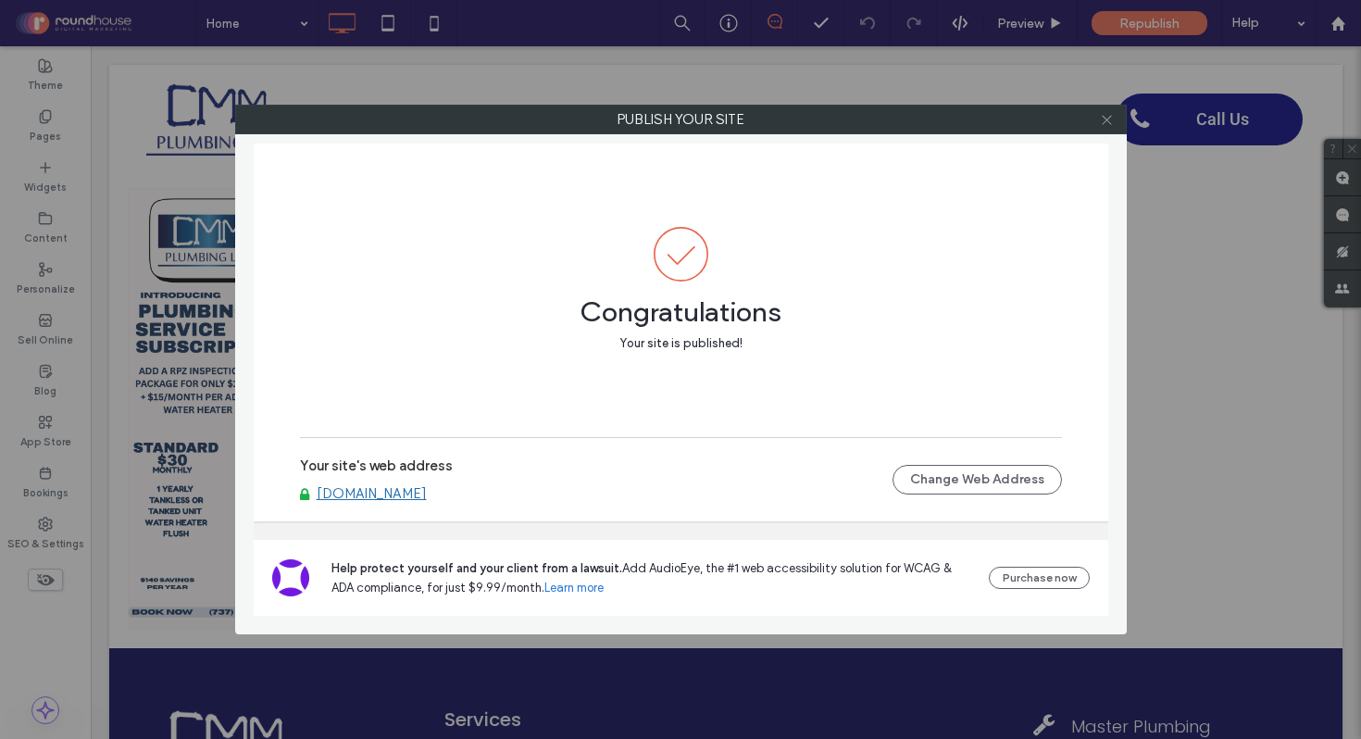
click at [1108, 119] on use at bounding box center [1106, 119] width 9 height 9
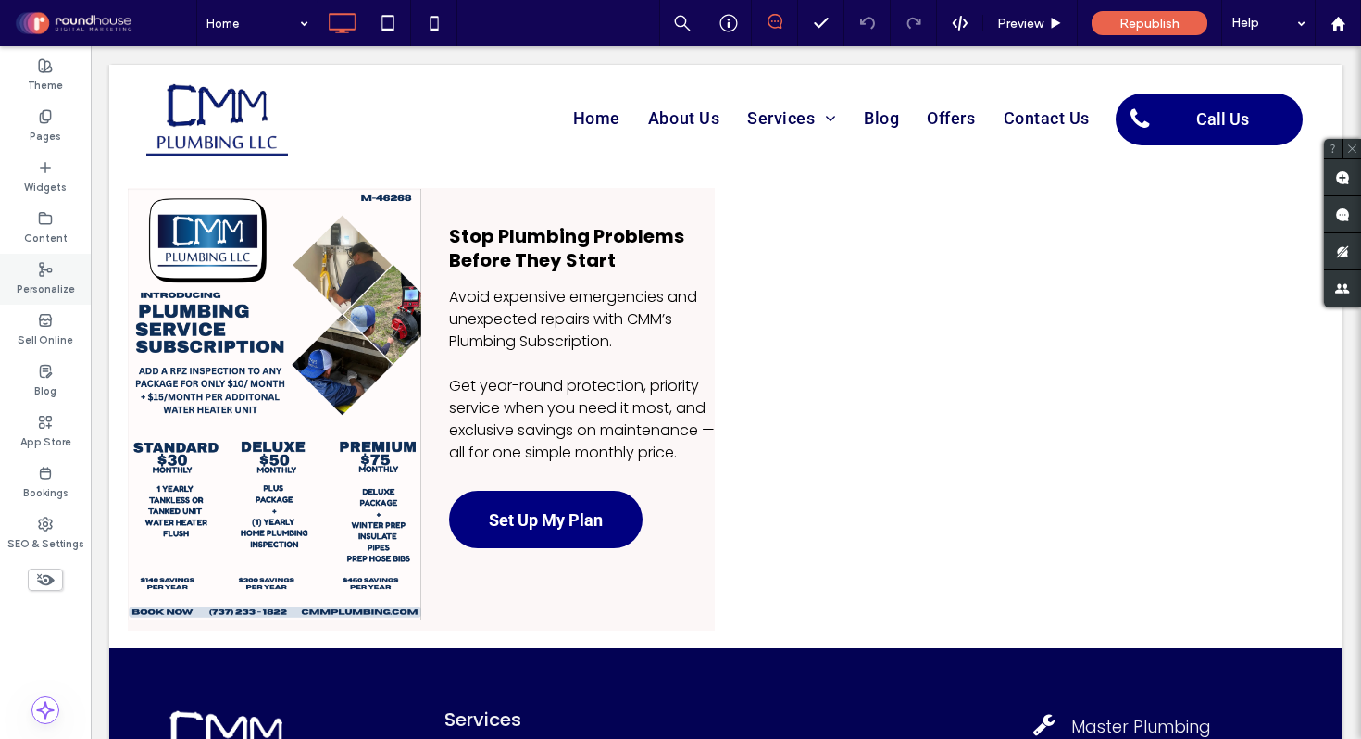
click at [47, 272] on icon at bounding box center [45, 269] width 15 height 15
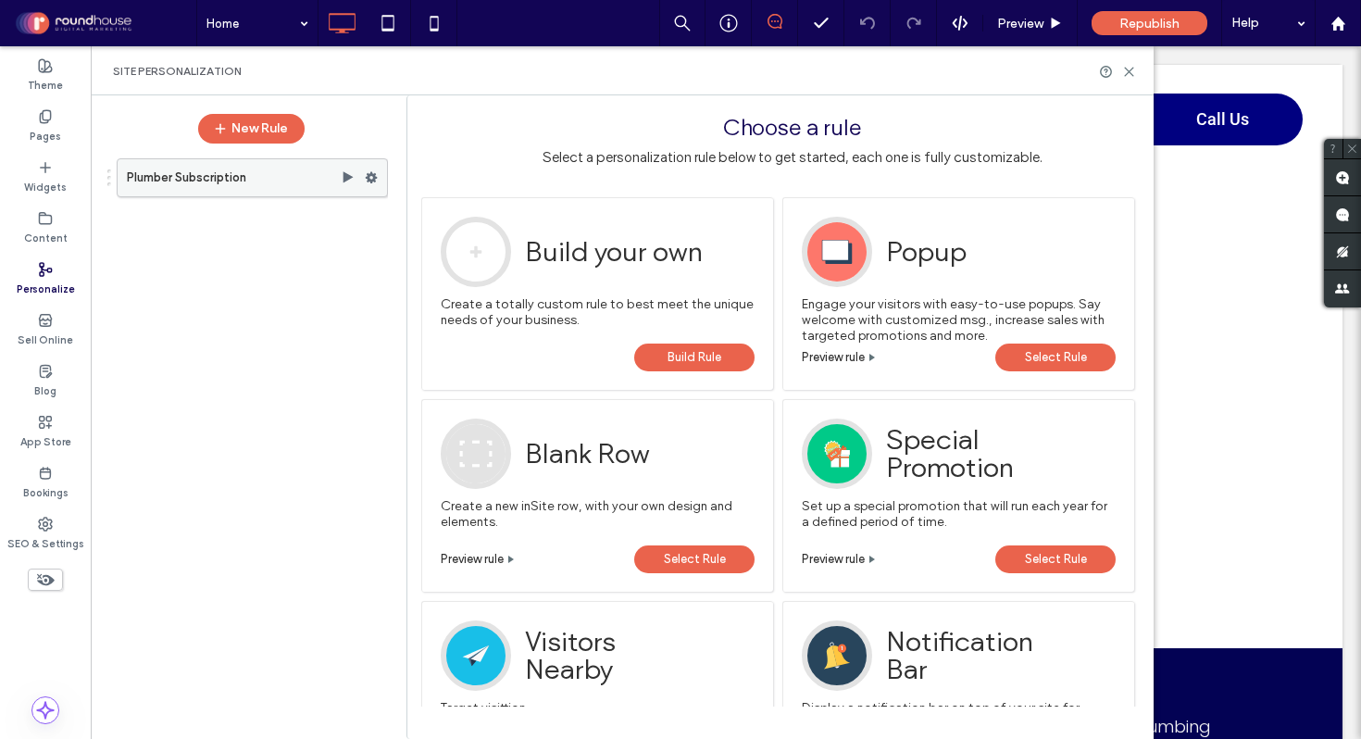
click at [247, 170] on label "Plumber Subscription" at bounding box center [234, 177] width 214 height 37
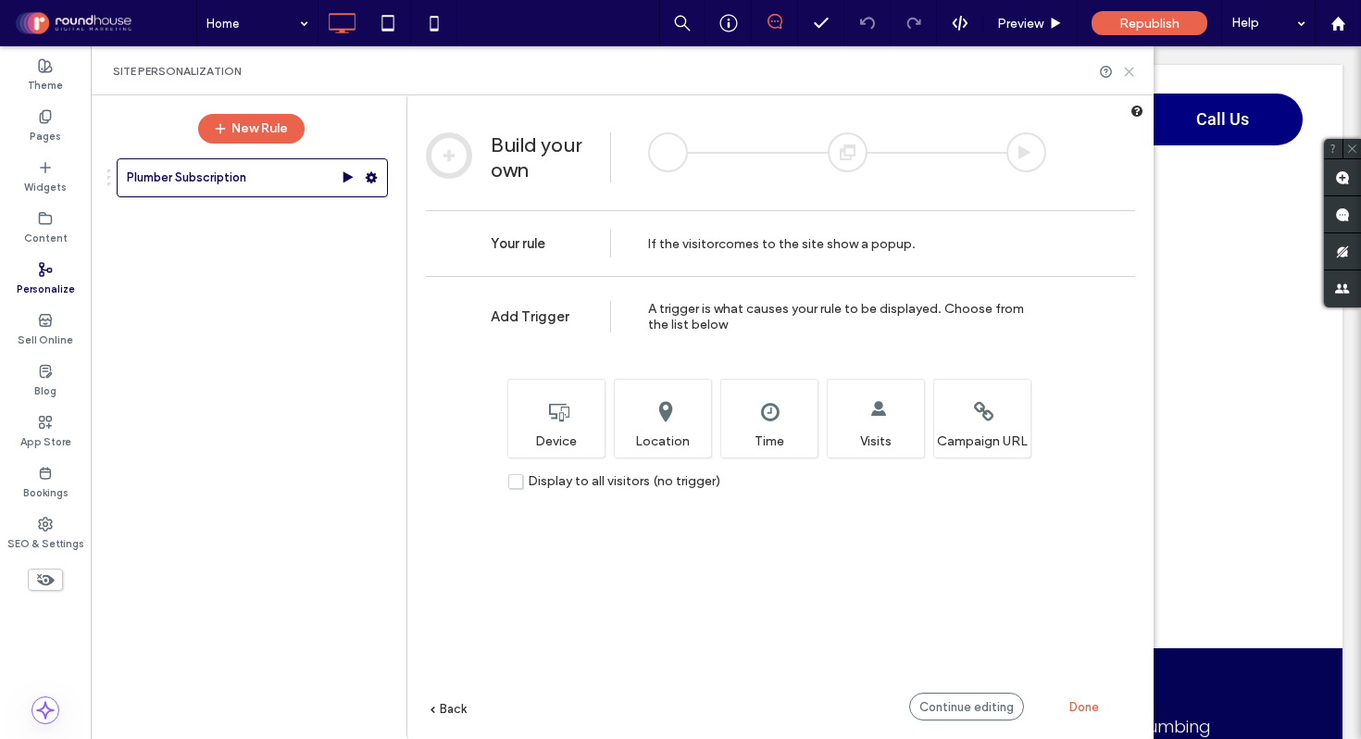
click at [1128, 73] on icon at bounding box center [1129, 72] width 14 height 14
